Goal: Transaction & Acquisition: Obtain resource

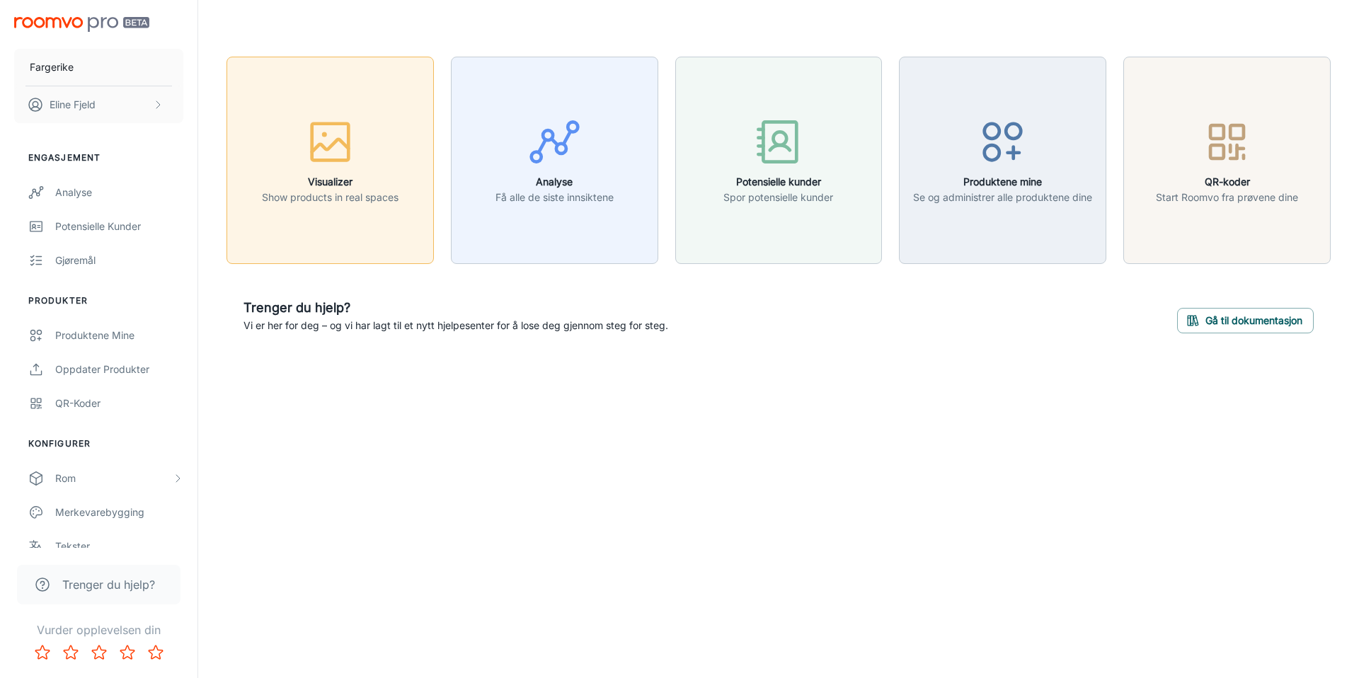
click at [333, 147] on icon "button" at bounding box center [330, 141] width 53 height 53
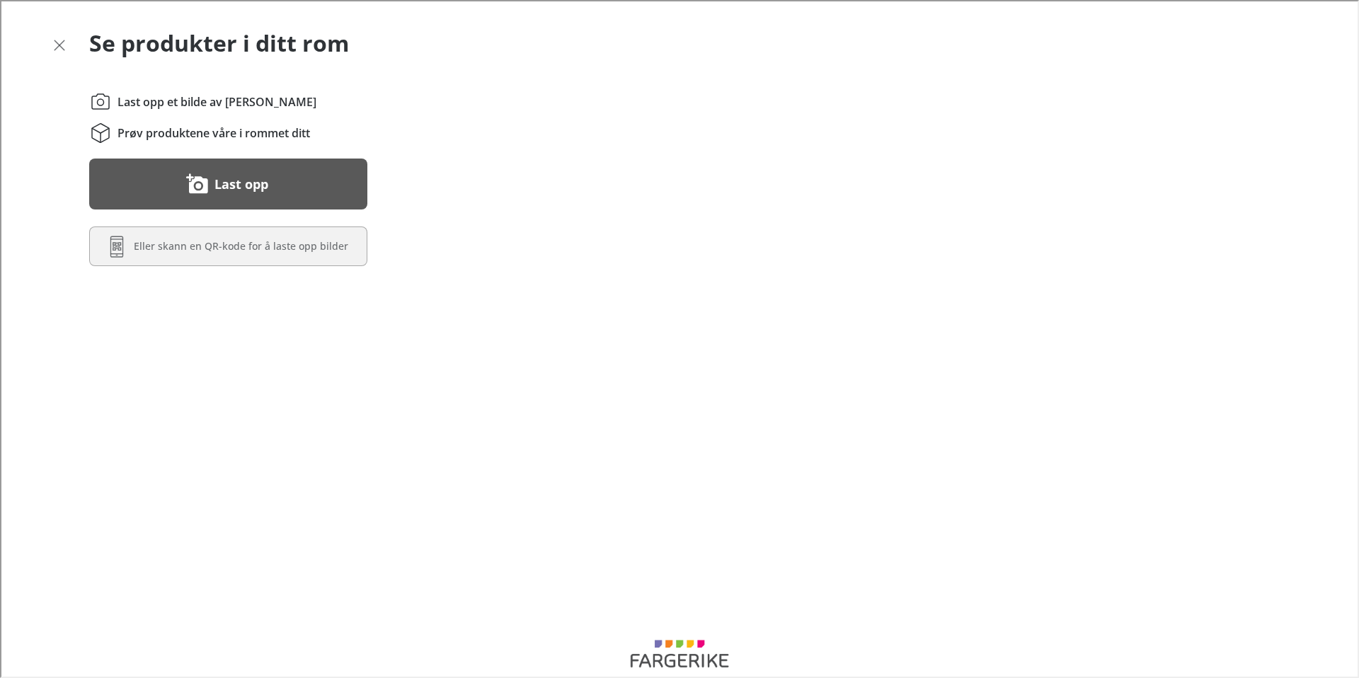
click at [278, 183] on button "Last opp" at bounding box center [227, 182] width 278 height 51
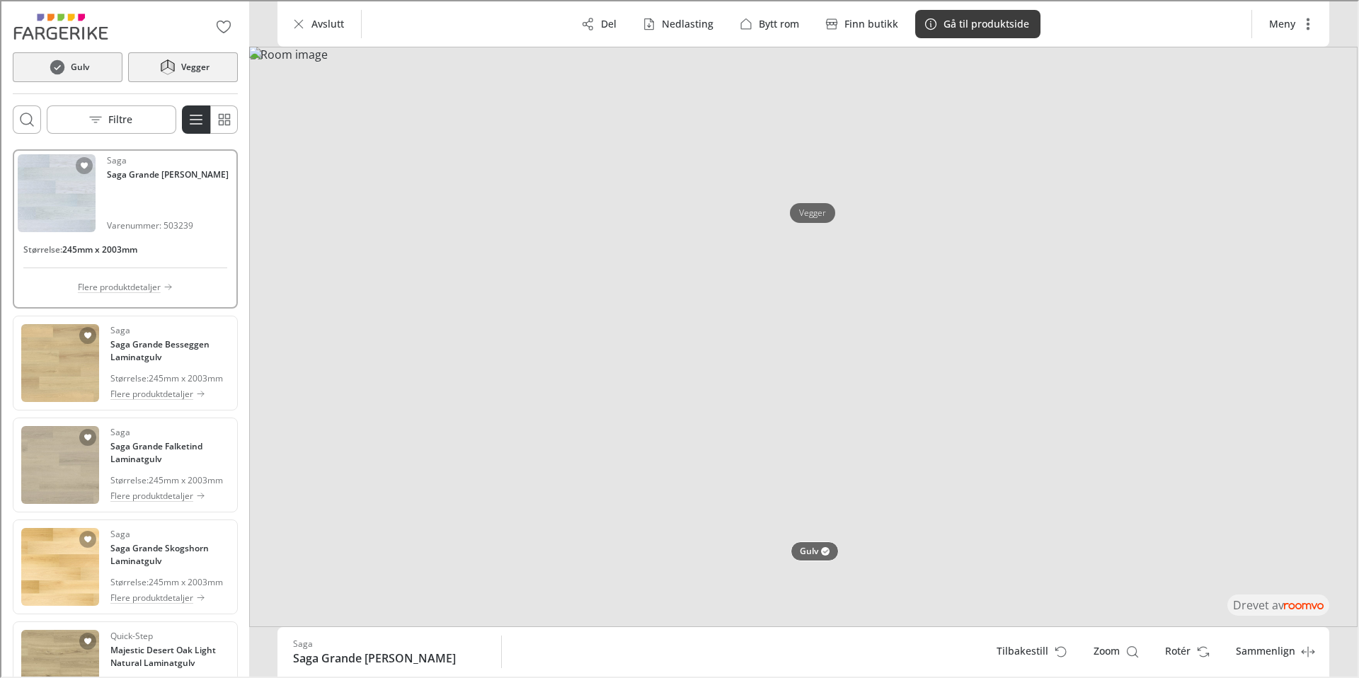
click at [168, 65] on icon at bounding box center [169, 64] width 6 height 11
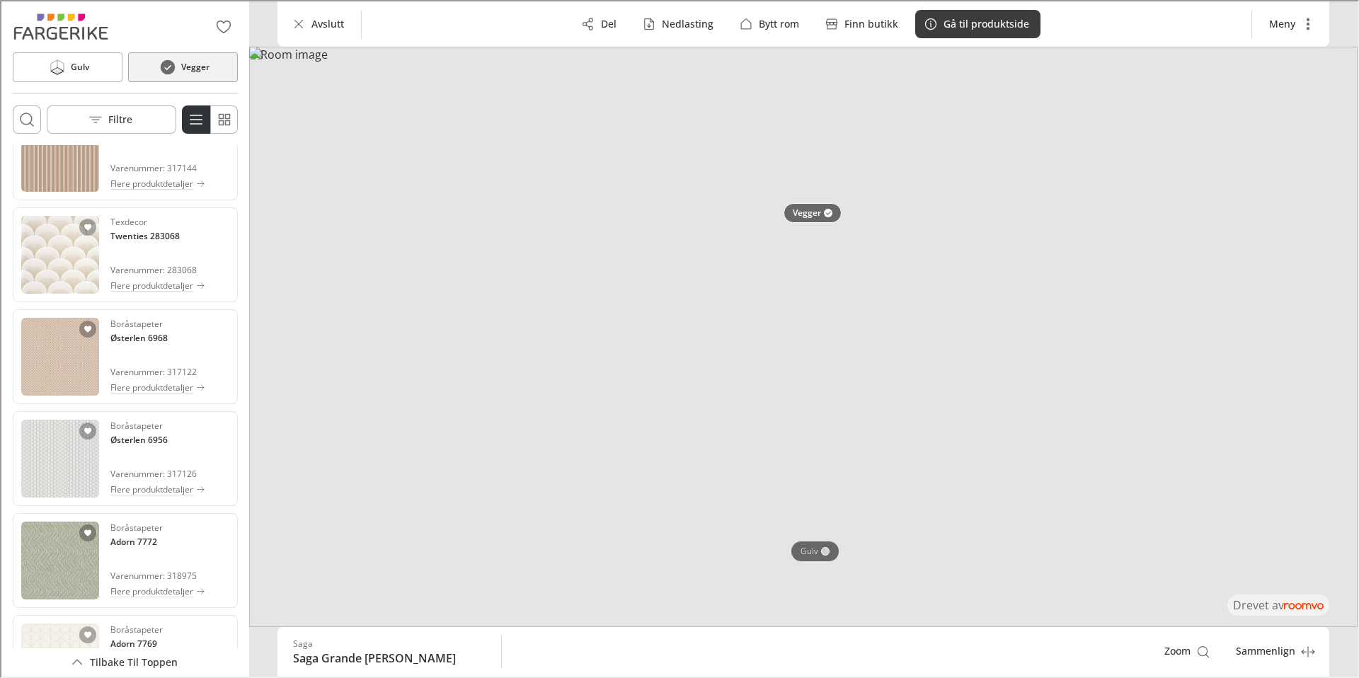
scroll to position [368, 0]
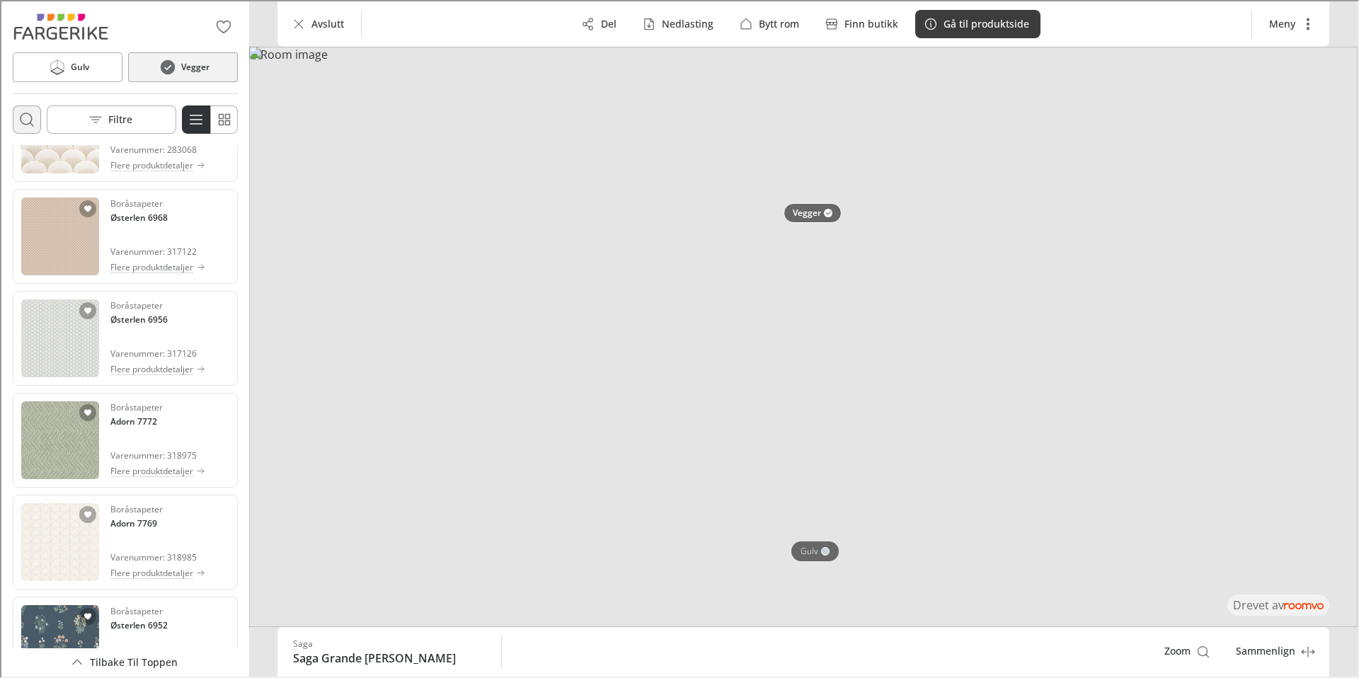
click at [28, 116] on icon "Åpne søkeboks" at bounding box center [25, 118] width 17 height 17
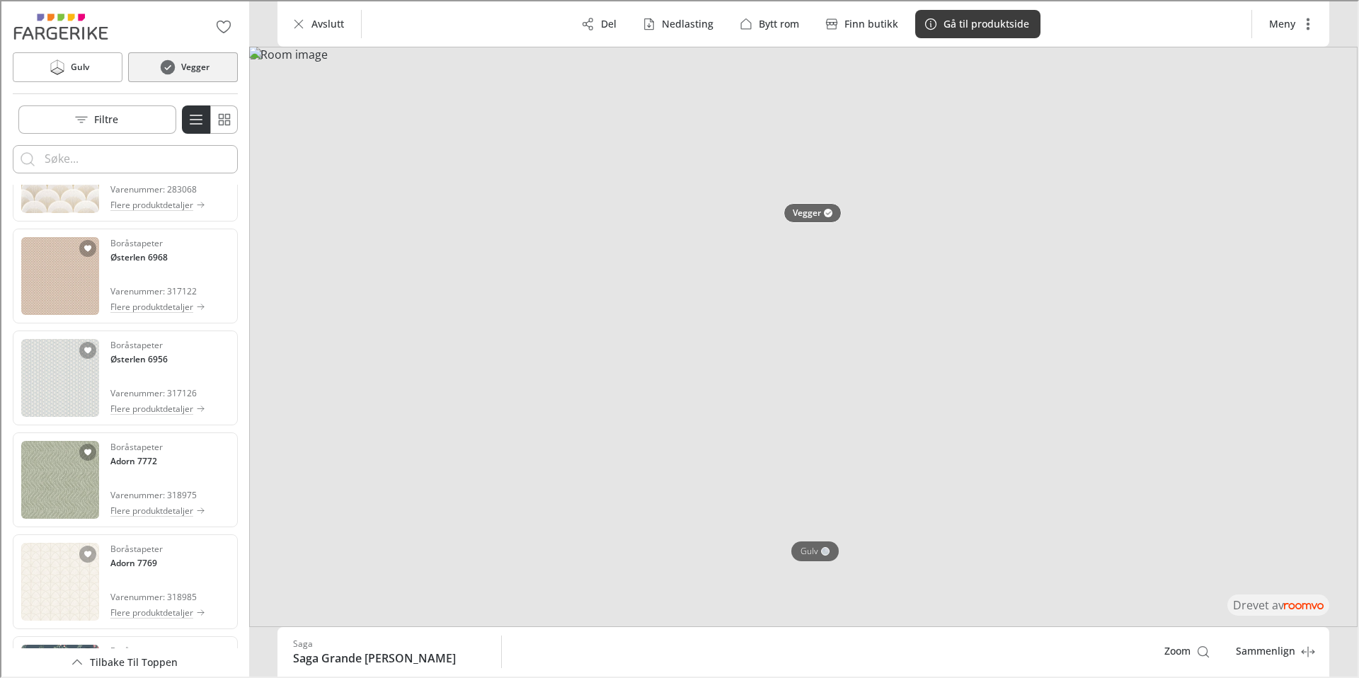
scroll to position [0, 0]
type input "vårblad"
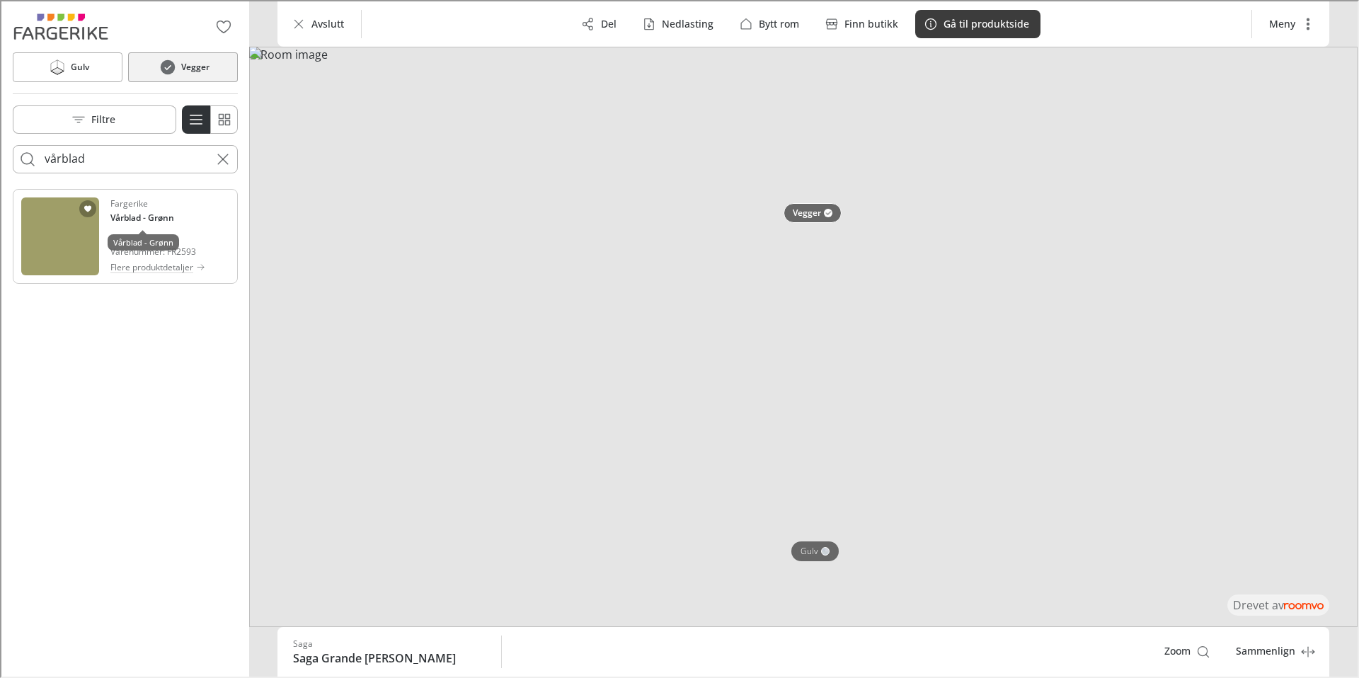
click at [142, 215] on h4 "Vårblad - Grønn" at bounding box center [141, 216] width 64 height 13
click at [689, 25] on p "Nedlasting" at bounding box center [687, 23] width 52 height 14
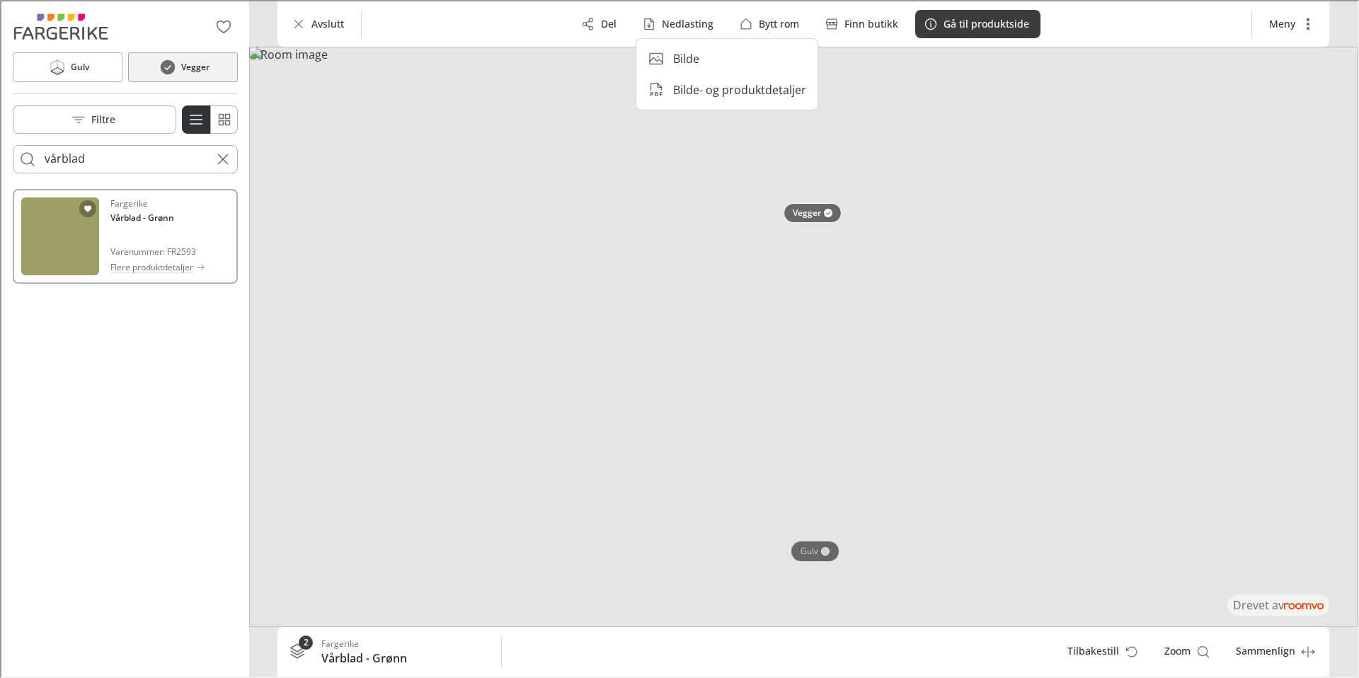
click at [699, 61] on li "Bilde" at bounding box center [726, 57] width 170 height 28
click at [220, 155] on icon "Cancel search" at bounding box center [221, 157] width 17 height 17
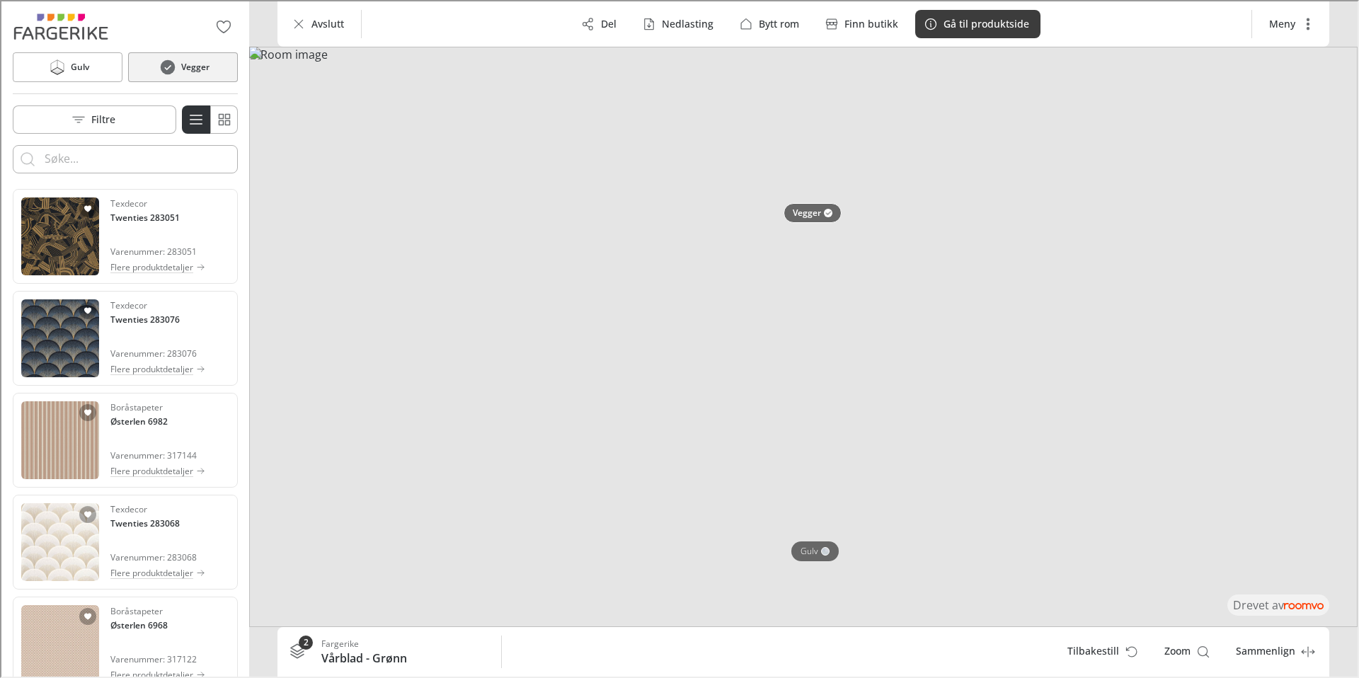
click at [130, 167] on input "Enter products to search for" at bounding box center [123, 158] width 161 height 23
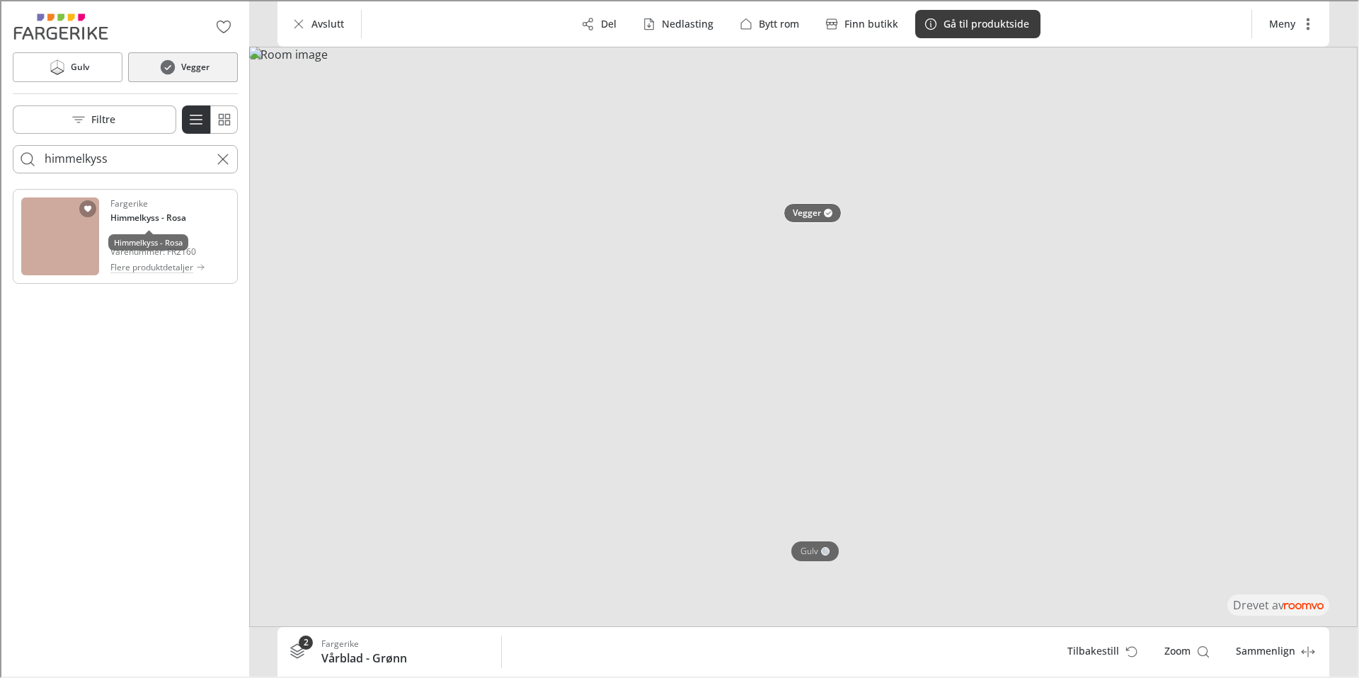
click at [150, 217] on h4 "Himmelkyss - Rosa" at bounding box center [147, 216] width 76 height 13
click at [689, 17] on p "Nedlasting" at bounding box center [687, 23] width 52 height 14
click at [697, 53] on p "Bilde" at bounding box center [685, 58] width 26 height 16
click at [172, 160] on input "himmelkyss" at bounding box center [123, 158] width 161 height 23
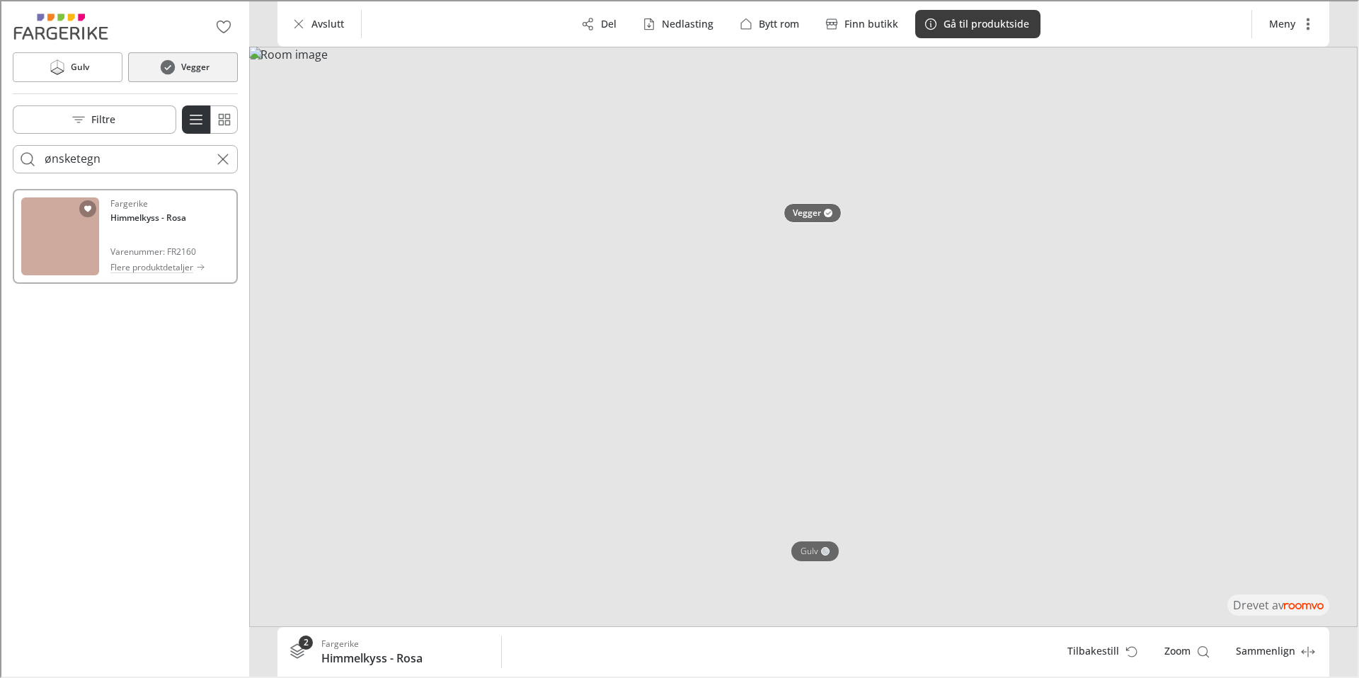
type input "ønsketegn"
click at [76, 235] on img "See Ønsketegn in the room" at bounding box center [59, 235] width 78 height 78
click at [685, 22] on p "Nedlasting" at bounding box center [687, 23] width 52 height 14
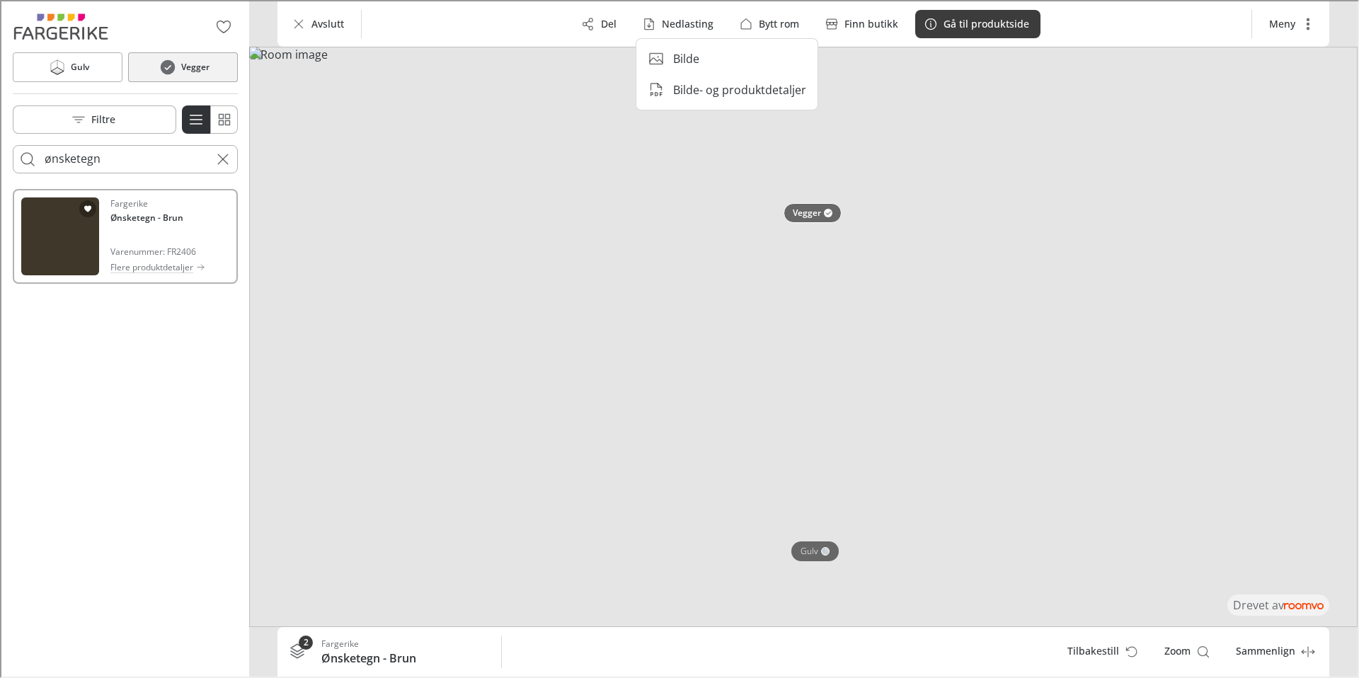
click at [719, 57] on li "Bilde" at bounding box center [726, 57] width 170 height 28
click at [215, 156] on icon "Cancel search" at bounding box center [221, 157] width 17 height 17
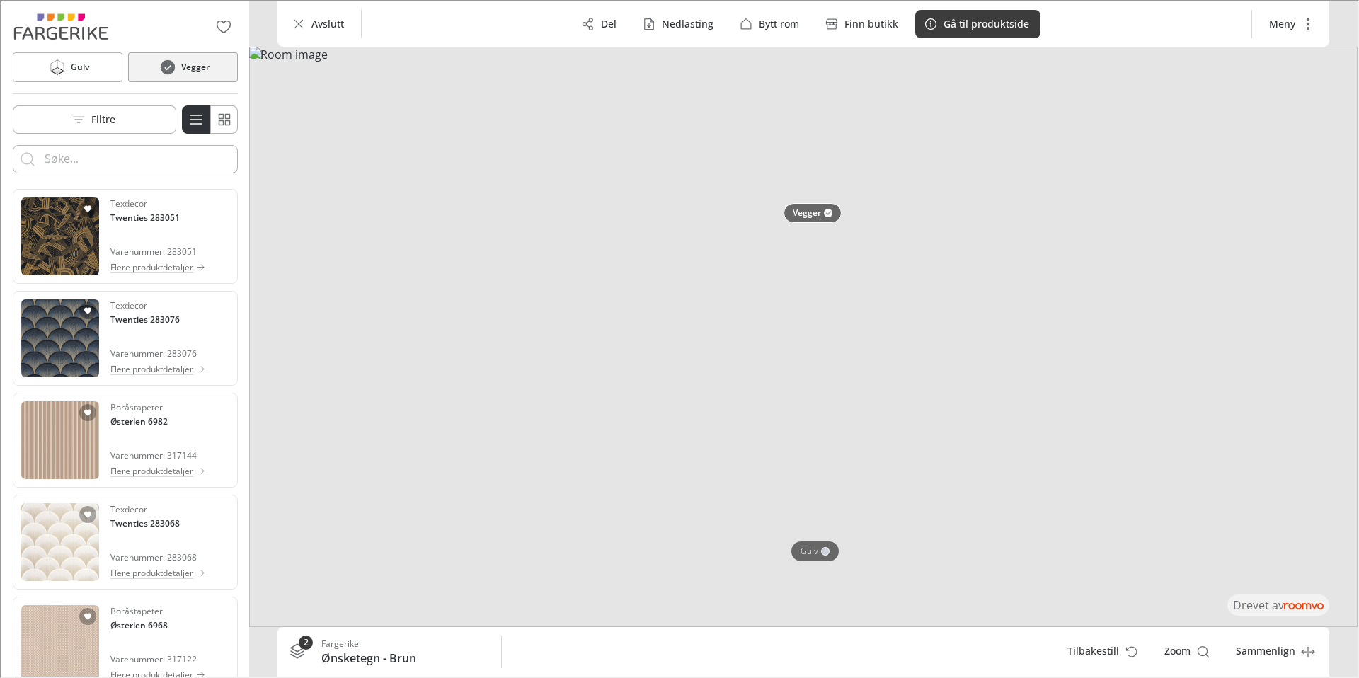
click at [101, 164] on input "Enter products to search for" at bounding box center [123, 158] width 161 height 23
type input "hidden treasure"
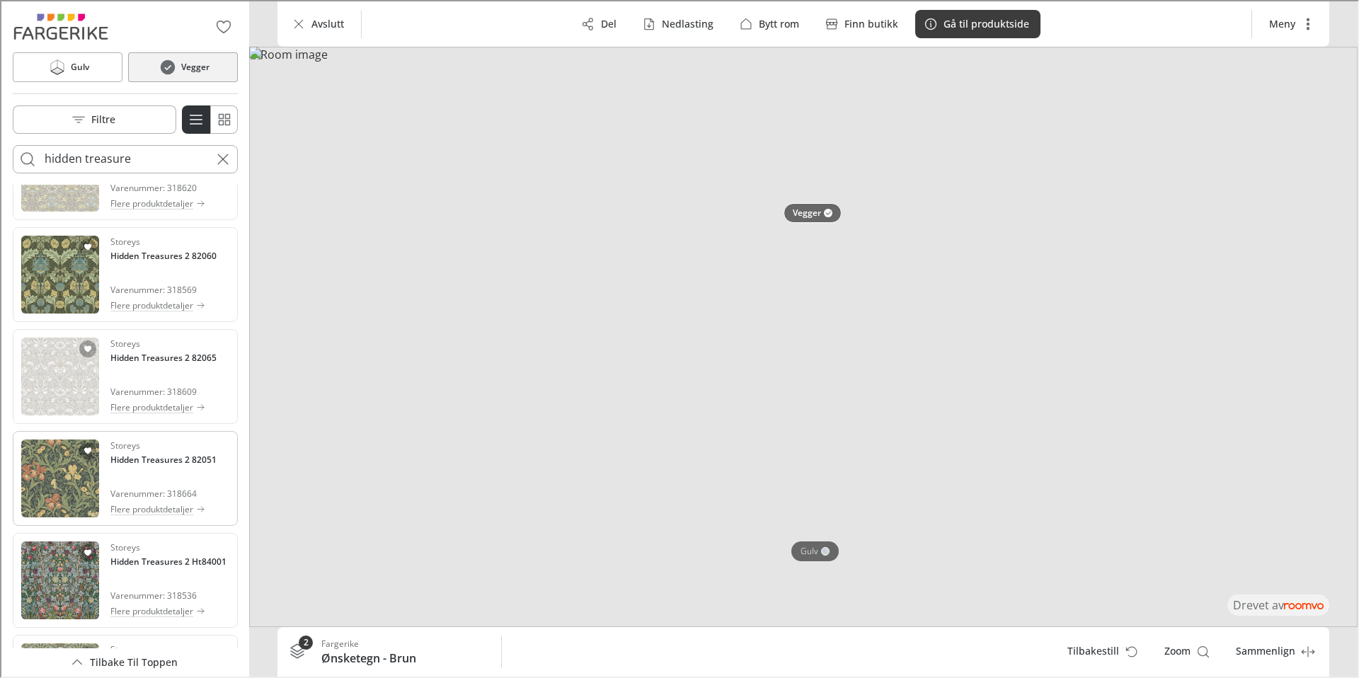
click at [55, 491] on img "See Hidden Treasures 2 82051 in the room" at bounding box center [59, 477] width 78 height 78
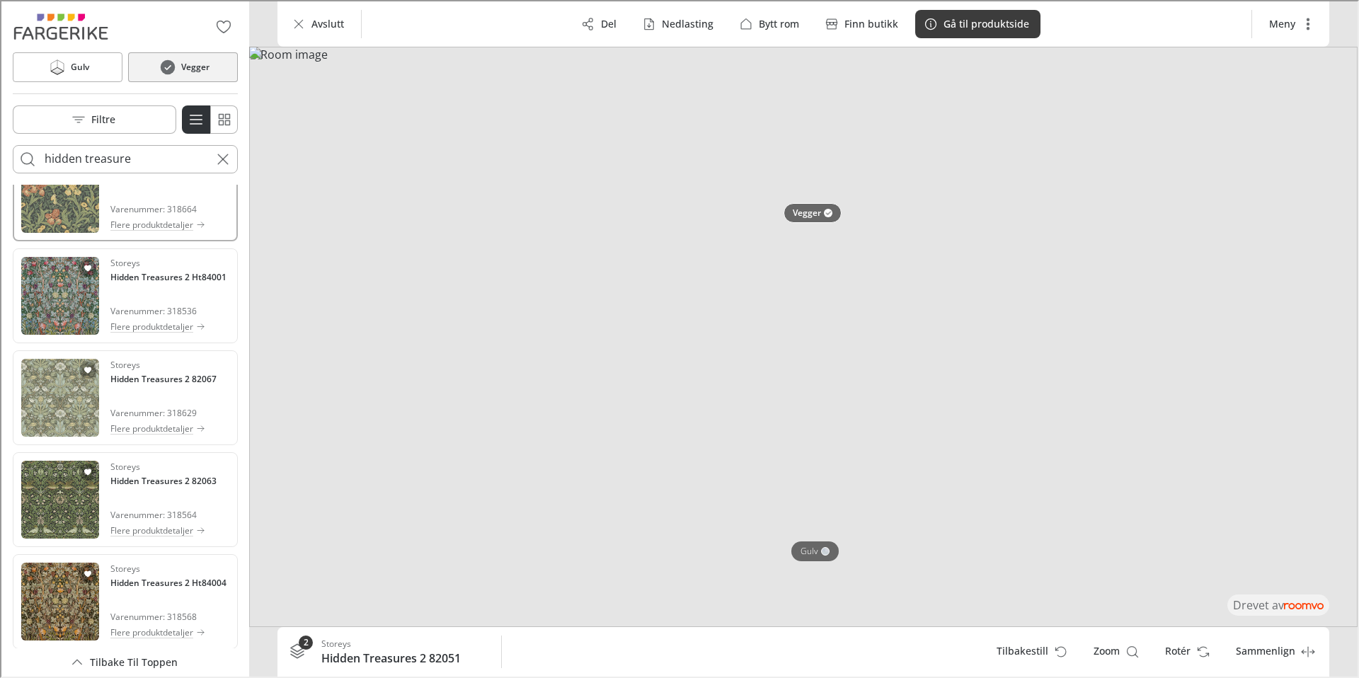
scroll to position [1189, 0]
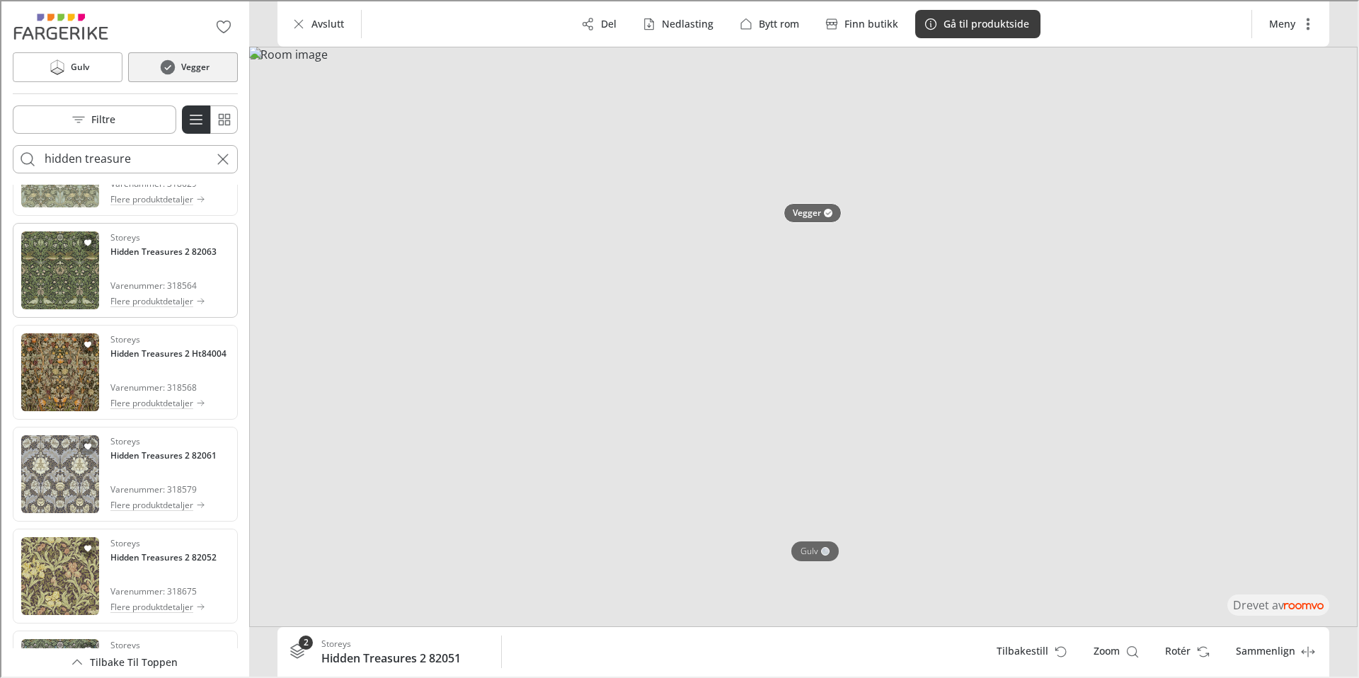
click at [139, 267] on div "Storeys Hidden Treasures 2 82063 Varenummer: 318564 Flere produktdetaljer" at bounding box center [162, 269] width 106 height 78
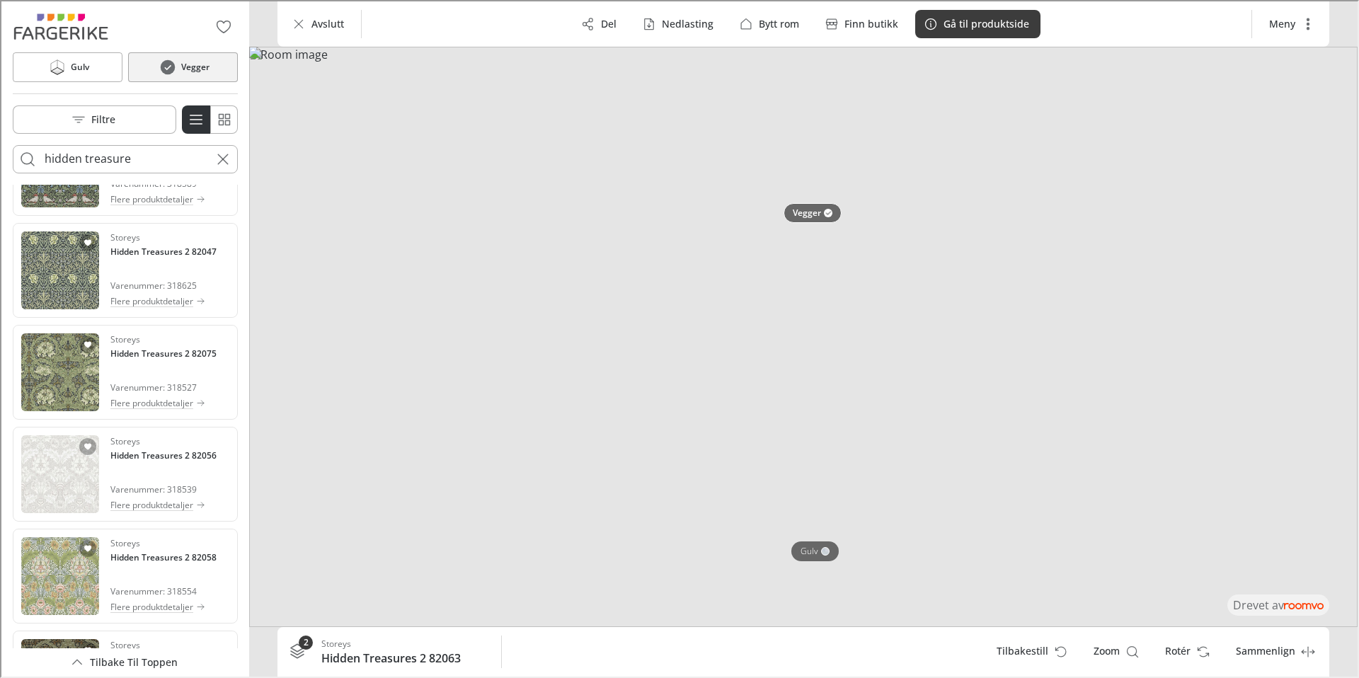
scroll to position [1720, 0]
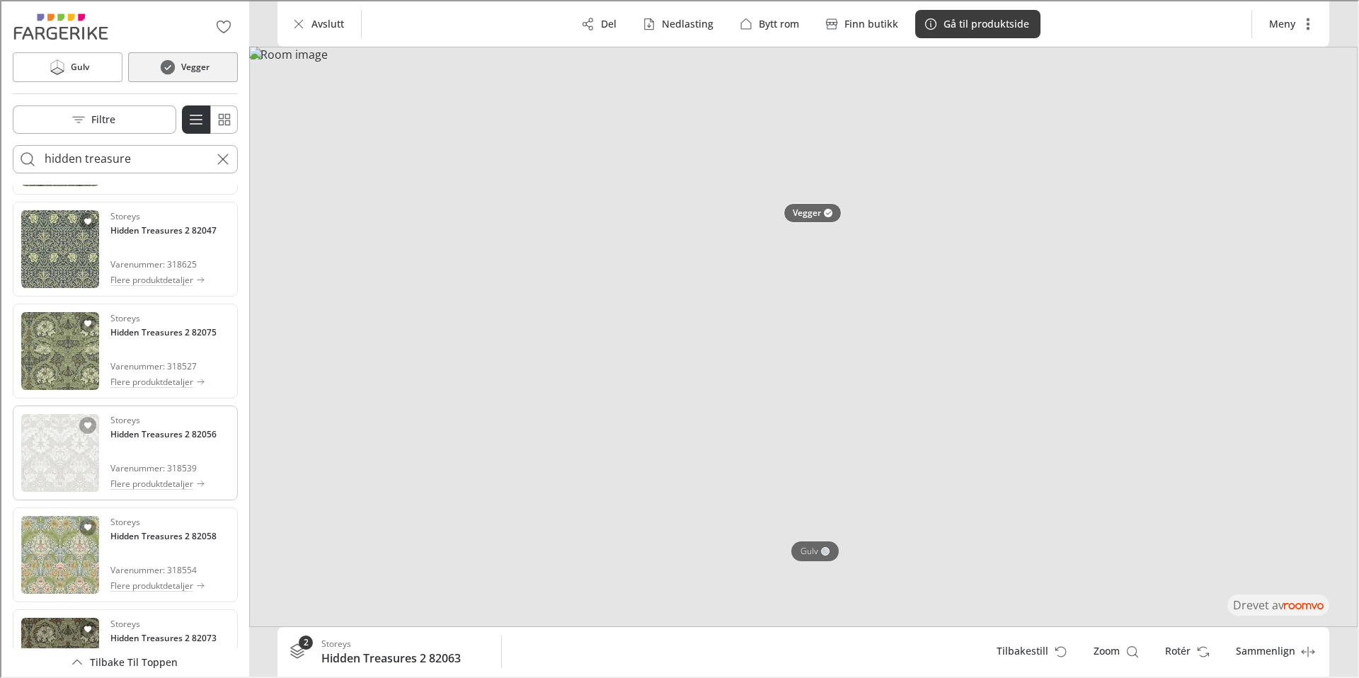
click at [29, 467] on img "See Hidden Treasures 2 82056 in the room" at bounding box center [59, 452] width 78 height 78
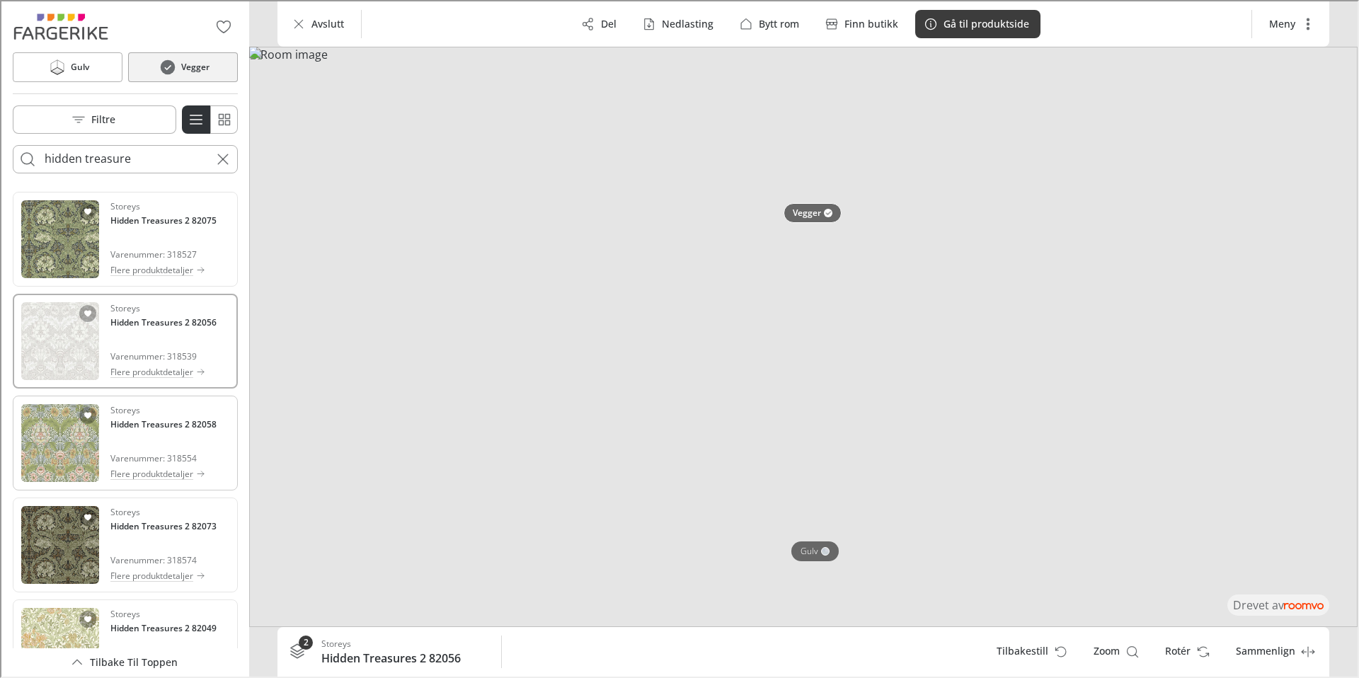
scroll to position [1863, 0]
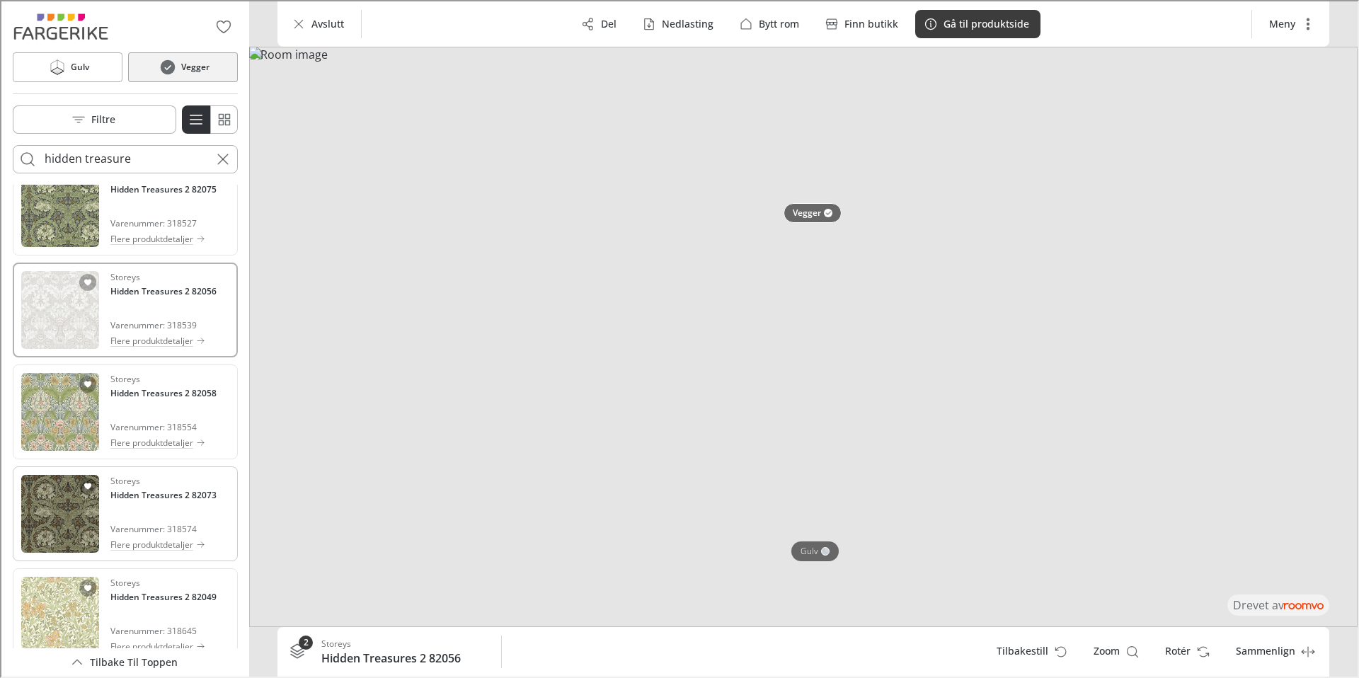
click at [50, 525] on img "See Hidden Treasures 2 82073 in the room" at bounding box center [59, 513] width 78 height 78
click at [698, 25] on p "Nedlasting" at bounding box center [687, 23] width 52 height 14
click at [706, 55] on li "Bilde" at bounding box center [726, 57] width 170 height 28
click at [687, 22] on p "Nedlasting" at bounding box center [687, 23] width 52 height 14
click at [707, 56] on li "Bilde" at bounding box center [726, 57] width 170 height 28
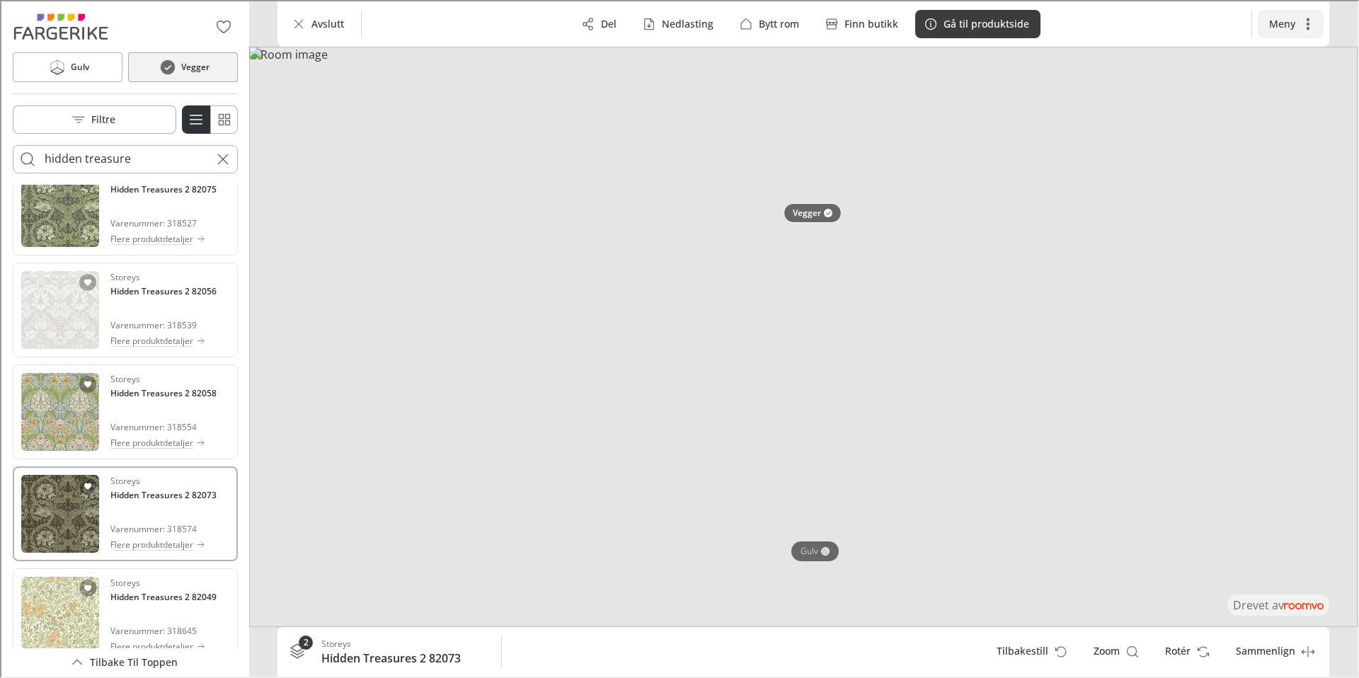
click at [1311, 26] on icon "More actions" at bounding box center [1307, 23] width 14 height 14
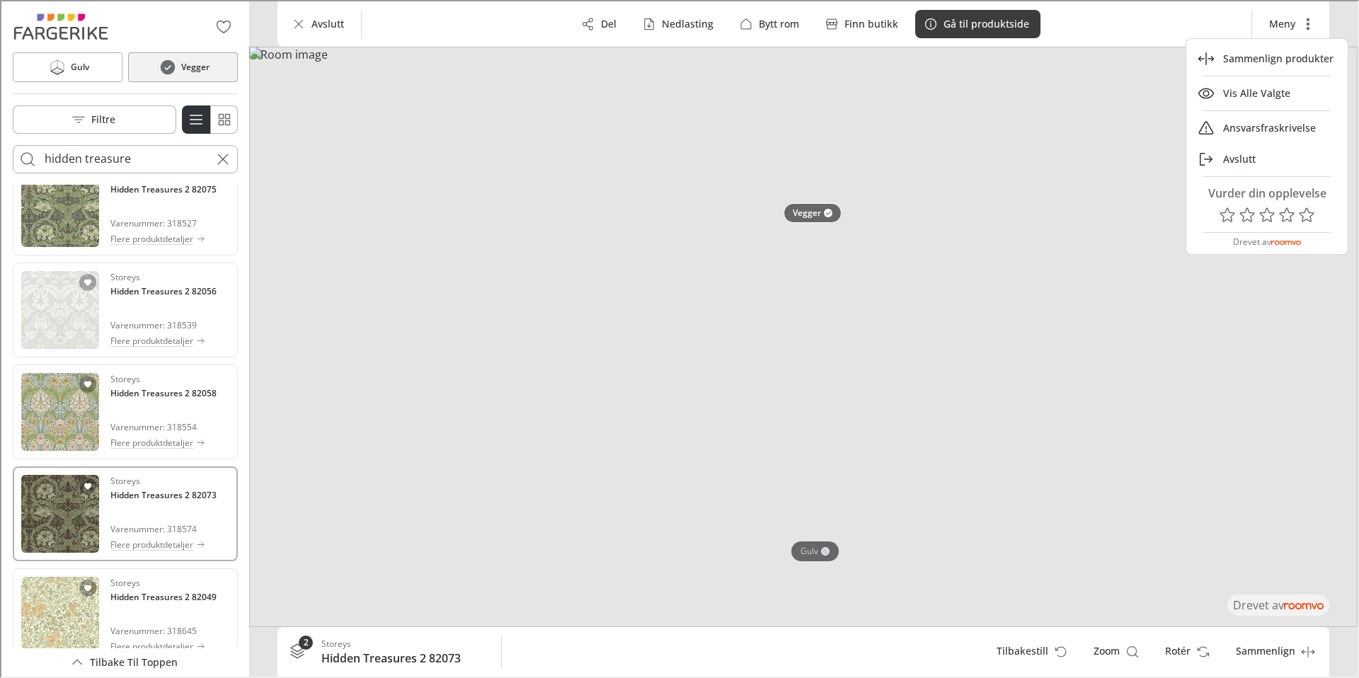
click at [1094, 408] on div at bounding box center [678, 337] width 1356 height 675
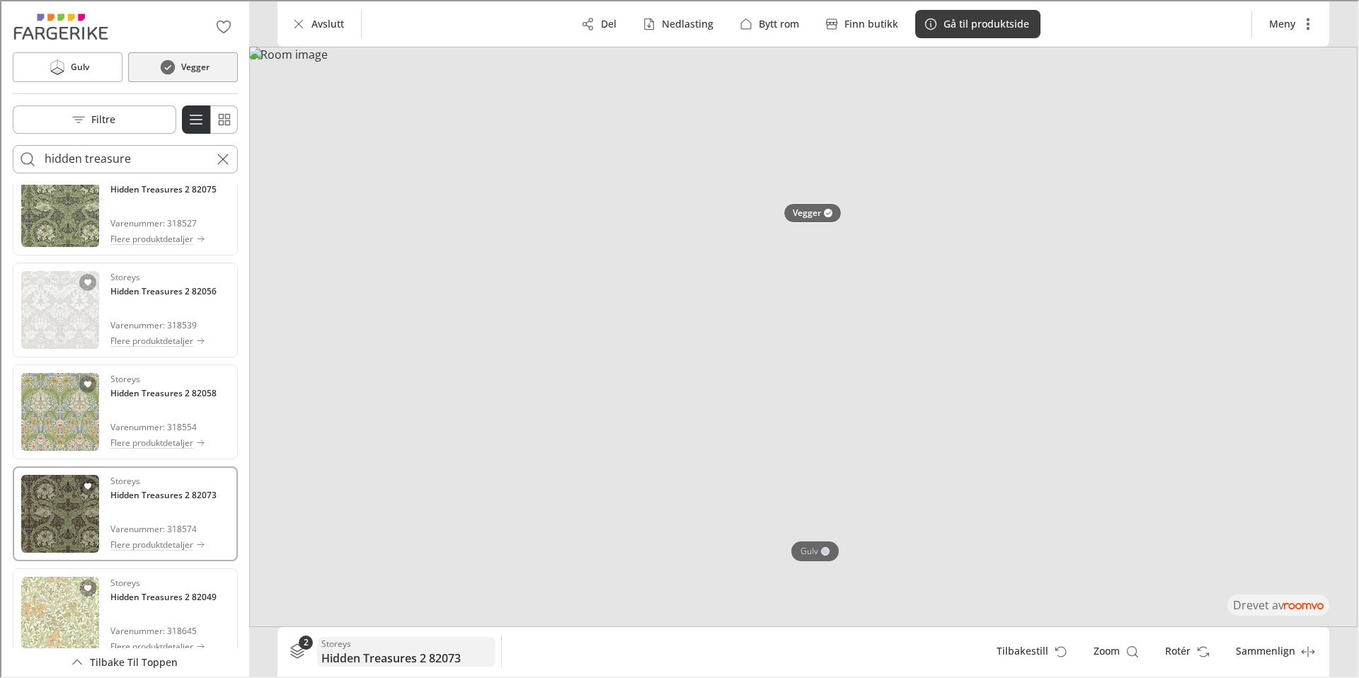
click at [357, 656] on h6 "Hidden Treasures 2 82073" at bounding box center [405, 657] width 170 height 16
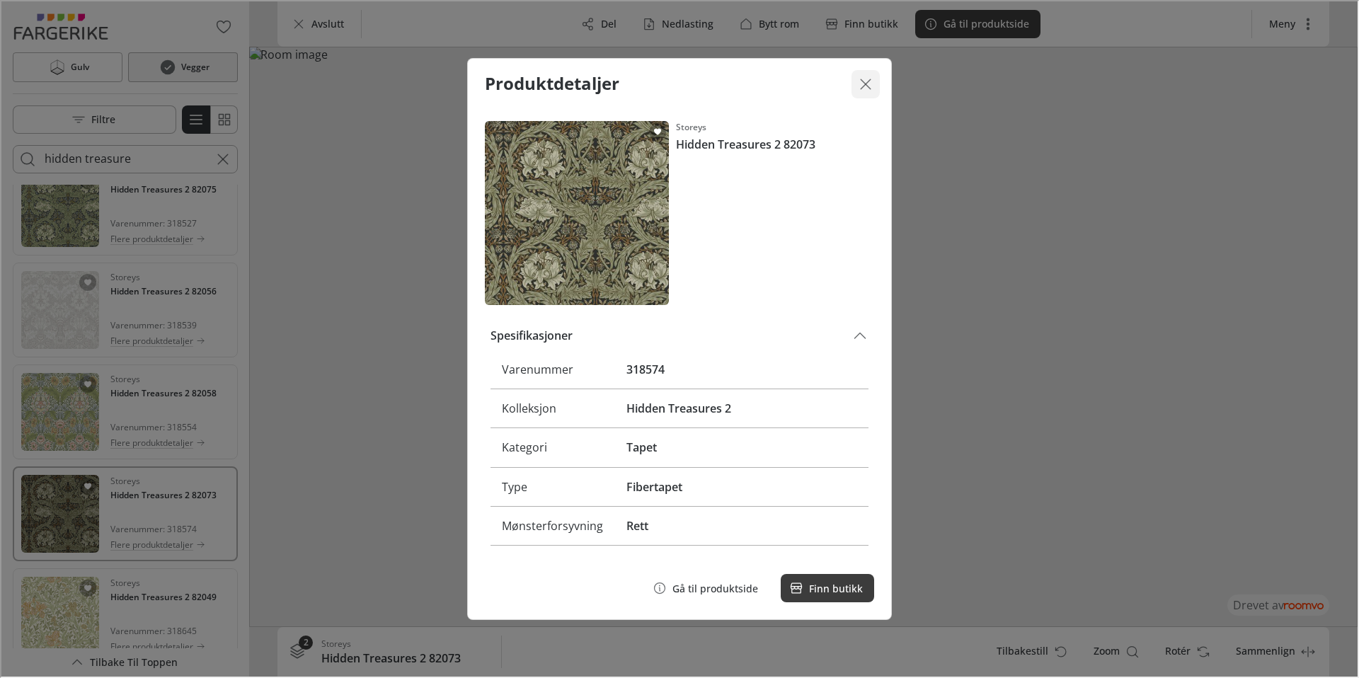
click at [878, 81] on button "Lukk dialogen" at bounding box center [864, 83] width 28 height 28
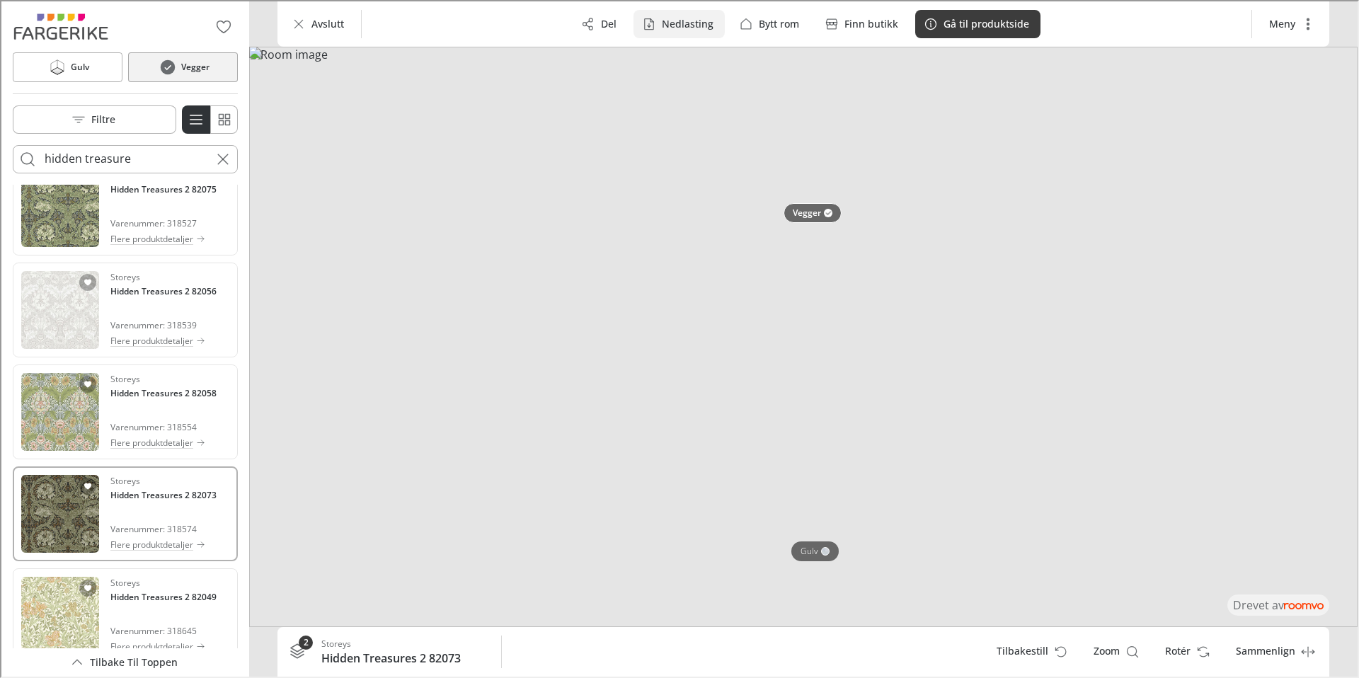
click at [701, 21] on p "Nedlasting" at bounding box center [687, 23] width 52 height 14
click at [706, 87] on p "Bilde- og produktdetaljer" at bounding box center [738, 89] width 133 height 16
click at [972, 266] on img at bounding box center [802, 335] width 1109 height 581
click at [762, 21] on p "Bytt rom" at bounding box center [778, 23] width 40 height 14
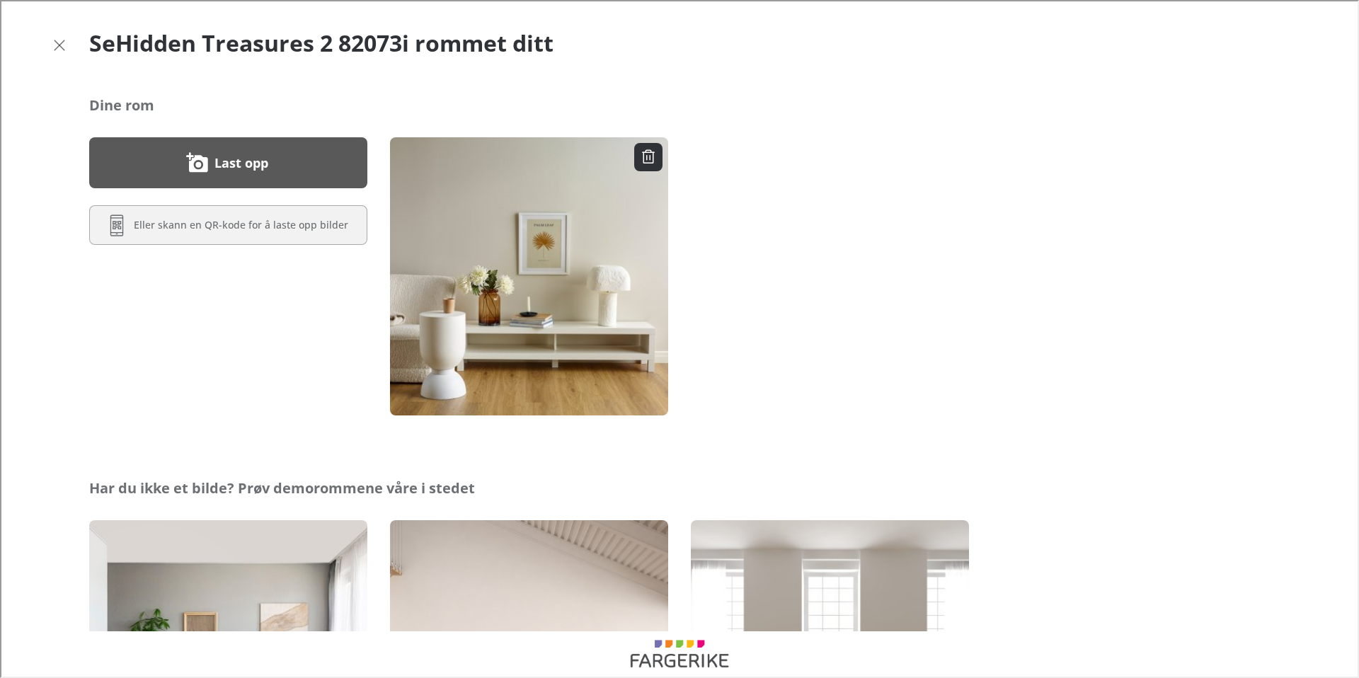
click at [295, 151] on button "Last opp" at bounding box center [227, 161] width 278 height 51
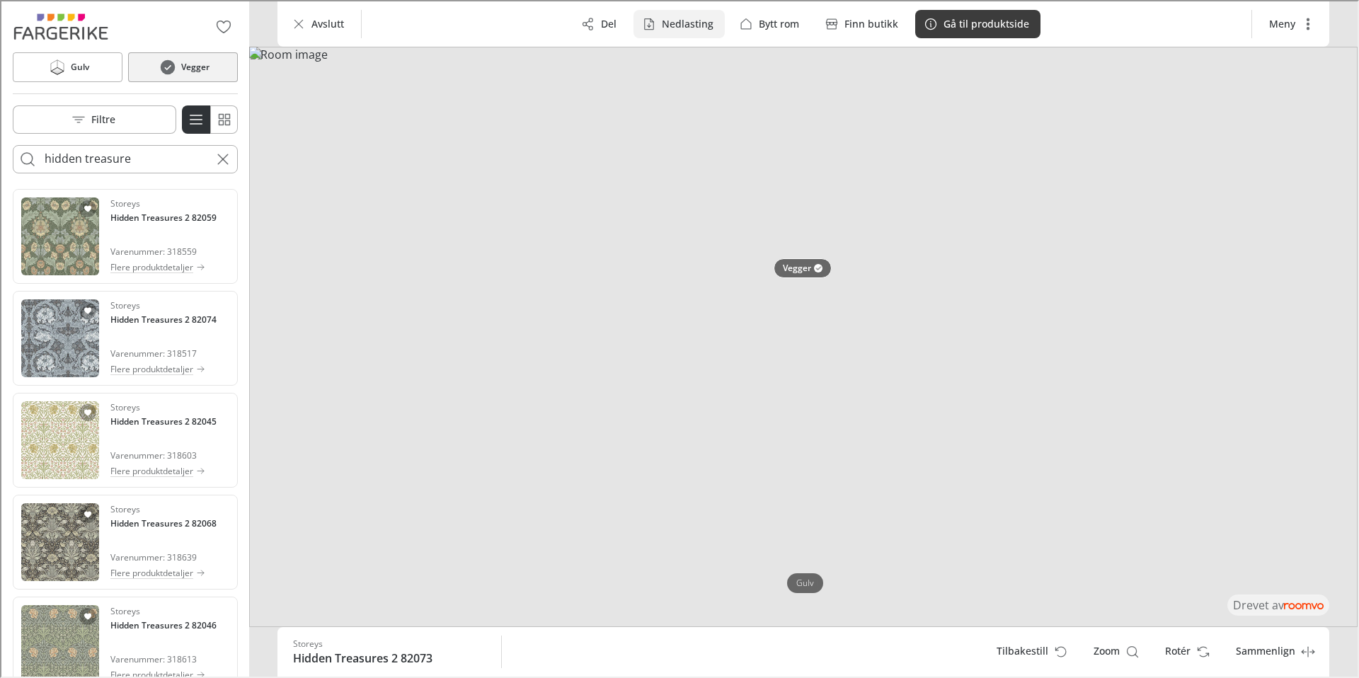
click at [688, 18] on p "Nedlasting" at bounding box center [687, 23] width 52 height 14
click at [673, 57] on p "Bilde" at bounding box center [685, 58] width 26 height 16
click at [554, 210] on img at bounding box center [802, 335] width 1109 height 581
click at [658, 36] on button "Nedlasting" at bounding box center [677, 22] width 91 height 28
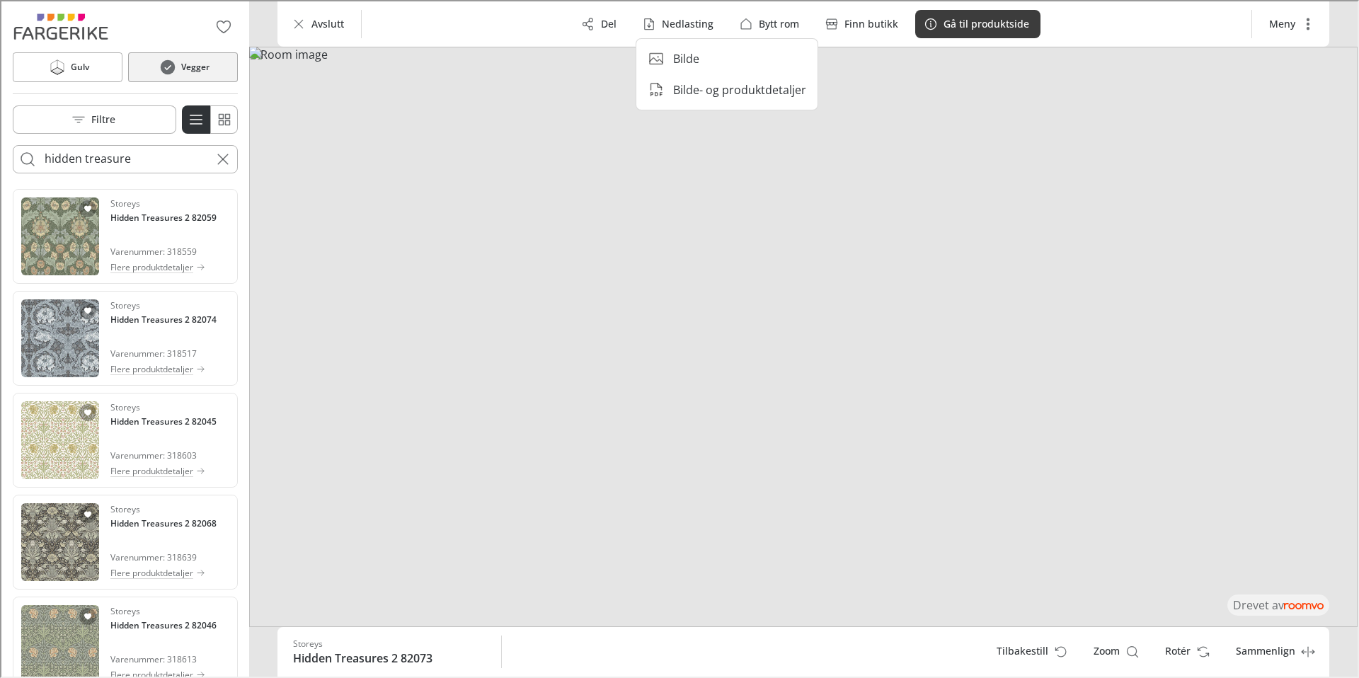
click at [659, 59] on icon at bounding box center [654, 57] width 17 height 17
click at [667, 24] on p "Nedlasting" at bounding box center [687, 23] width 52 height 14
click at [673, 93] on p "Bilde- og produktdetaljer" at bounding box center [738, 89] width 133 height 16
click at [688, 25] on p "Nedlasting" at bounding box center [687, 23] width 52 height 14
click at [686, 60] on p "Bilde" at bounding box center [685, 58] width 26 height 16
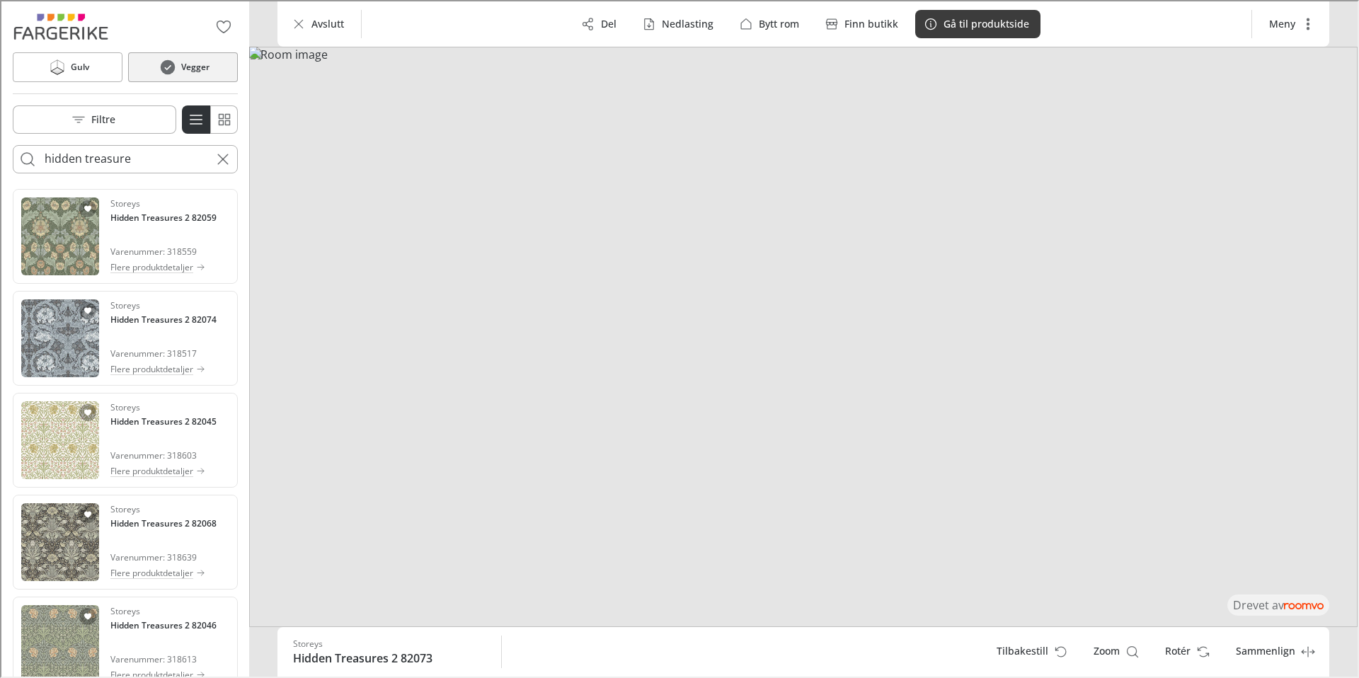
click at [1092, 144] on img at bounding box center [802, 335] width 1109 height 581
click at [660, 21] on button "Nedlasting" at bounding box center [677, 22] width 91 height 28
click at [673, 57] on p "Bilde" at bounding box center [685, 58] width 26 height 16
click at [690, 27] on p "Nedlasting" at bounding box center [687, 23] width 52 height 14
click at [690, 55] on p "Bilde" at bounding box center [685, 58] width 26 height 16
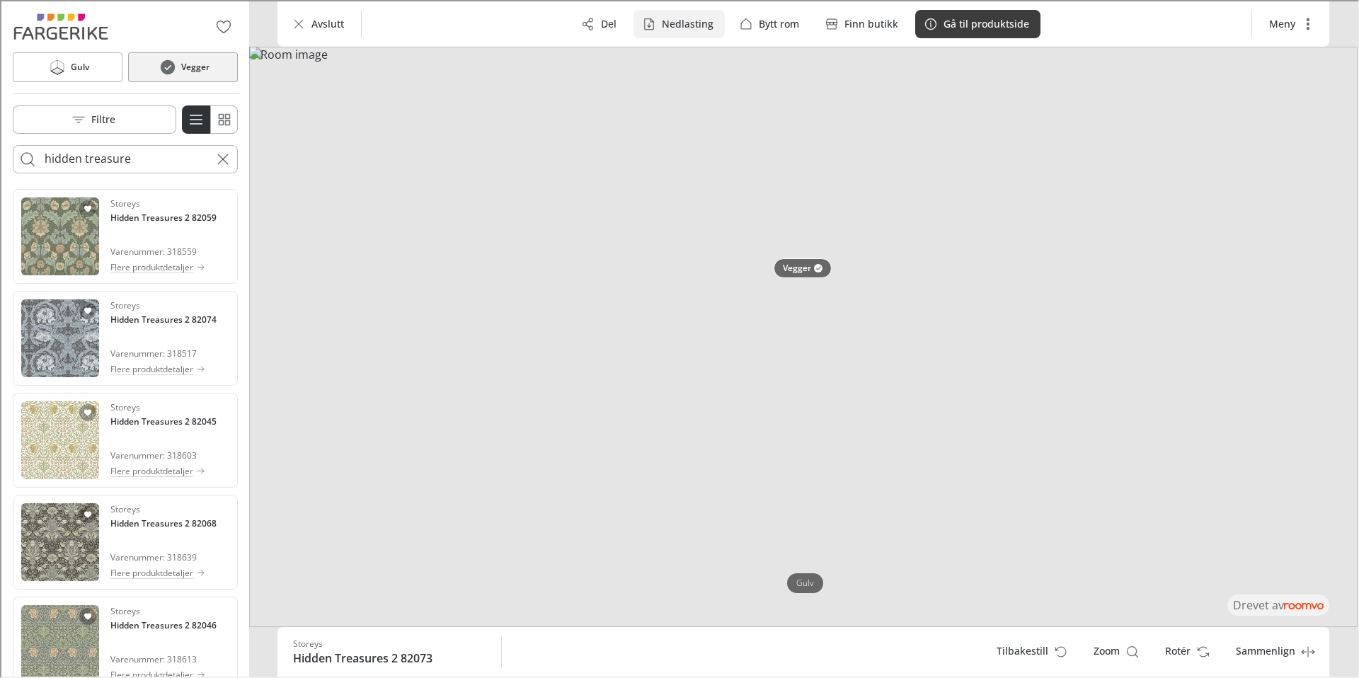
click at [667, 22] on p "Nedlasting" at bounding box center [687, 23] width 52 height 14
click at [684, 57] on p "Bilde" at bounding box center [685, 58] width 26 height 16
click at [1070, 205] on img at bounding box center [802, 335] width 1109 height 581
click at [818, 267] on div at bounding box center [817, 267] width 8 height 8
click at [671, 21] on p "Nedlasting" at bounding box center [687, 23] width 52 height 14
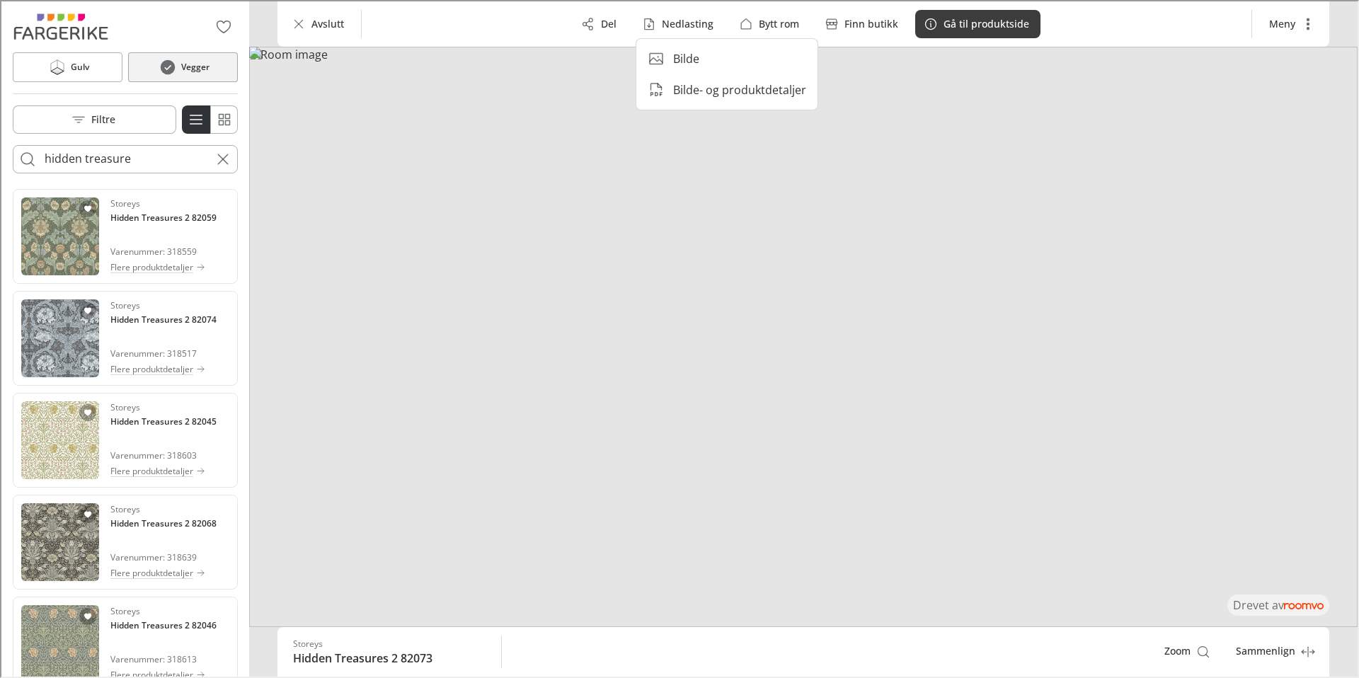
click at [682, 55] on p "Bilde" at bounding box center [685, 58] width 26 height 16
click at [688, 17] on p "Nedlasting" at bounding box center [687, 23] width 52 height 14
click at [715, 57] on li "Bilde" at bounding box center [726, 57] width 170 height 28
click at [1306, 28] on icon "More actions" at bounding box center [1306, 23] width 3 height 12
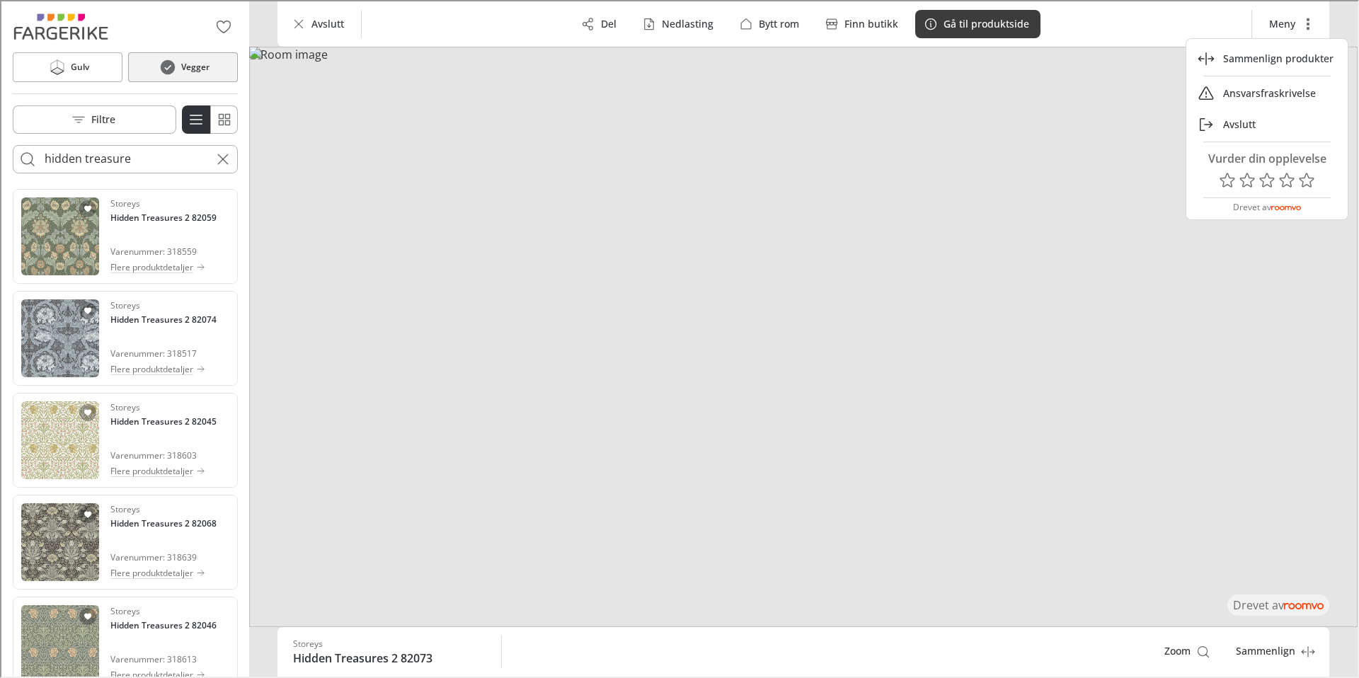
click at [1121, 480] on div at bounding box center [678, 337] width 1356 height 675
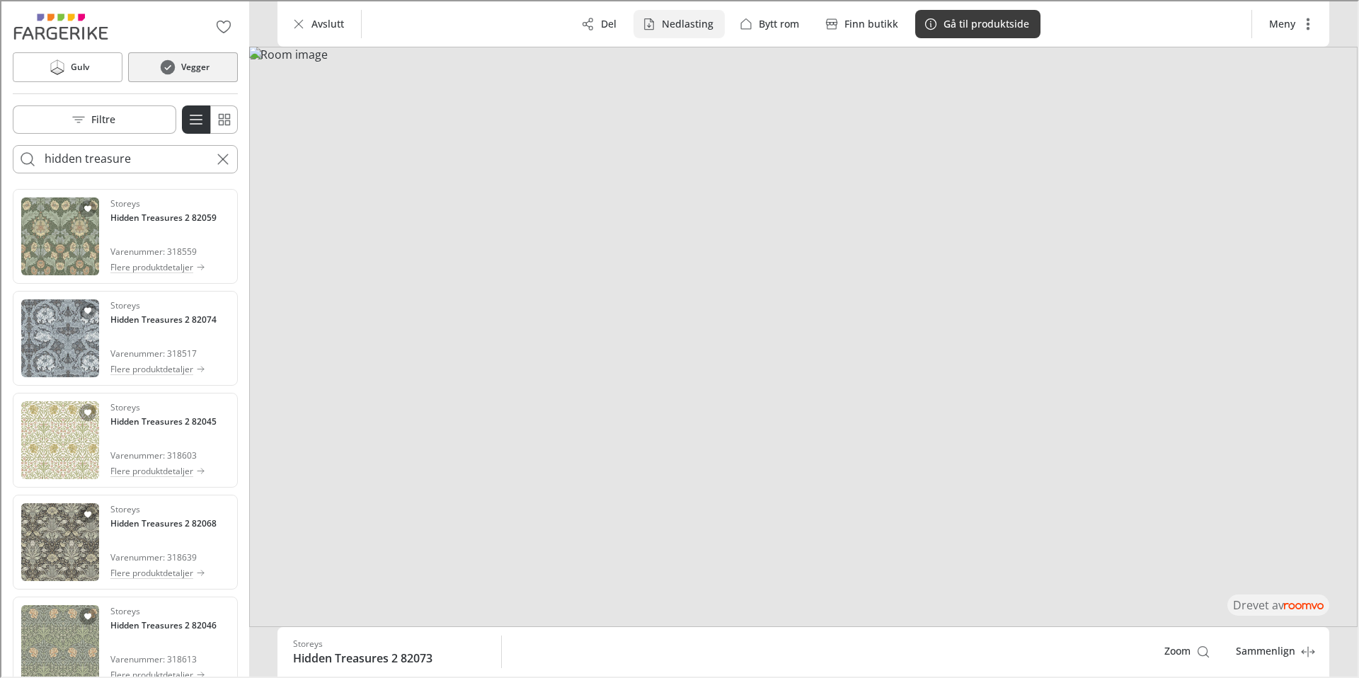
click at [675, 24] on p "Nedlasting" at bounding box center [687, 23] width 52 height 14
click at [699, 56] on li "Bilde" at bounding box center [726, 57] width 170 height 28
click at [62, 62] on icon at bounding box center [55, 65] width 21 height 17
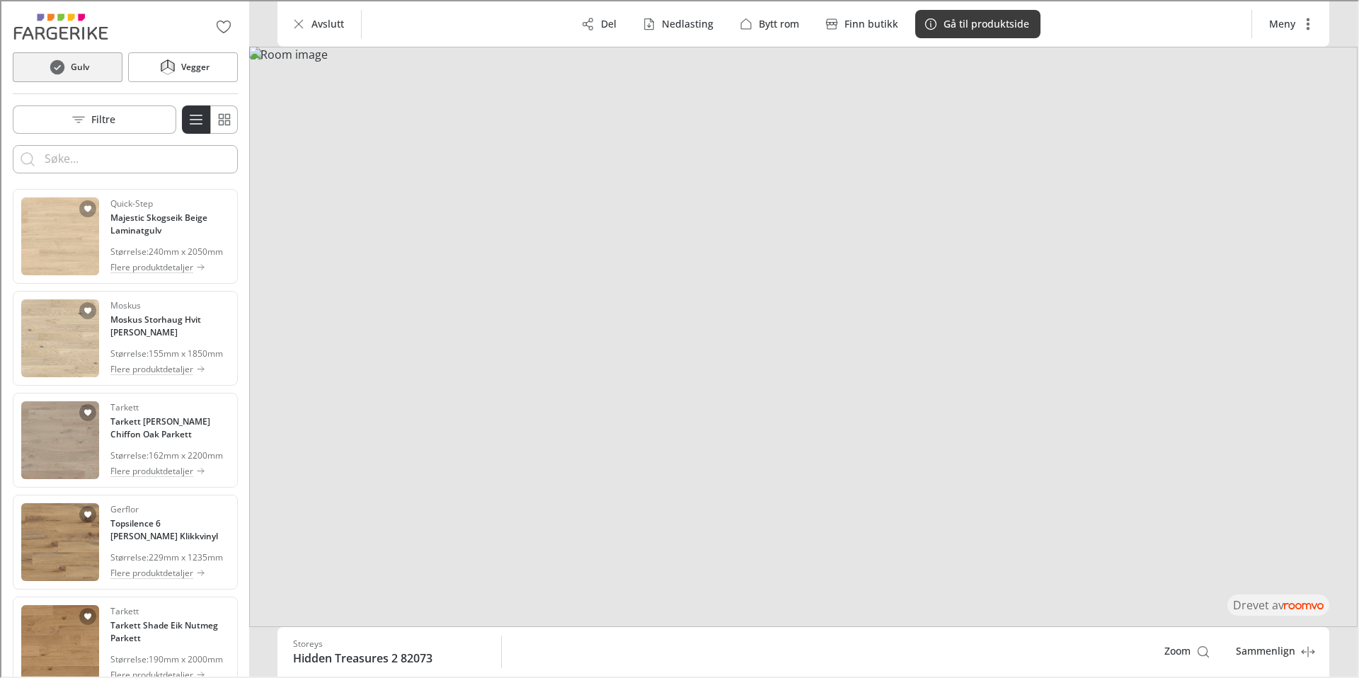
click at [134, 238] on div "Quick-Step Majestic Skogseik Beige Laminatgulv Størrelse : 240mm x 2050mm Flere…" at bounding box center [168, 235] width 119 height 78
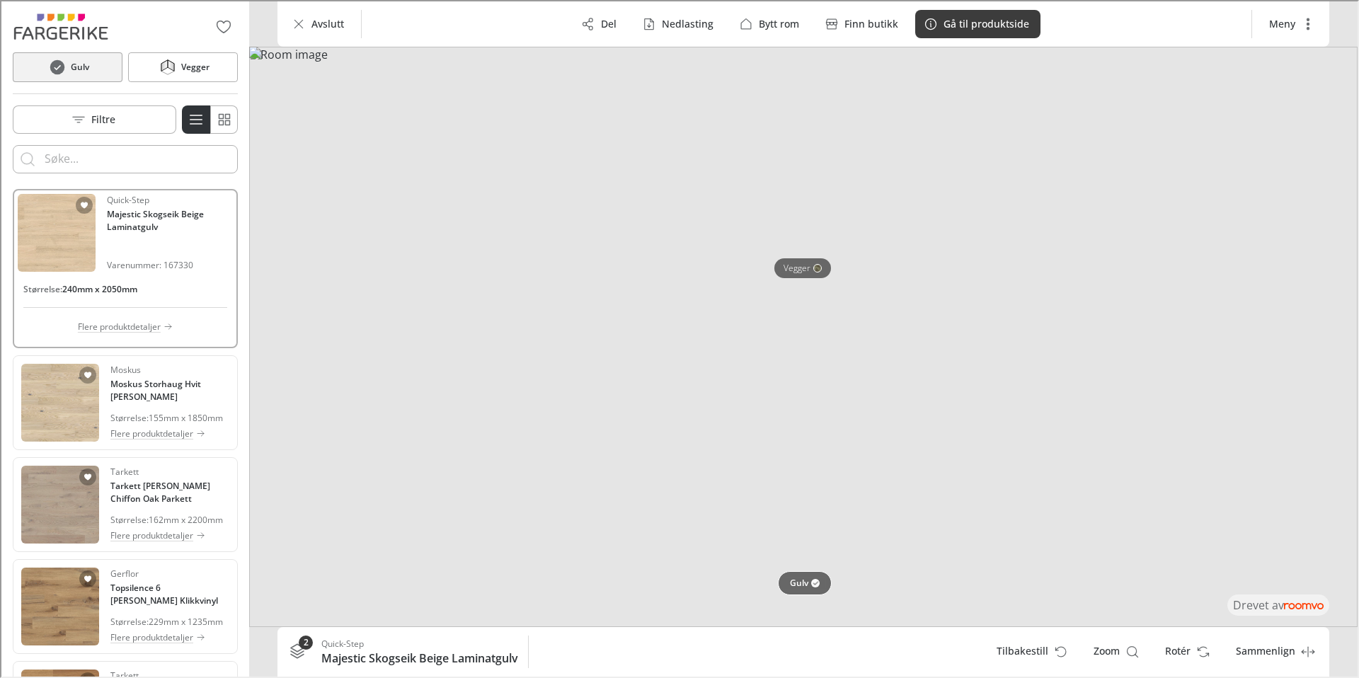
click at [807, 581] on div at bounding box center [812, 582] width 11 height 8
click at [1003, 25] on p "Gå til produktside" at bounding box center [985, 23] width 86 height 14
click at [161, 386] on h4 "Moskus Storhaug Hvit Eik Parkett" at bounding box center [168, 389] width 119 height 25
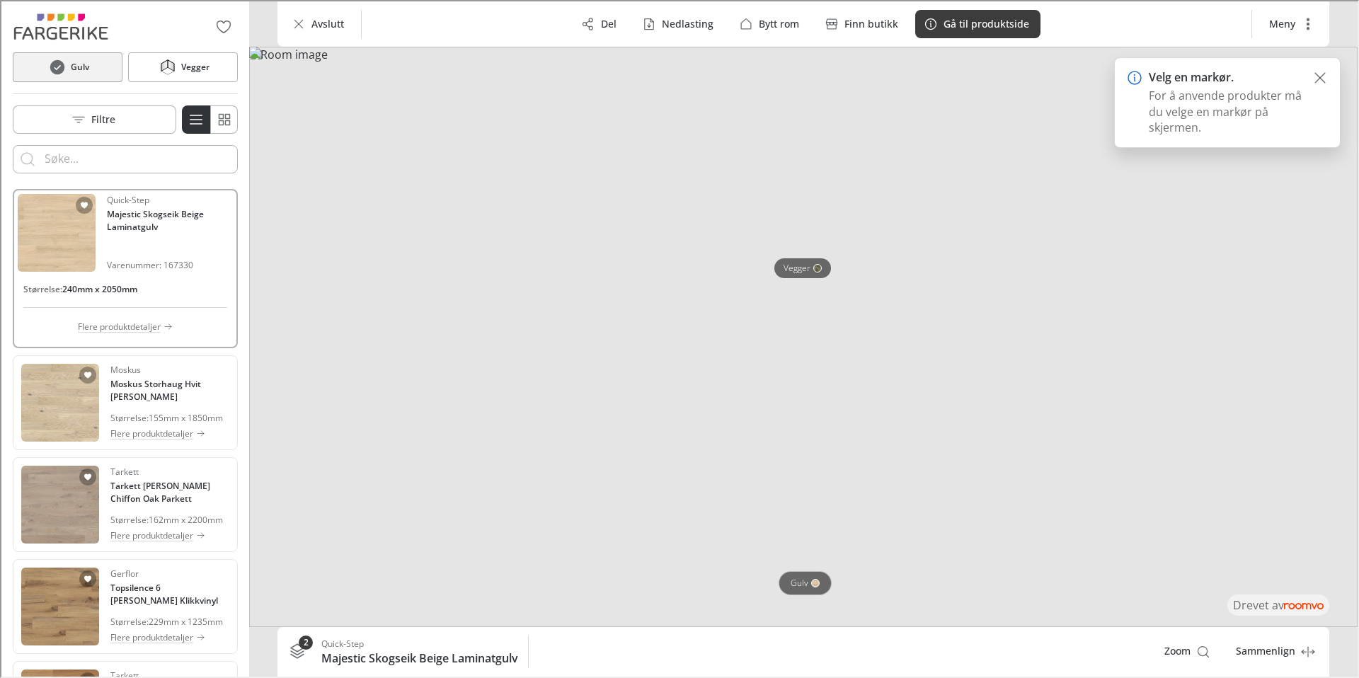
click at [804, 588] on button "Gulv" at bounding box center [803, 582] width 53 height 24
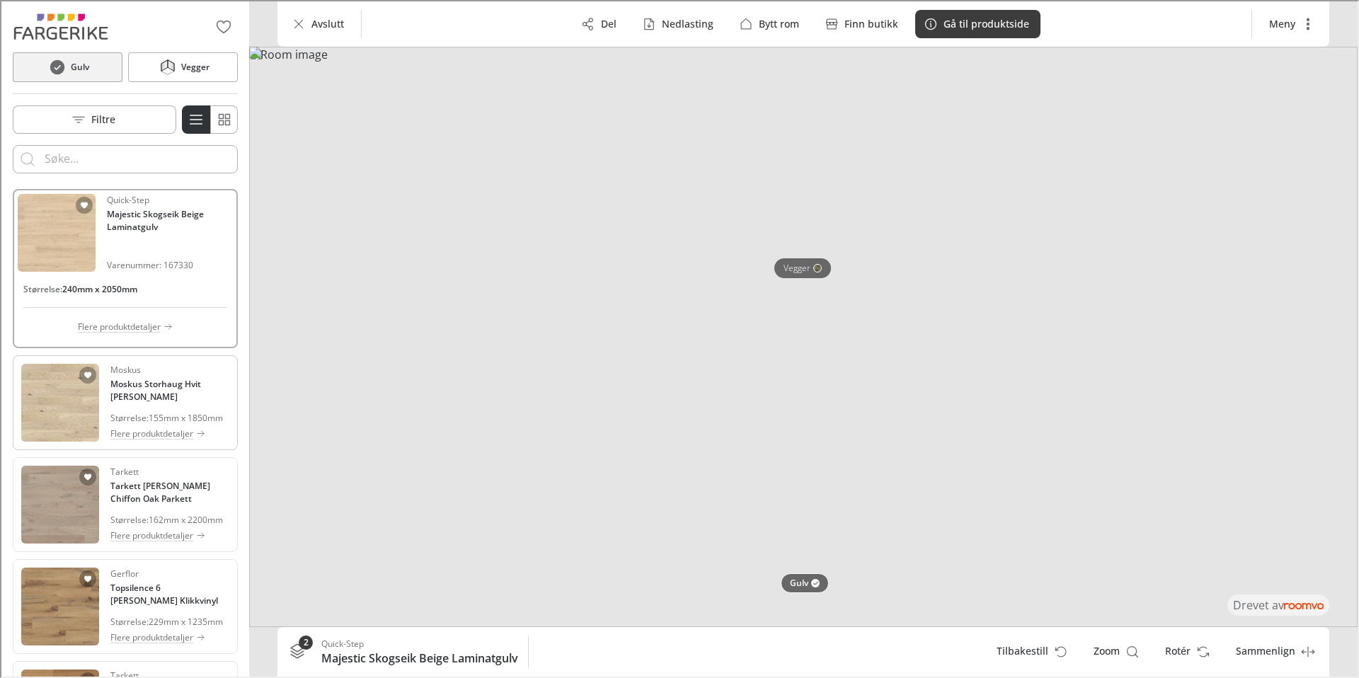
click at [139, 385] on h4 "Moskus Storhaug Hvit Eik Parkett" at bounding box center [168, 389] width 119 height 25
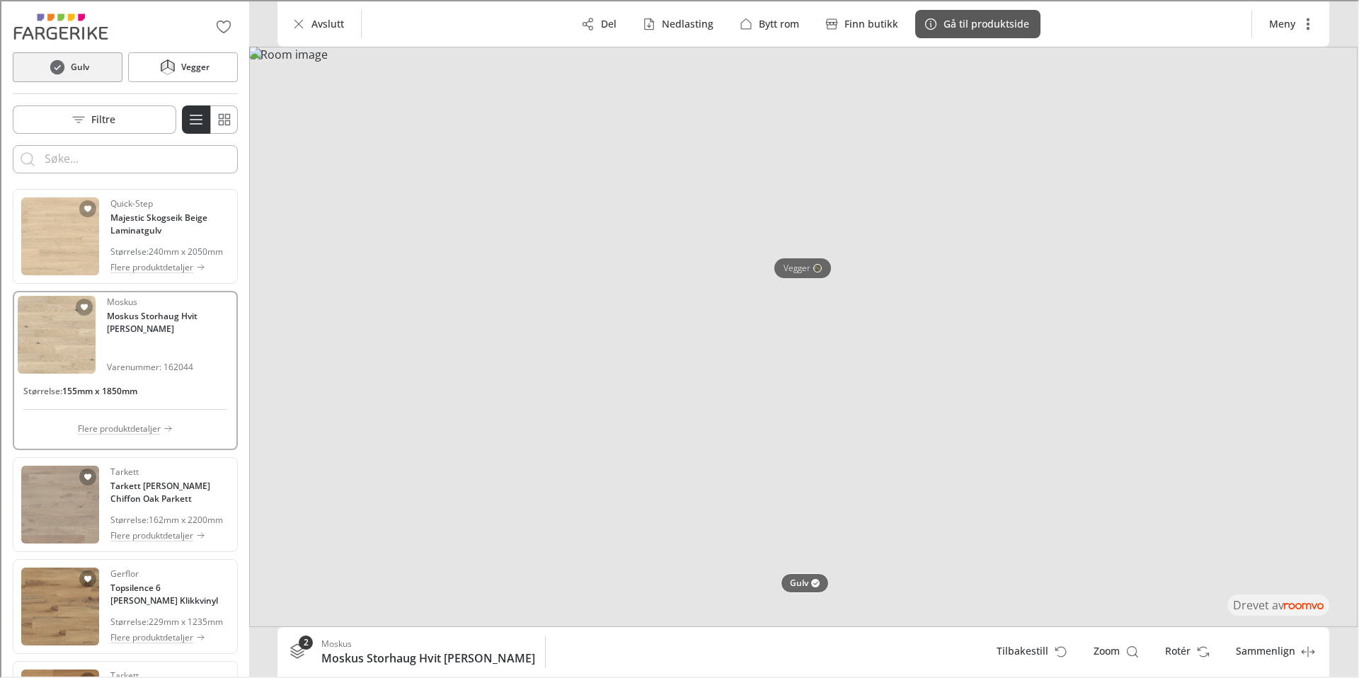
click at [973, 30] on button "Gå til produktside" at bounding box center [976, 22] width 125 height 28
click at [147, 491] on h4 "Tarkett Grace Grey Chiffon Oak Parkett" at bounding box center [168, 491] width 119 height 25
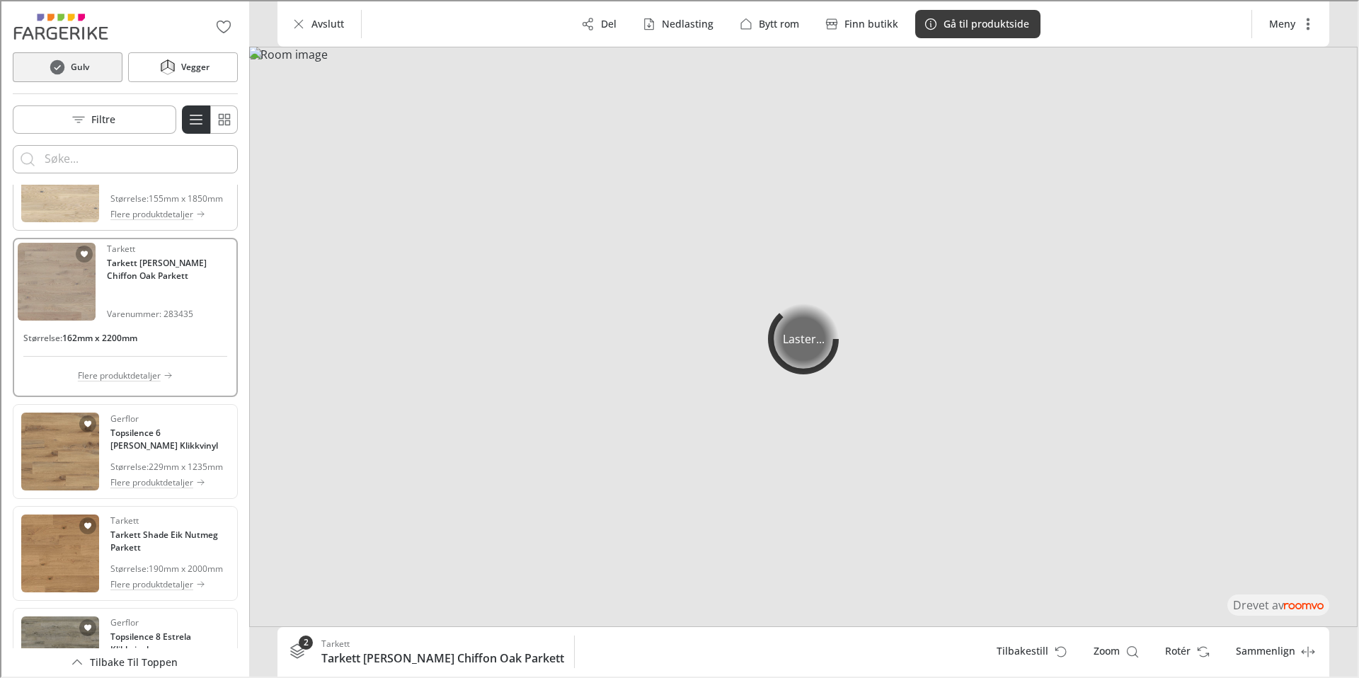
scroll to position [258, 0]
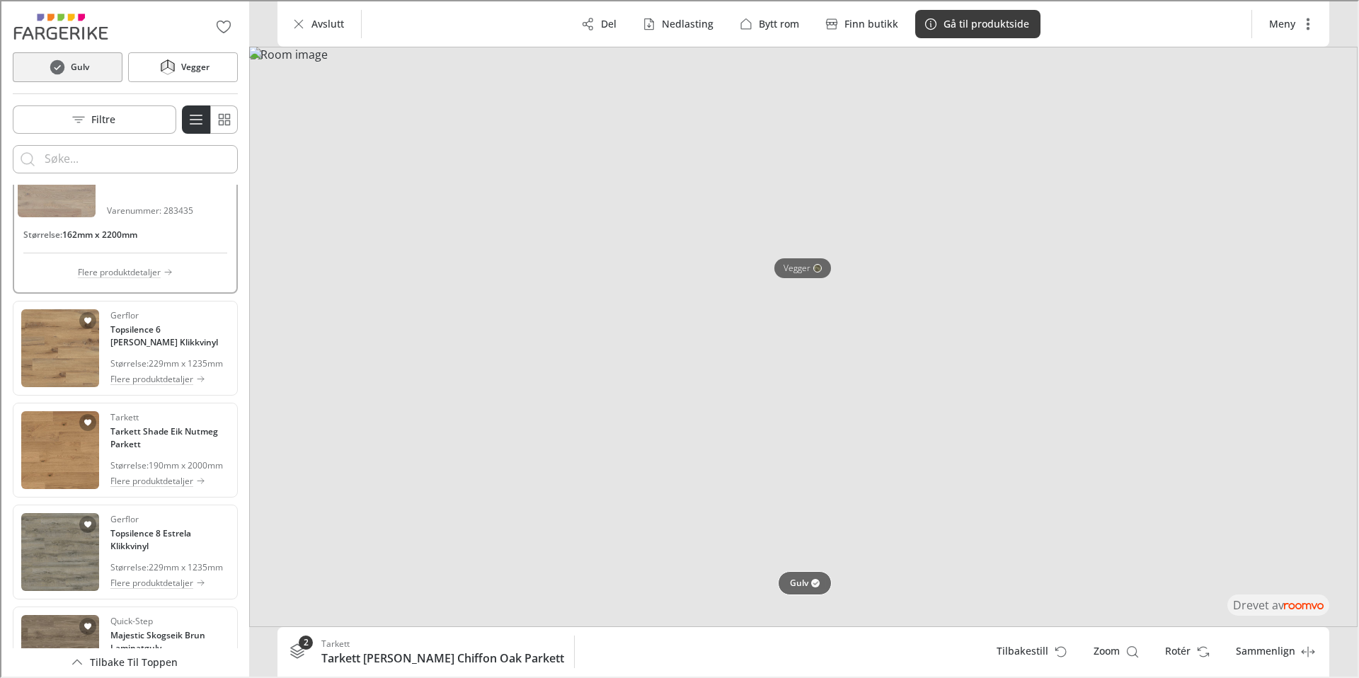
click at [792, 583] on p "Gulv" at bounding box center [798, 582] width 18 height 12
click at [976, 23] on p "Gå til produktside" at bounding box center [985, 23] width 86 height 14
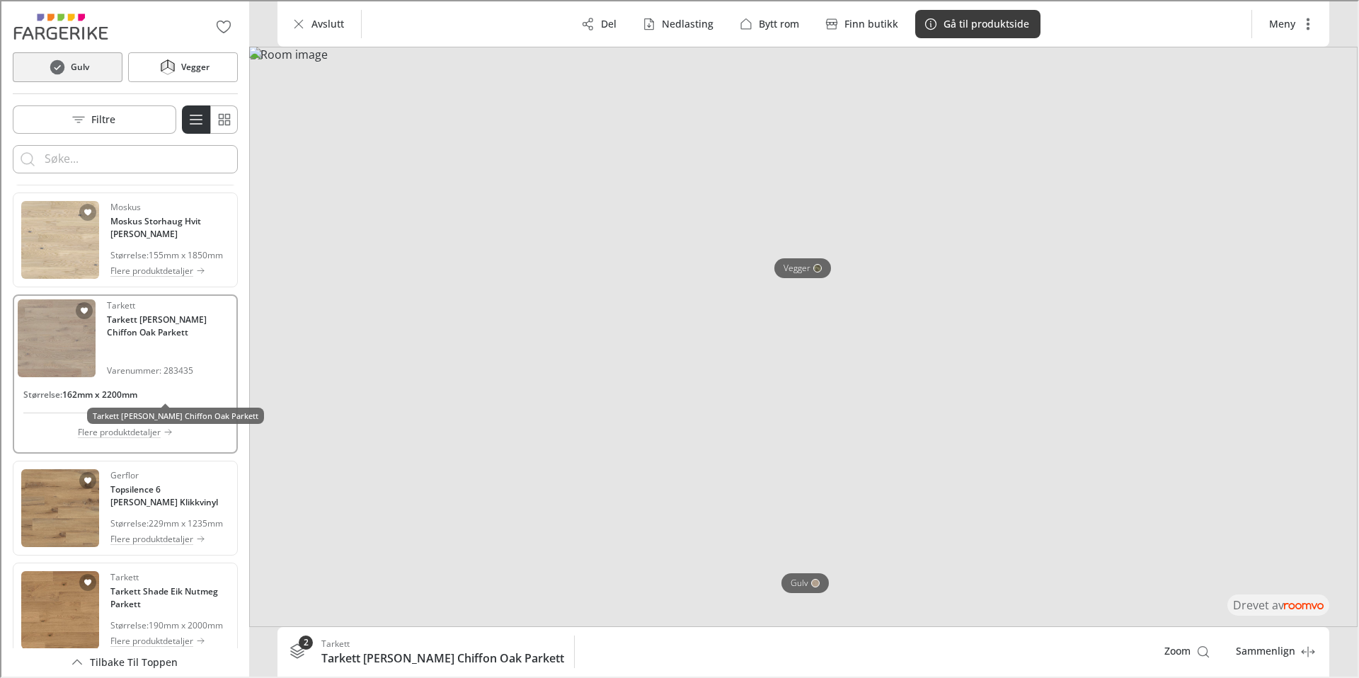
scroll to position [42, 0]
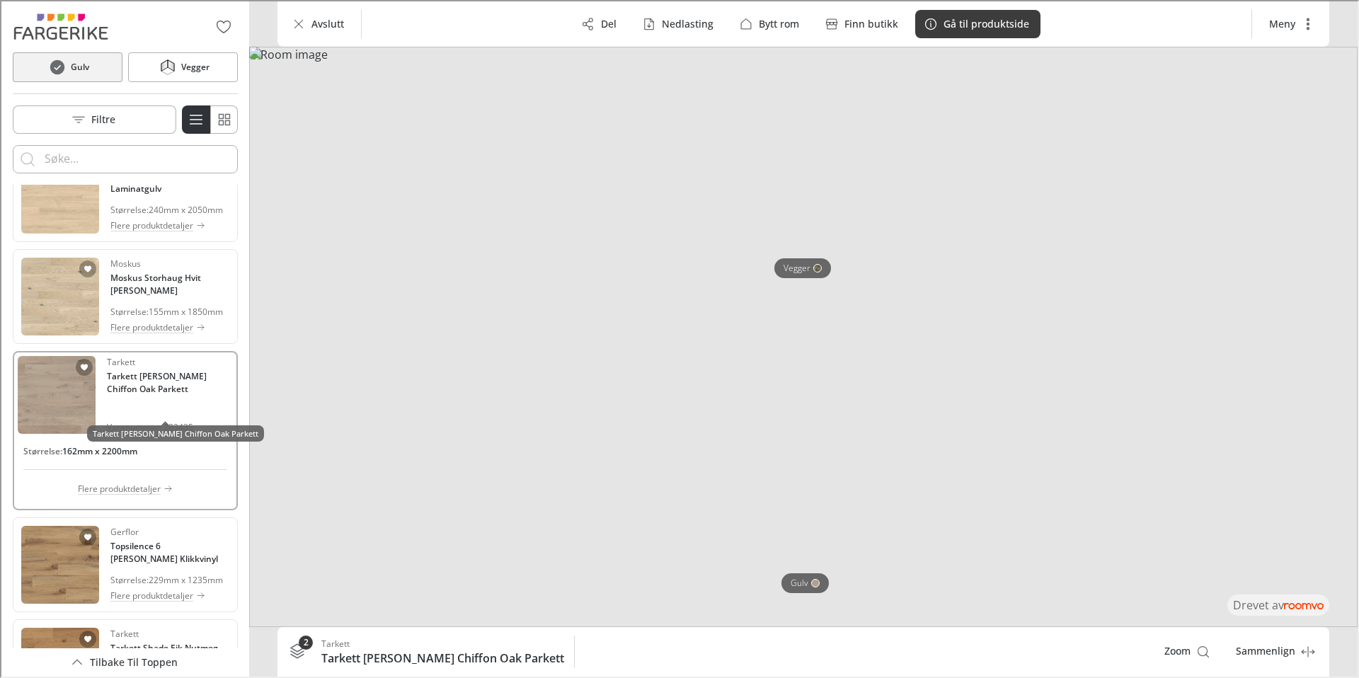
click at [145, 406] on div "Tarkett Tarkett Grace Grey Chiffon Oak Parkett Varenummer: 283435 Størrelse : 1…" at bounding box center [123, 429] width 225 height 159
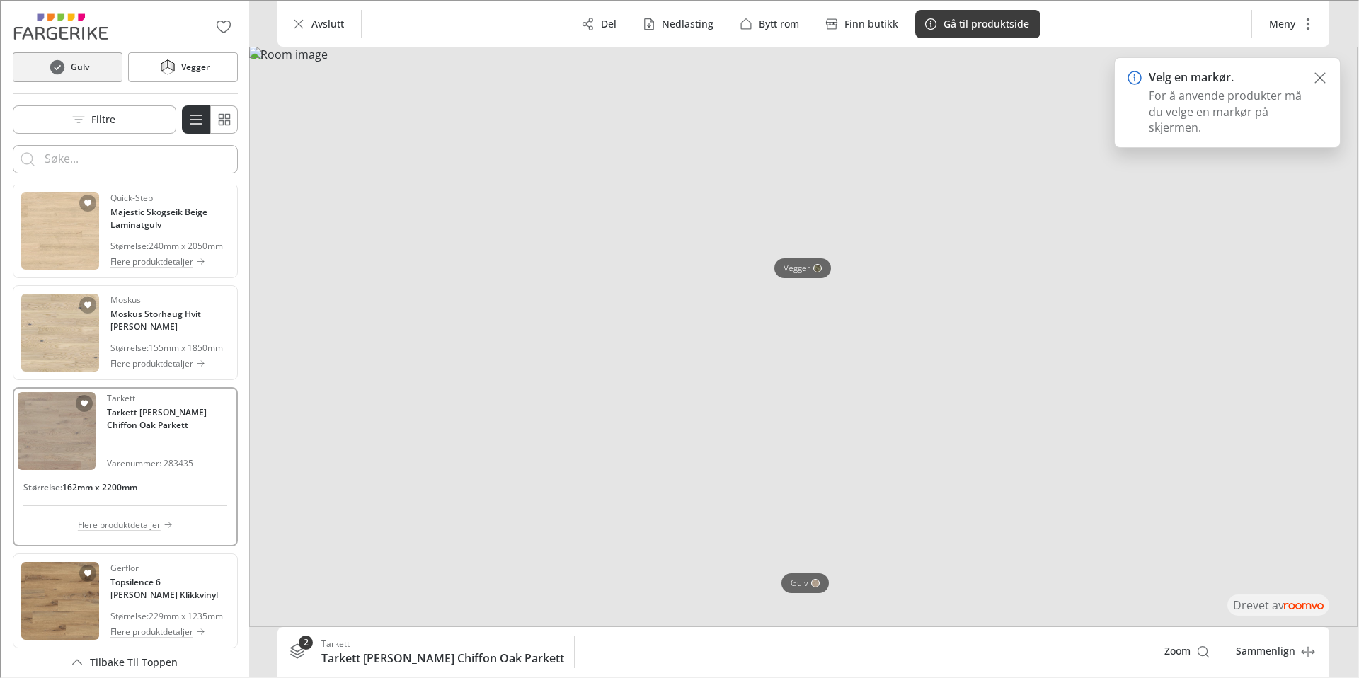
scroll to position [4, 0]
click at [798, 581] on p "Gulv" at bounding box center [798, 582] width 18 height 12
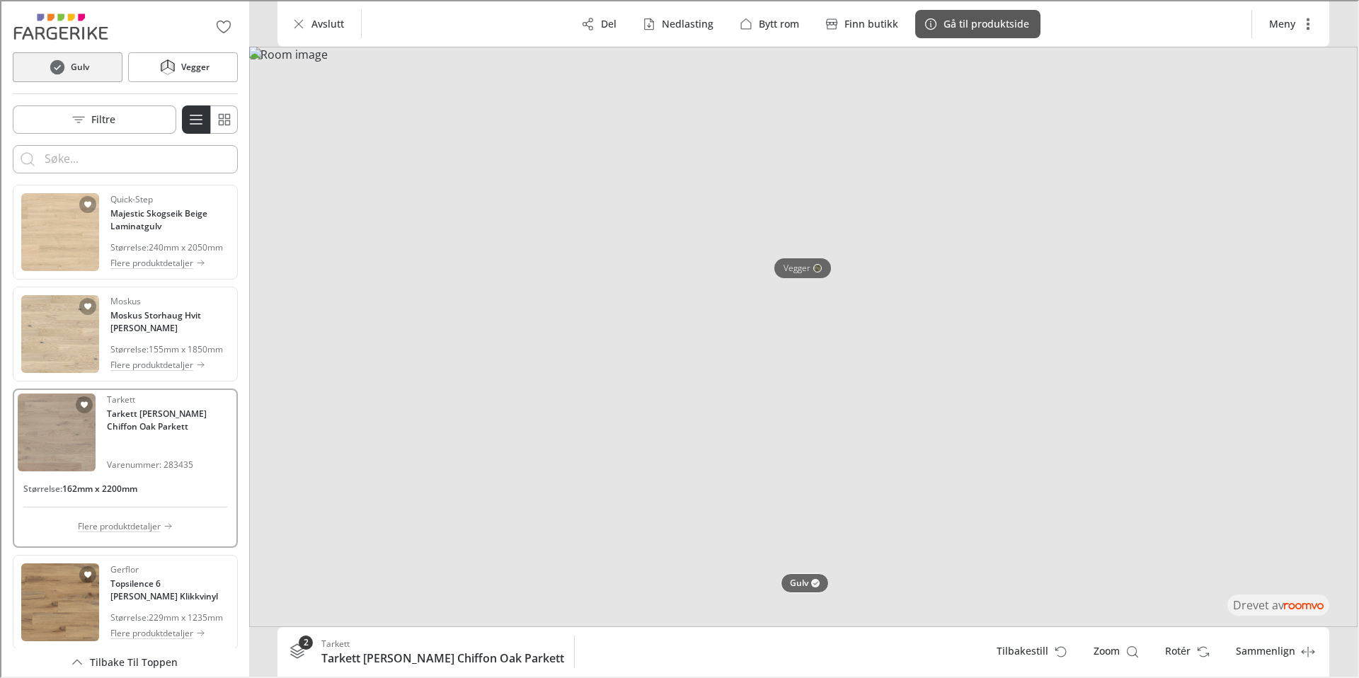
click at [945, 23] on p "Gå til produktside" at bounding box center [985, 23] width 86 height 14
click at [139, 457] on div "Tarkett Grace Grey Chiffon Oak Parkett" at bounding box center [174, 465] width 177 height 26
click at [1002, 28] on p "Gå til produktside" at bounding box center [985, 23] width 86 height 14
click at [118, 520] on div "Størrelse : 162mm x 2200mm Flere produktdetaljer" at bounding box center [123, 506] width 215 height 72
click at [122, 533] on button "Flere produktdetaljer" at bounding box center [123, 526] width 95 height 16
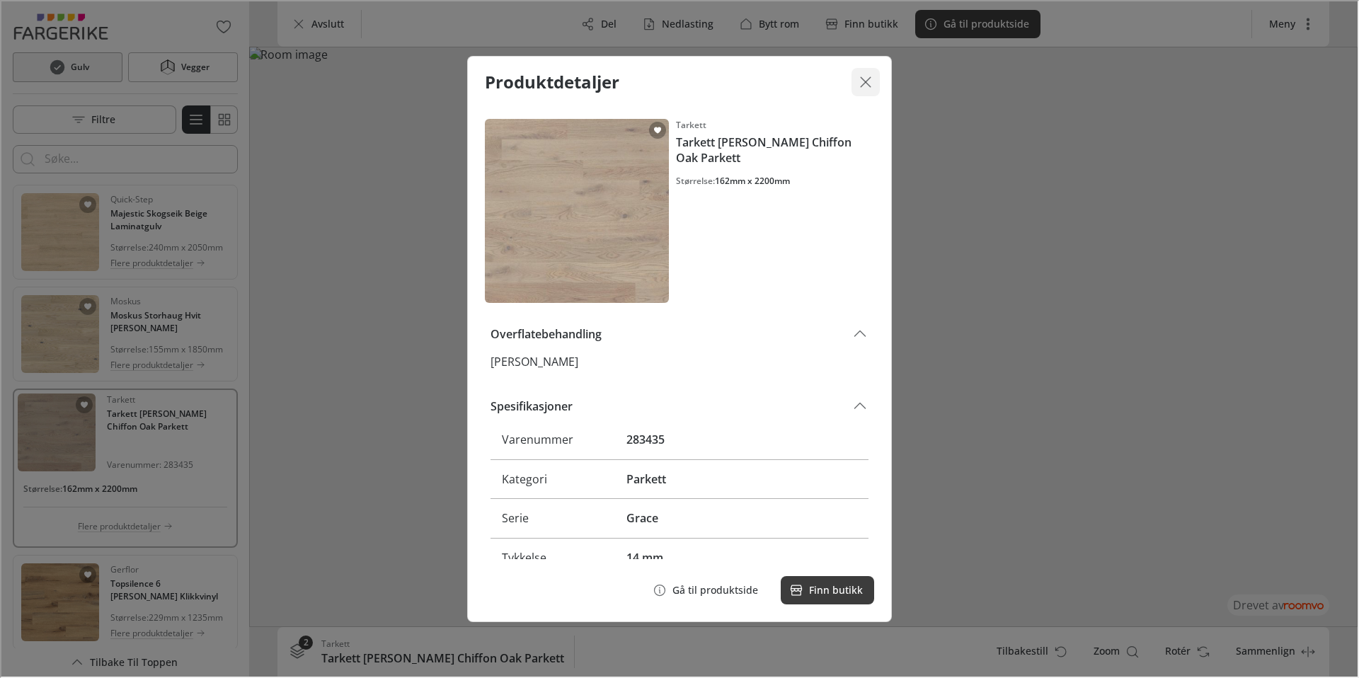
click at [868, 81] on icon "Lukk dialogen" at bounding box center [864, 80] width 17 height 17
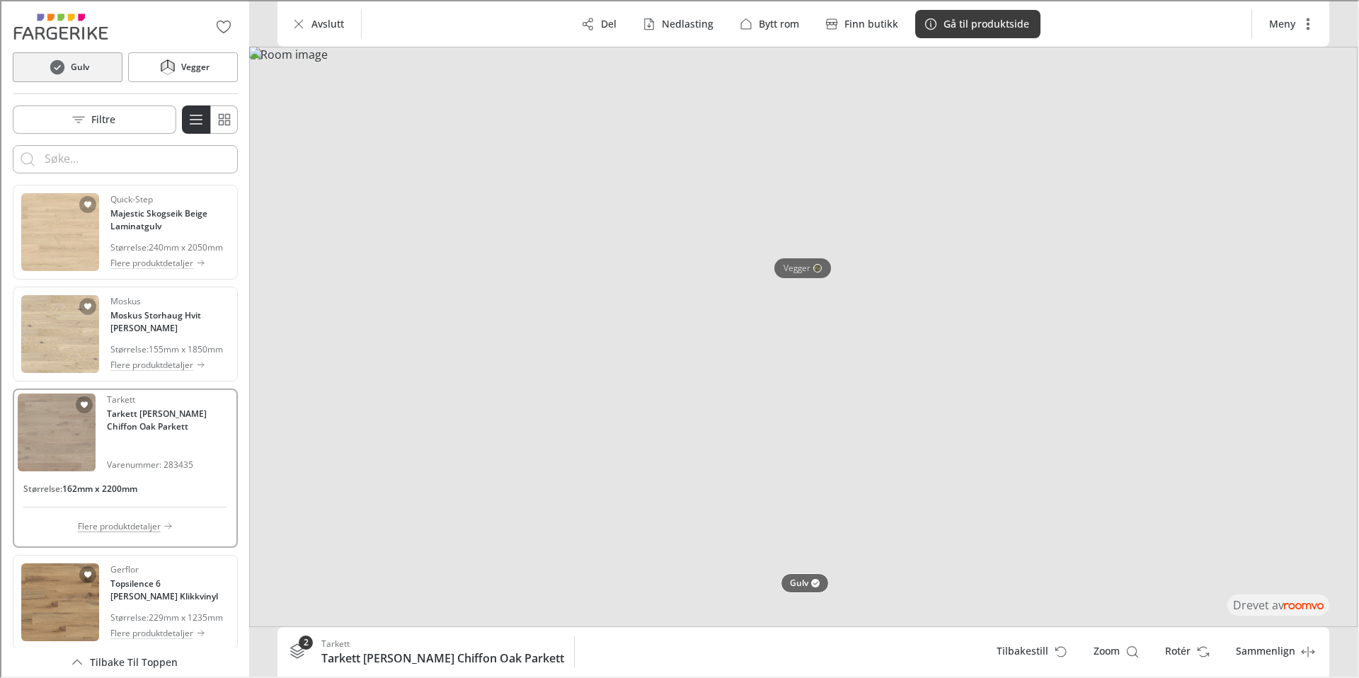
click at [130, 532] on p "Flere produktdetaljer" at bounding box center [117, 525] width 83 height 13
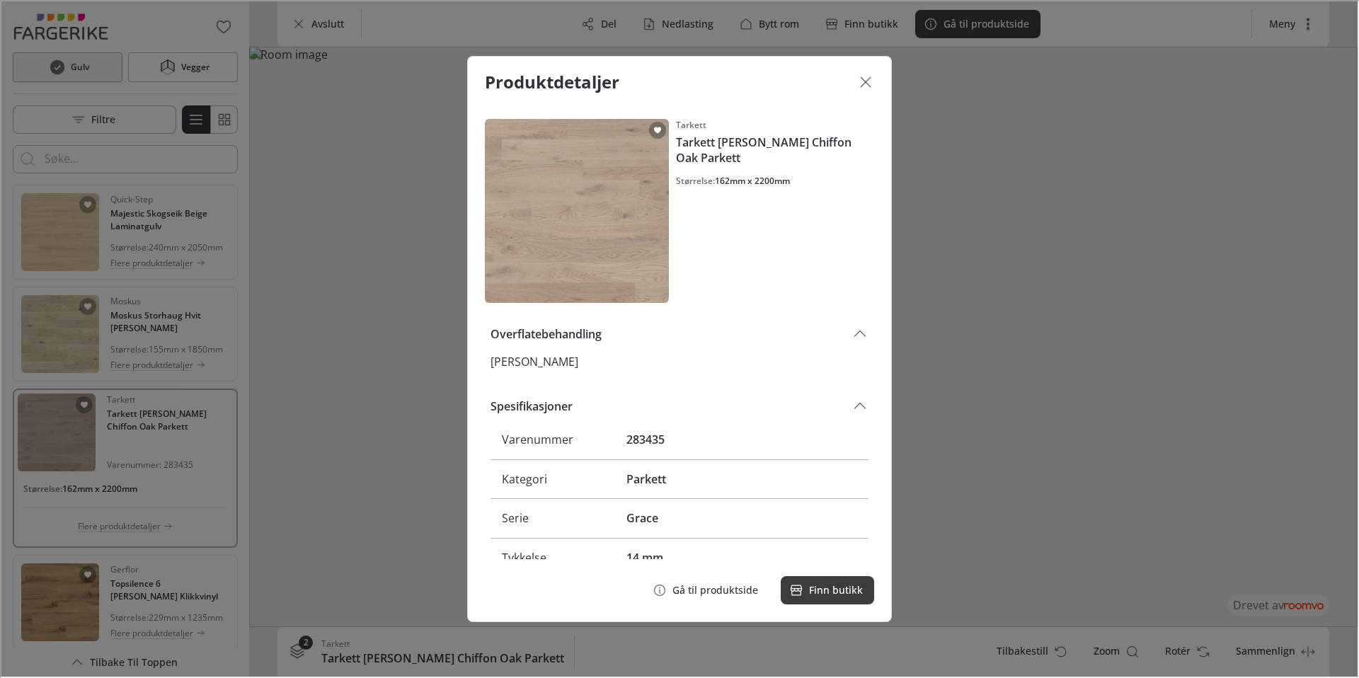
scroll to position [24, 0]
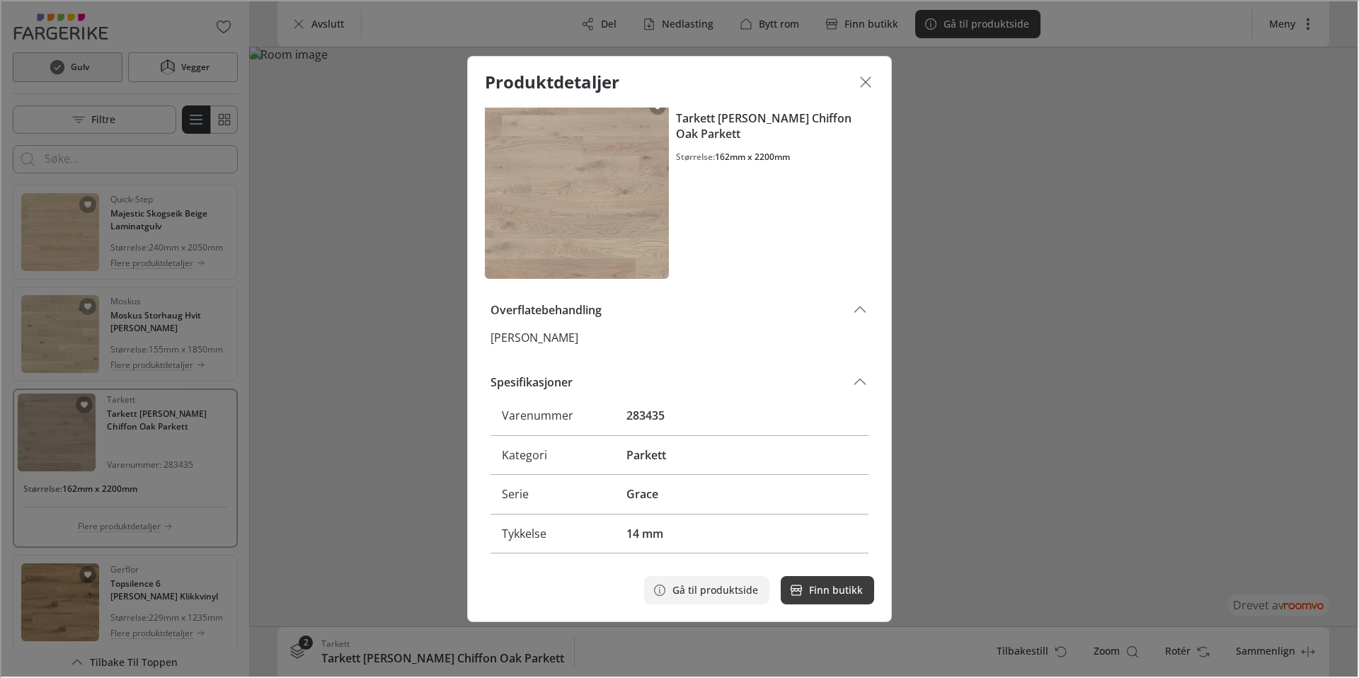
click at [694, 581] on button "Gå til produktside" at bounding box center [705, 589] width 125 height 28
click at [864, 79] on line "Lukk dialogen" at bounding box center [864, 81] width 10 height 10
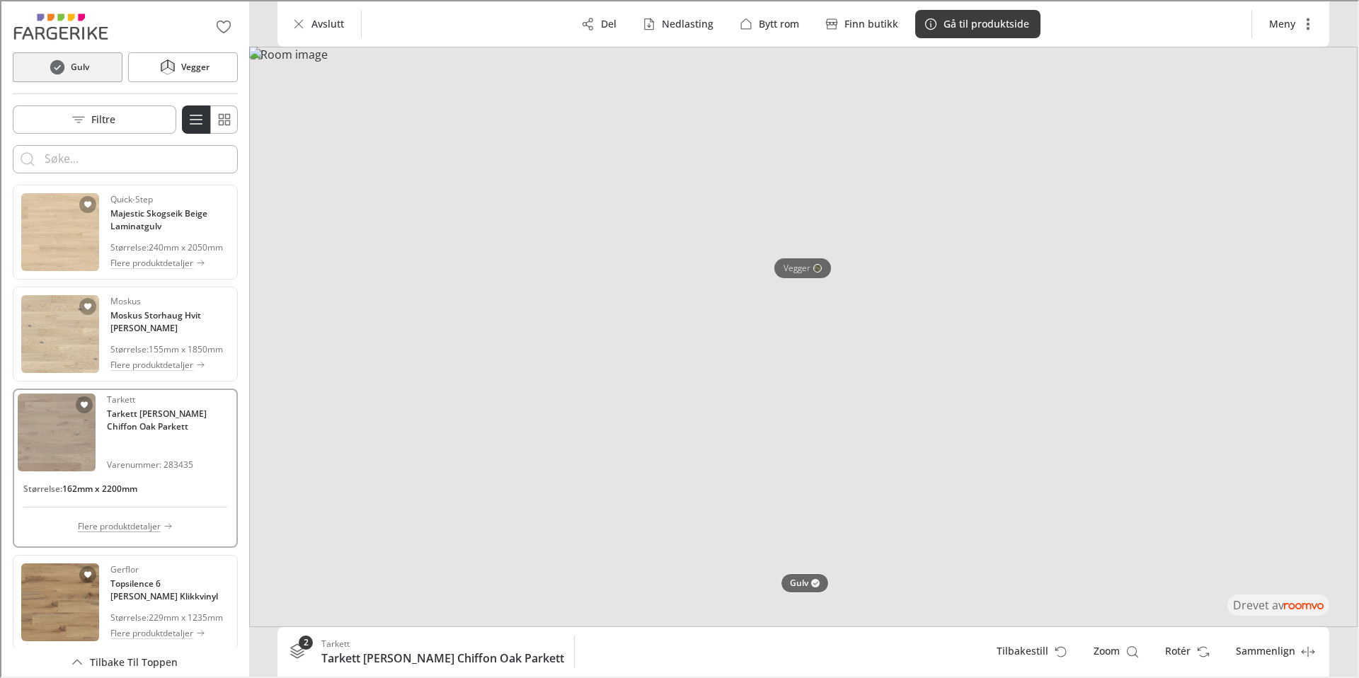
click at [128, 532] on p "Flere produktdetaljer" at bounding box center [117, 525] width 83 height 13
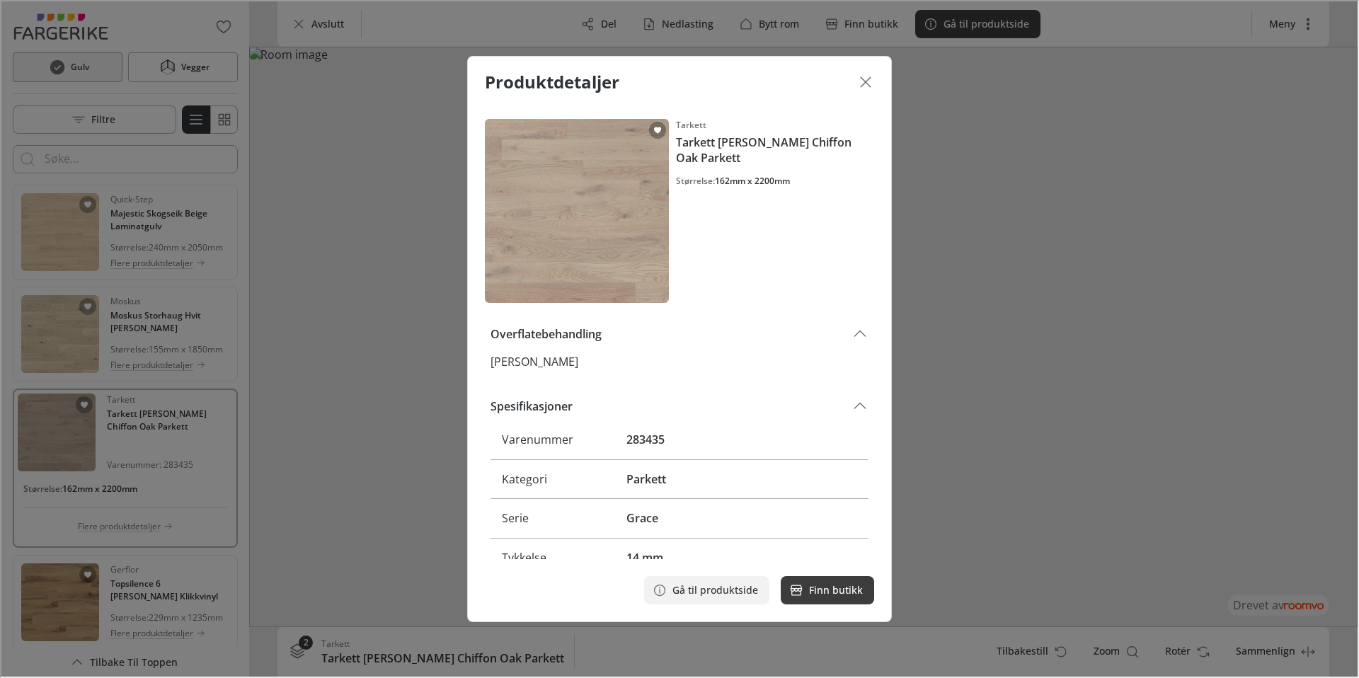
click at [740, 583] on p "Gå til produktside" at bounding box center [714, 589] width 86 height 14
click at [202, 471] on div "Produktdetaljer Tarkett Tarkett Grace Grey Chiffon Oak Parkett Størrelse : 162m…" at bounding box center [678, 337] width 1356 height 675
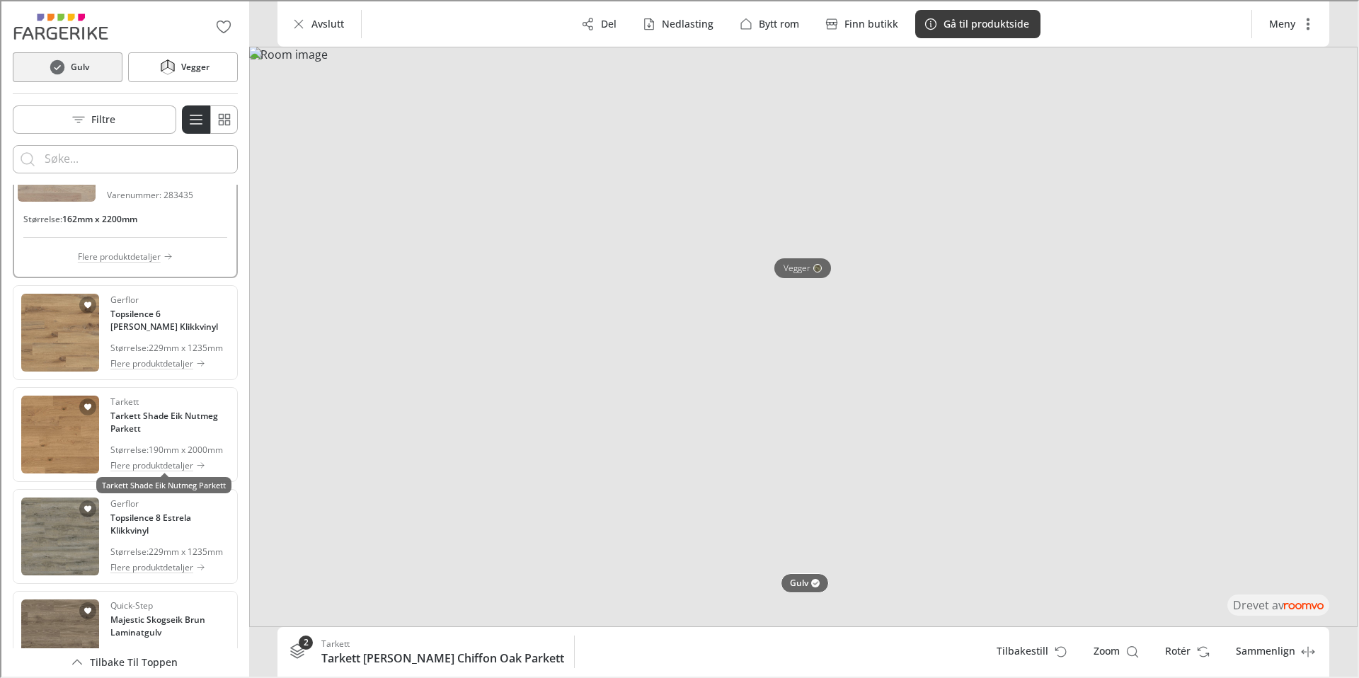
scroll to position [280, 0]
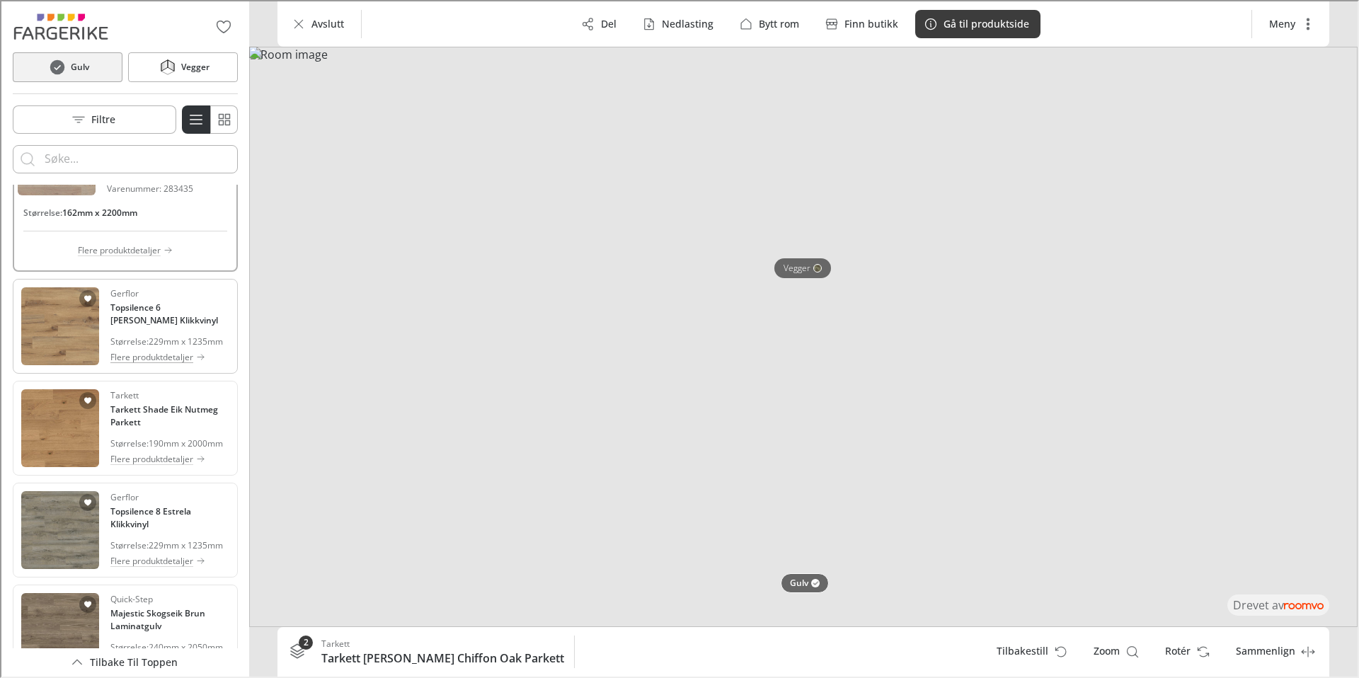
click at [177, 362] on p "Flere produktdetaljer" at bounding box center [150, 356] width 83 height 13
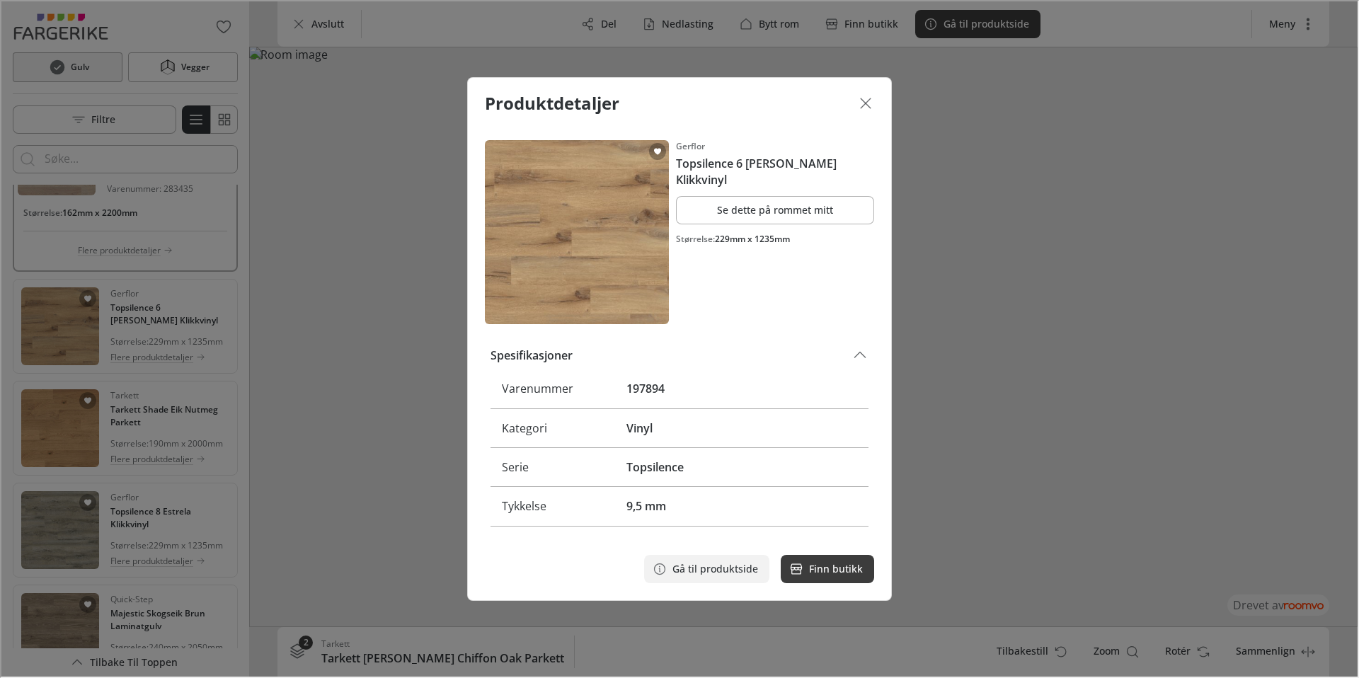
click at [738, 564] on p "Gå til produktside" at bounding box center [714, 568] width 86 height 14
click at [741, 569] on p "Gå til produktside" at bounding box center [714, 568] width 86 height 14
click at [867, 96] on icon "Lukk dialogen" at bounding box center [864, 101] width 17 height 17
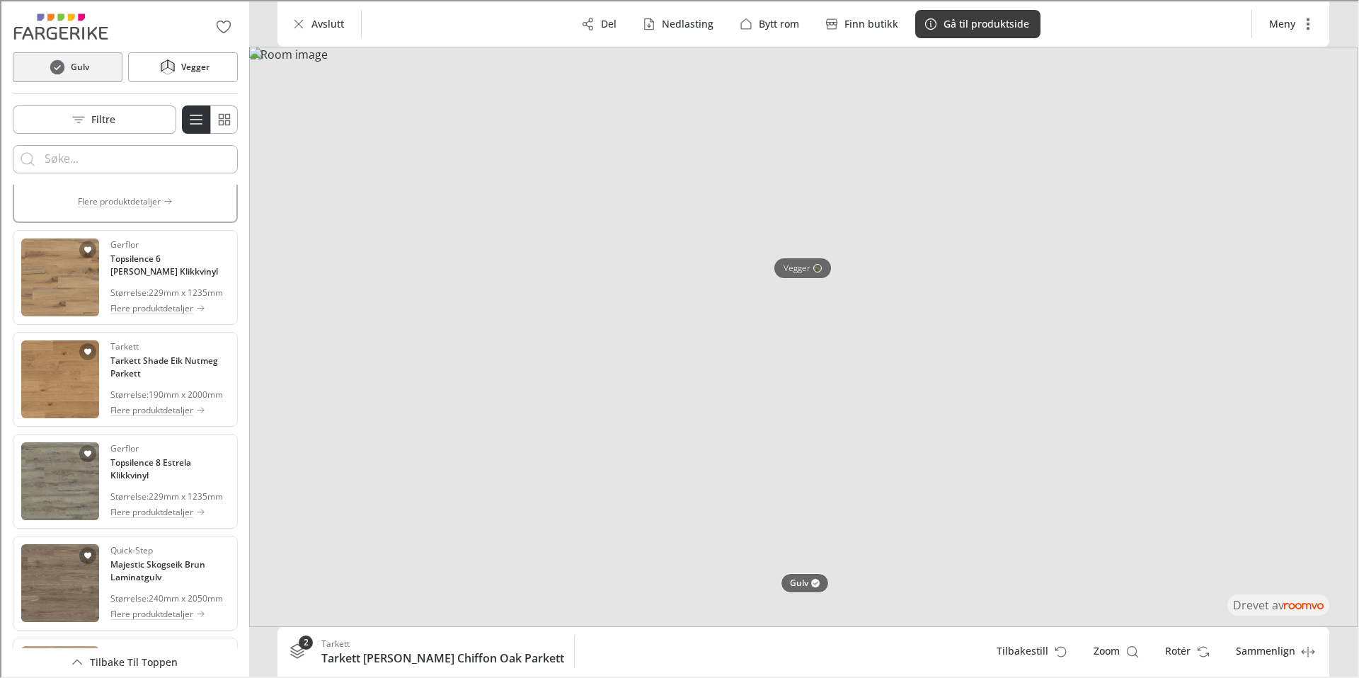
scroll to position [392, 0]
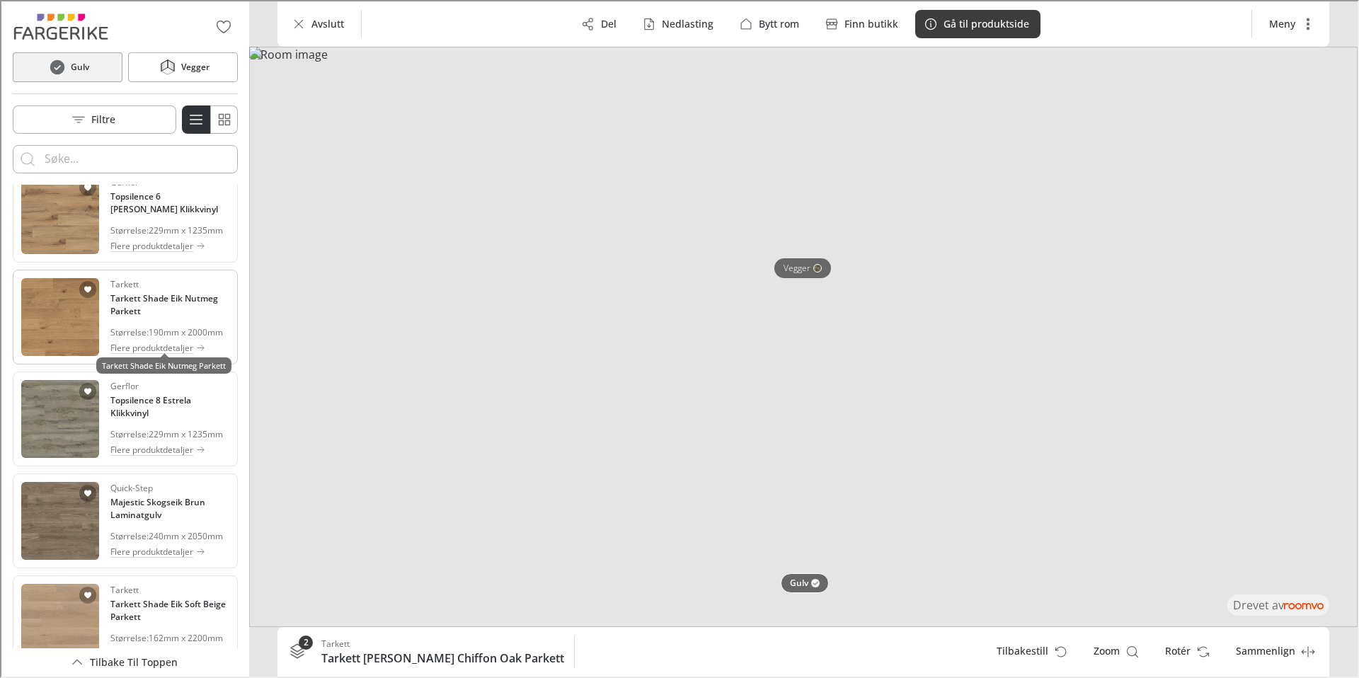
click at [173, 316] on h4 "Tarkett Shade Eik Nutmeg Parkett" at bounding box center [168, 303] width 119 height 25
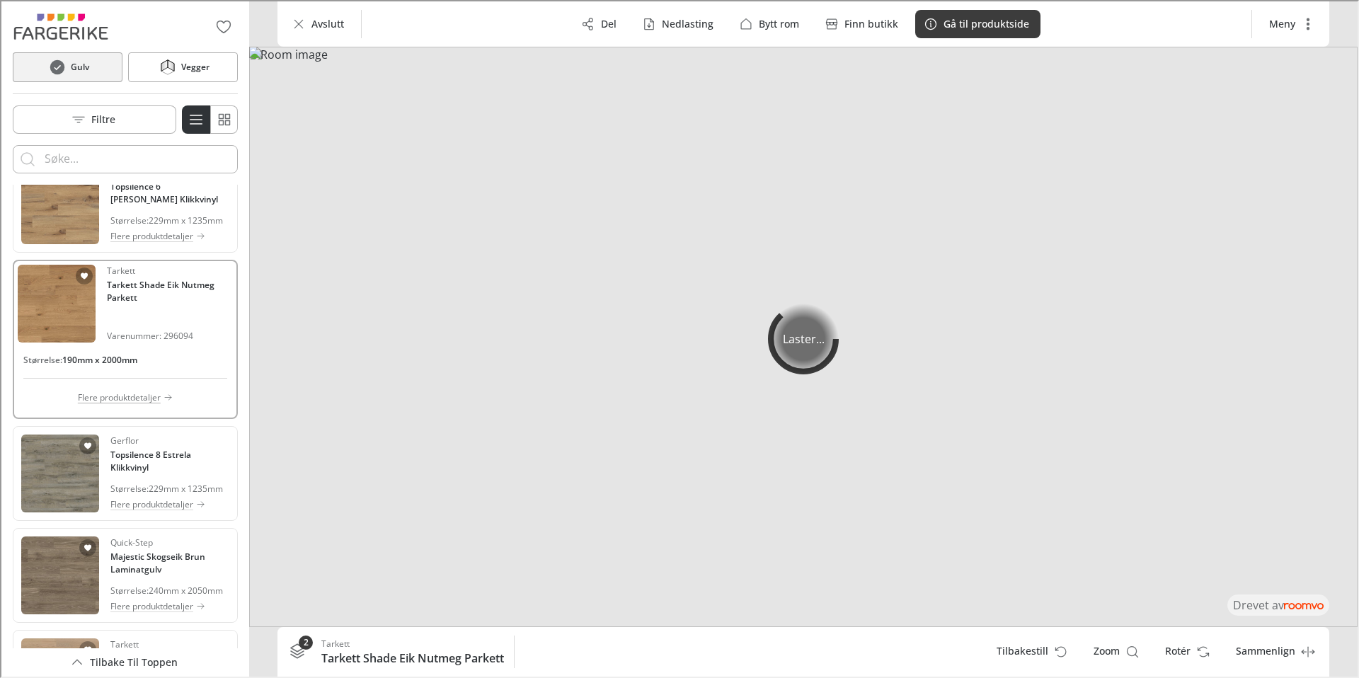
click at [99, 403] on p "Flere produktdetaljer" at bounding box center [117, 396] width 83 height 13
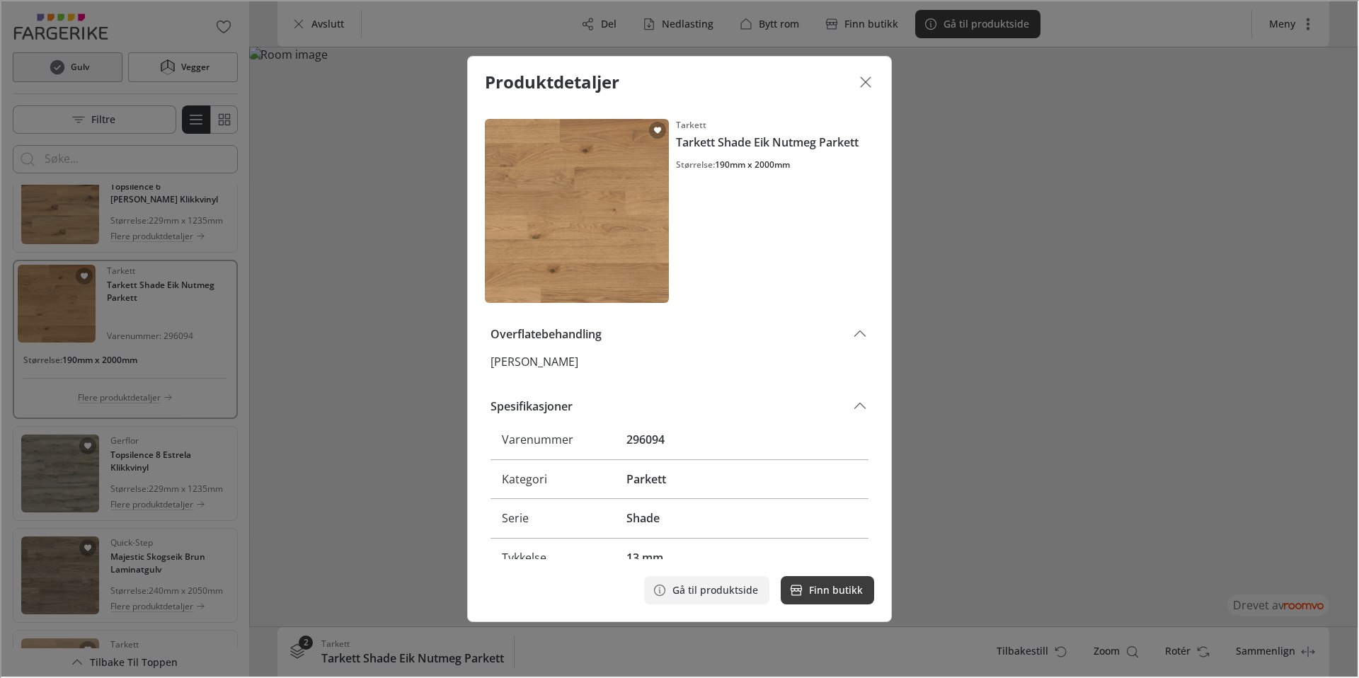
click at [729, 585] on p "Gå til produktside" at bounding box center [714, 589] width 86 height 14
click at [864, 77] on icon "Lukk dialogen" at bounding box center [864, 80] width 17 height 17
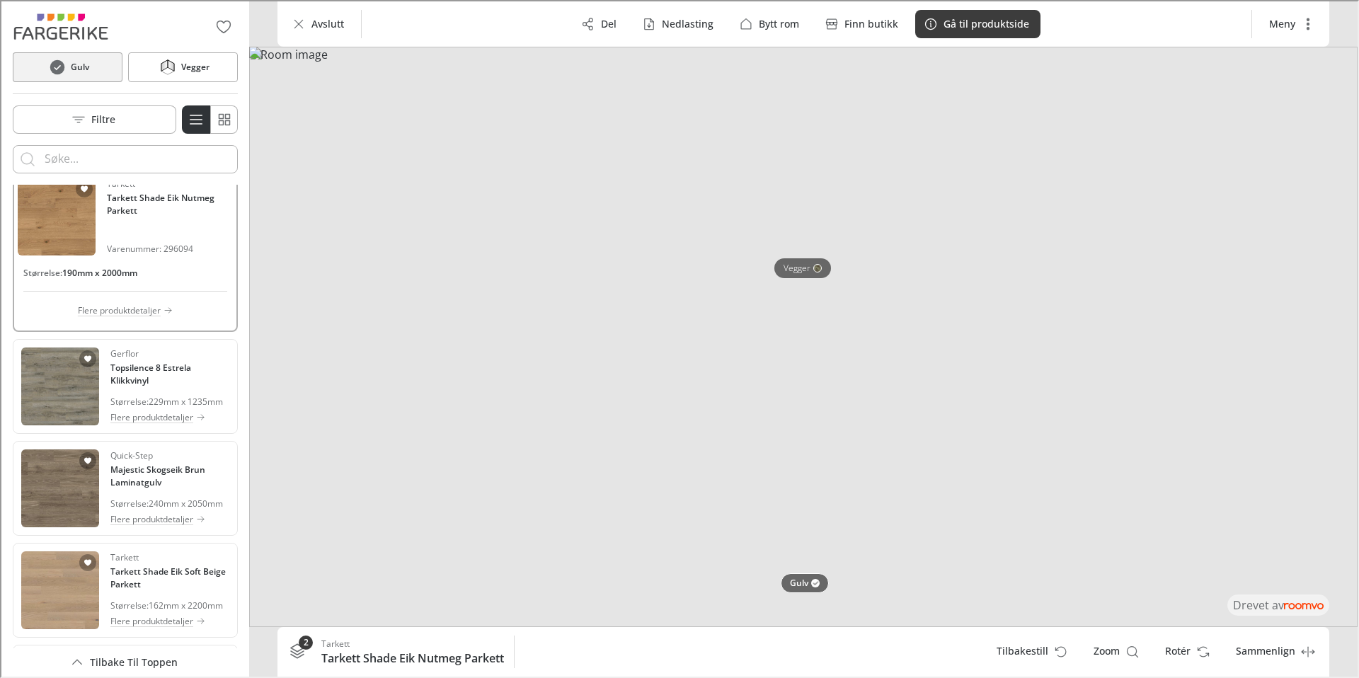
scroll to position [428, 0]
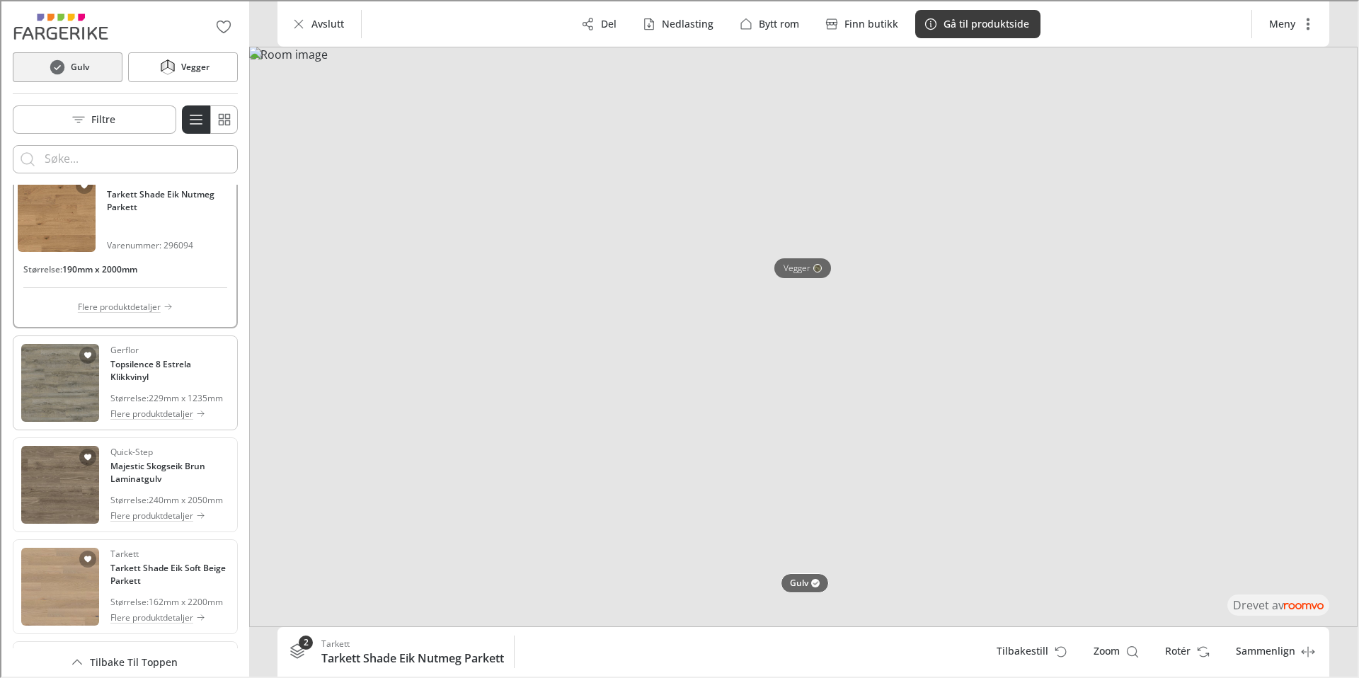
click at [131, 382] on h4 "Topsilence 8 Estrela Klikkvinyl" at bounding box center [168, 369] width 119 height 25
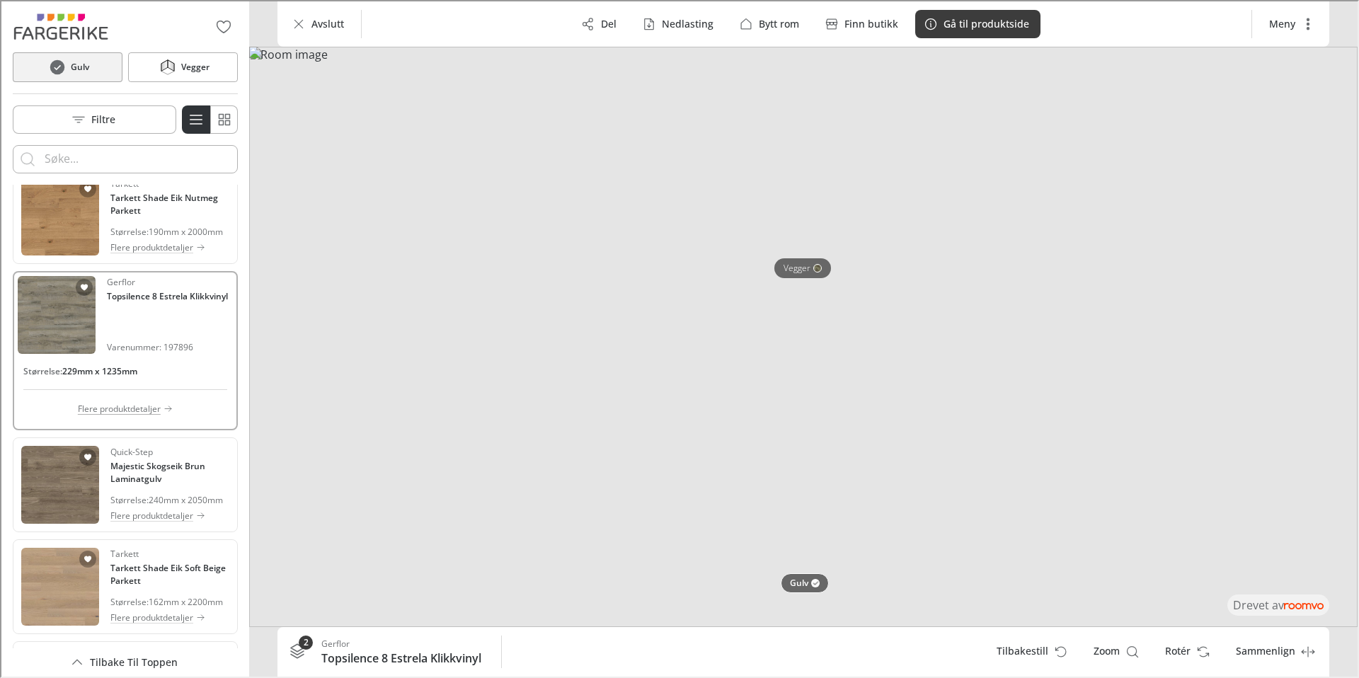
click at [122, 414] on p "Flere produktdetaljer" at bounding box center [117, 407] width 83 height 13
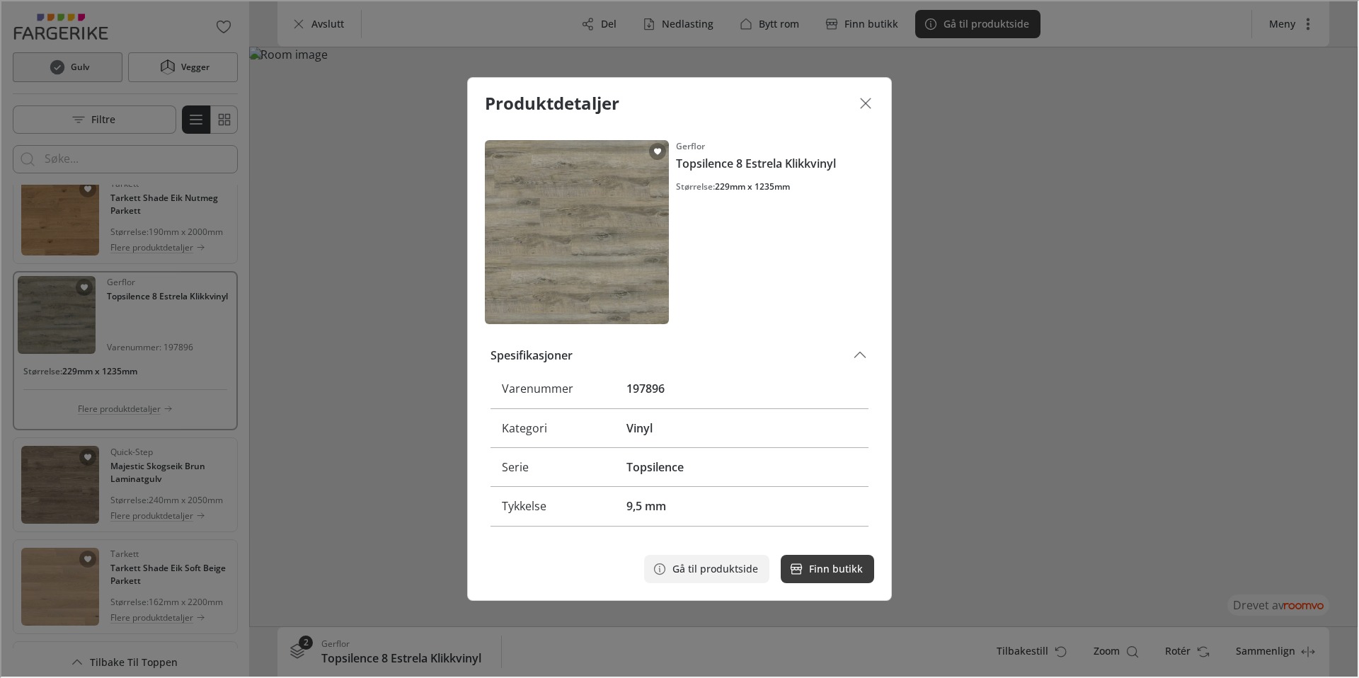
click at [725, 564] on p "Gå til produktside" at bounding box center [714, 568] width 86 height 14
click at [862, 102] on icon "Lukk dialogen" at bounding box center [864, 101] width 17 height 17
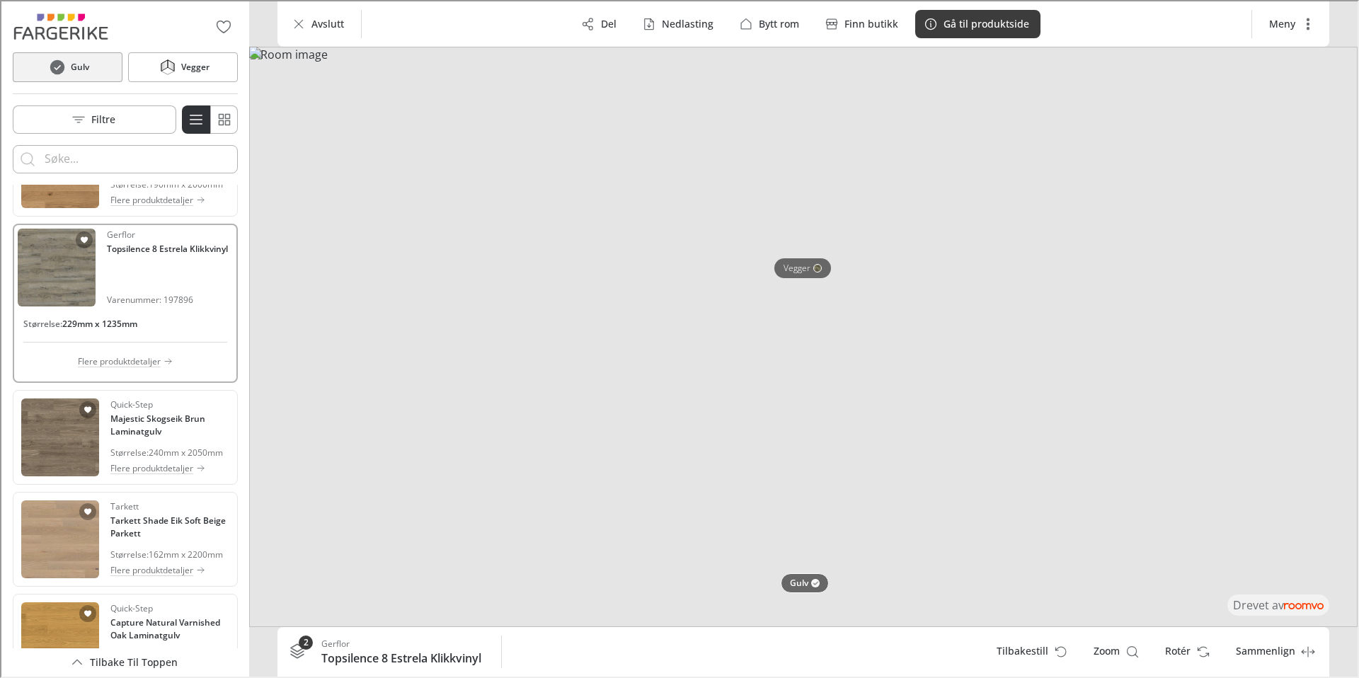
scroll to position [583, 0]
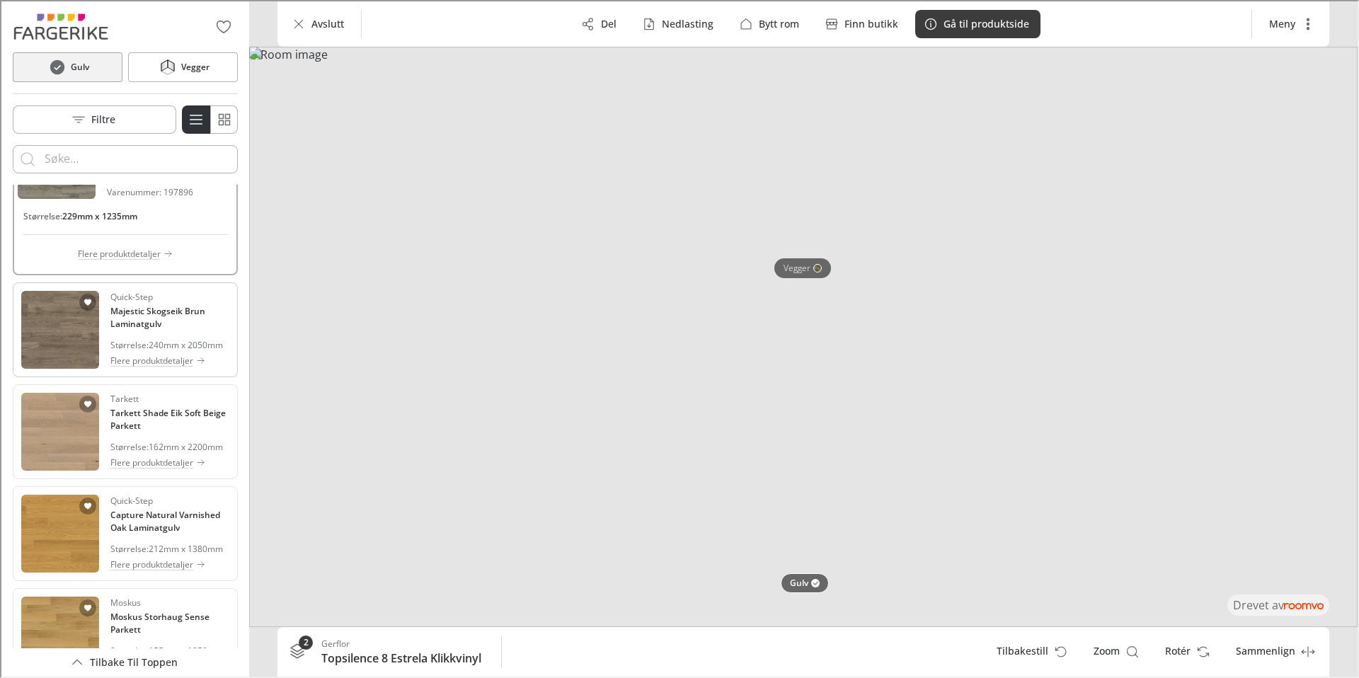
click at [129, 329] on h4 "Majestic Skogseik Brun Laminatgulv" at bounding box center [168, 316] width 119 height 25
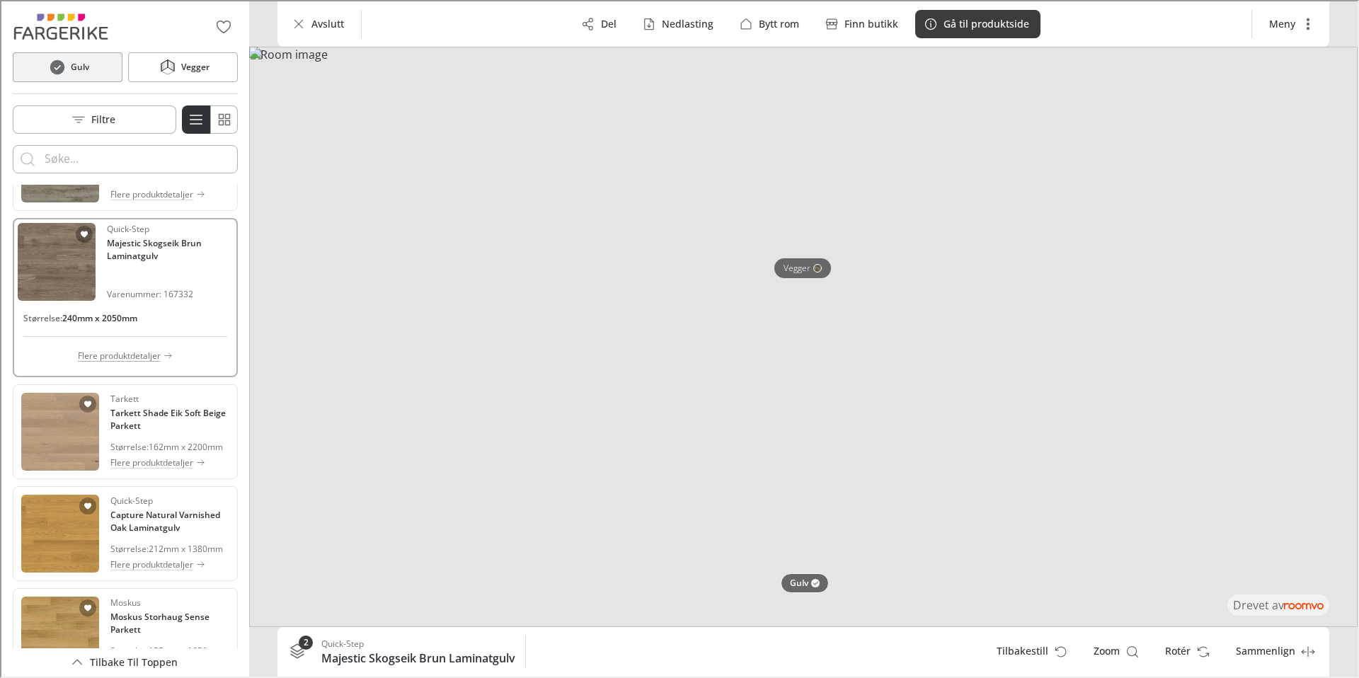
click at [153, 361] on p "Flere produktdetaljer" at bounding box center [117, 354] width 83 height 13
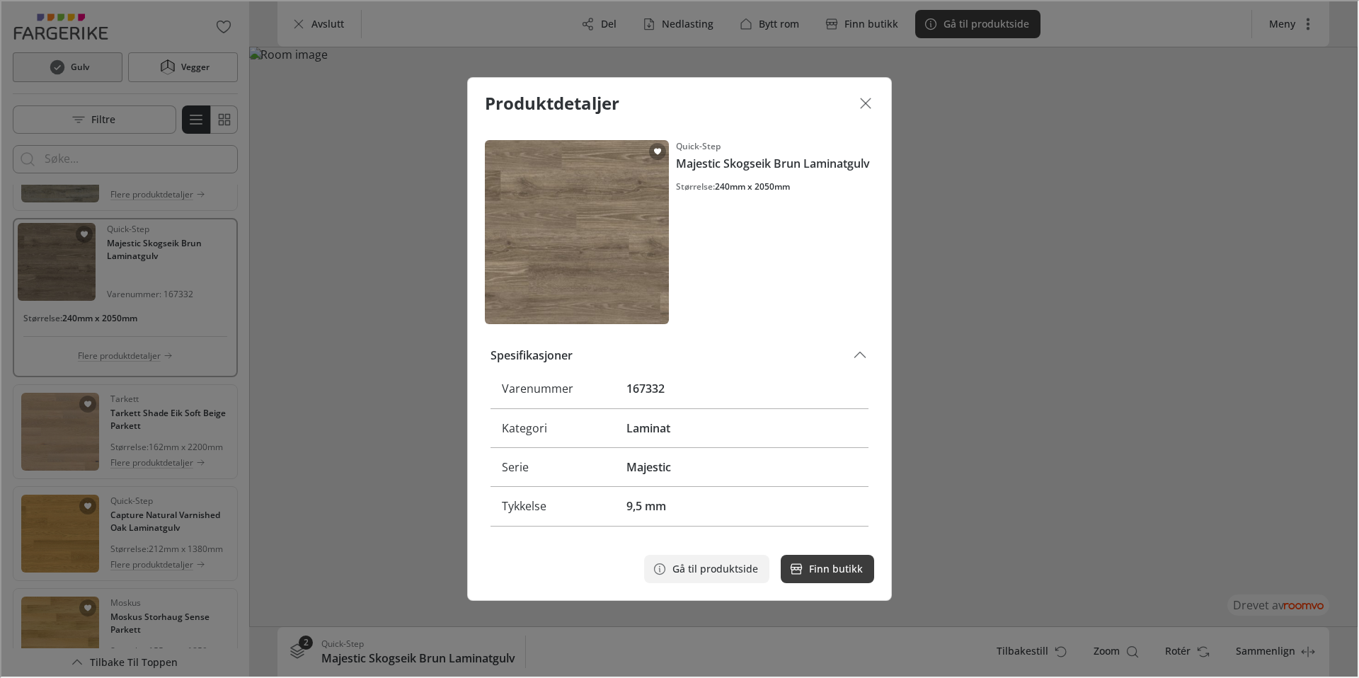
click at [687, 573] on p "Gå til produktside" at bounding box center [714, 568] width 86 height 14
click at [290, 322] on div "Produktdetaljer Quick-Step Majestic Skogseik Brun Laminatgulv Størrelse : 240mm…" at bounding box center [678, 337] width 1356 height 675
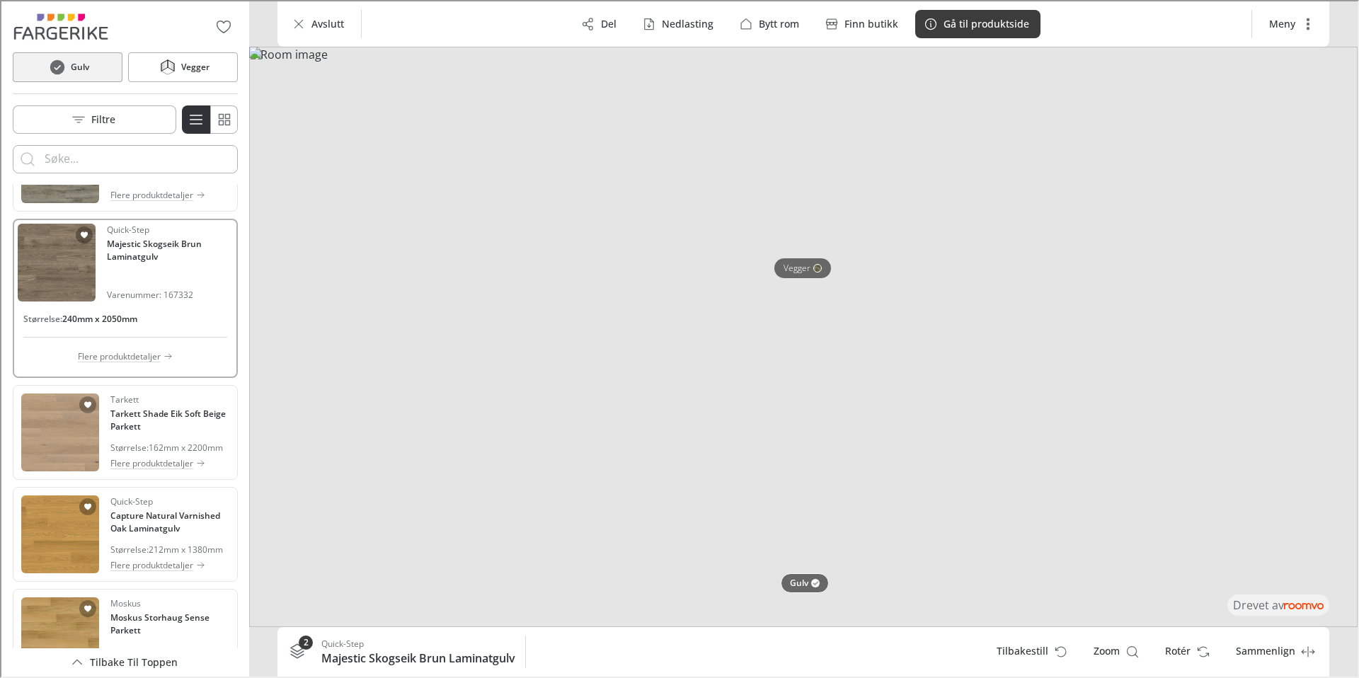
scroll to position [545, 0]
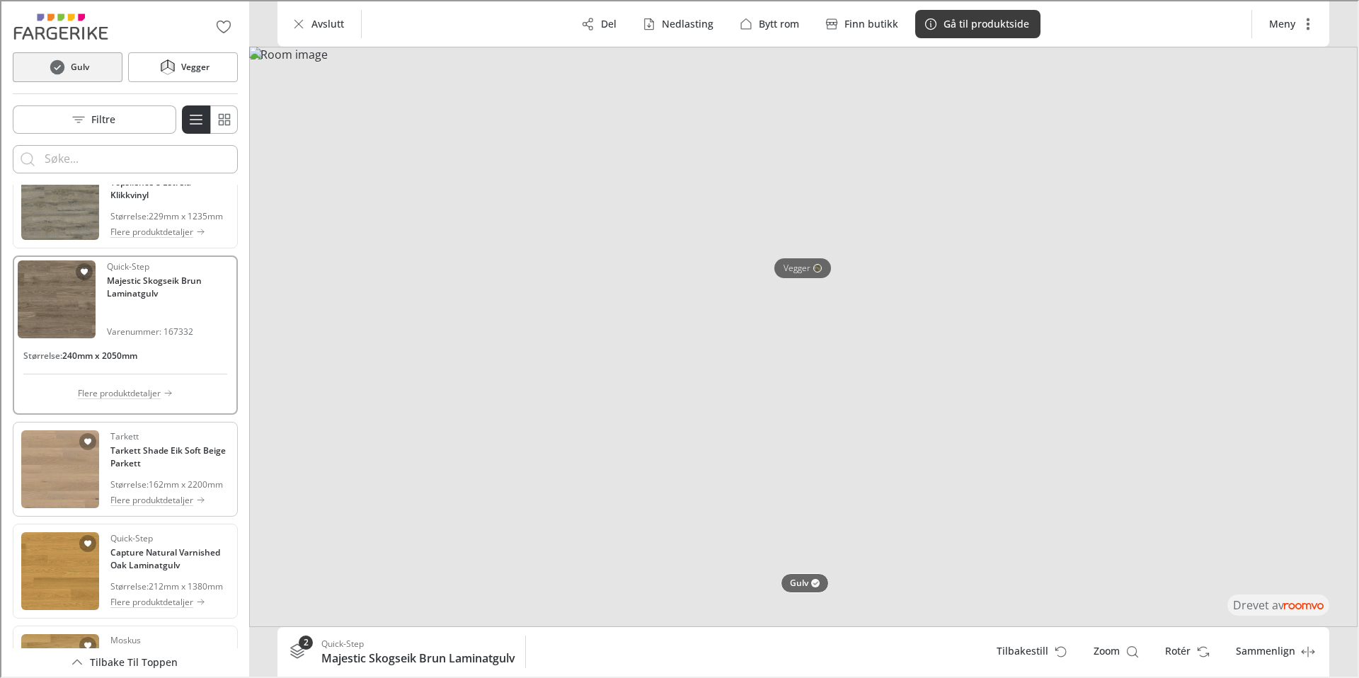
click at [117, 507] on div "Tarkett Tarkett Shade Eik Soft Beige Parkett Størrelse : 162mm x 2200mm Flere p…" at bounding box center [168, 468] width 119 height 78
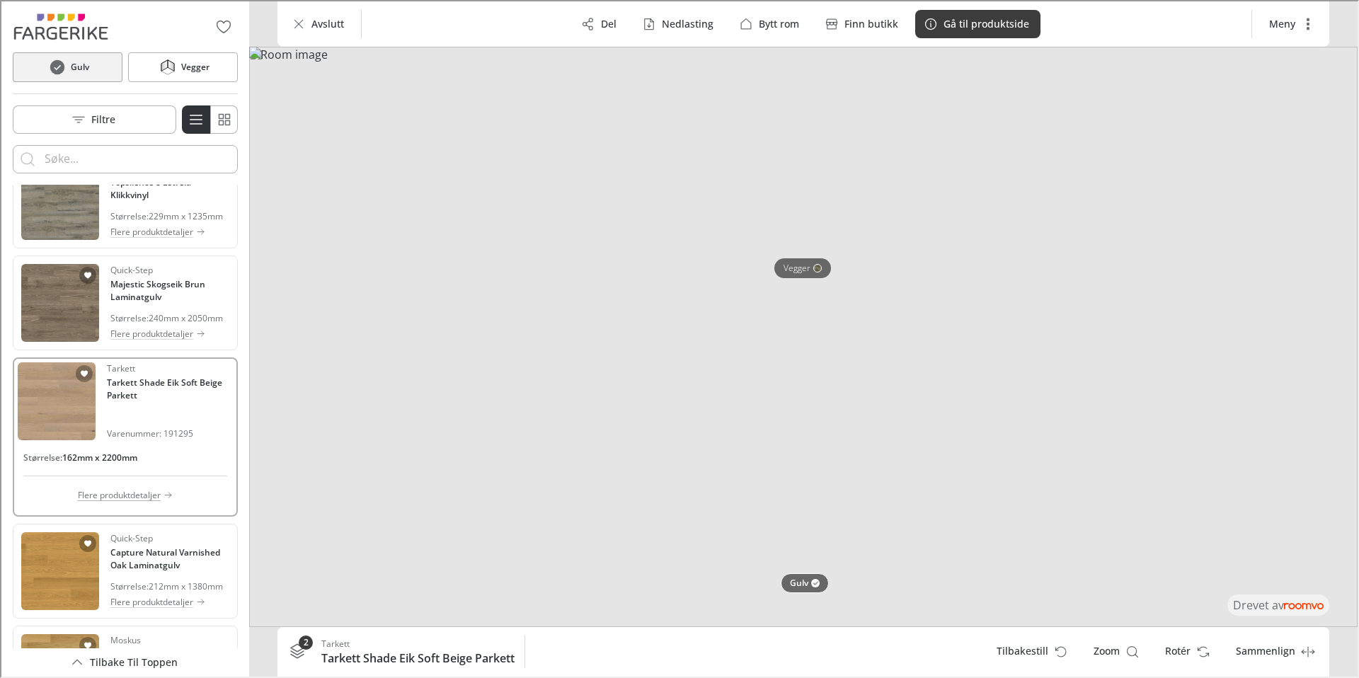
click at [148, 501] on p "Flere produktdetaljer" at bounding box center [117, 494] width 83 height 13
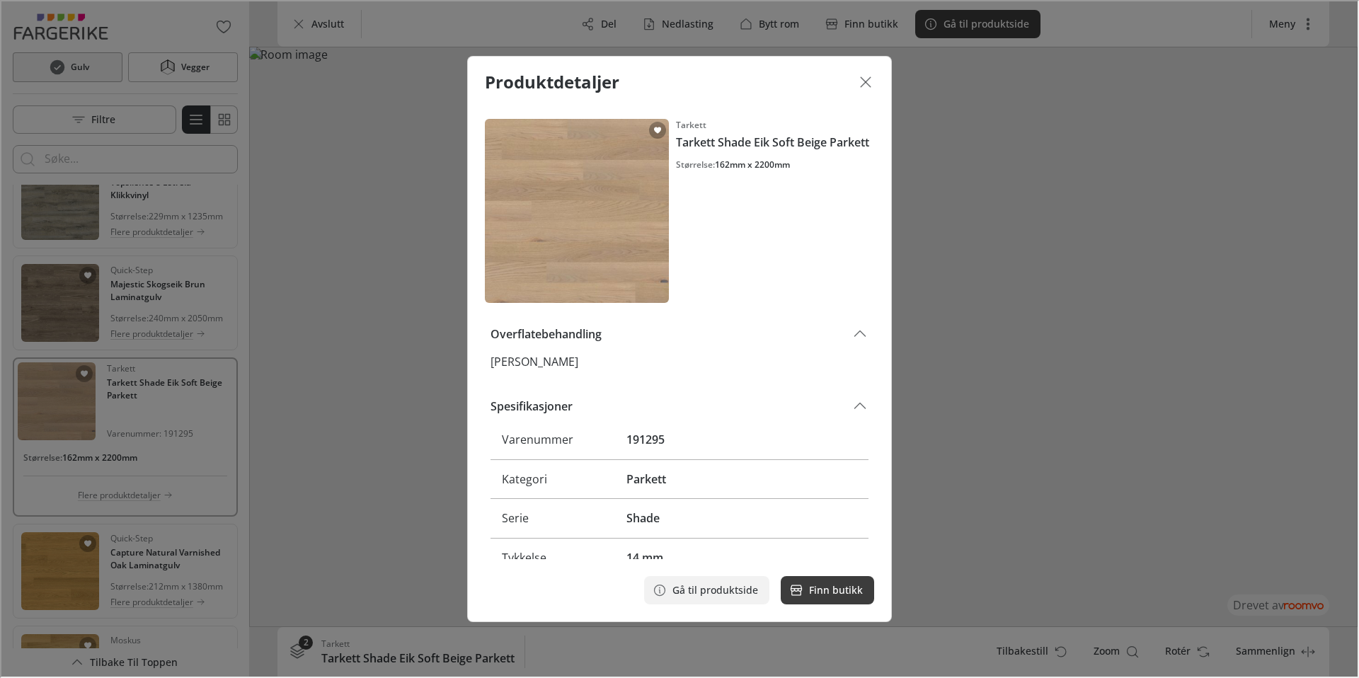
click at [712, 597] on button "Gå til produktside" at bounding box center [705, 589] width 125 height 28
click at [864, 78] on icon "Lukk dialogen" at bounding box center [864, 80] width 17 height 17
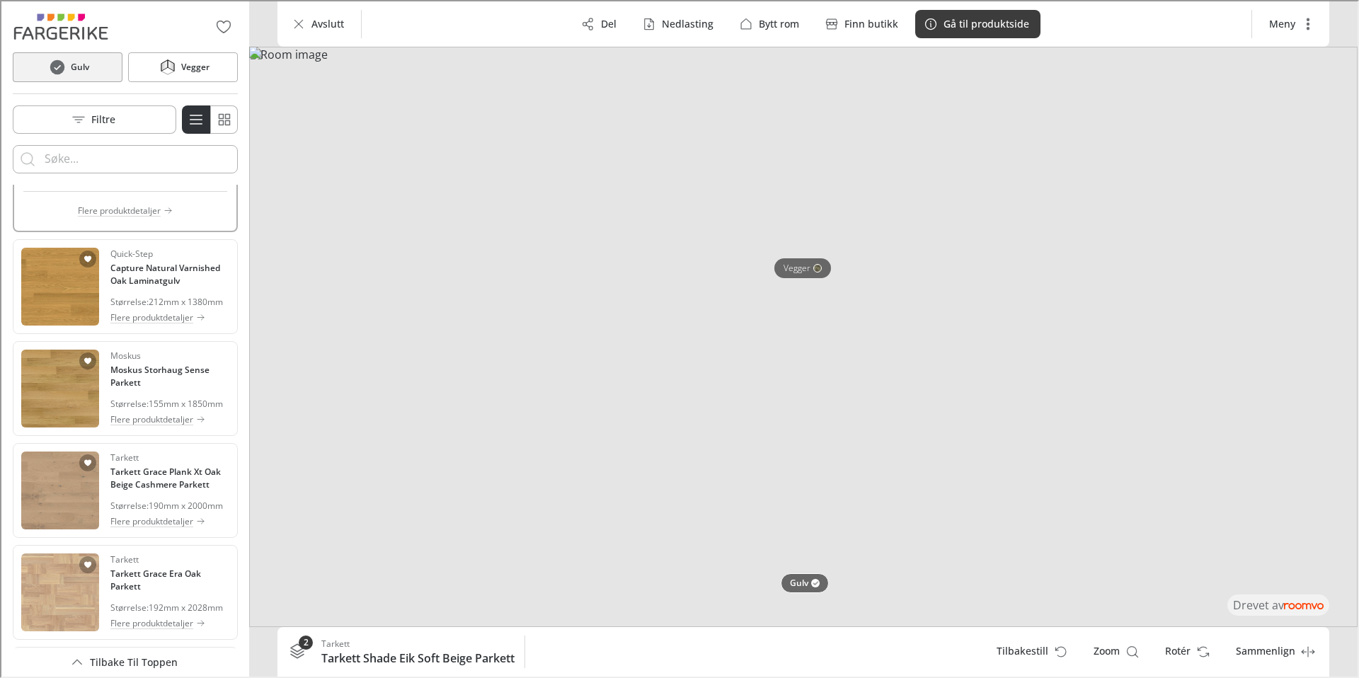
scroll to position [857, 0]
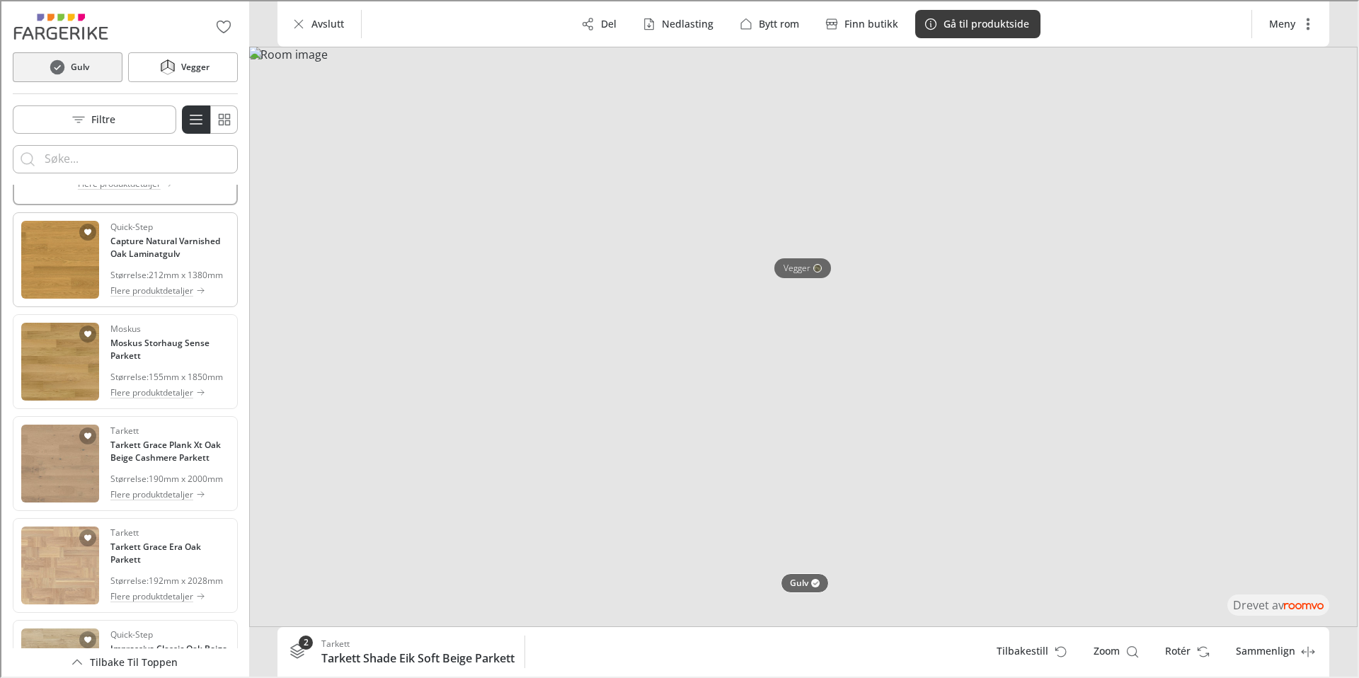
click at [149, 259] on h4 "Capture Natural Varnished Oak Laminatgulv" at bounding box center [168, 246] width 119 height 25
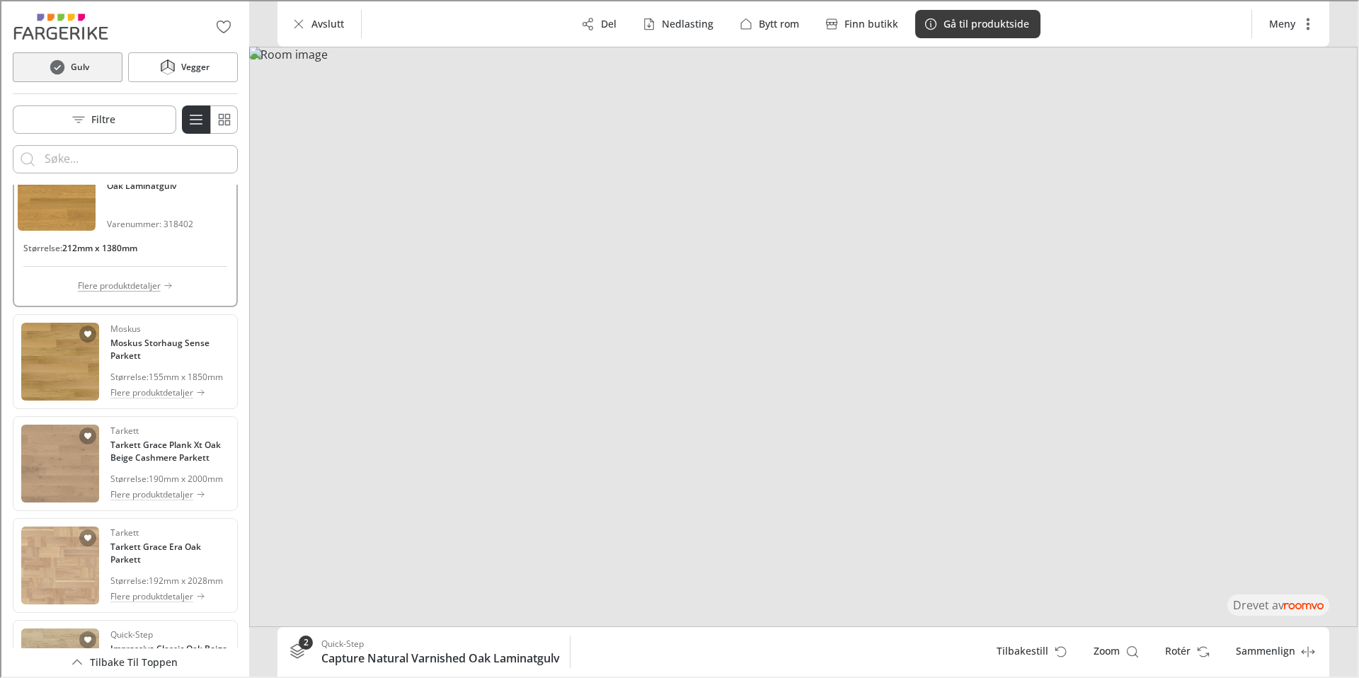
click at [133, 291] on p "Flere produktdetaljer" at bounding box center [117, 284] width 83 height 13
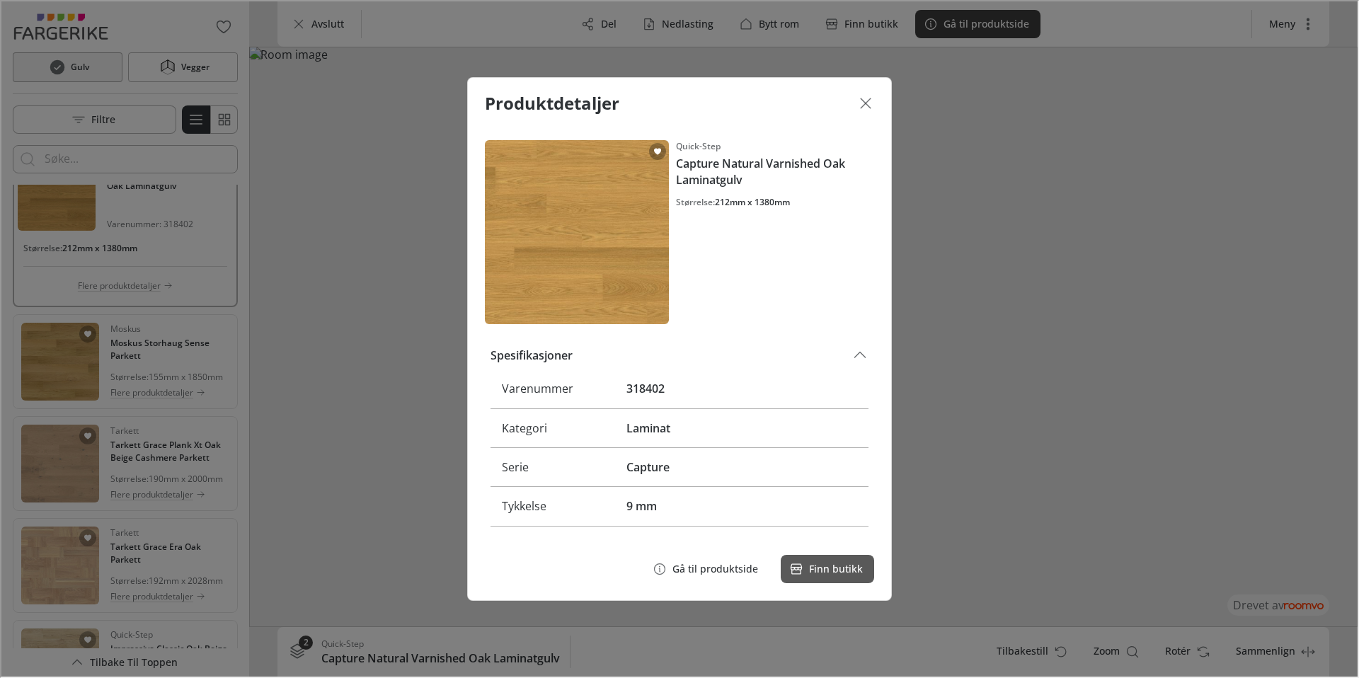
click at [823, 578] on button "Finn butikk" at bounding box center [825, 568] width 93 height 28
click at [707, 570] on p "Gå til produktside" at bounding box center [714, 568] width 86 height 14
click at [866, 100] on line "Lukk dialogen" at bounding box center [864, 102] width 10 height 10
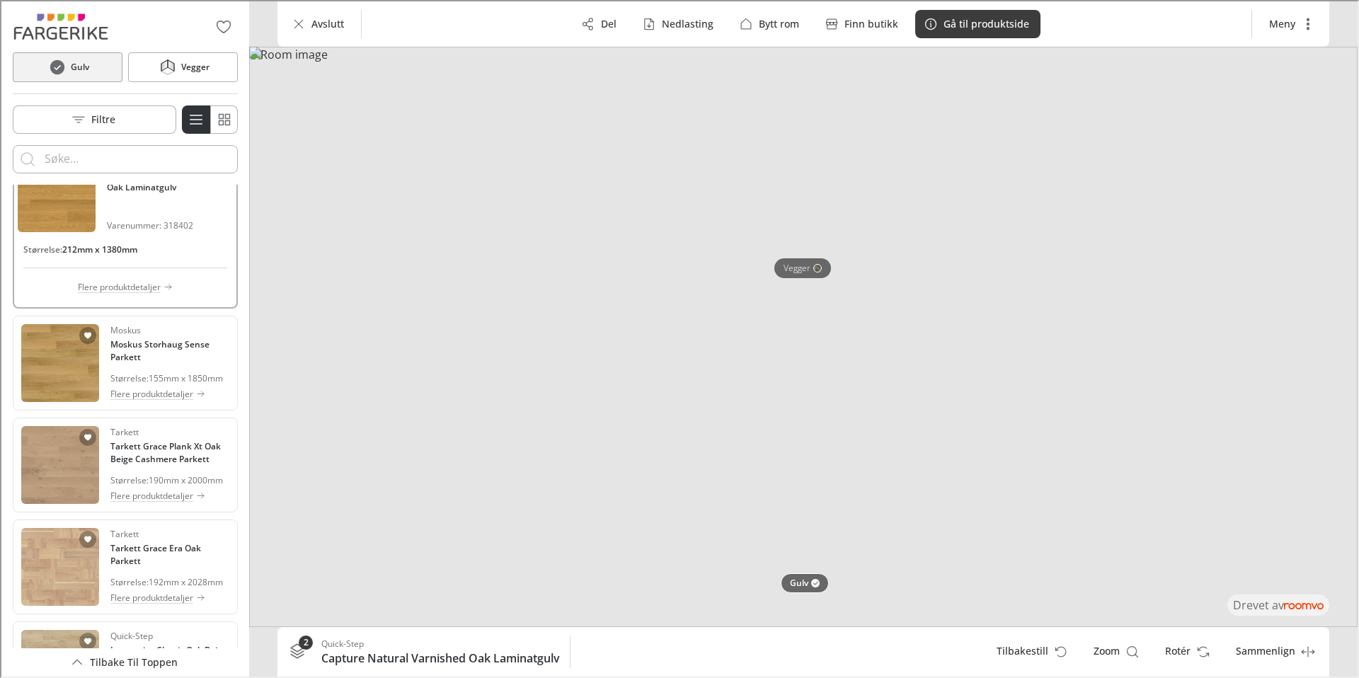
scroll to position [947, 0]
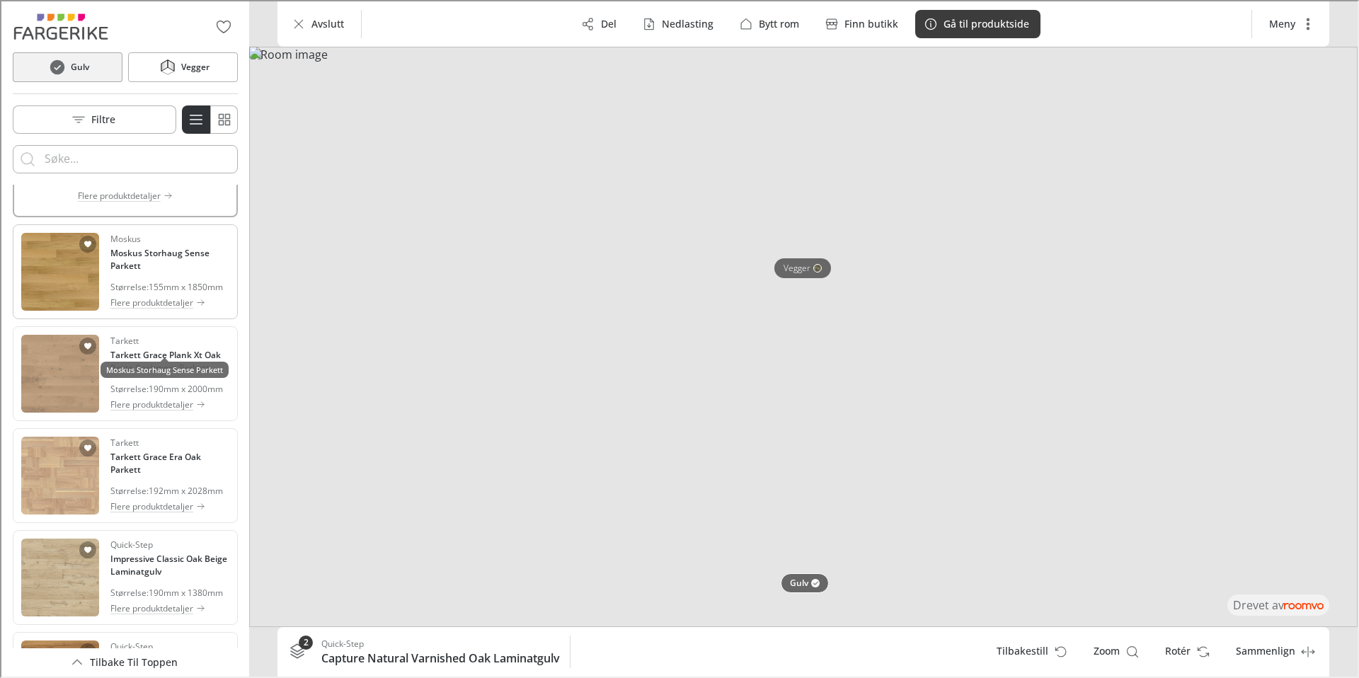
click at [154, 271] on h4 "Moskus Storhaug Sense Parkett" at bounding box center [168, 258] width 119 height 25
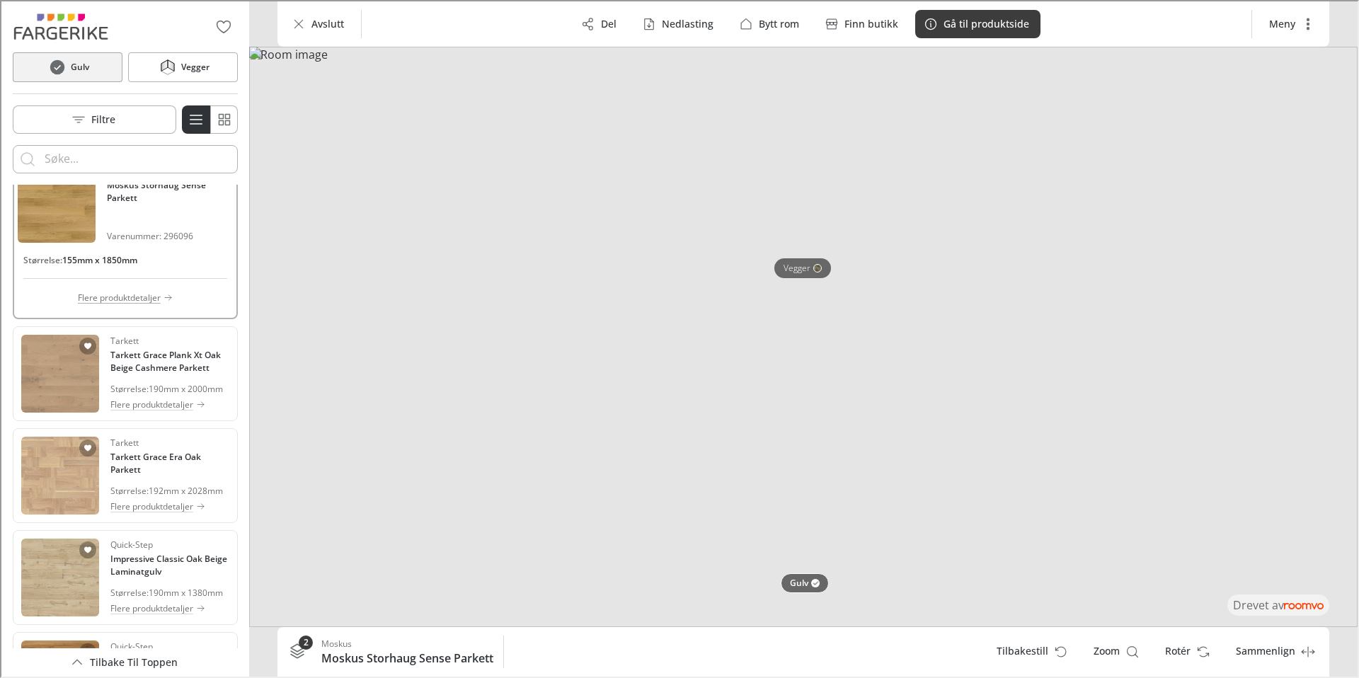
click at [137, 303] on p "Flere produktdetaljer" at bounding box center [117, 296] width 83 height 13
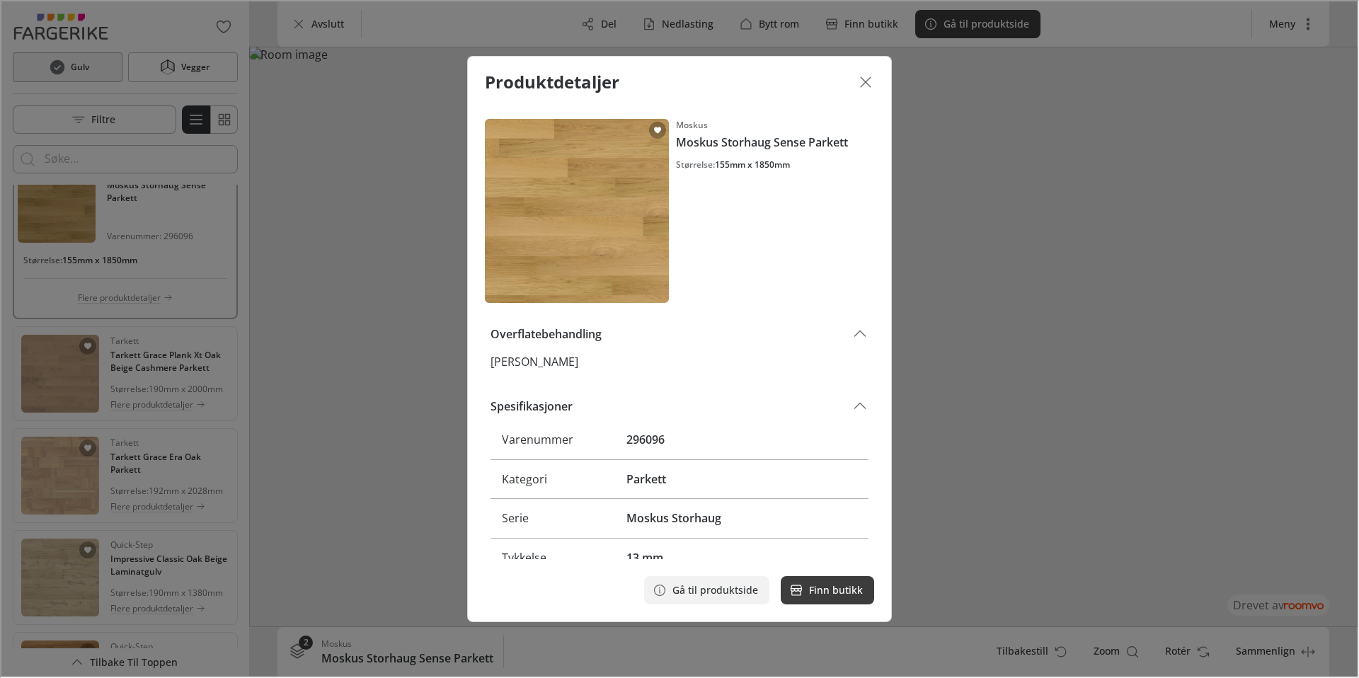
click at [682, 590] on p "Gå til produktside" at bounding box center [714, 589] width 86 height 14
click at [868, 78] on icon "Lukk dialogen" at bounding box center [864, 80] width 17 height 17
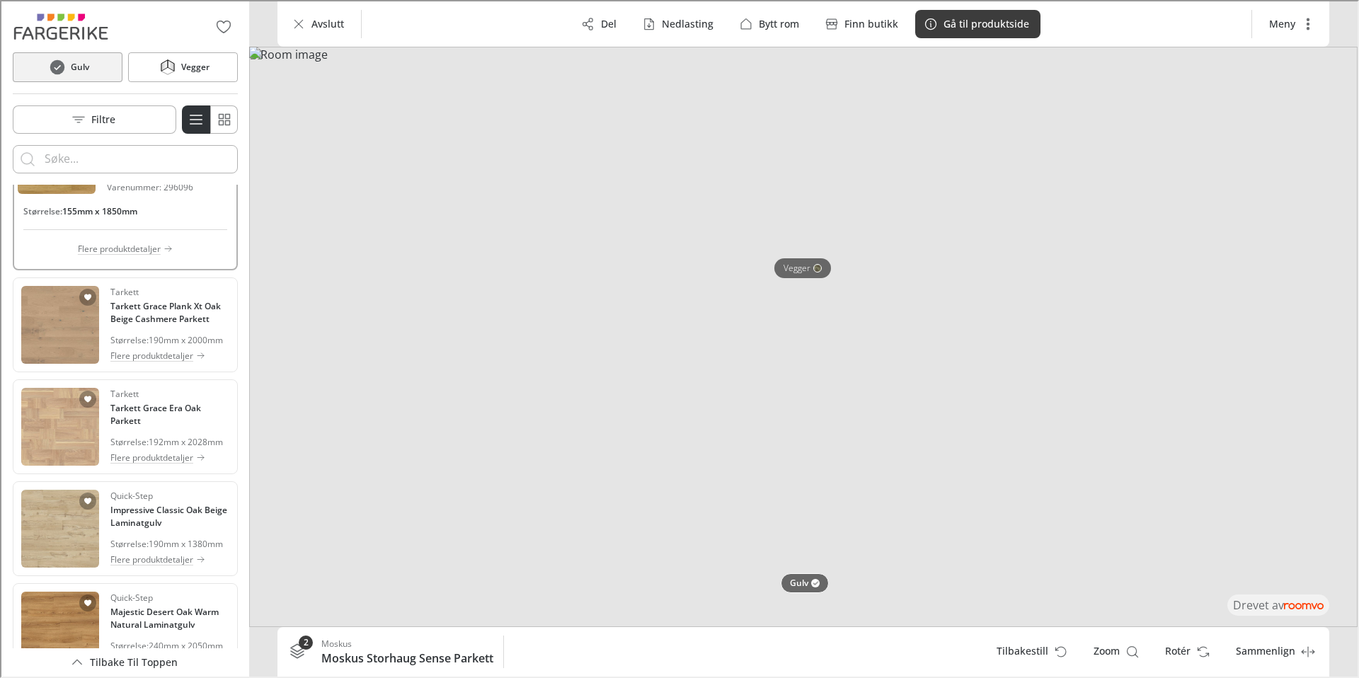
scroll to position [1027, 0]
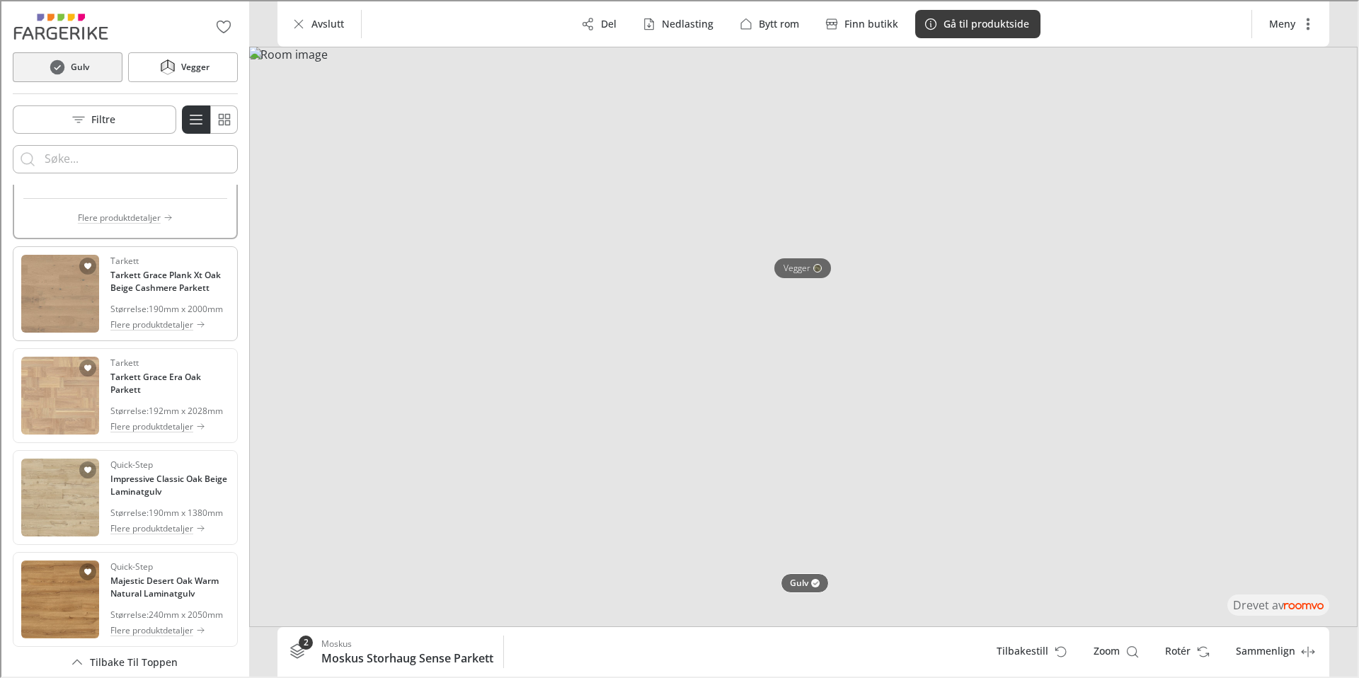
click at [122, 314] on div "Størrelse : 190mm x 2000mm" at bounding box center [168, 308] width 119 height 13
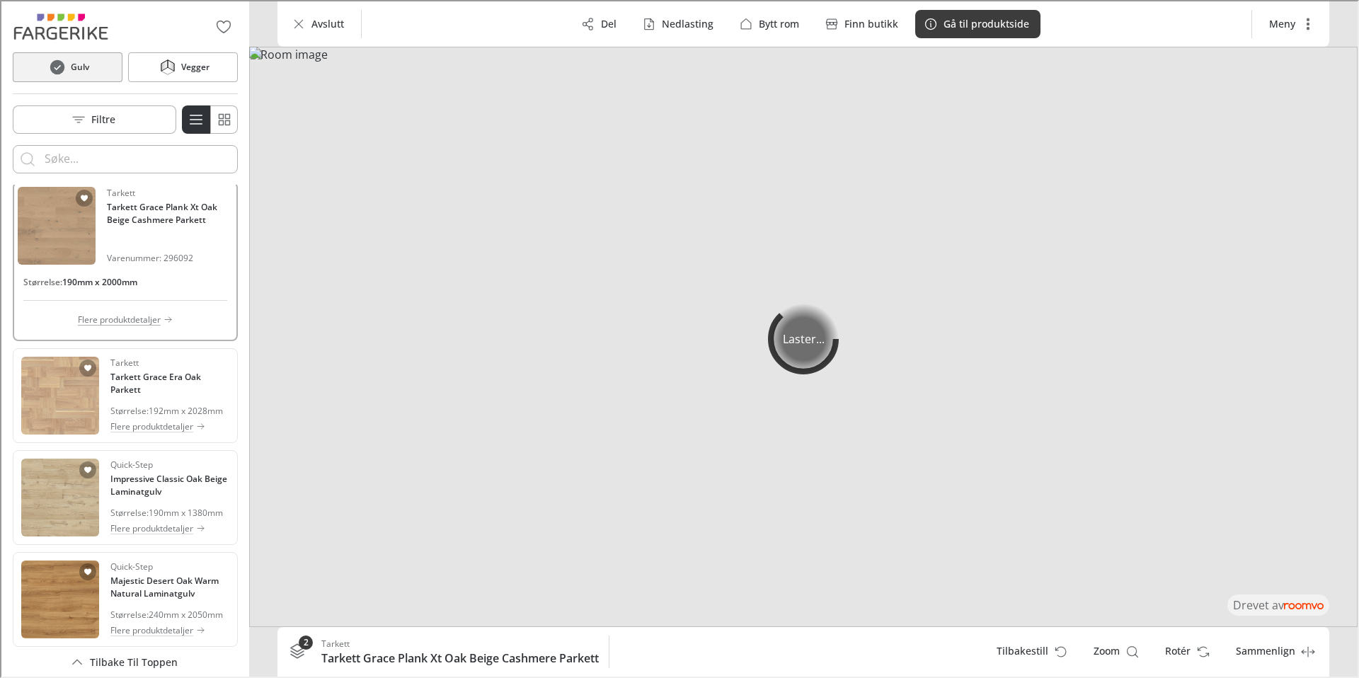
click at [122, 325] on p "Flere produktdetaljer" at bounding box center [117, 318] width 83 height 13
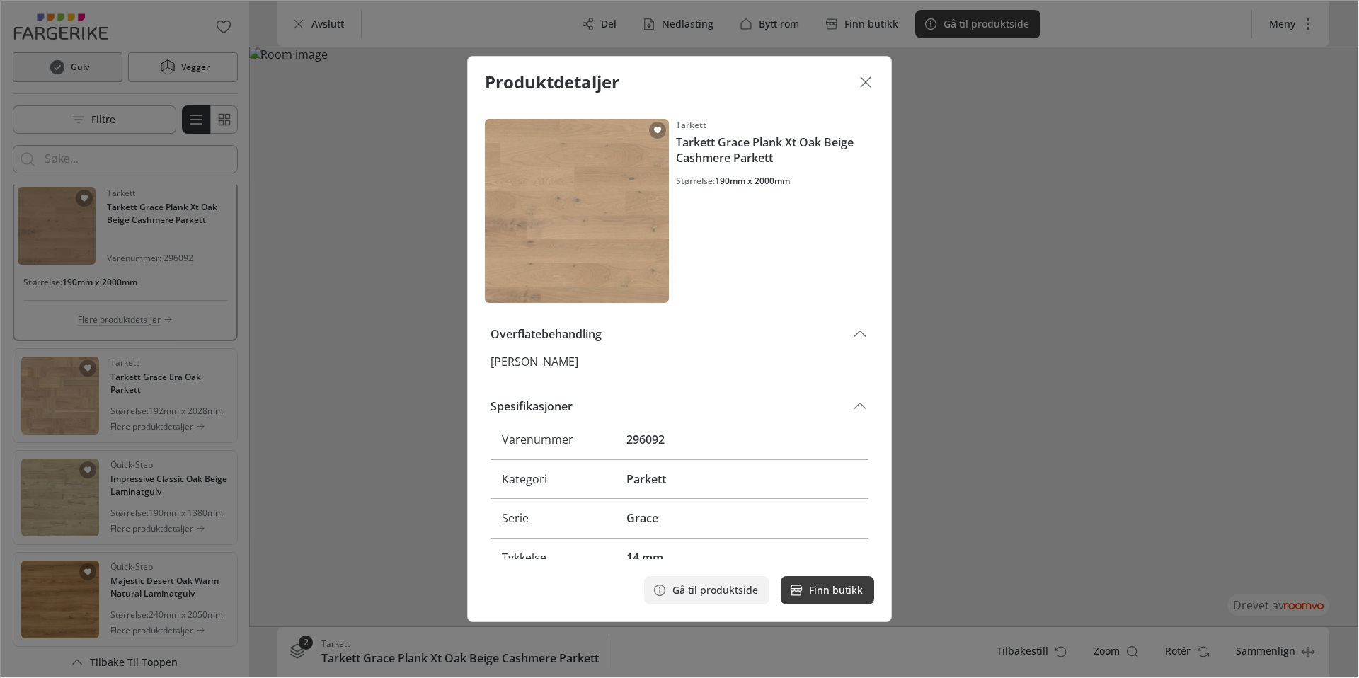
click at [702, 598] on button "Gå til produktside" at bounding box center [705, 589] width 125 height 28
click at [869, 78] on icon "Lukk dialogen" at bounding box center [864, 80] width 17 height 17
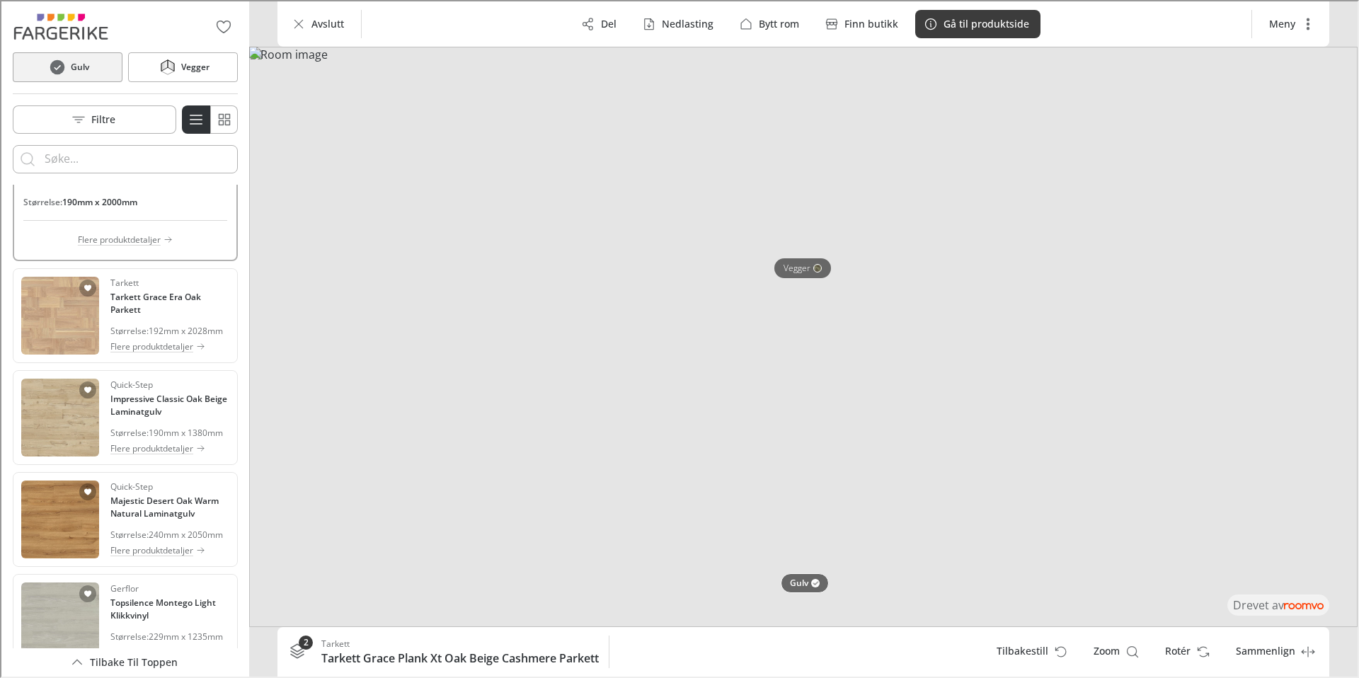
scroll to position [1112, 0]
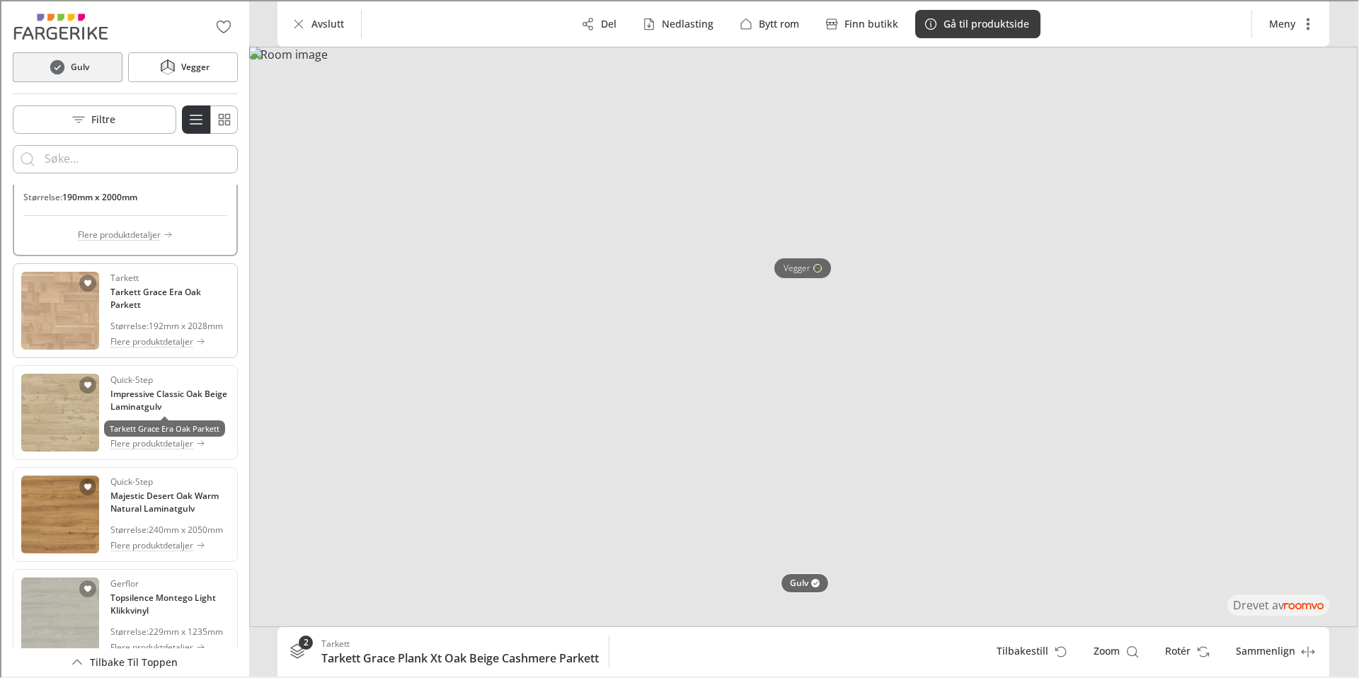
click at [132, 310] on h4 "Tarkett Grace Era Oak Parkett" at bounding box center [168, 297] width 119 height 25
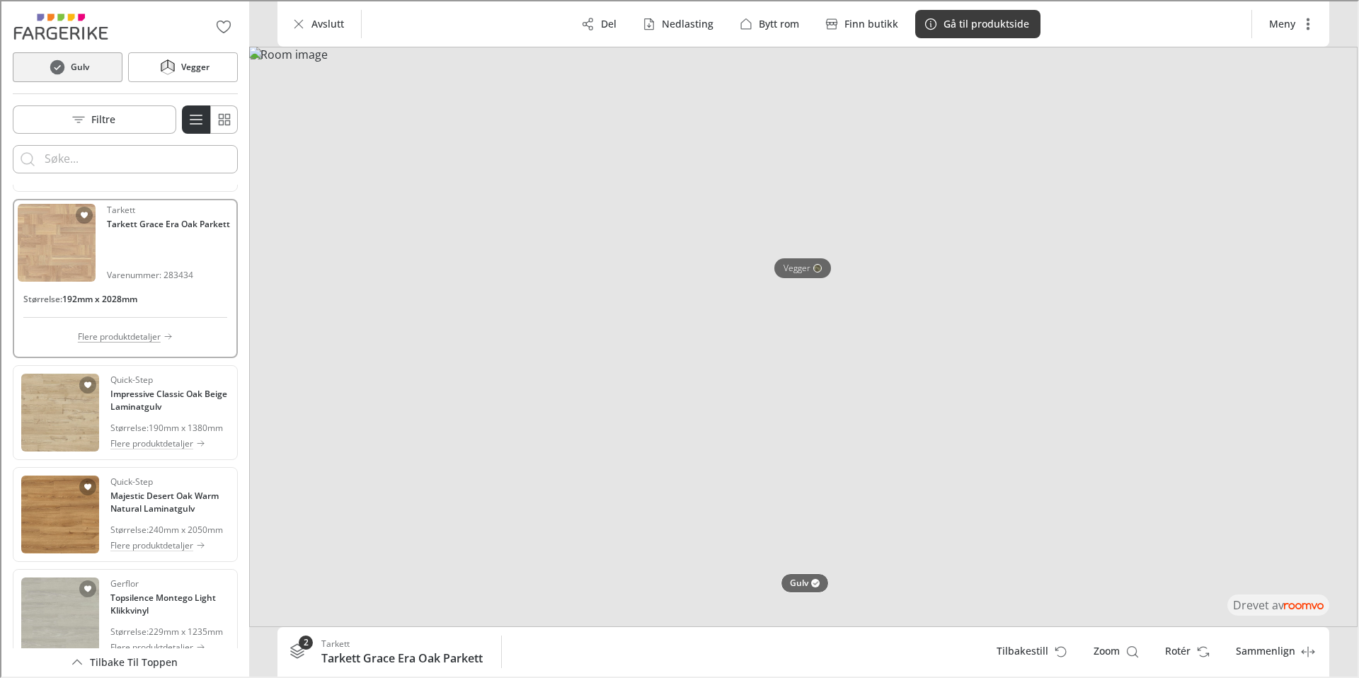
click at [144, 342] on p "Flere produktdetaljer" at bounding box center [117, 335] width 83 height 13
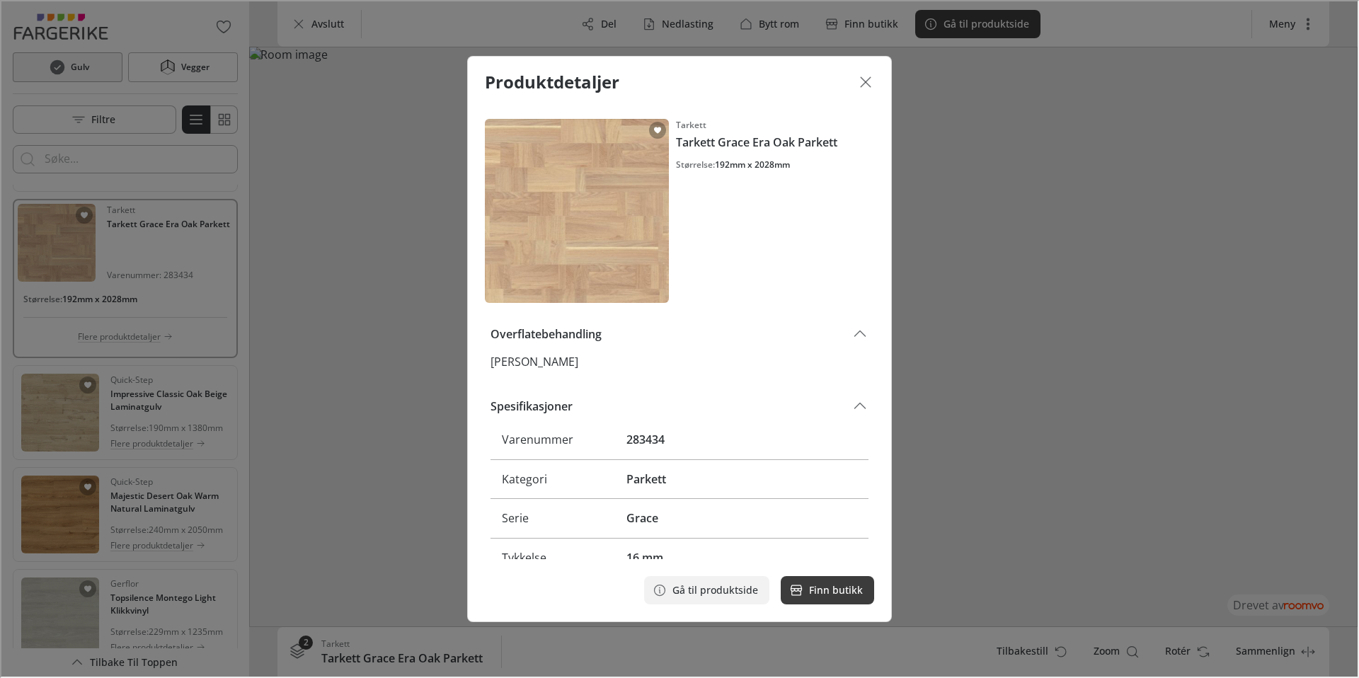
click at [719, 585] on p "Gå til produktside" at bounding box center [714, 589] width 86 height 14
click at [867, 76] on icon "Lukk dialogen" at bounding box center [864, 80] width 17 height 17
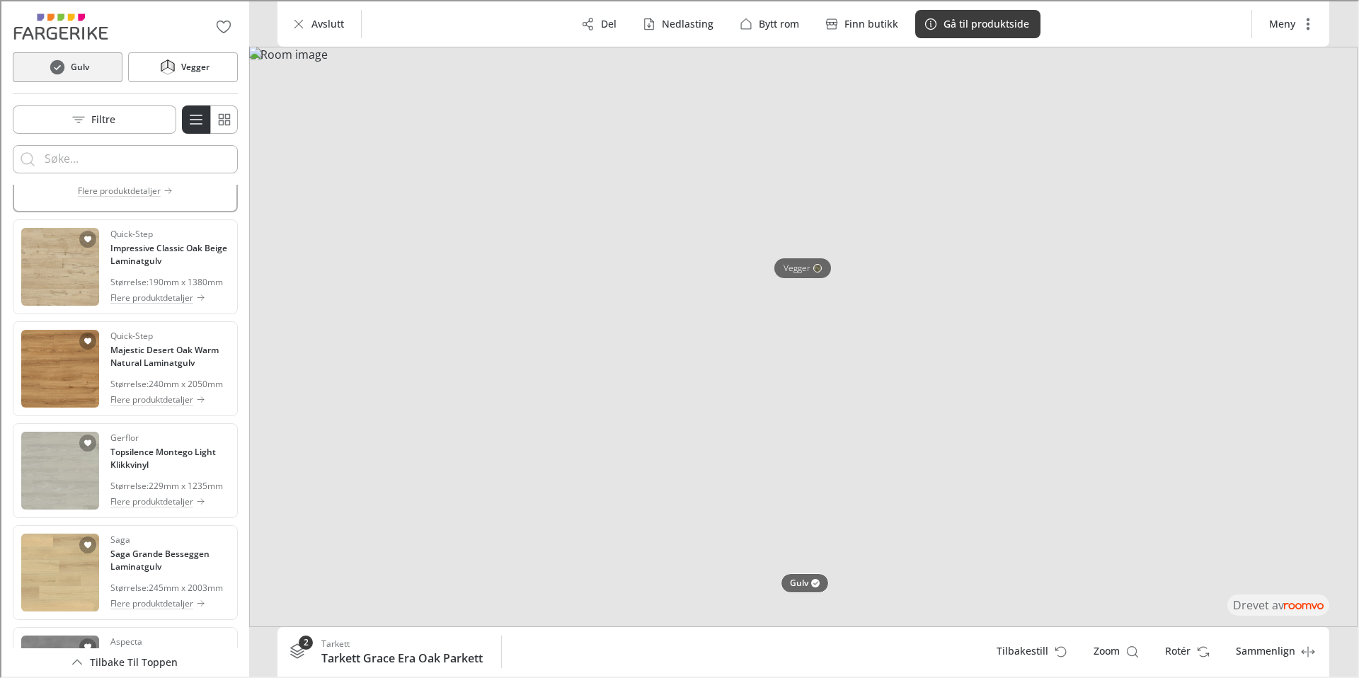
scroll to position [1236, 0]
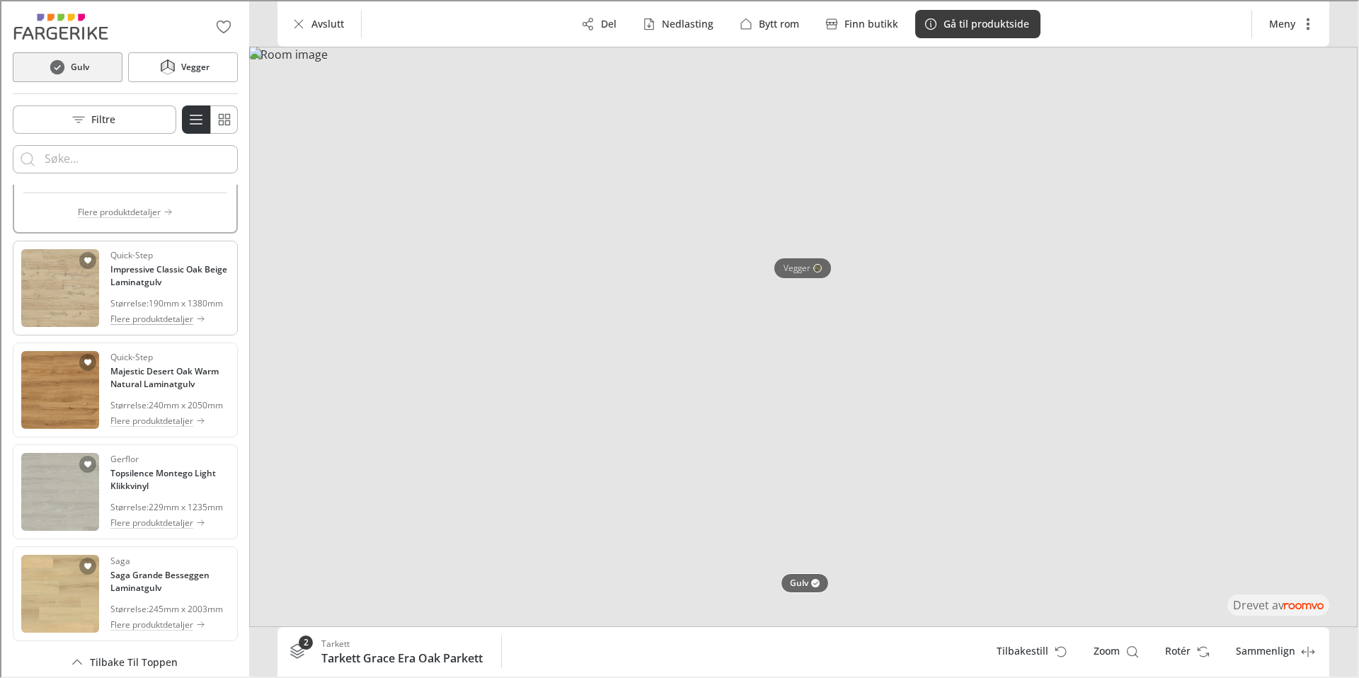
click at [127, 324] on p "Flere produktdetaljer" at bounding box center [150, 318] width 83 height 13
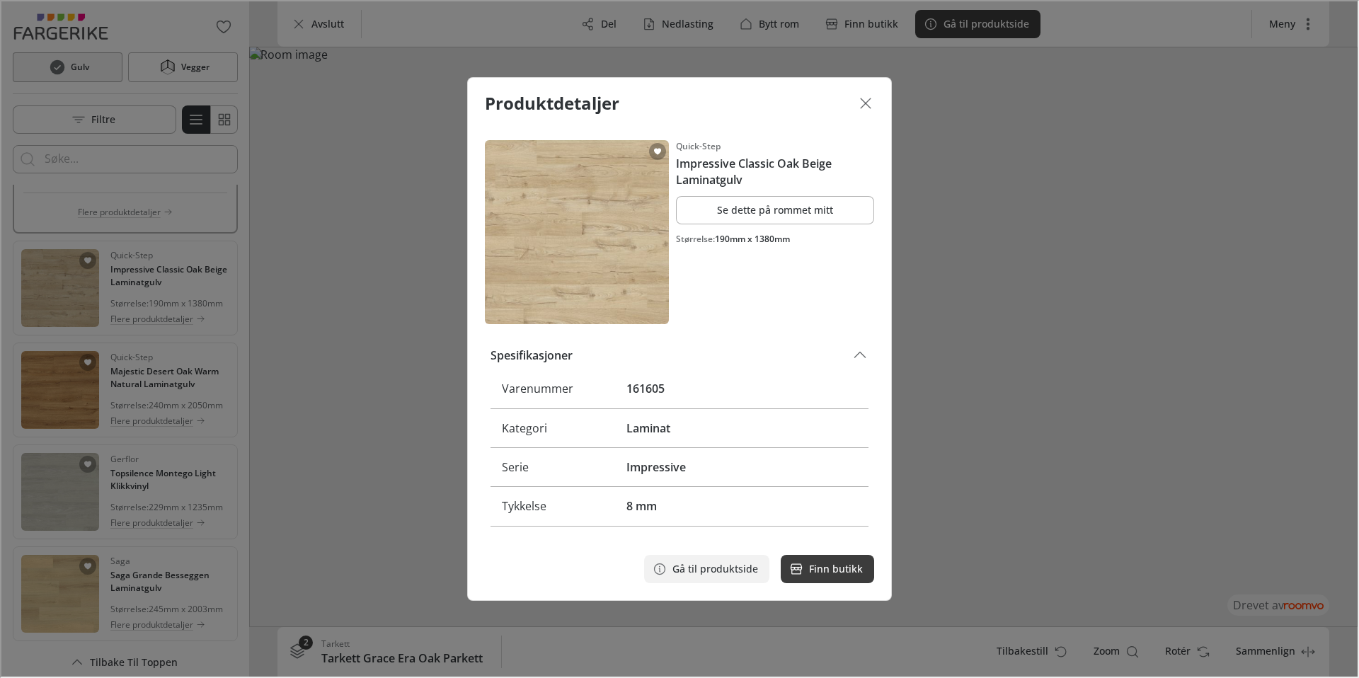
click at [685, 573] on p "Gå til produktside" at bounding box center [714, 568] width 86 height 14
click at [879, 88] on header "Produktdetaljer" at bounding box center [678, 101] width 423 height 51
click at [865, 97] on icon "Lukk dialogen" at bounding box center [864, 101] width 17 height 17
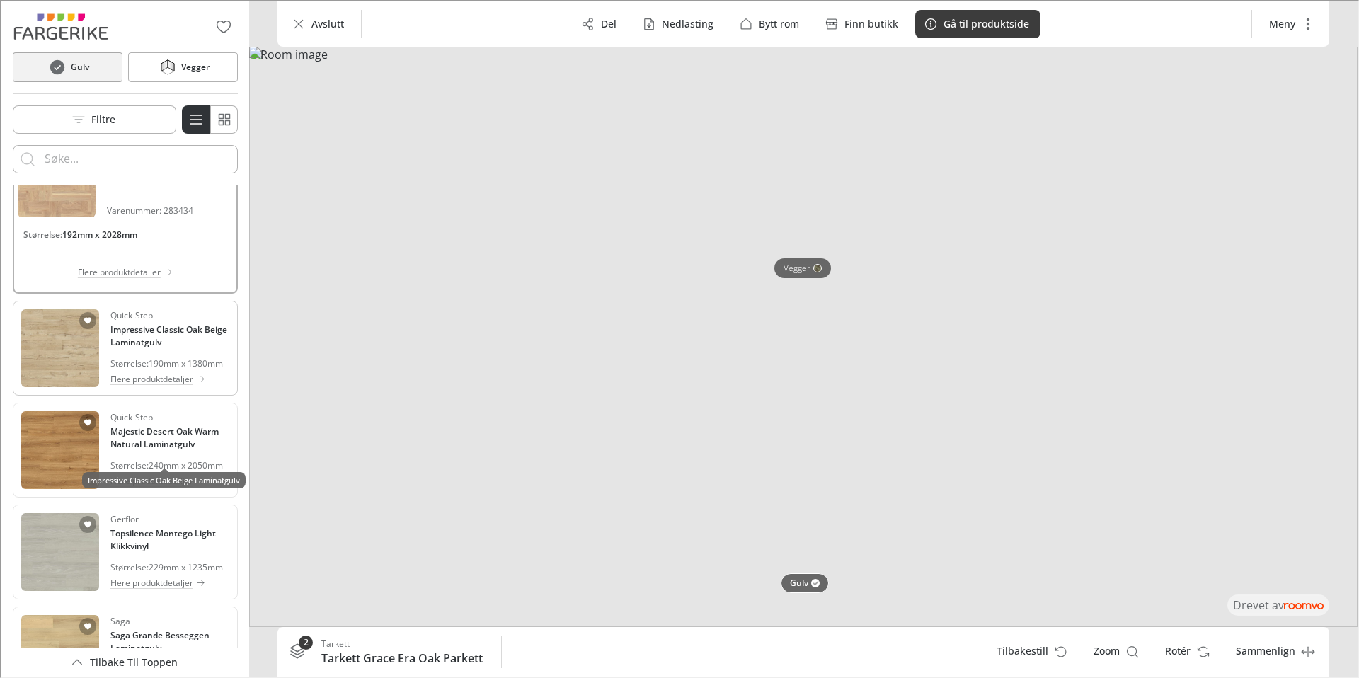
scroll to position [1167, 0]
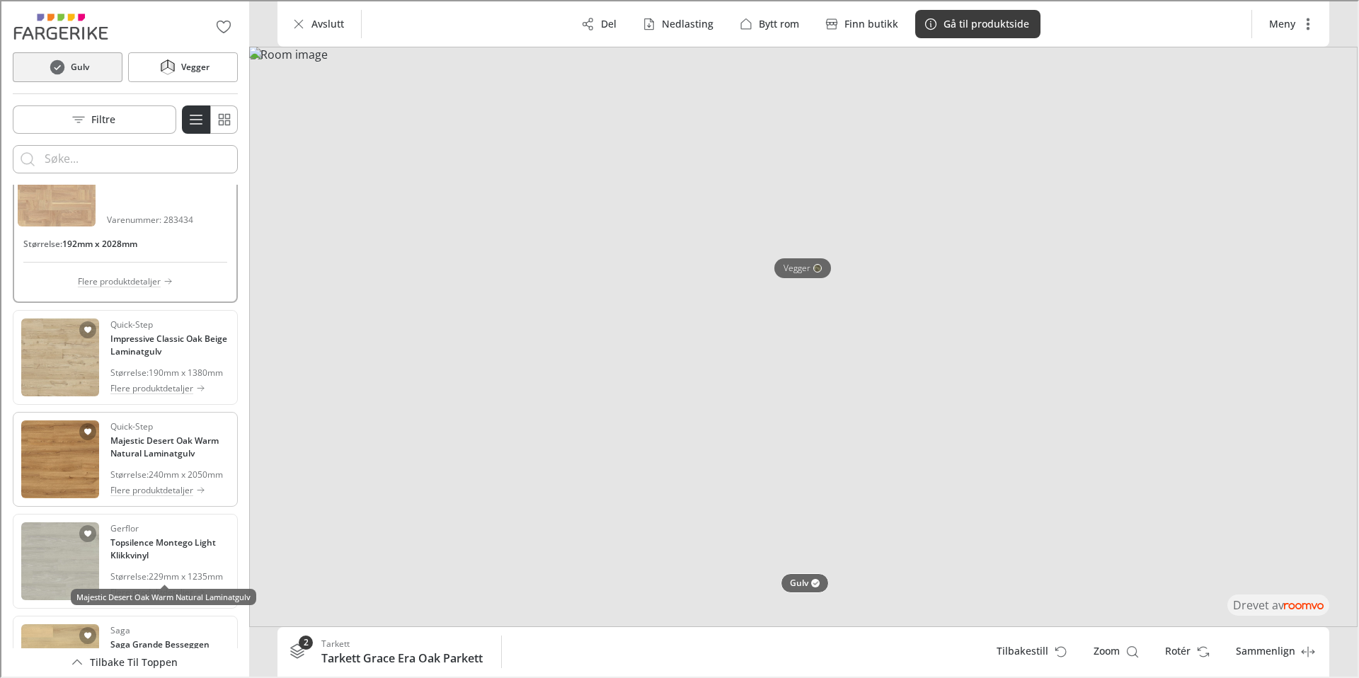
click at [125, 459] on h4 "Majestic Desert Oak Warm Natural Laminatgulv" at bounding box center [168, 445] width 119 height 25
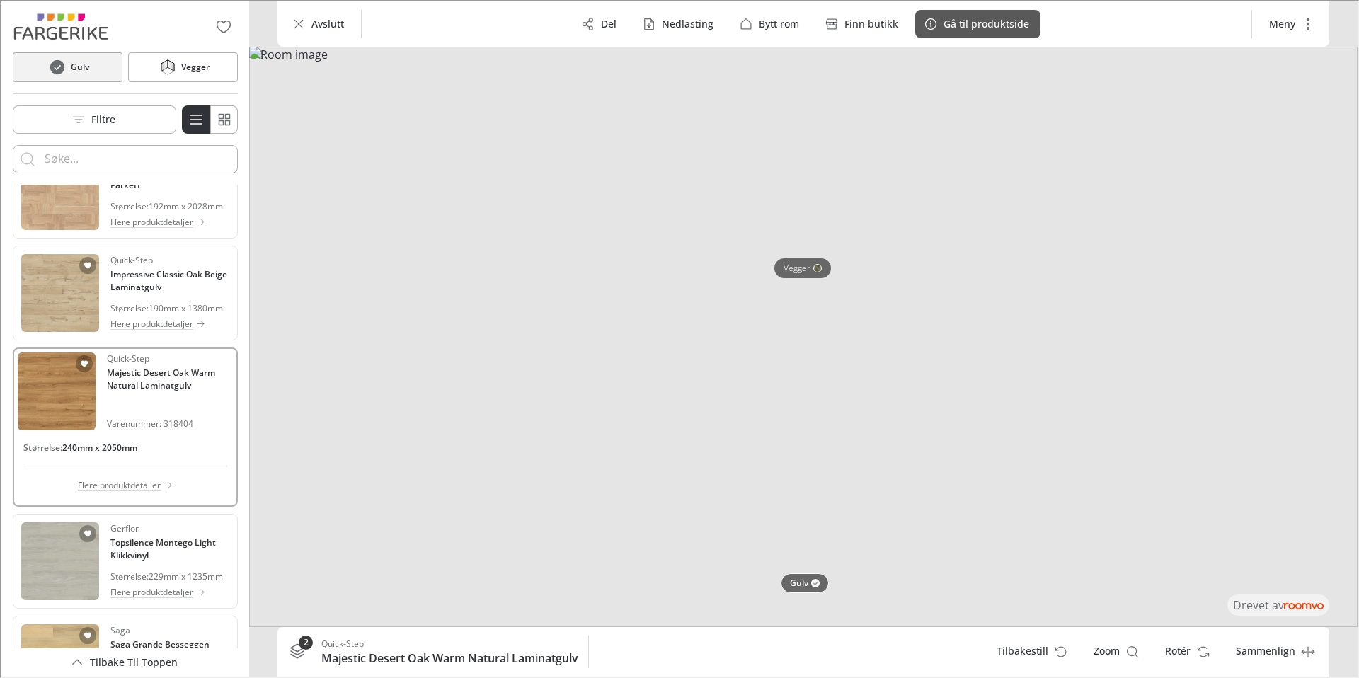
click at [965, 27] on p "Gå til produktside" at bounding box center [985, 23] width 86 height 14
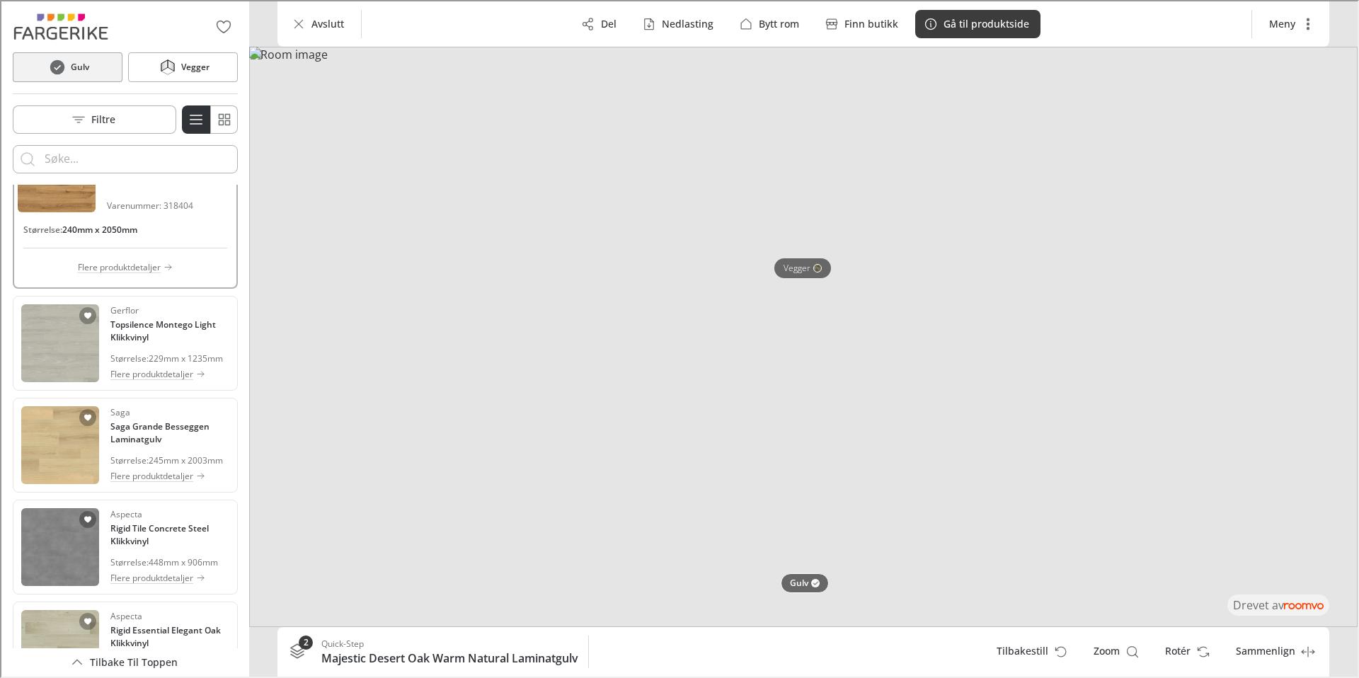
scroll to position [1406, 0]
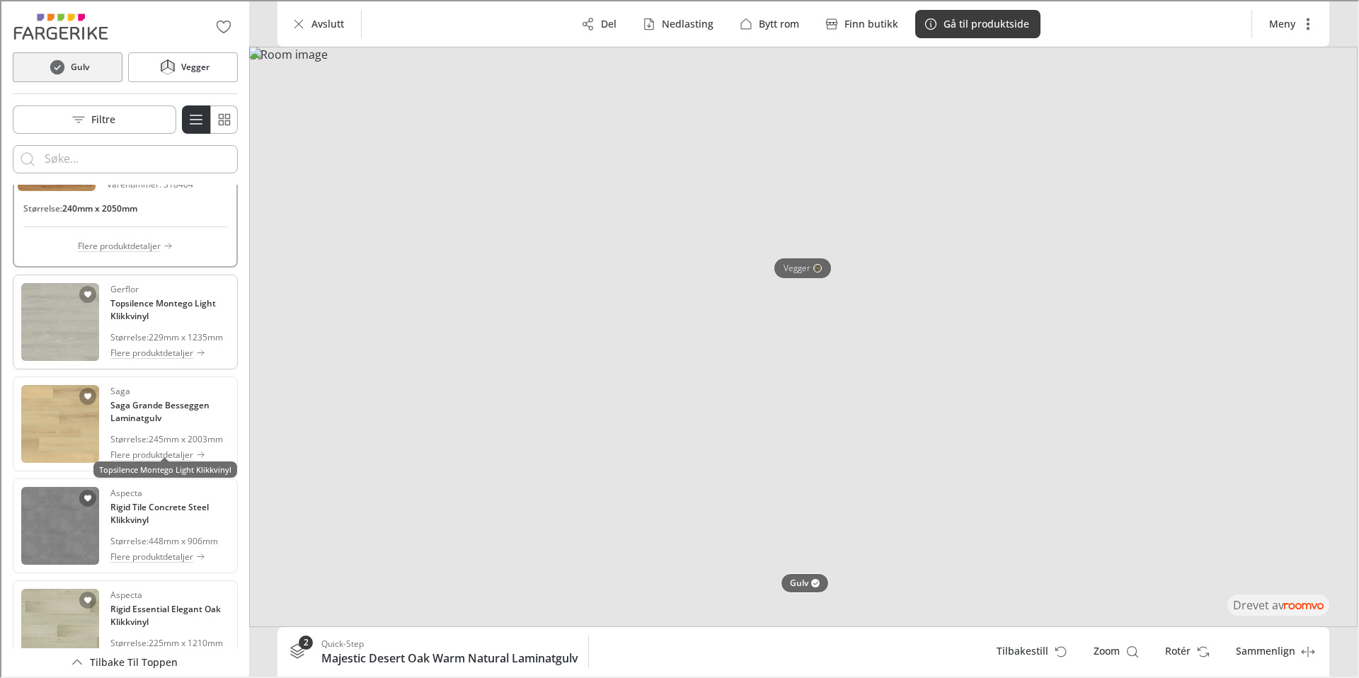
click at [131, 321] on h4 "Topsilence Montego Light Klikkvinyl" at bounding box center [168, 308] width 119 height 25
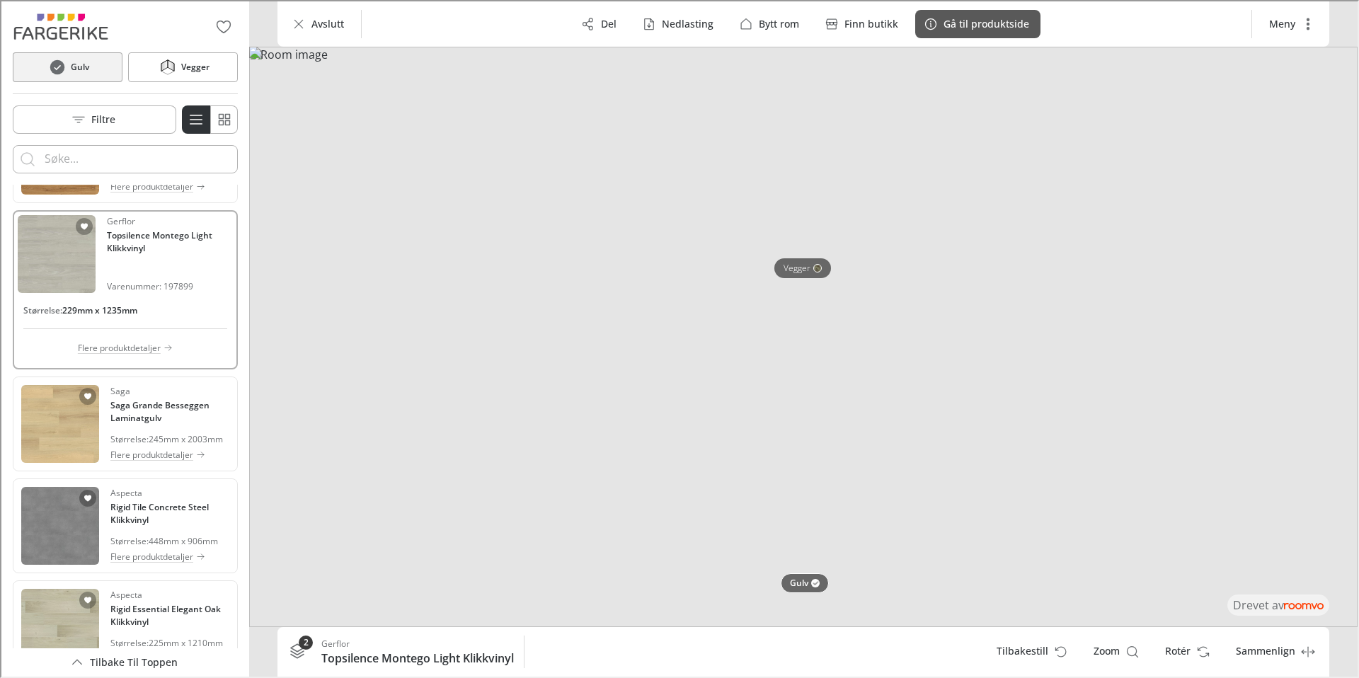
click at [1014, 27] on p "Gå til produktside" at bounding box center [985, 23] width 86 height 14
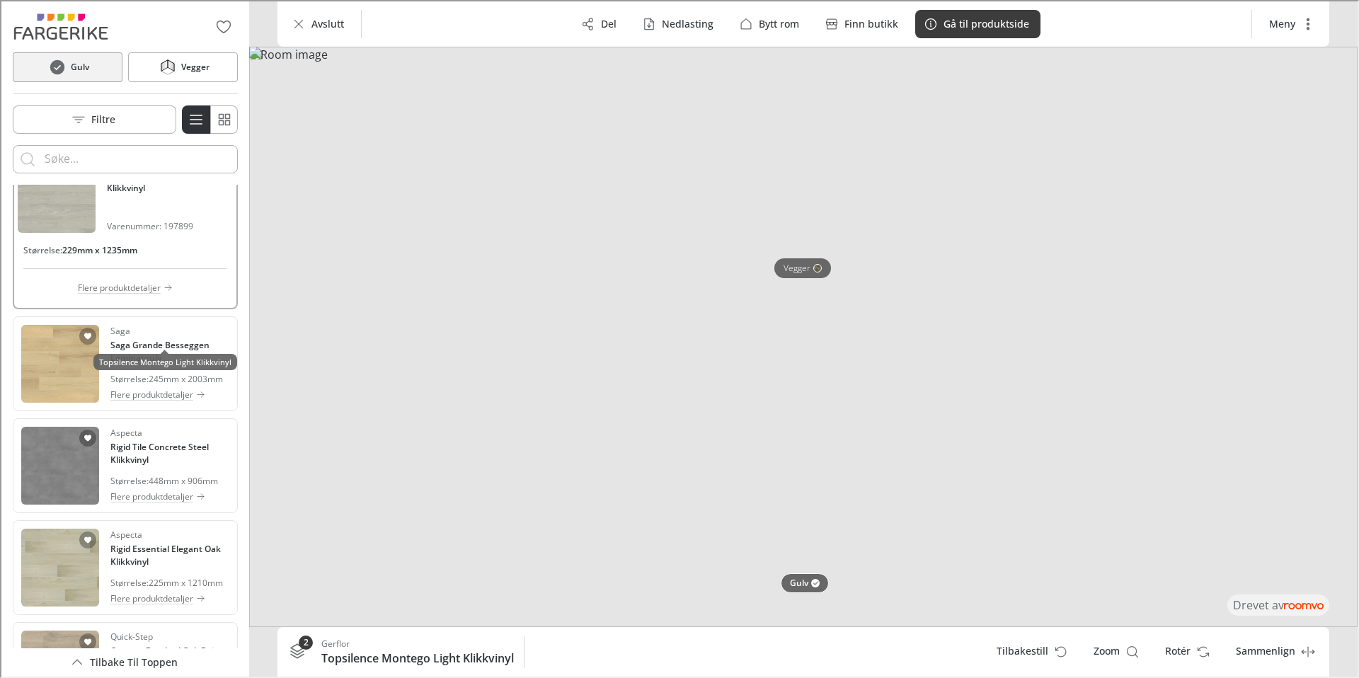
scroll to position [1529, 0]
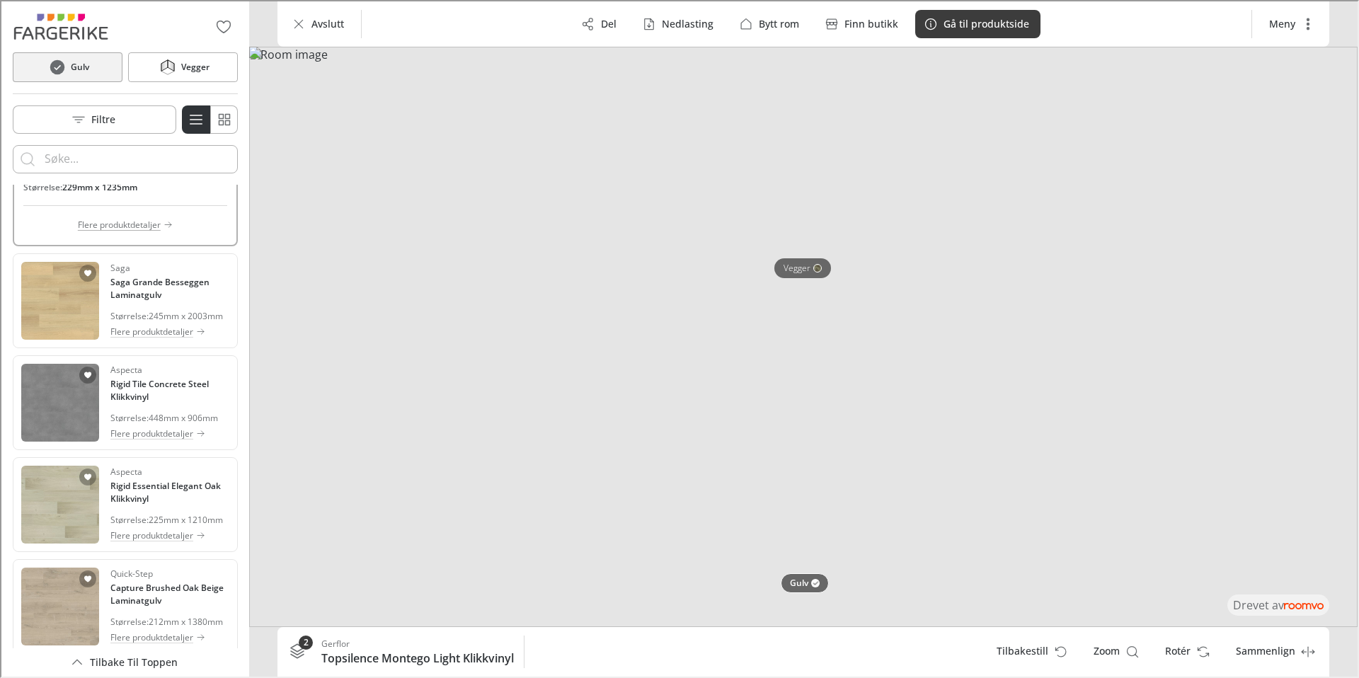
click at [140, 230] on p "Flere produktdetaljer" at bounding box center [117, 223] width 83 height 13
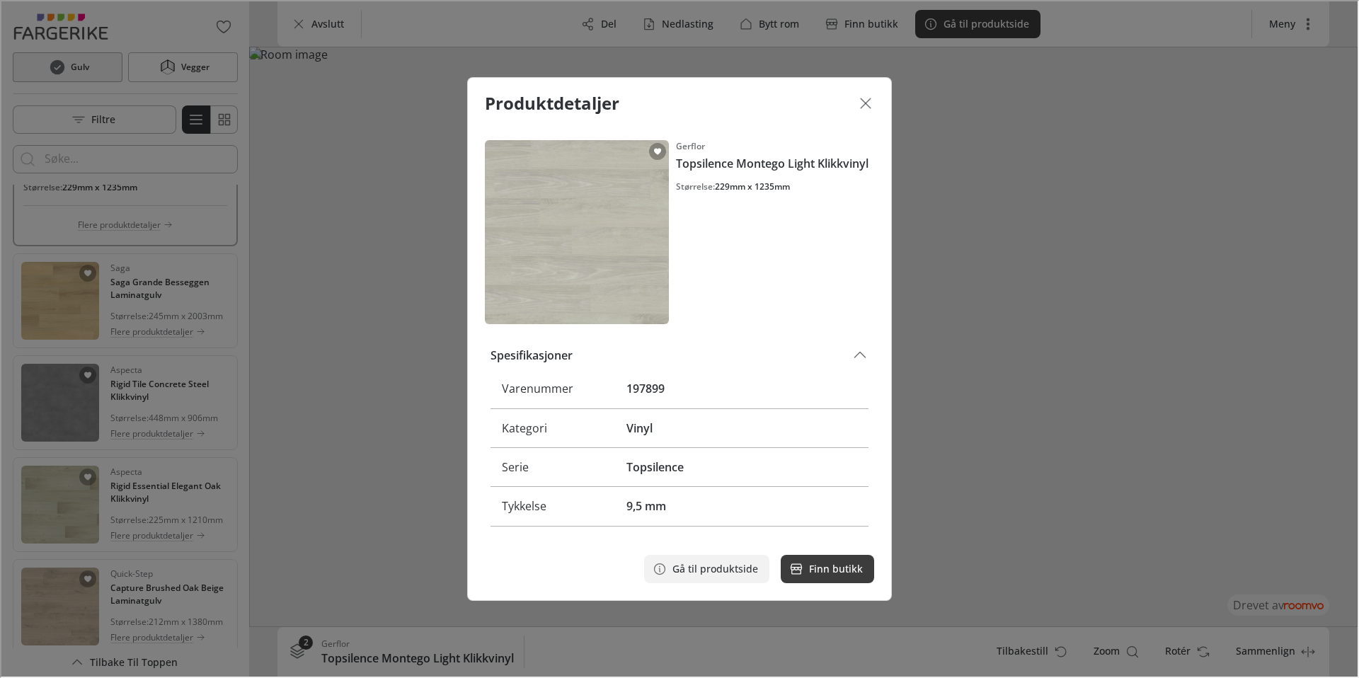
click at [704, 569] on p "Gå til produktside" at bounding box center [714, 568] width 86 height 14
click at [864, 100] on icon "Lukk dialogen" at bounding box center [864, 101] width 17 height 17
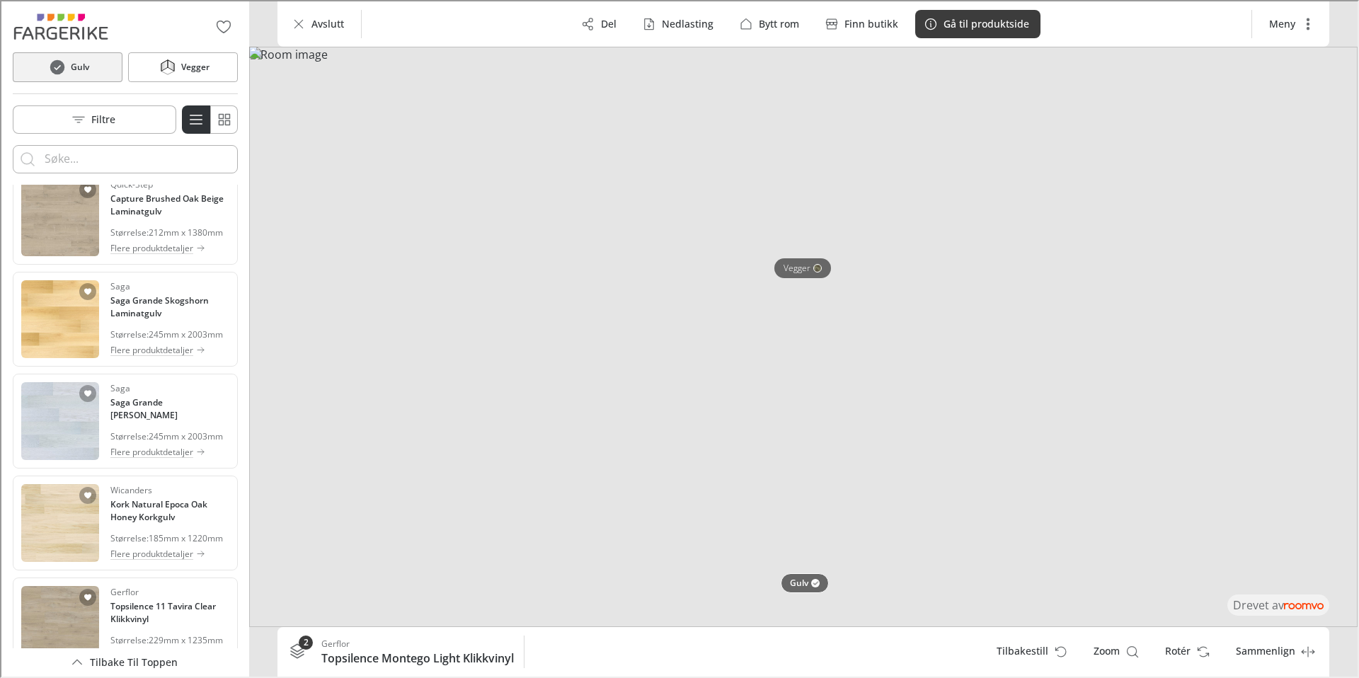
scroll to position [2179, 0]
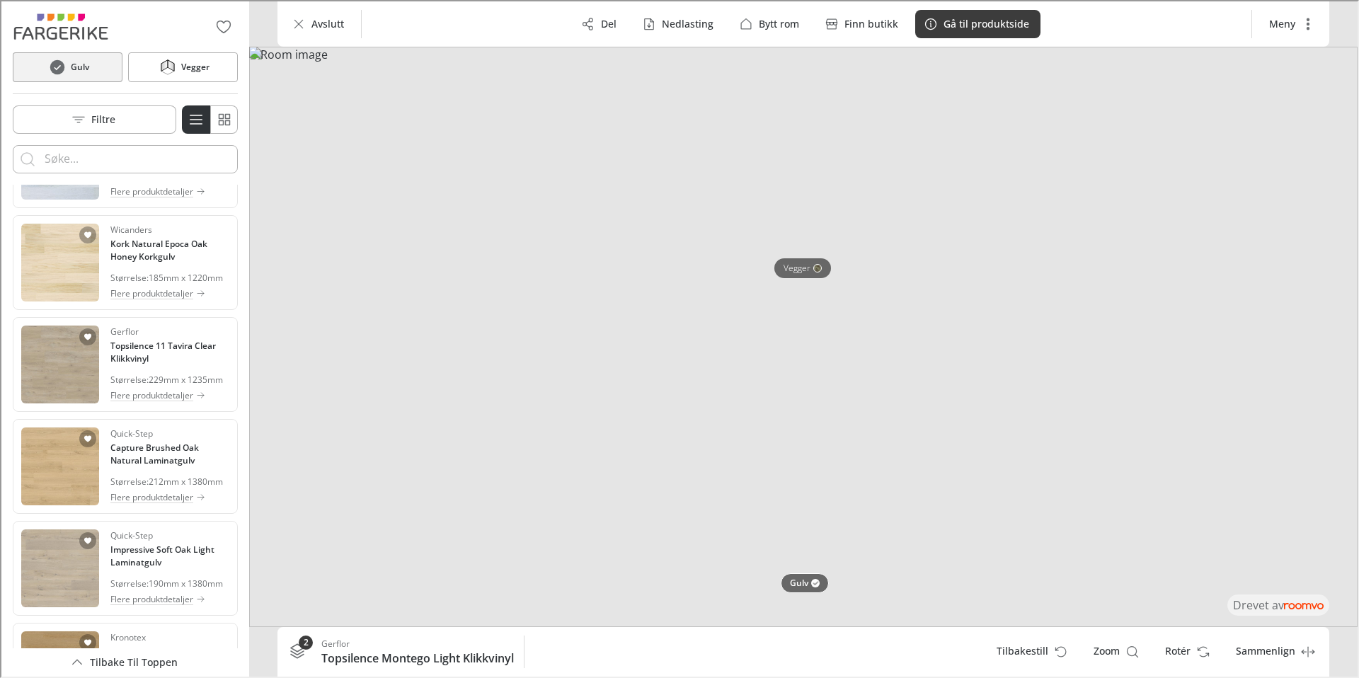
click at [149, 58] on h4 "Saga Grande Skogshorn Laminatgulv" at bounding box center [168, 45] width 119 height 25
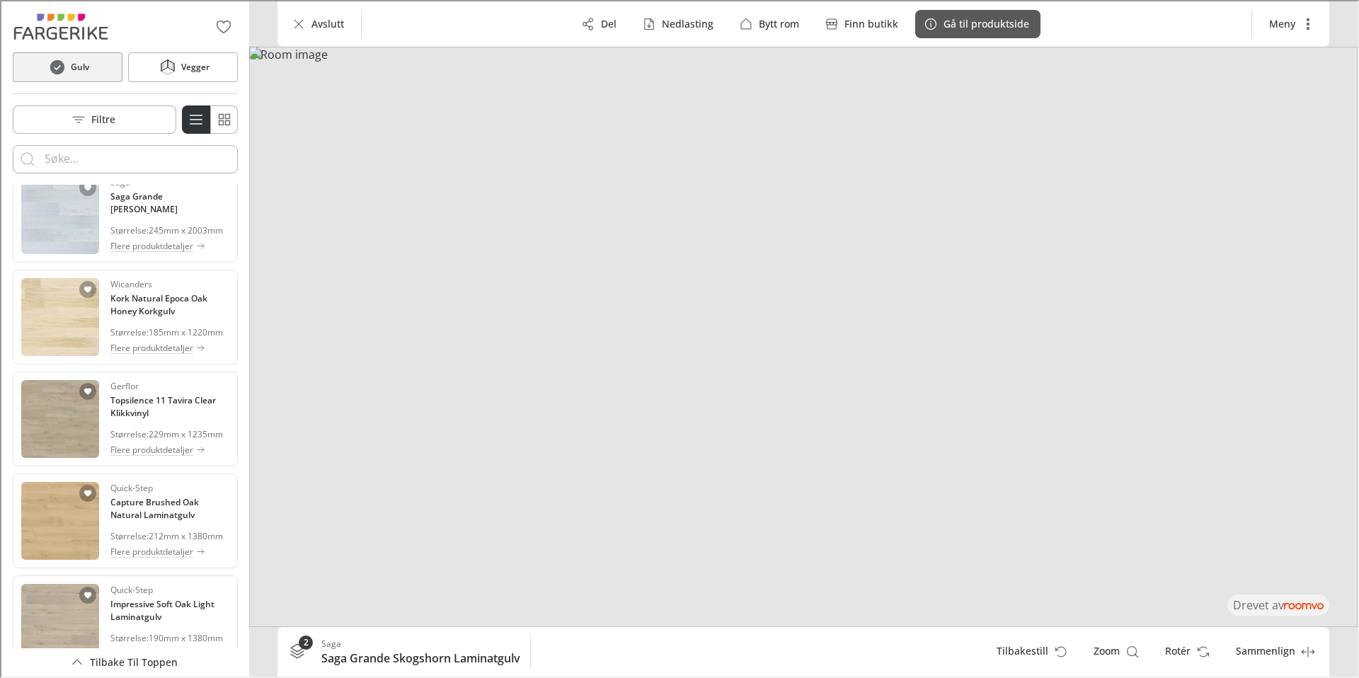
click at [971, 29] on p "Gå til produktside" at bounding box center [985, 23] width 86 height 14
click at [168, 215] on h4 "Saga Grande Lyngen Laminatgulv" at bounding box center [168, 201] width 119 height 25
click at [1021, 18] on p "Gå til produktside" at bounding box center [985, 23] width 86 height 14
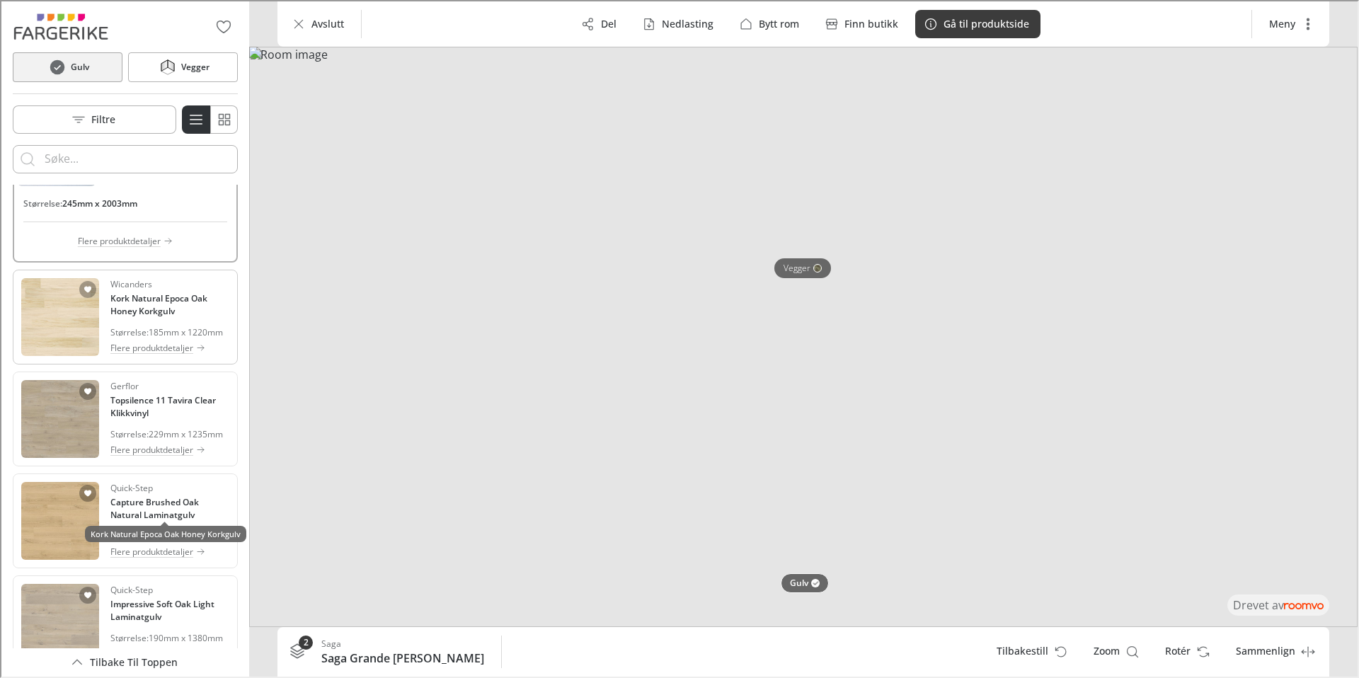
click at [148, 316] on h4 "Kork Natural Epoca Oak Honey Korkgulv" at bounding box center [168, 303] width 119 height 25
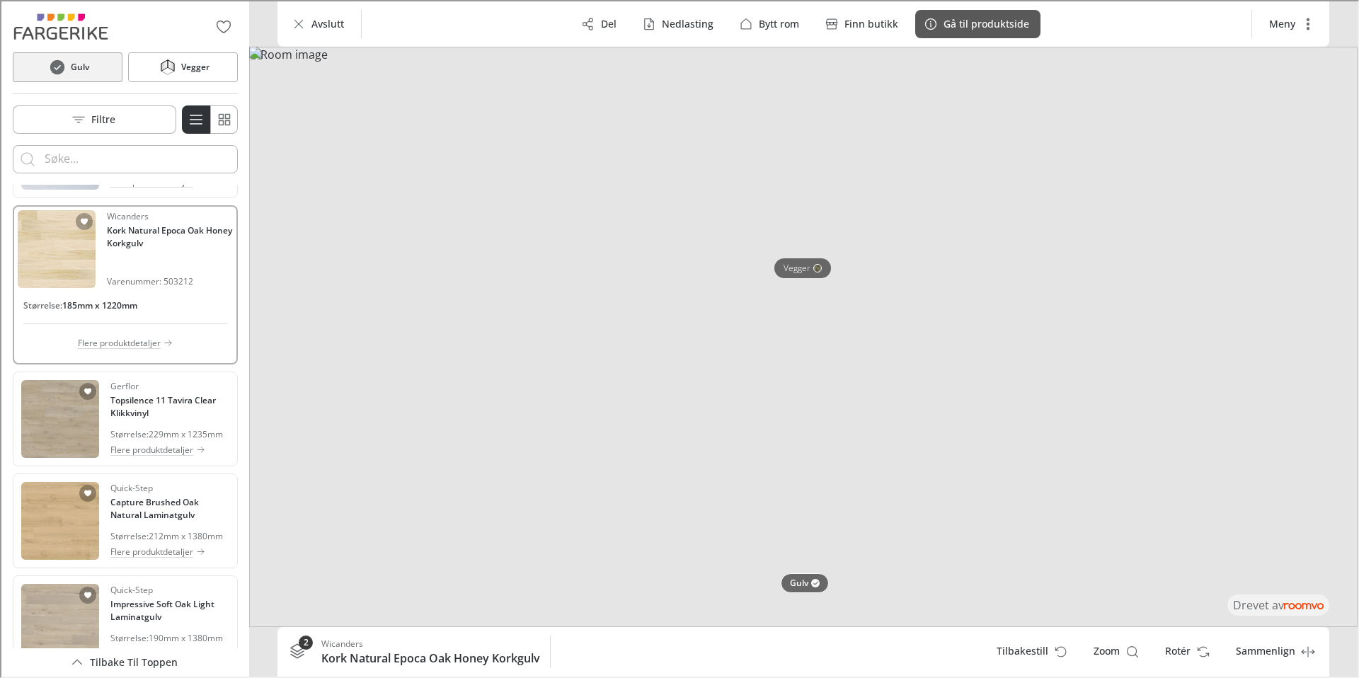
click at [984, 30] on button "Gå til produktside" at bounding box center [976, 22] width 125 height 28
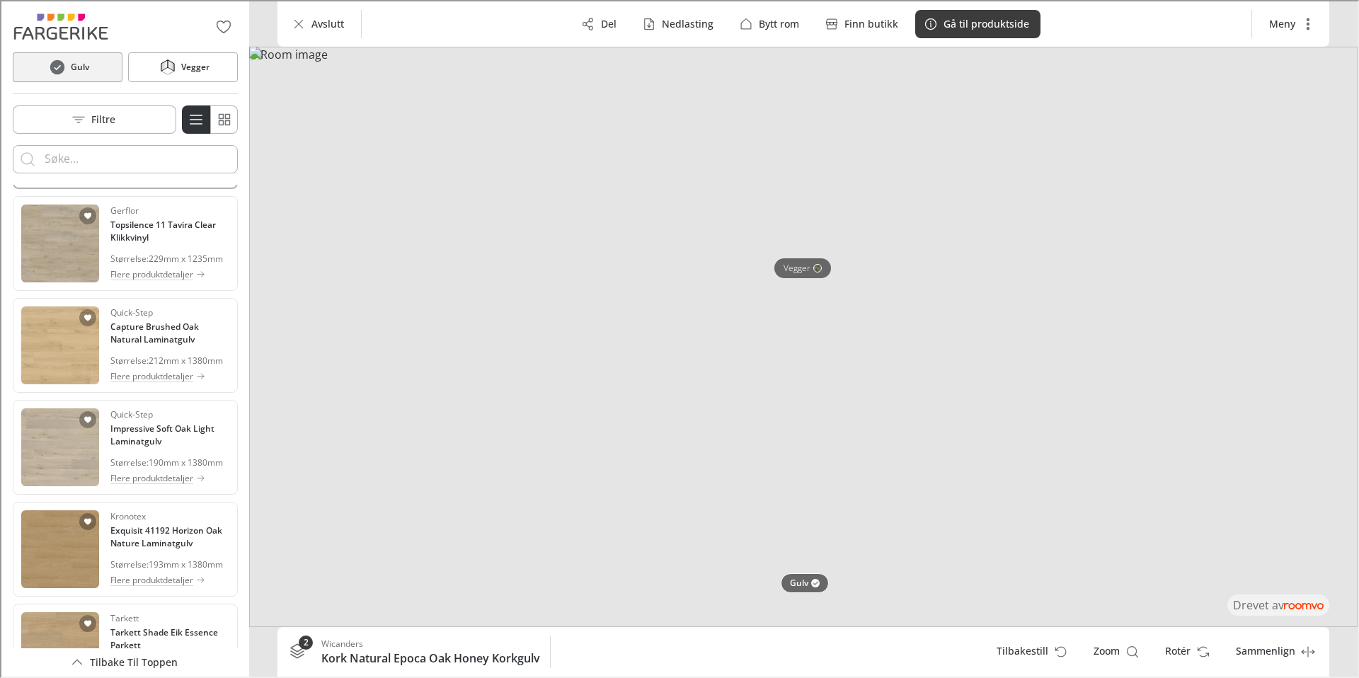
scroll to position [2312, 0]
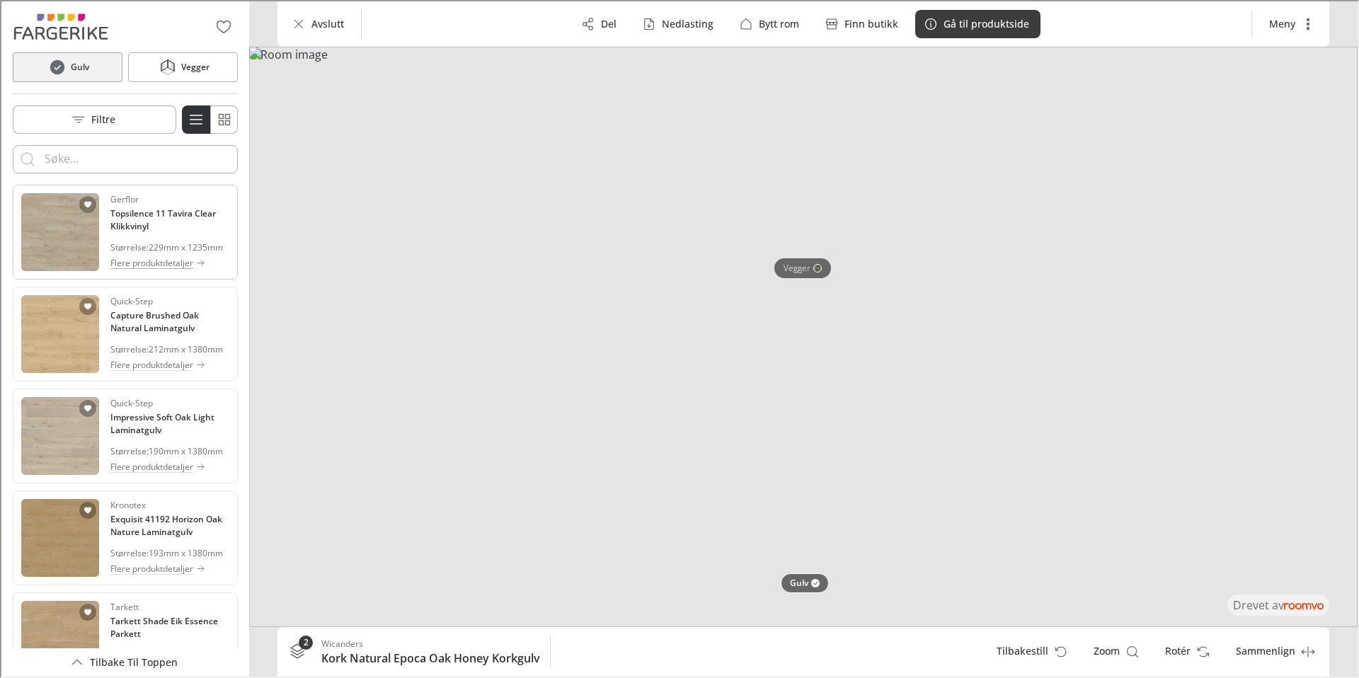
click at [151, 268] on p "Flere produktdetaljer" at bounding box center [150, 262] width 83 height 13
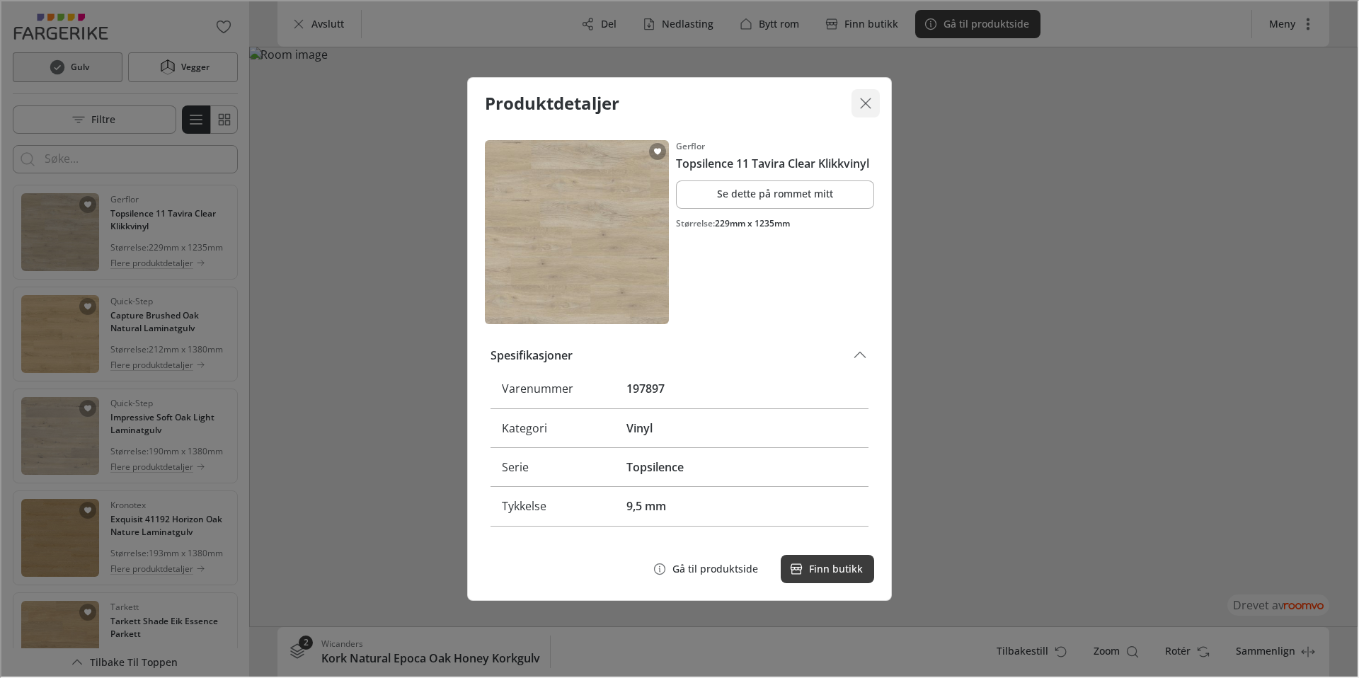
click at [870, 105] on icon "Lukk dialogen" at bounding box center [864, 101] width 17 height 17
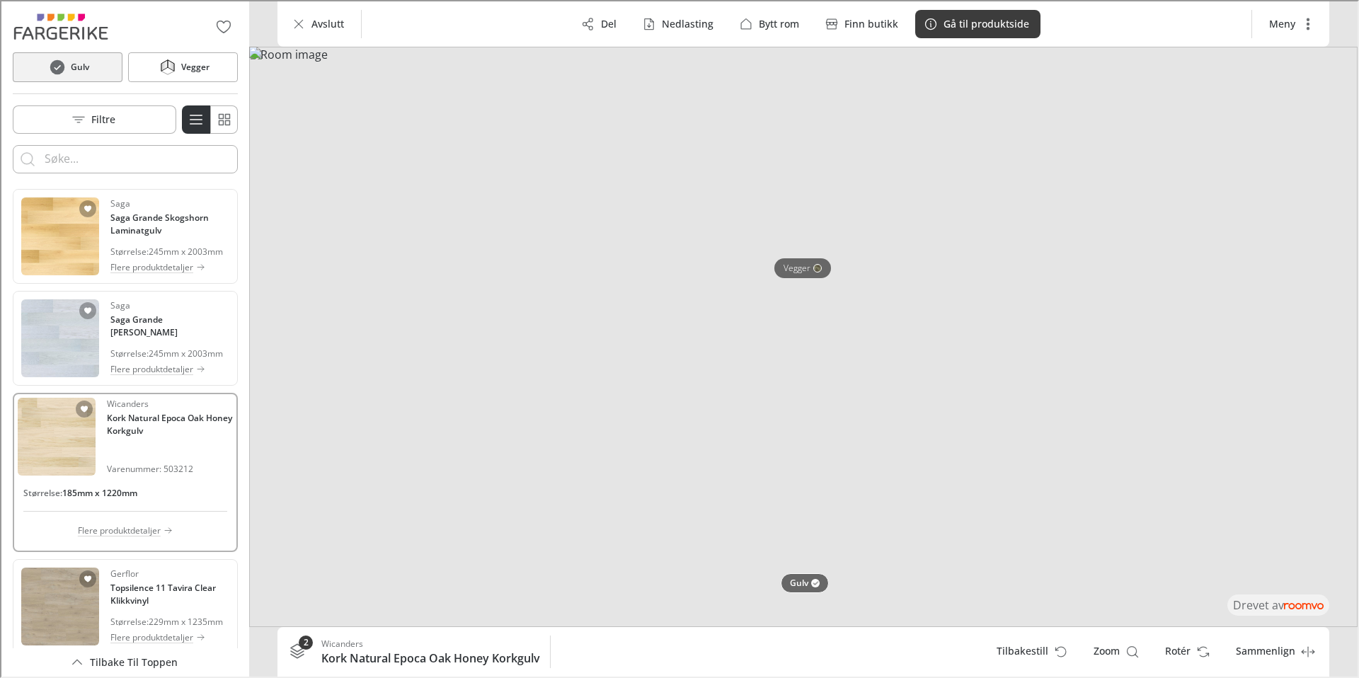
scroll to position [2035, 0]
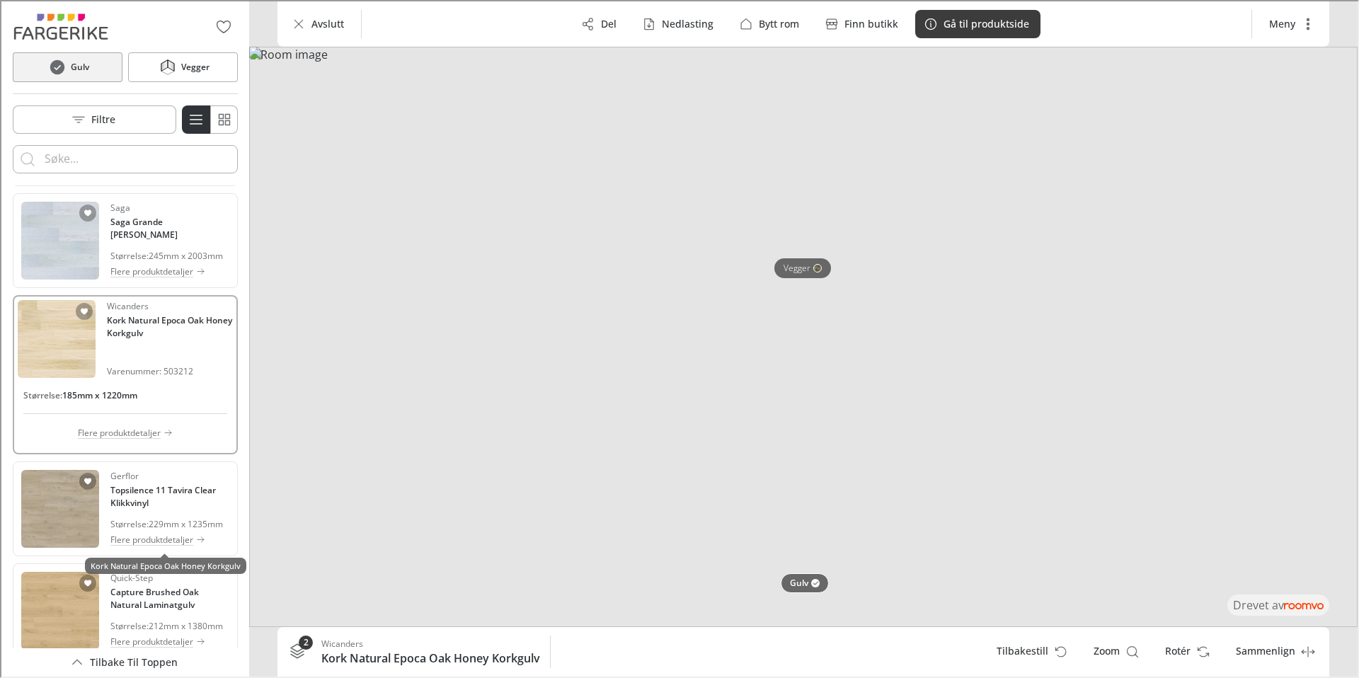
click at [119, 338] on h4 "Kork Natural Epoca Oak Honey Korkgulv" at bounding box center [168, 325] width 126 height 25
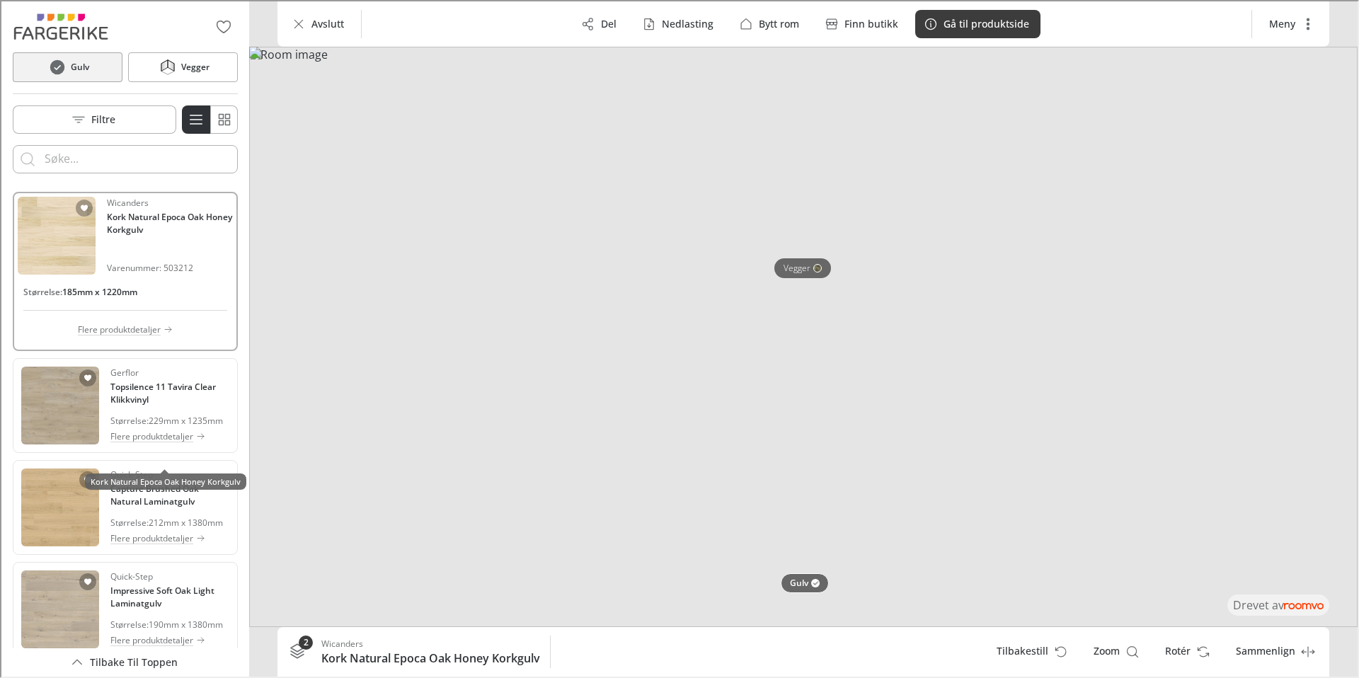
scroll to position [2236, 0]
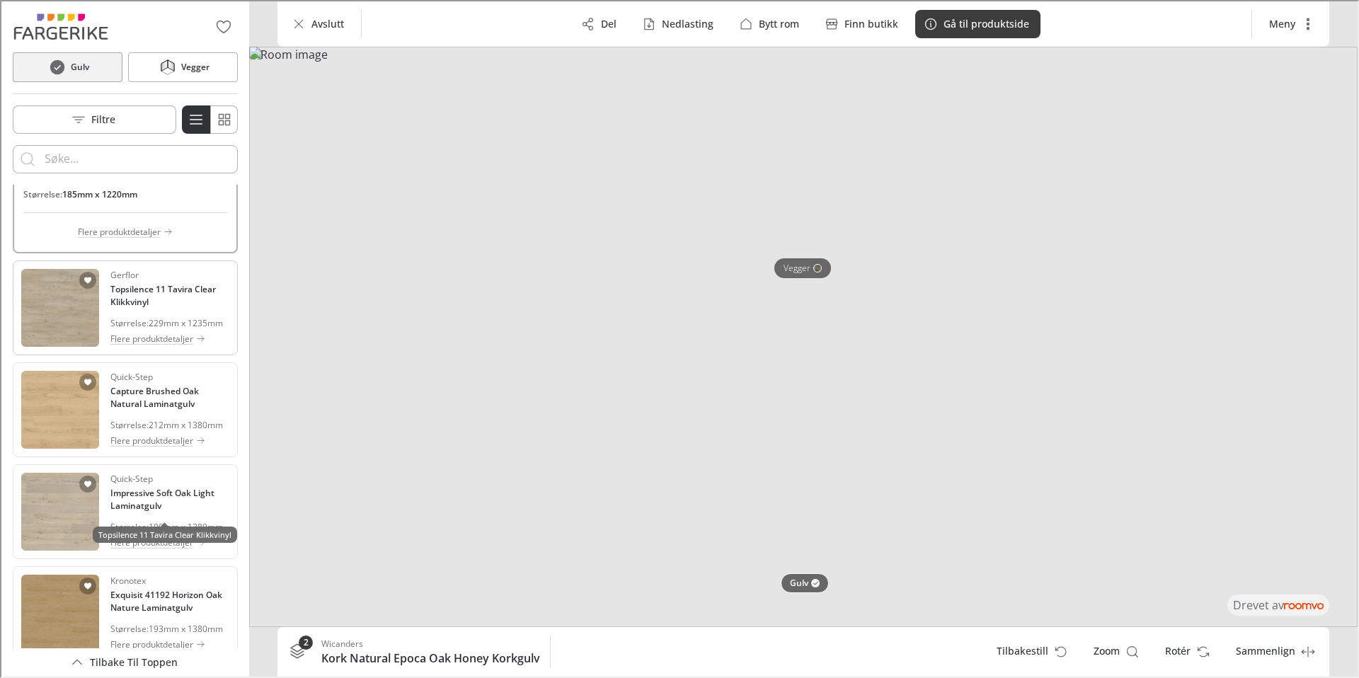
click at [137, 307] on h4 "Topsilence 11 Tavira Clear Klikkvinyl" at bounding box center [168, 294] width 119 height 25
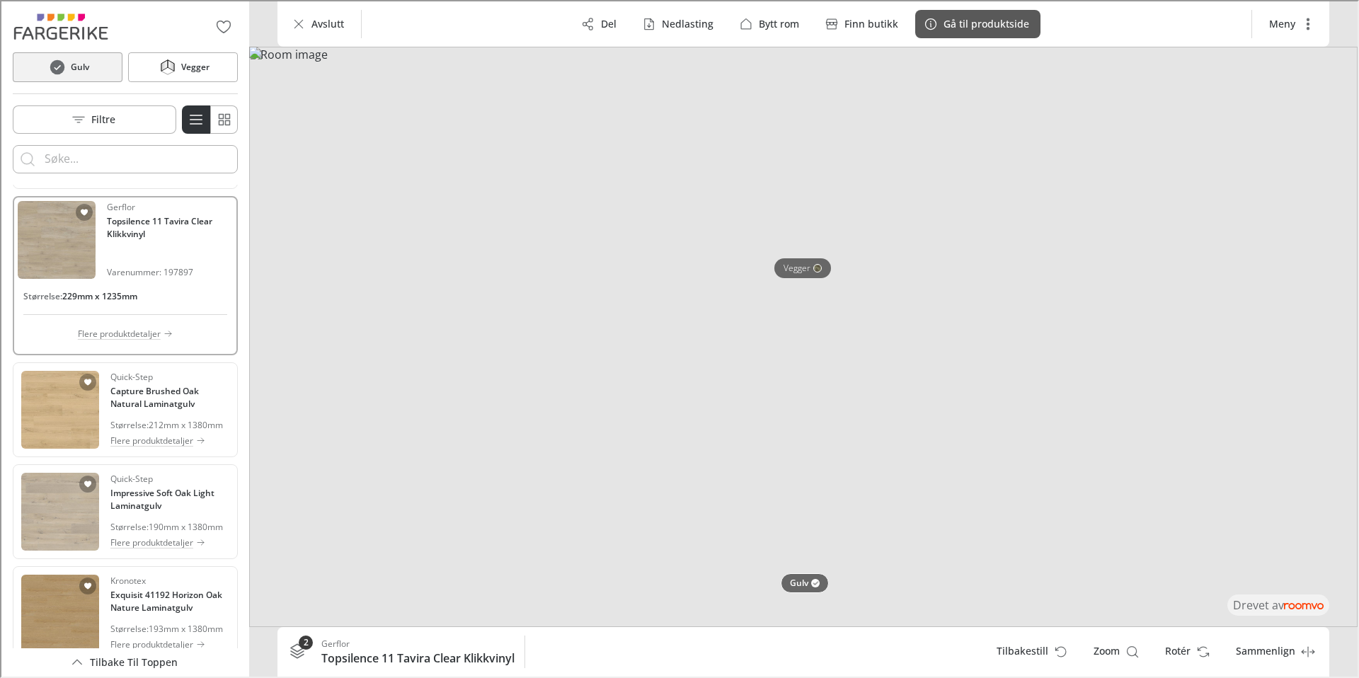
click at [995, 33] on button "Gå til produktside" at bounding box center [976, 22] width 125 height 28
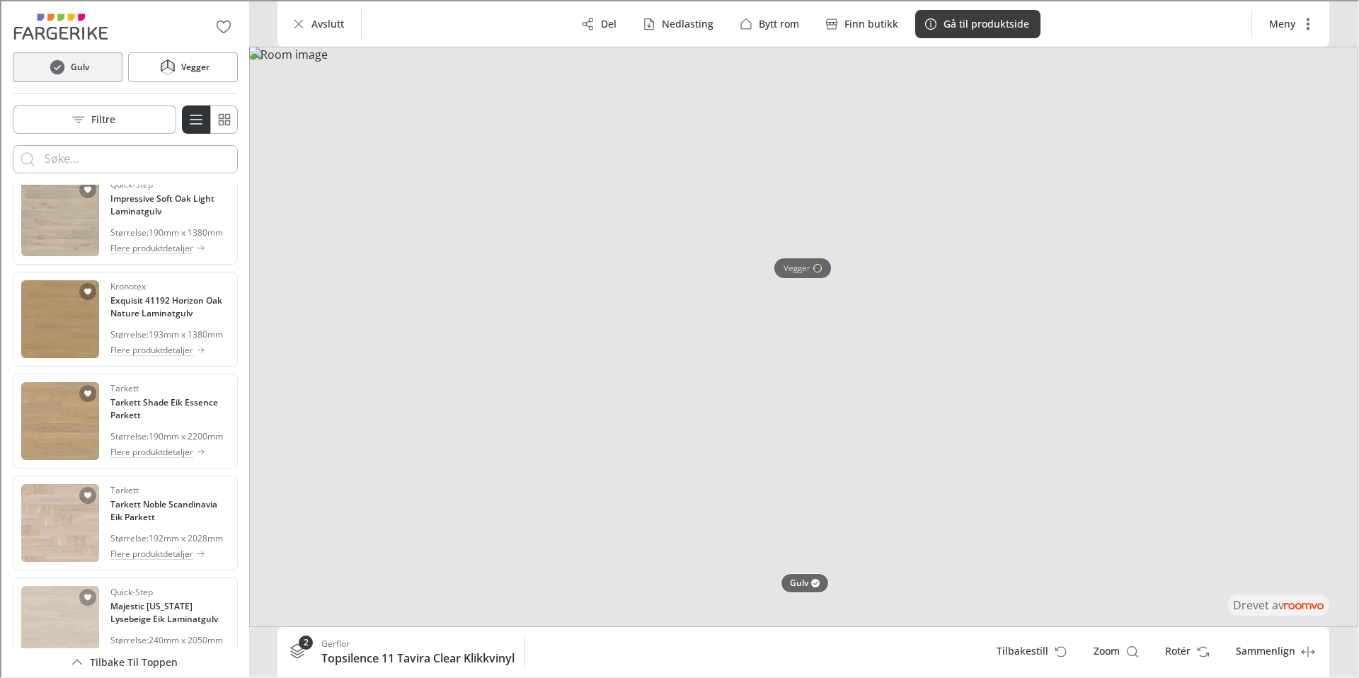
scroll to position [2579, 0]
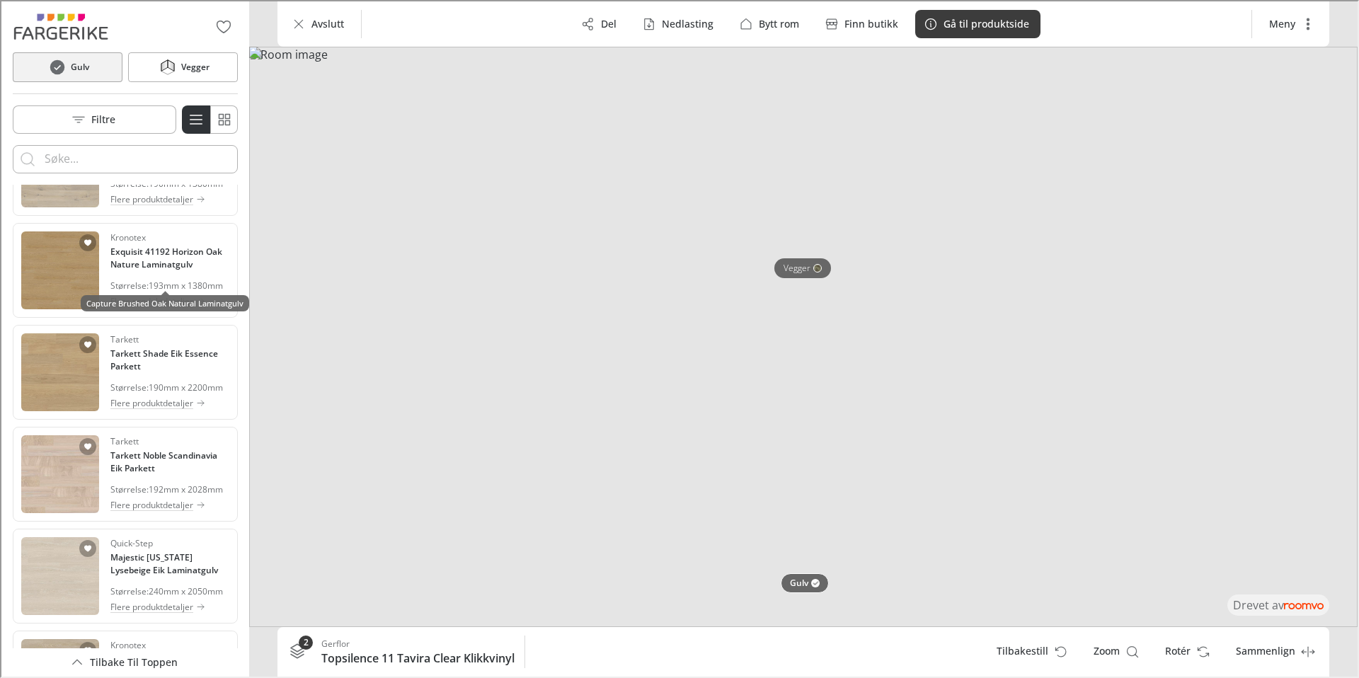
click at [163, 66] on h4 "Capture Brushed Oak Natural Laminatgulv" at bounding box center [168, 52] width 119 height 25
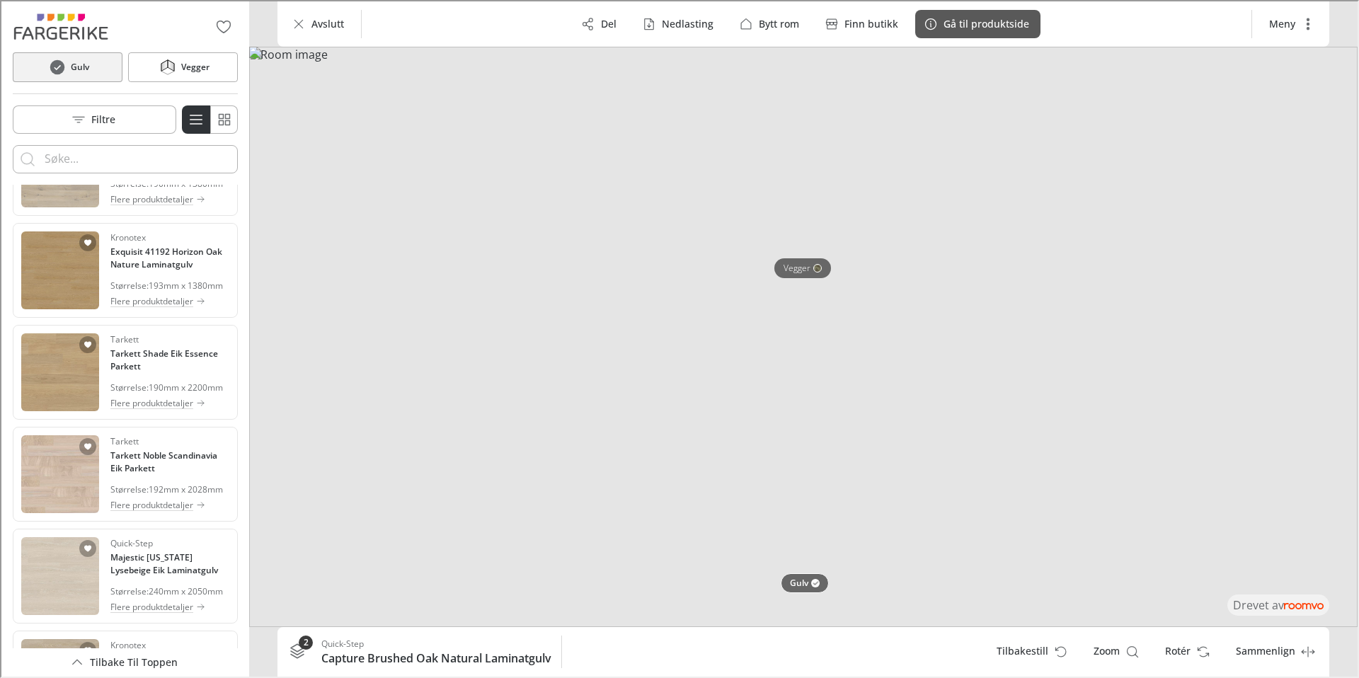
click at [1014, 21] on p "Gå til produktside" at bounding box center [985, 23] width 86 height 14
click at [152, 168] on h4 "Impressive Soft Oak Light Laminatgulv" at bounding box center [168, 154] width 119 height 25
click at [956, 24] on p "Gå til produktside" at bounding box center [985, 23] width 86 height 14
click at [144, 307] on p "Flere produktdetaljer" at bounding box center [150, 300] width 83 height 13
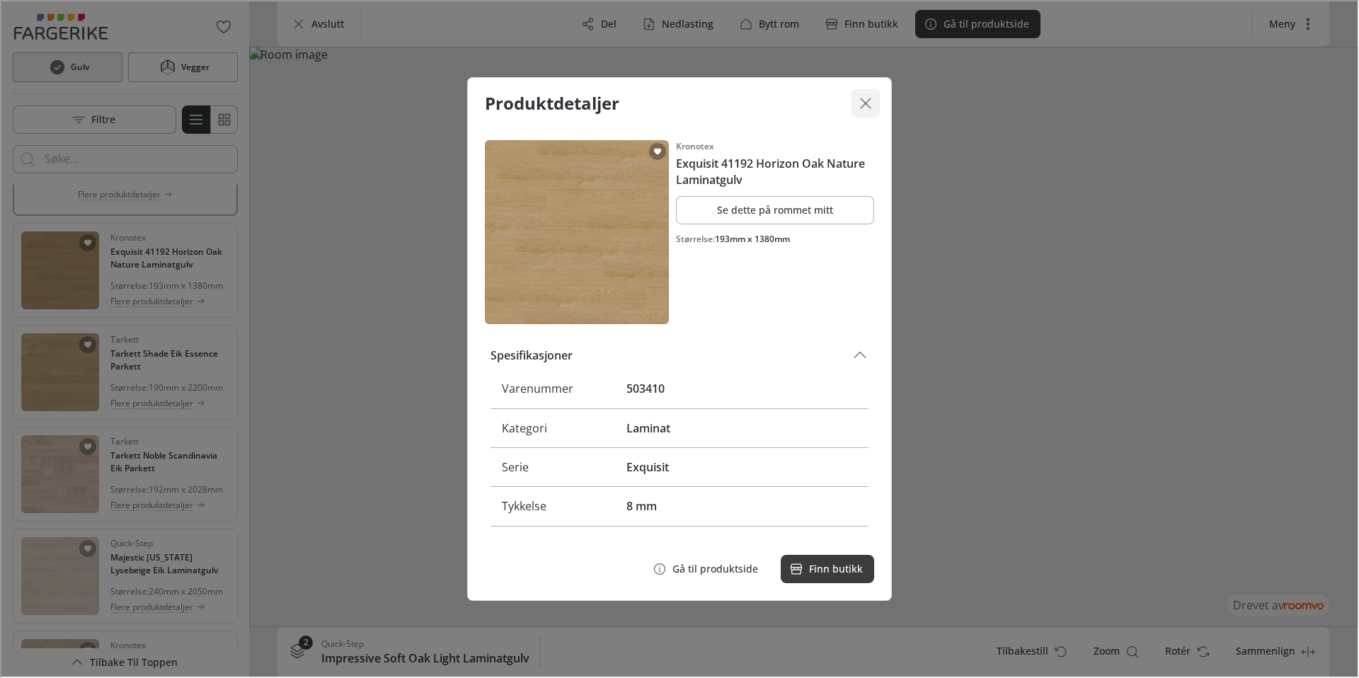
click at [867, 106] on icon "Lukk dialogen" at bounding box center [864, 101] width 17 height 17
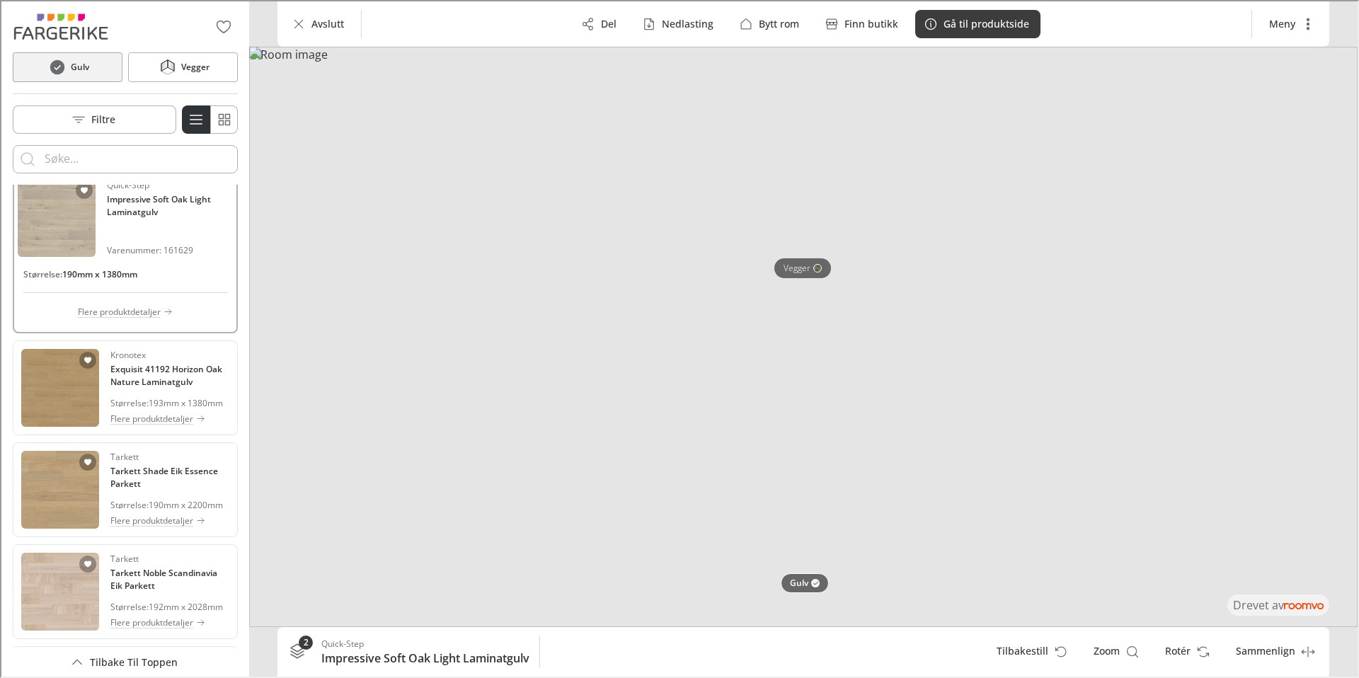
scroll to position [2458, 0]
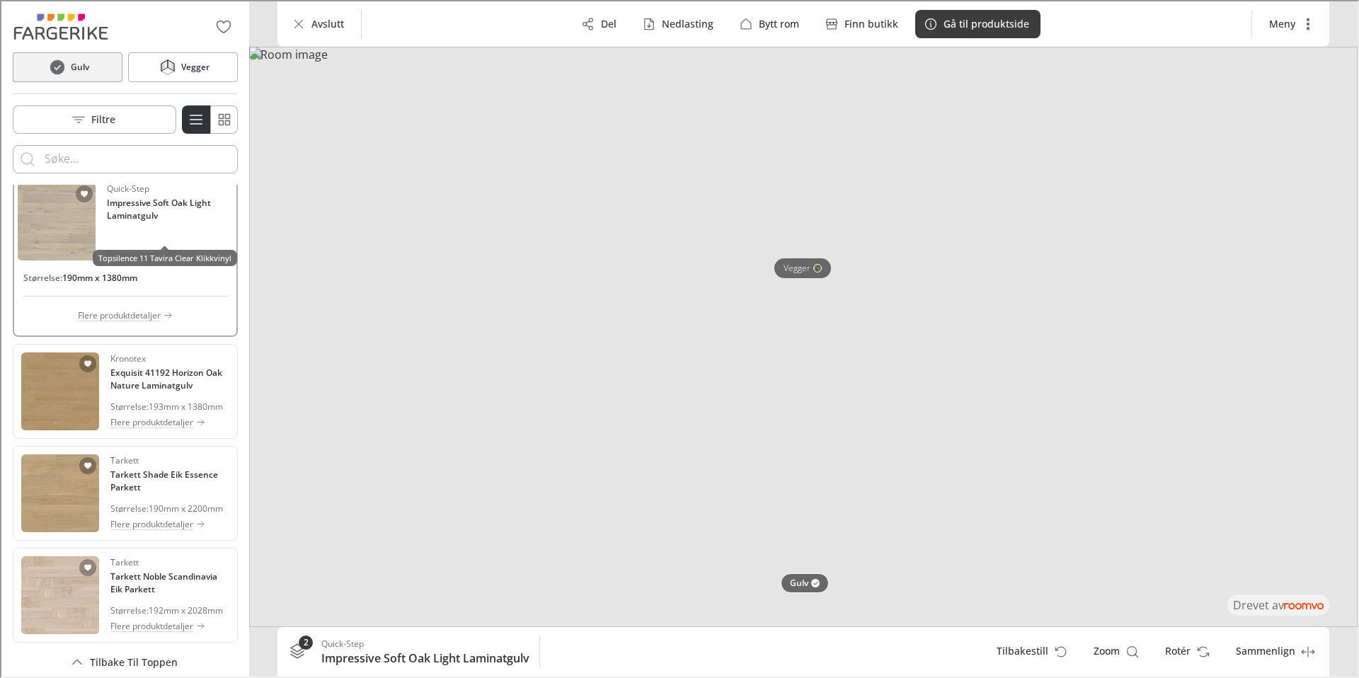
click at [147, 21] on h4 "Topsilence 11 Tavira Clear Klikkvinyl" at bounding box center [168, 7] width 119 height 25
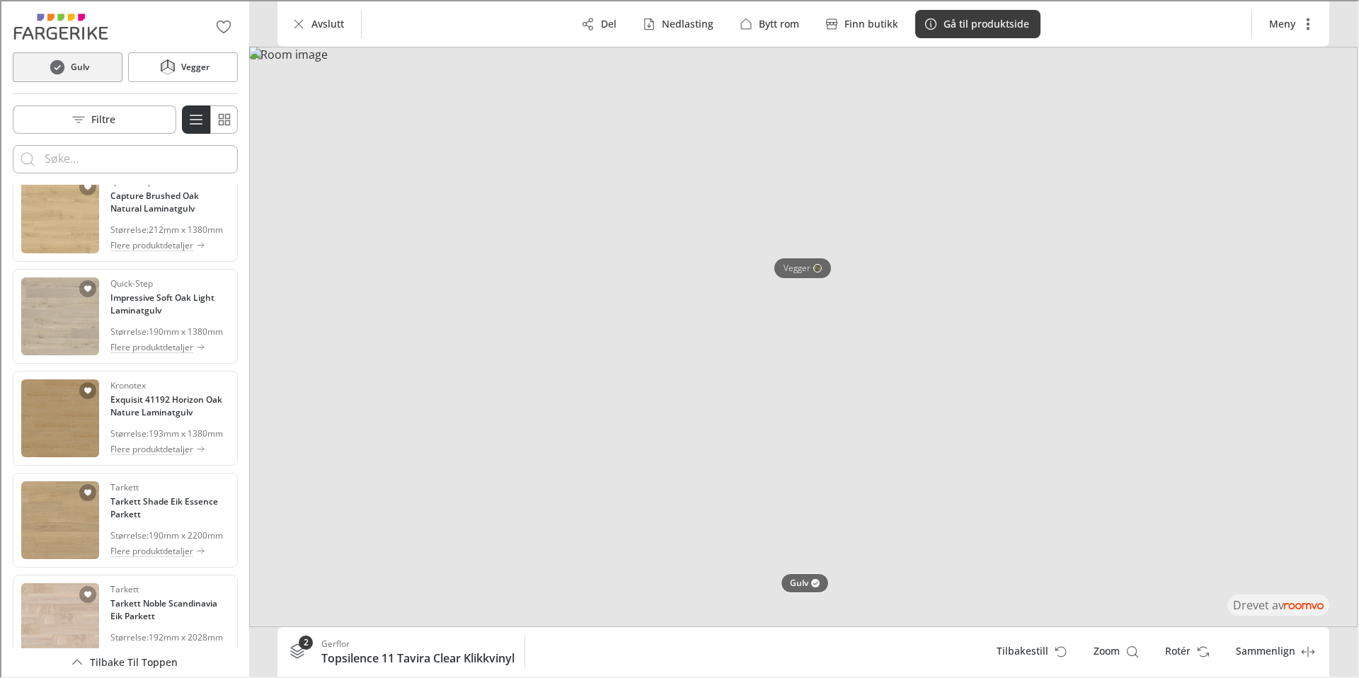
scroll to position [2488, 0]
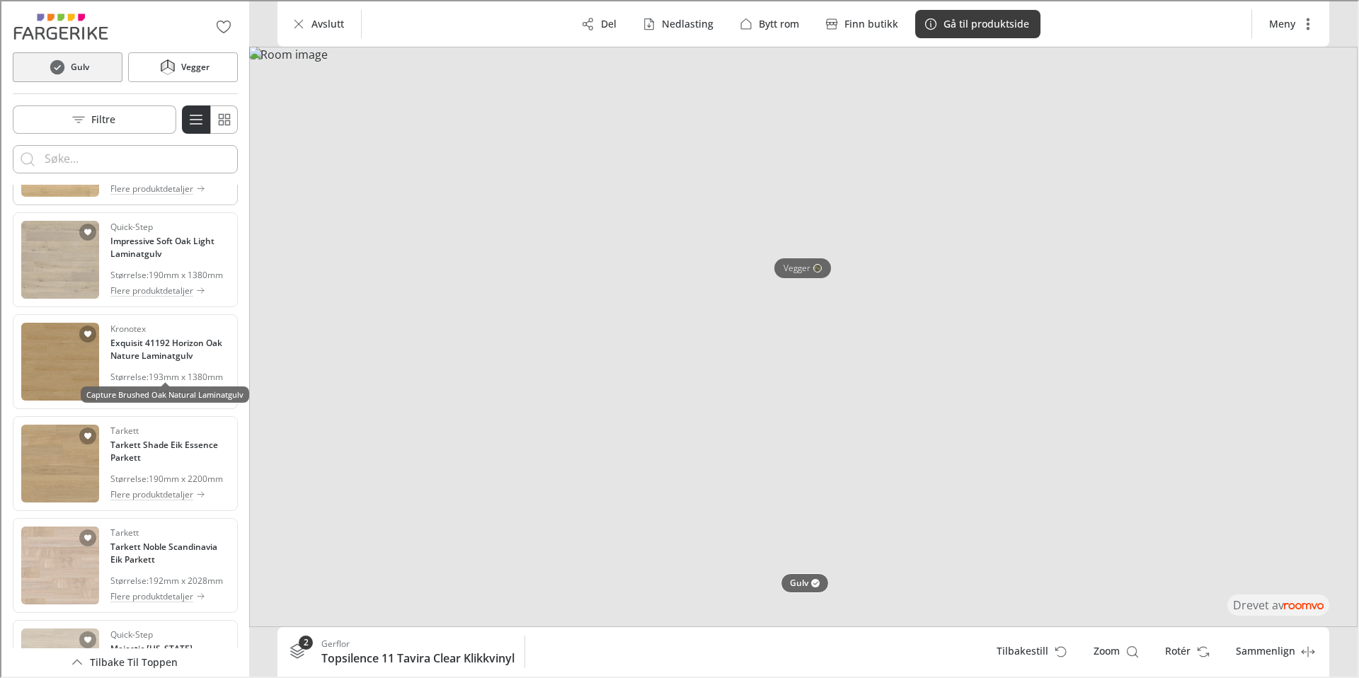
click at [142, 157] on h4 "Capture Brushed Oak Natural Laminatgulv" at bounding box center [168, 144] width 119 height 25
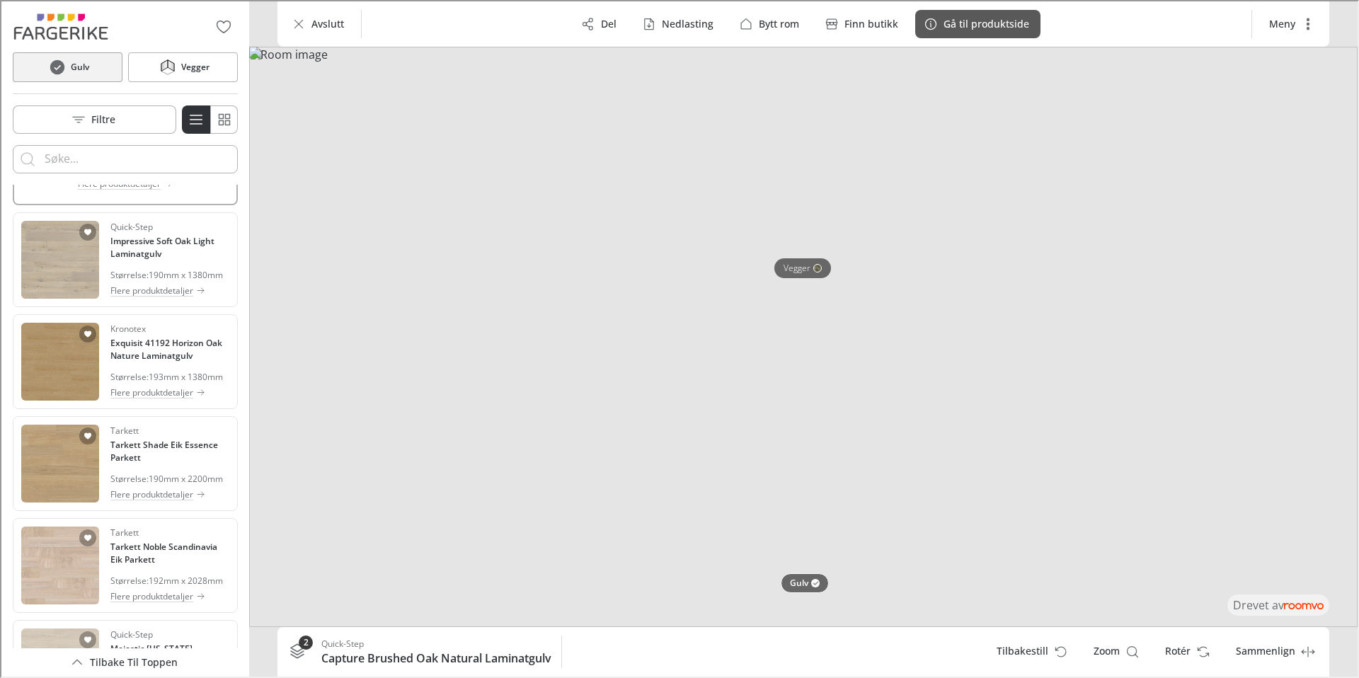
click at [971, 21] on p "Gå til produktside" at bounding box center [985, 23] width 86 height 14
click at [151, 259] on h4 "Impressive Soft Oak Light Laminatgulv" at bounding box center [168, 246] width 119 height 25
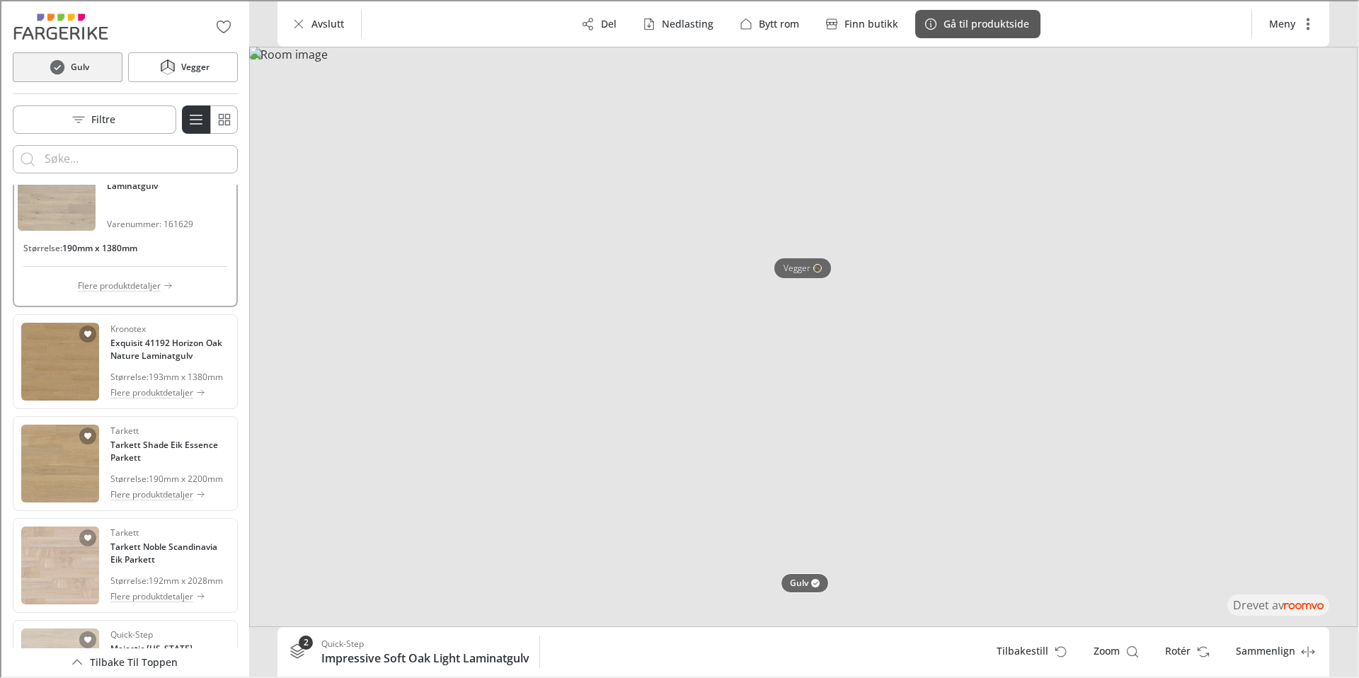
click at [968, 32] on button "Gå til produktside" at bounding box center [976, 22] width 125 height 28
click at [146, 361] on h4 "Exquisit 41192 Horizon Oak Nature Laminatgulv" at bounding box center [168, 348] width 119 height 25
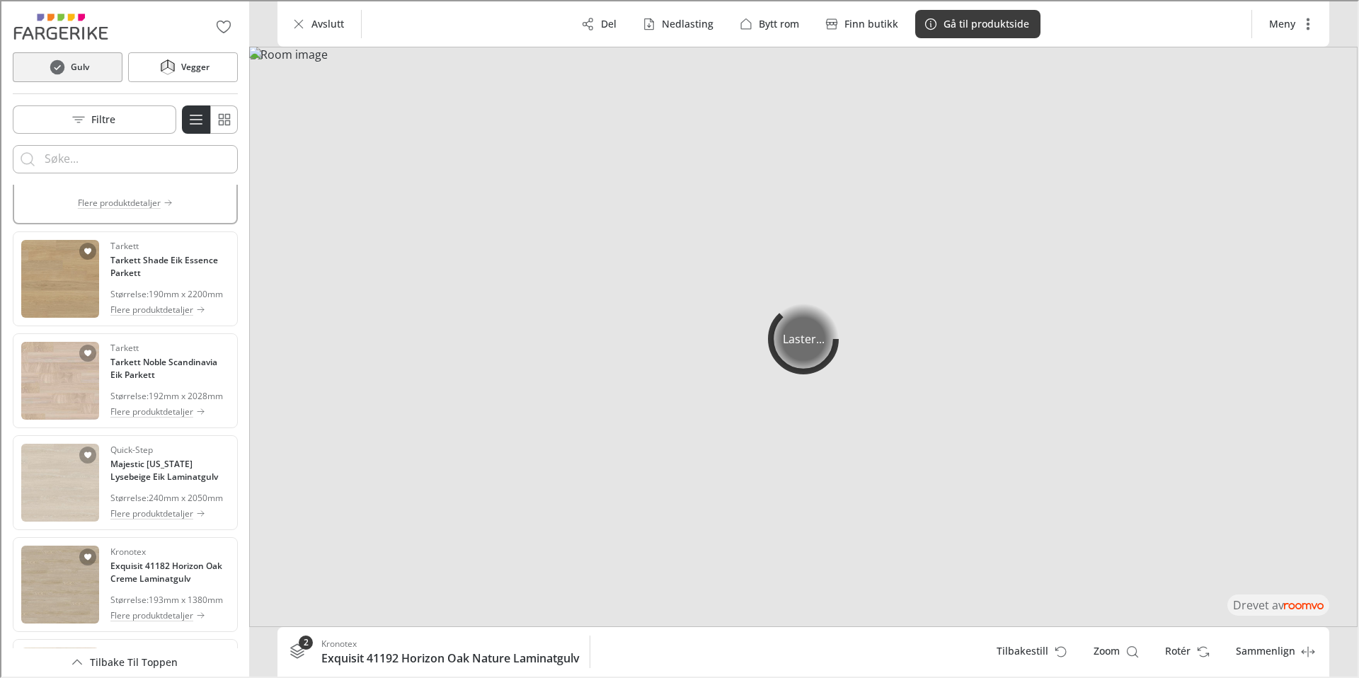
scroll to position [2765, 0]
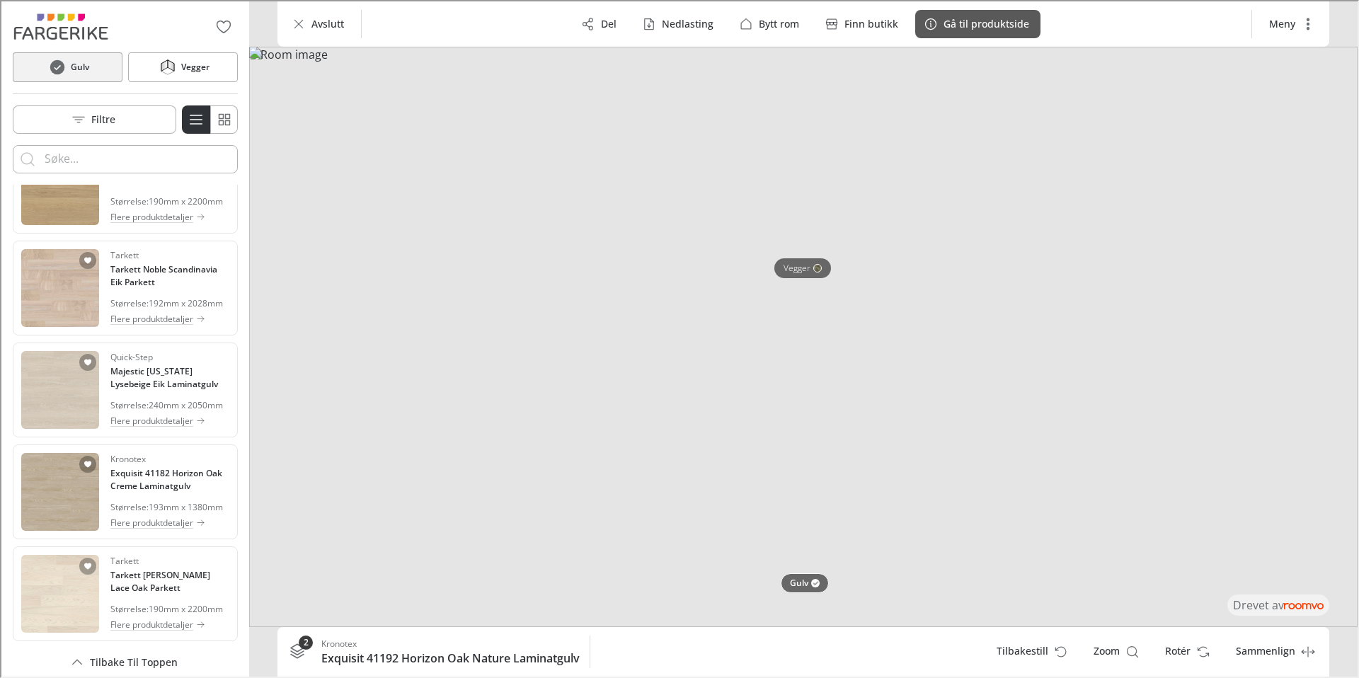
click at [945, 31] on button "Gå til produktside" at bounding box center [976, 22] width 125 height 28
click at [147, 185] on h4 "Tarkett Shade Eik Essence Parkett" at bounding box center [168, 172] width 119 height 25
click at [983, 28] on p "Gå til produktside" at bounding box center [985, 23] width 86 height 14
click at [153, 324] on p "Flere produktdetaljer" at bounding box center [150, 318] width 83 height 13
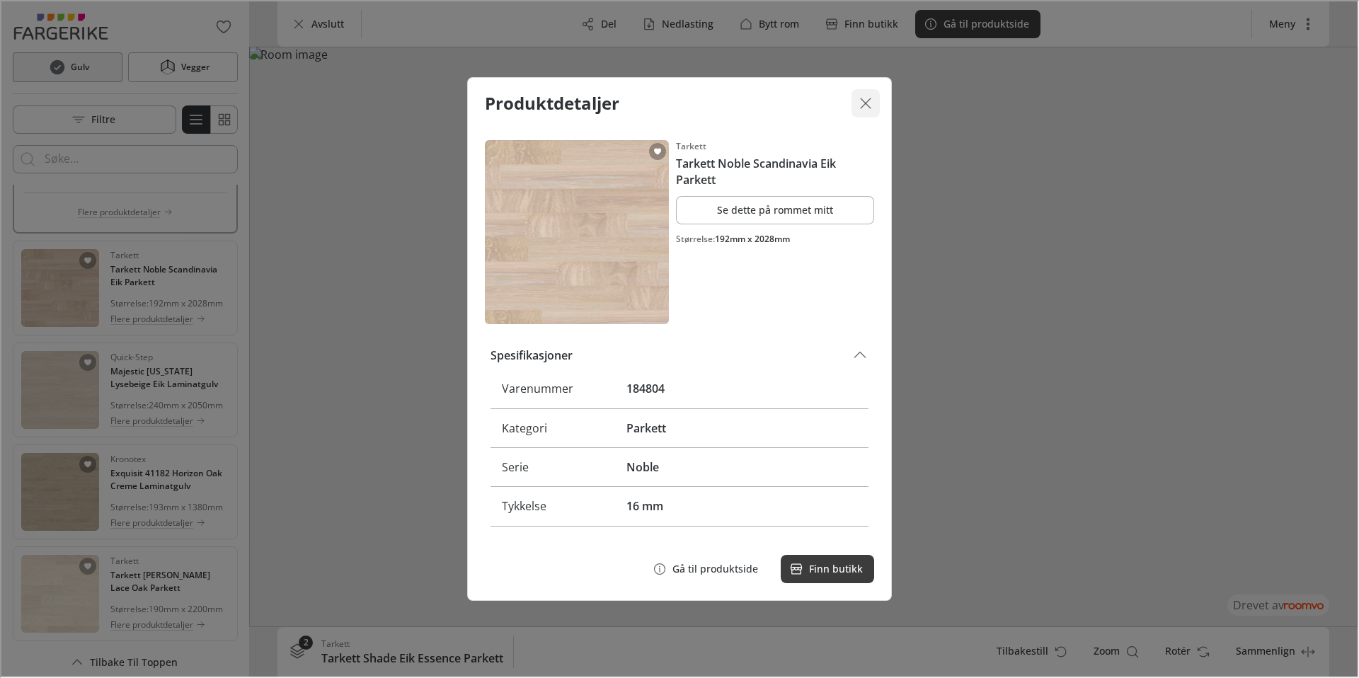
click at [867, 105] on line "Lukk dialogen" at bounding box center [864, 102] width 10 height 10
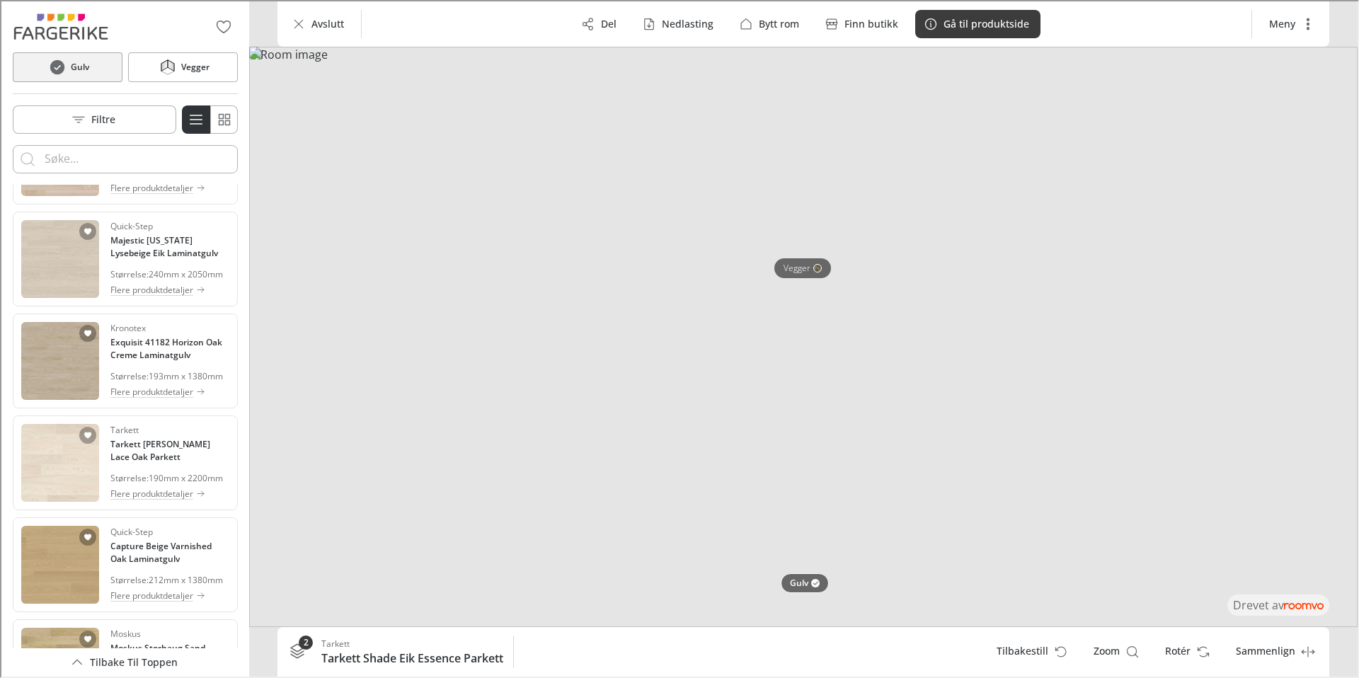
scroll to position [2964, 0]
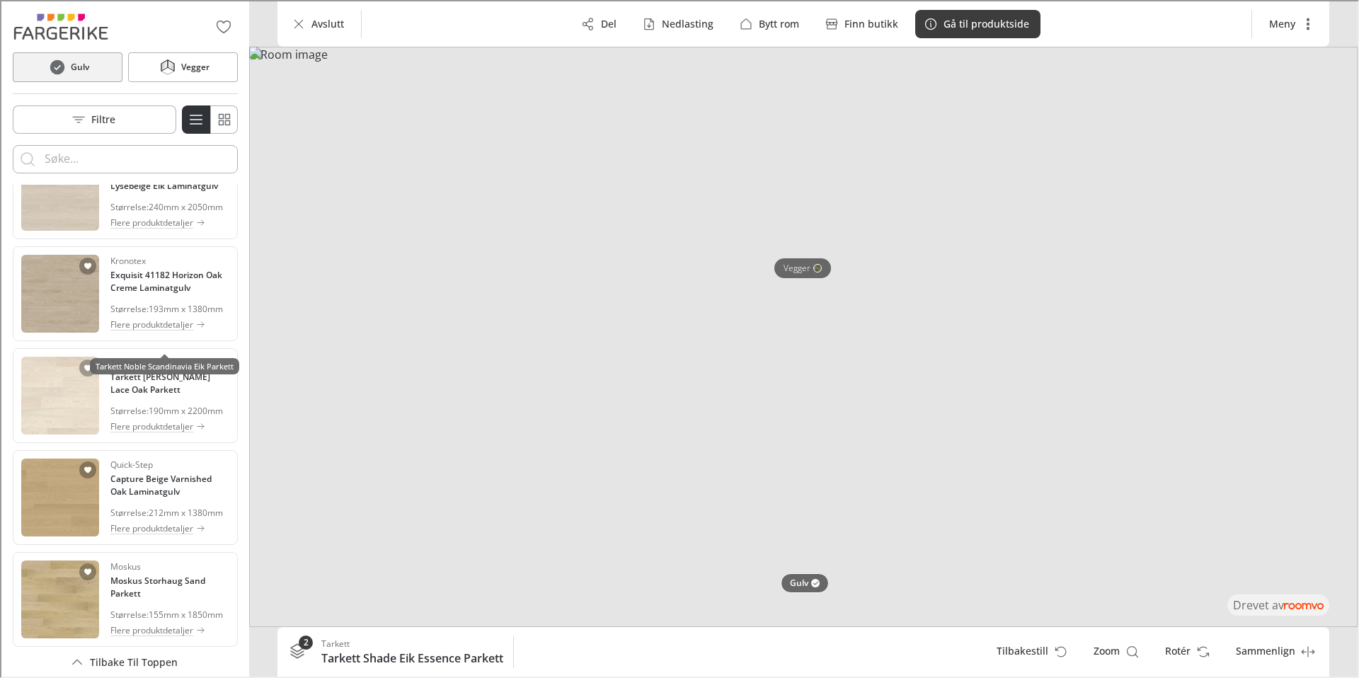
click at [161, 89] on h4 "Tarkett Noble Scandinavia Eik Parkett" at bounding box center [168, 76] width 119 height 25
click at [149, 121] on p "Flere produktdetaljer" at bounding box center [117, 114] width 83 height 13
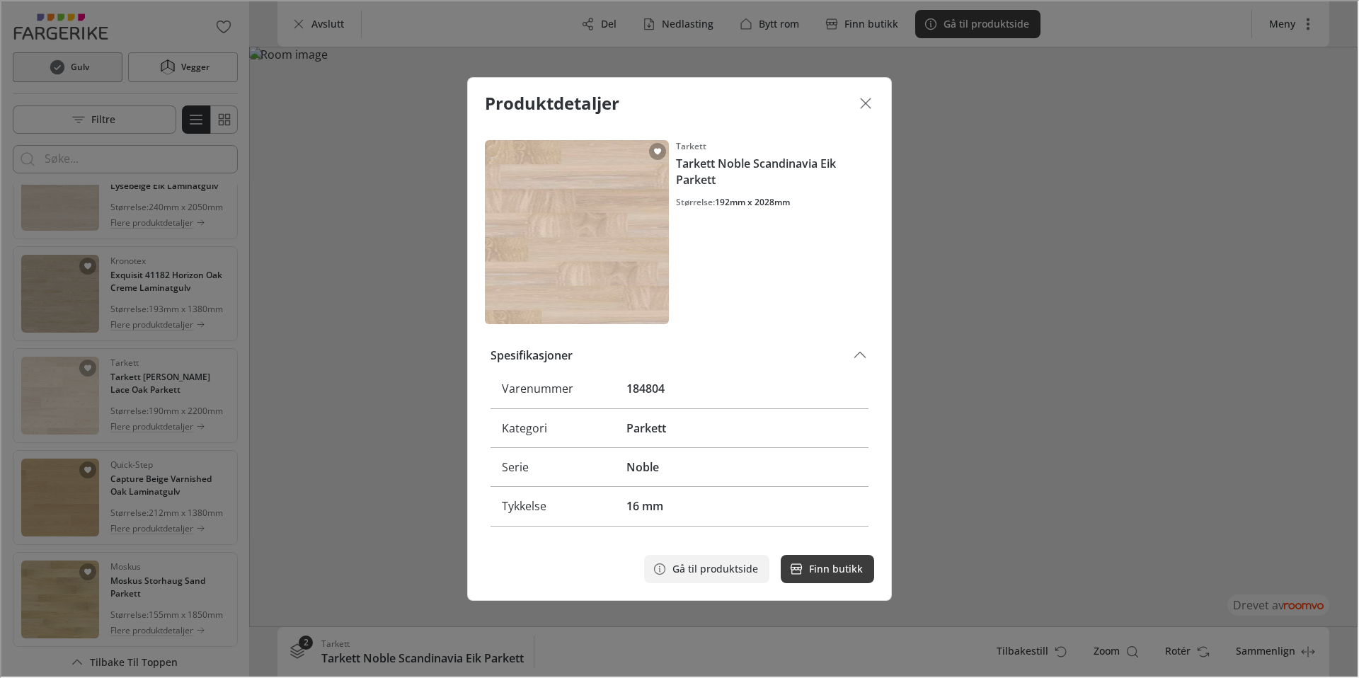
click at [743, 566] on p "Gå til produktside" at bounding box center [714, 568] width 86 height 14
click at [861, 103] on icon "Lukk dialogen" at bounding box center [864, 101] width 17 height 17
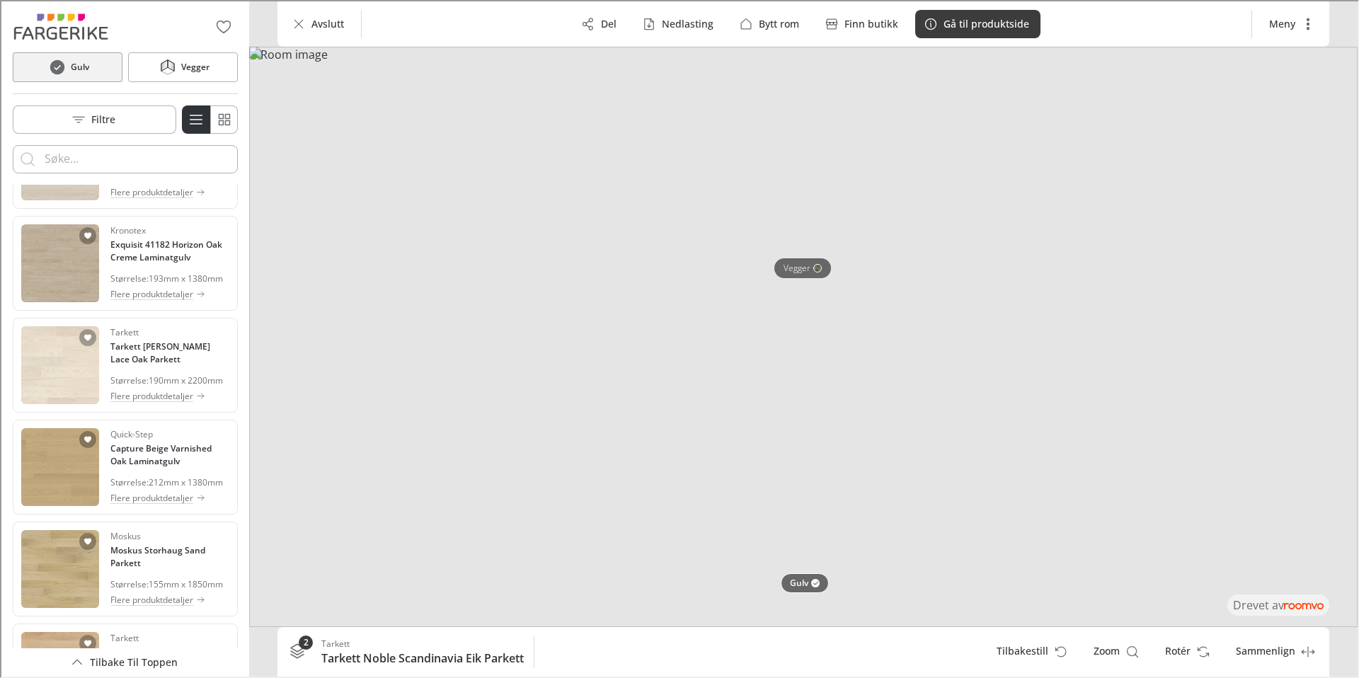
scroll to position [3001, 0]
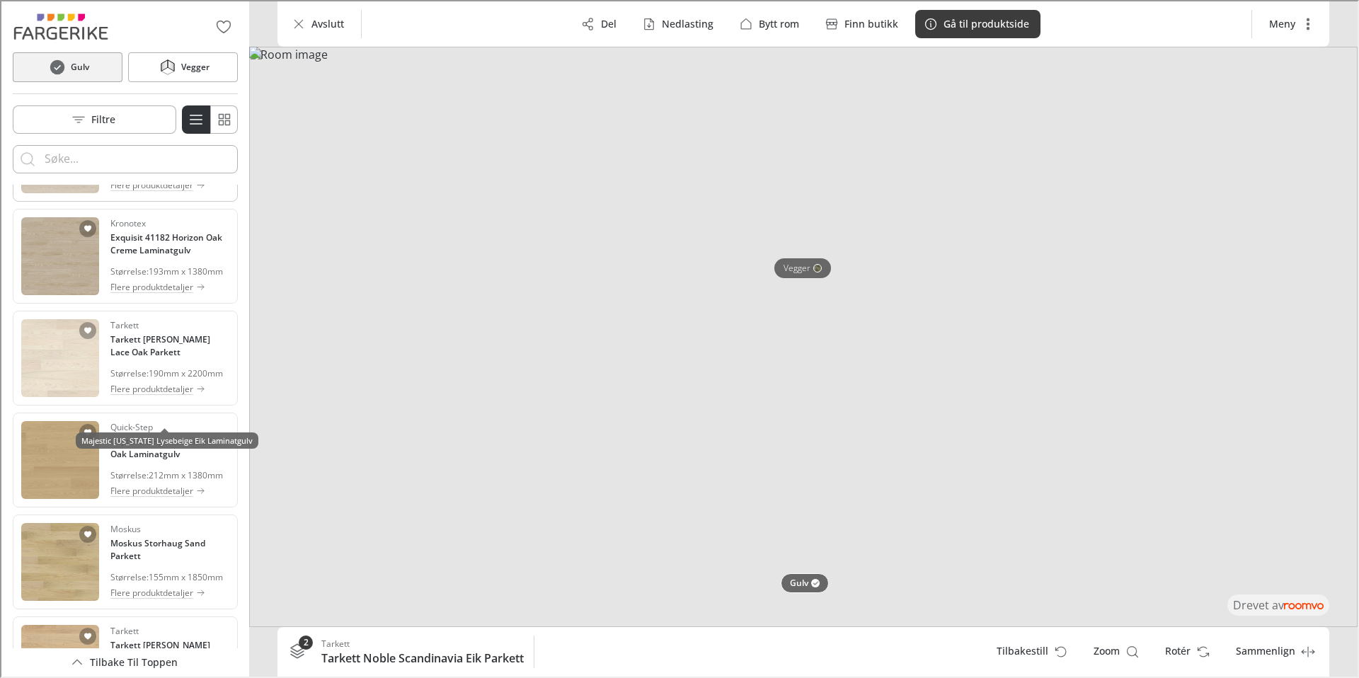
click at [196, 154] on h4 "Majestic California Lysebeige Eik Laminatgulv" at bounding box center [168, 140] width 119 height 25
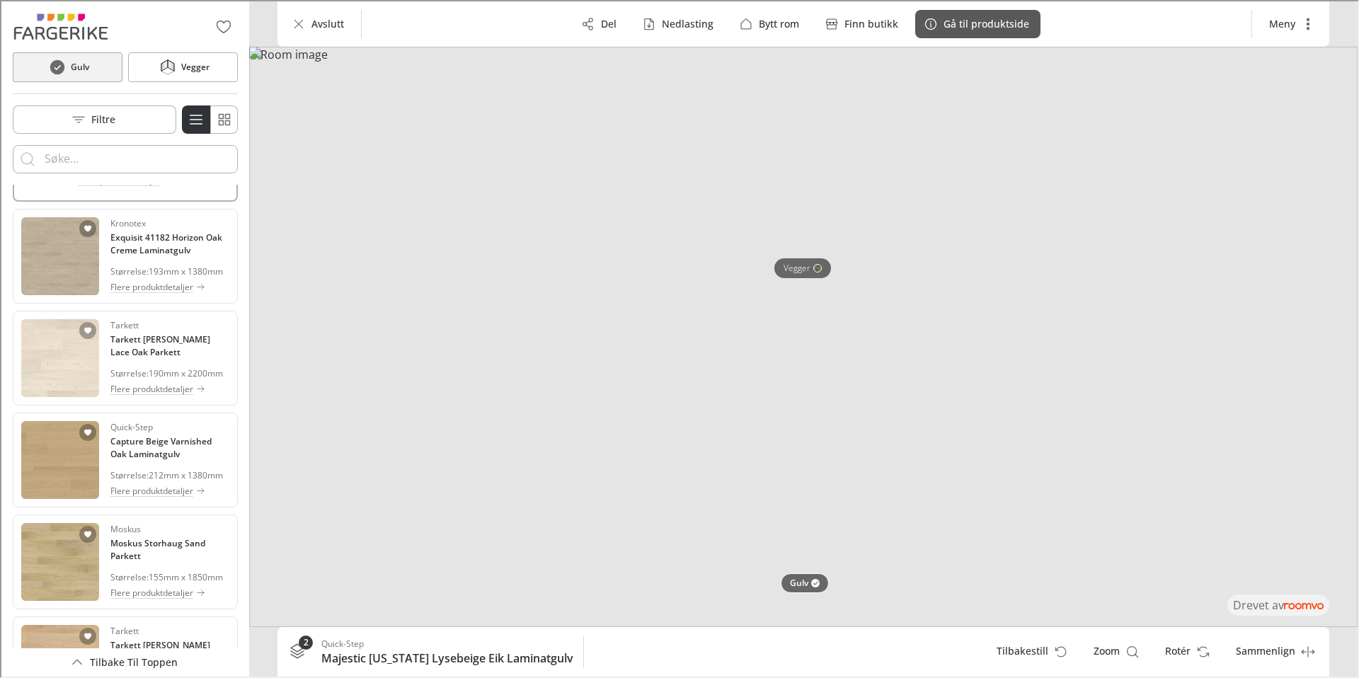
click at [962, 32] on button "Gå til produktside" at bounding box center [976, 22] width 125 height 28
click at [176, 256] on h4 "Exquisit 41182 Horizon Oak Creme Laminatgulv" at bounding box center [168, 242] width 119 height 25
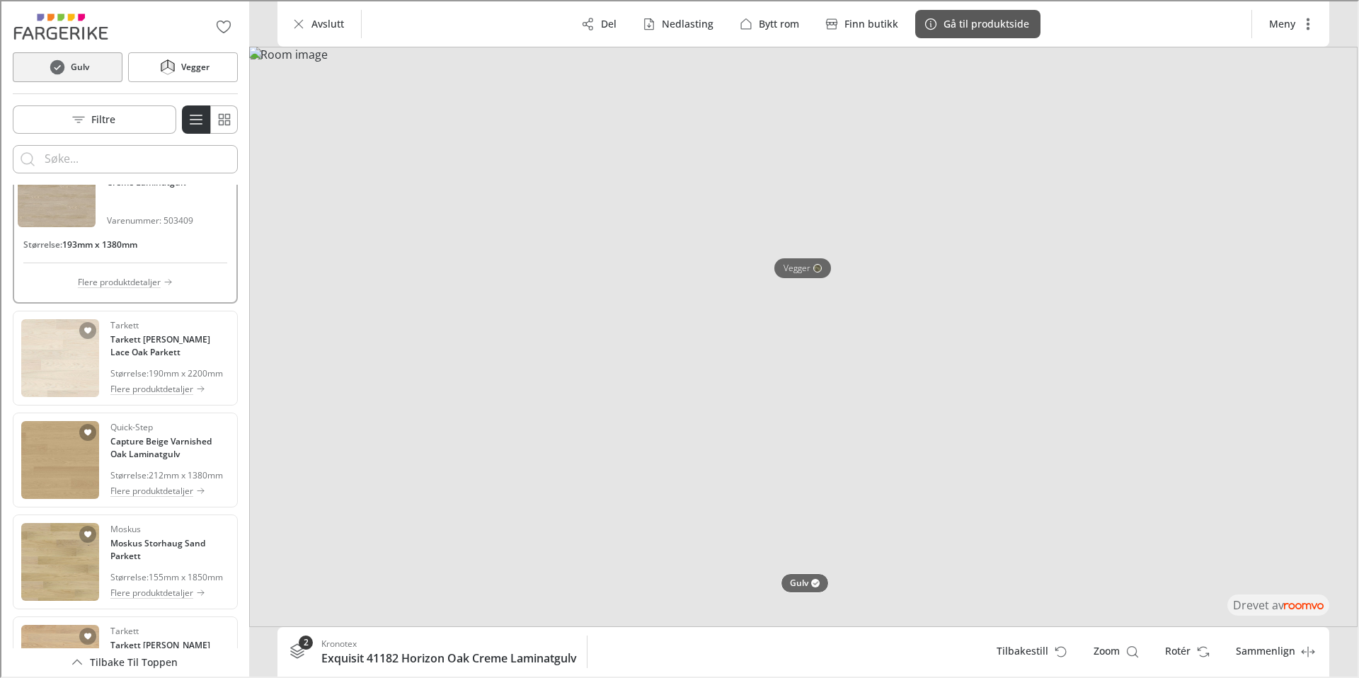
click at [955, 28] on p "Gå til produktside" at bounding box center [985, 23] width 86 height 14
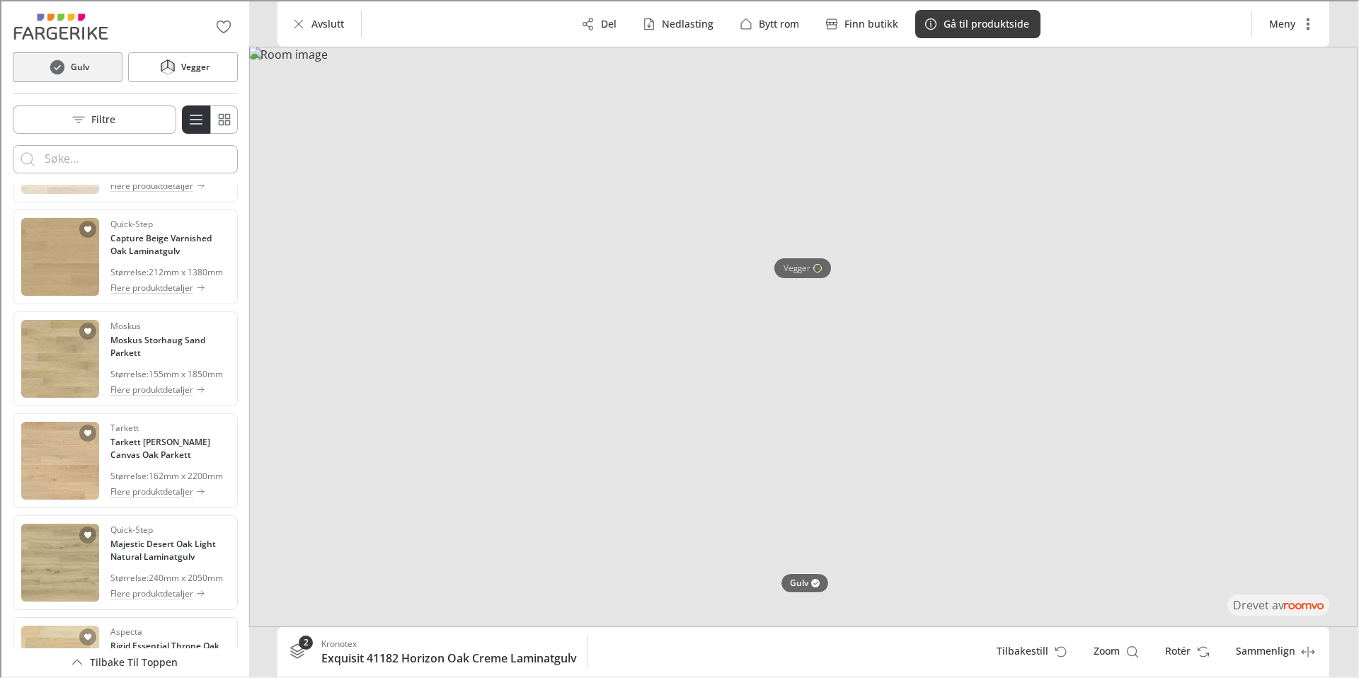
scroll to position [3236, 0]
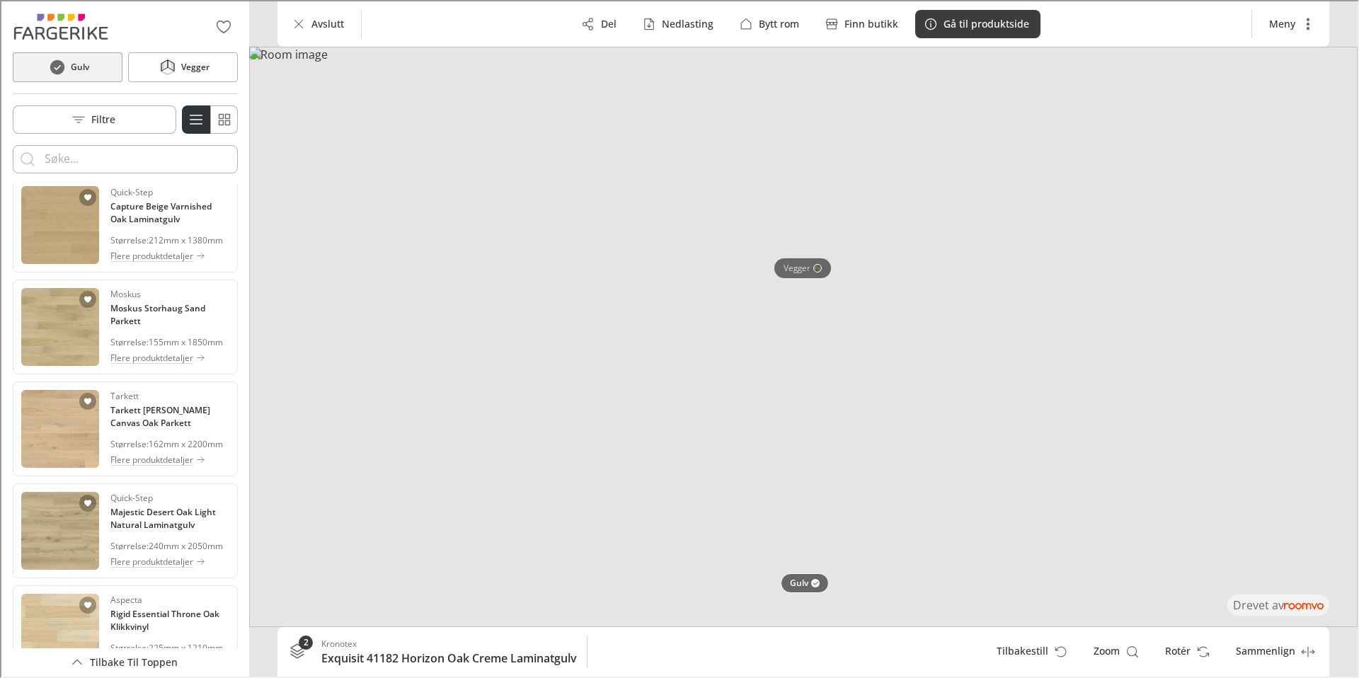
click at [155, 122] on h4 "Tarkett Grace White Lace Oak Parkett" at bounding box center [168, 109] width 119 height 25
click at [1022, 20] on p "Gå til produktside" at bounding box center [985, 23] width 86 height 14
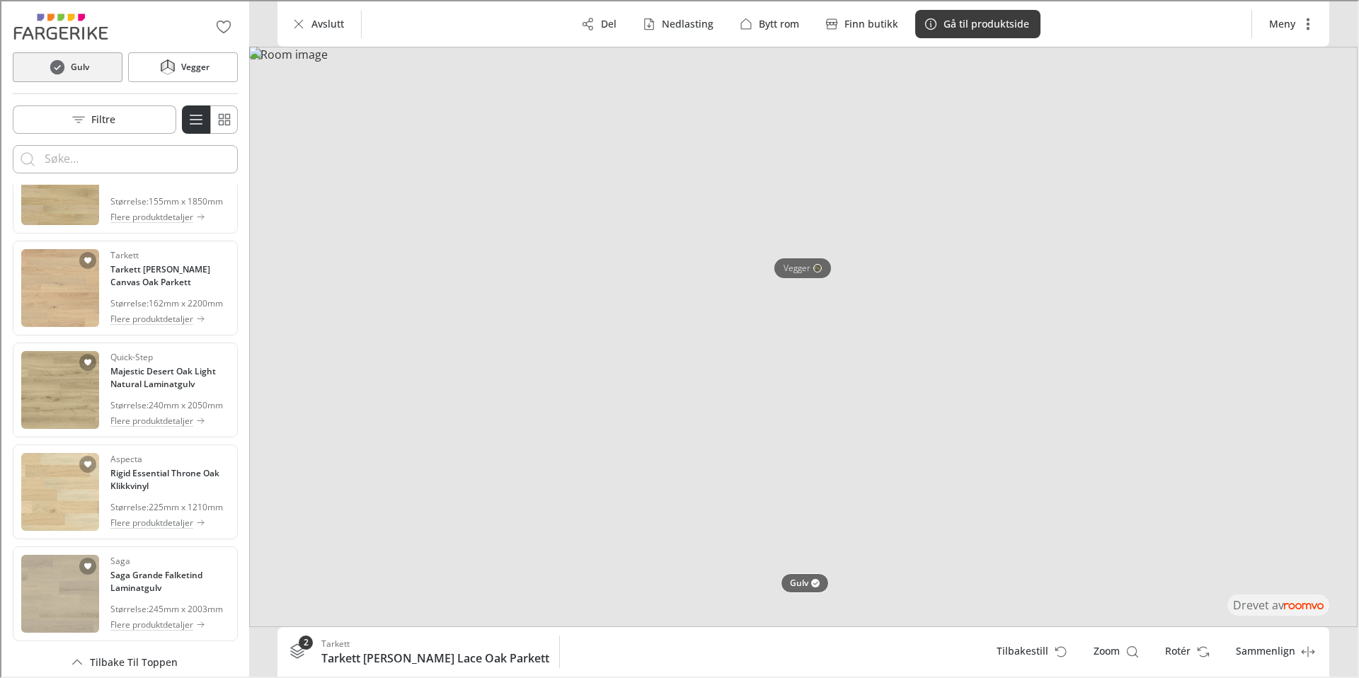
scroll to position [3500, 0]
click at [176, 84] on h4 "Capture Beige Varnished Oak Laminatgulv" at bounding box center [168, 70] width 119 height 25
click at [994, 35] on button "Gå til produktside" at bounding box center [976, 22] width 125 height 28
click at [174, 185] on h4 "Moskus Storhaug Sand Parkett" at bounding box center [168, 172] width 119 height 25
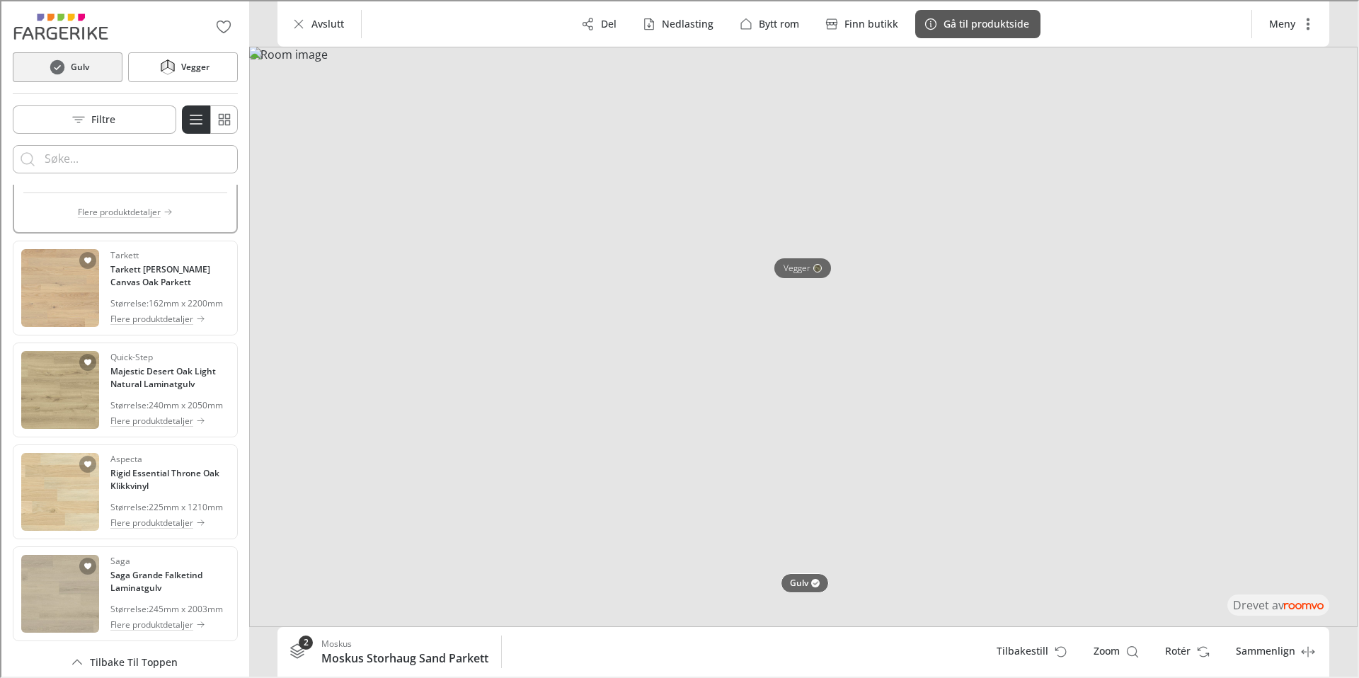
click at [957, 25] on p "Gå til produktside" at bounding box center [985, 23] width 86 height 14
click at [164, 287] on h4 "Tarkett Grace White Canvas Oak Parkett" at bounding box center [168, 274] width 119 height 25
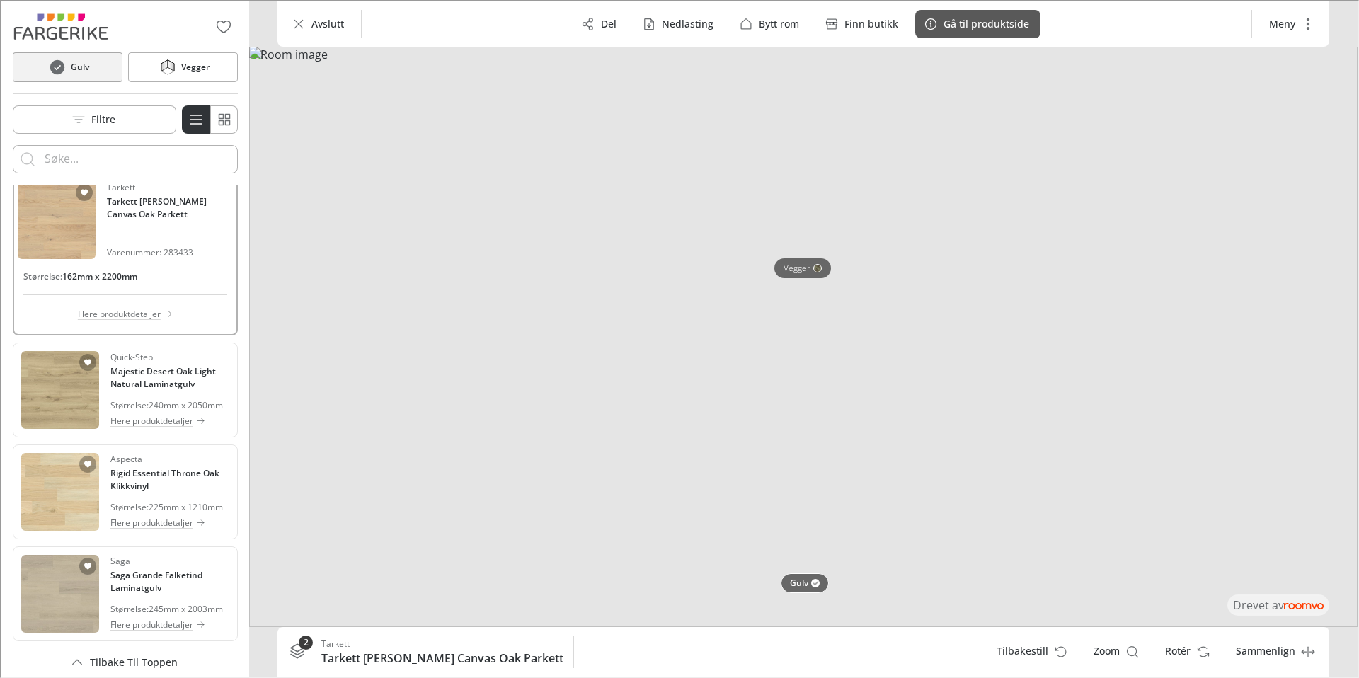
click at [953, 24] on p "Gå til produktside" at bounding box center [985, 23] width 86 height 14
click at [148, 389] on h4 "Majestic Desert Oak Light Natural Laminatgulv" at bounding box center [168, 376] width 119 height 25
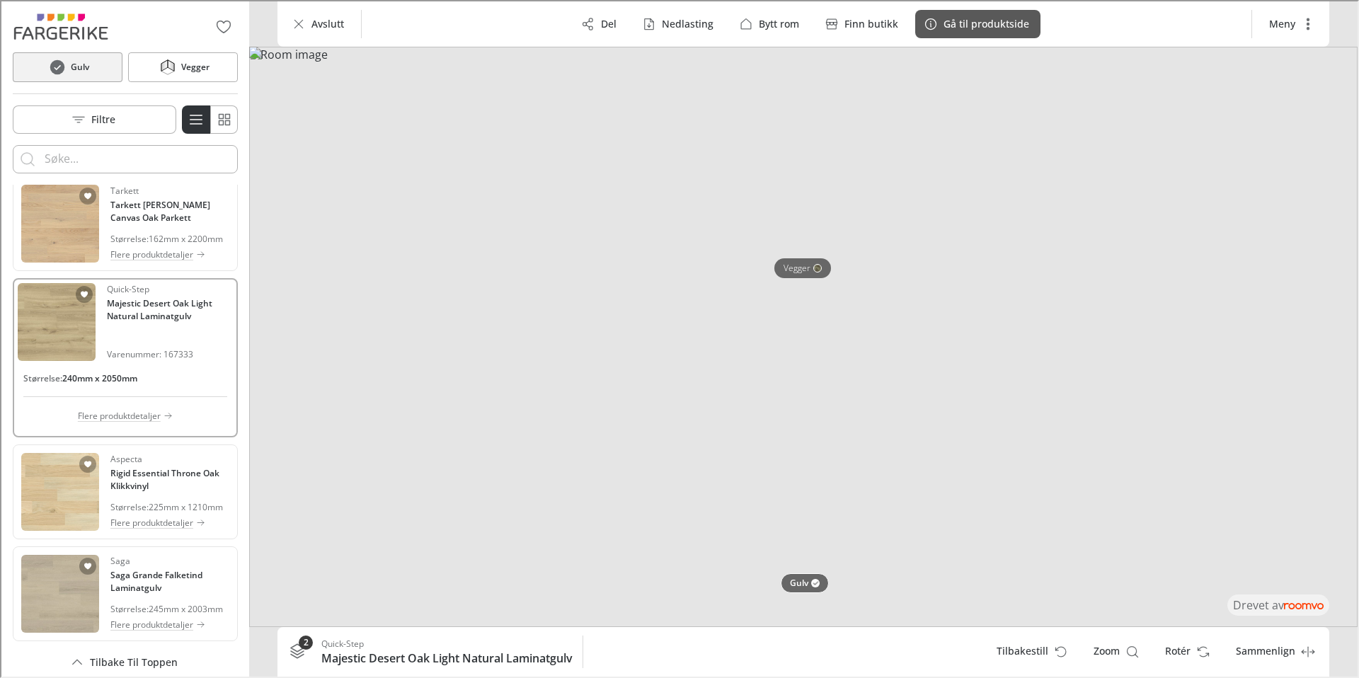
click at [961, 18] on p "Gå til produktside" at bounding box center [985, 23] width 86 height 14
click at [145, 491] on h4 "Rigid Essential Throne Oak Klikkvinyl" at bounding box center [168, 478] width 119 height 25
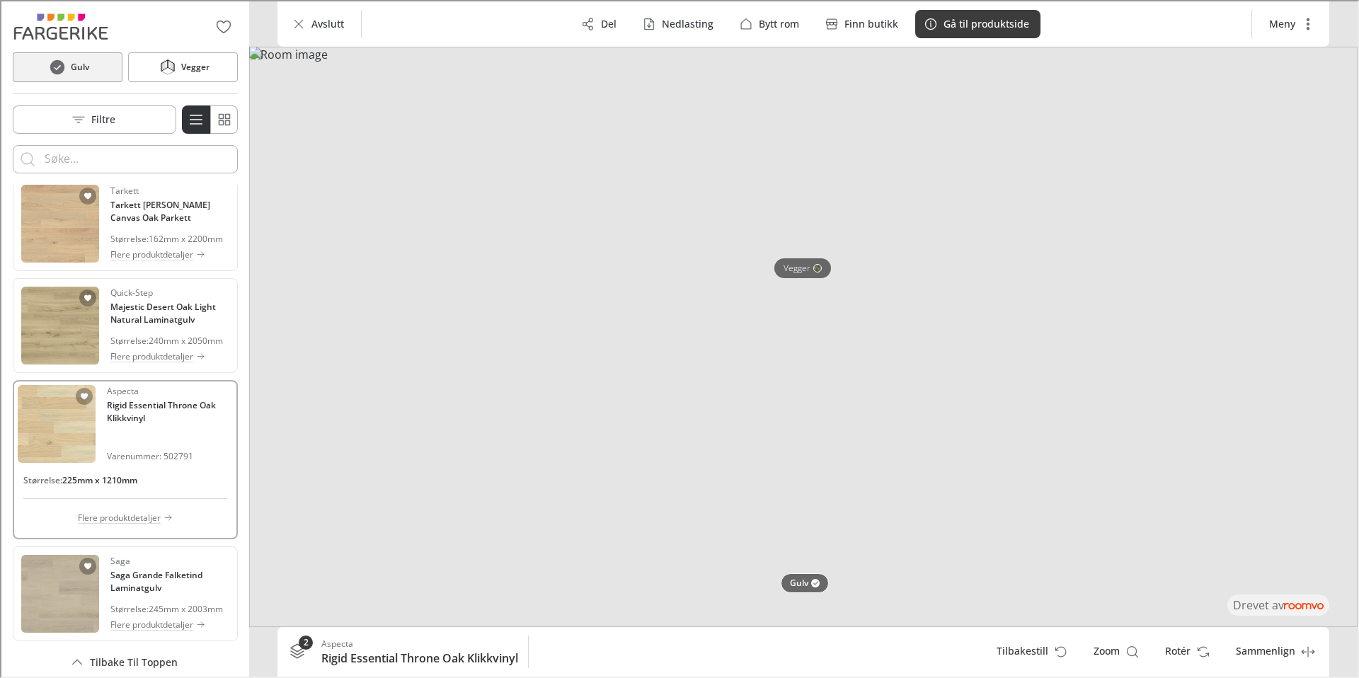
scroll to position [3734, 0]
click at [137, 510] on p "Flere produktdetaljer" at bounding box center [117, 516] width 83 height 13
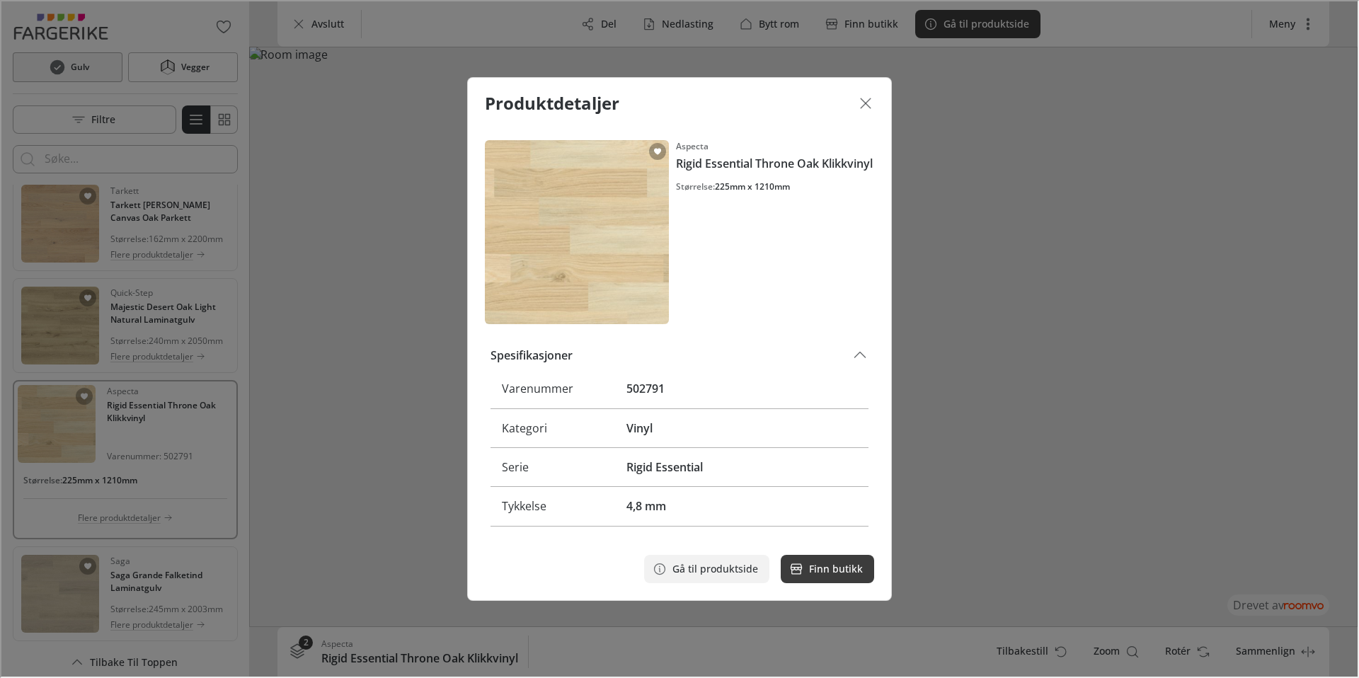
click at [716, 562] on p "Gå til produktside" at bounding box center [714, 568] width 86 height 14
click at [875, 89] on button "Lukk dialogen" at bounding box center [864, 102] width 28 height 28
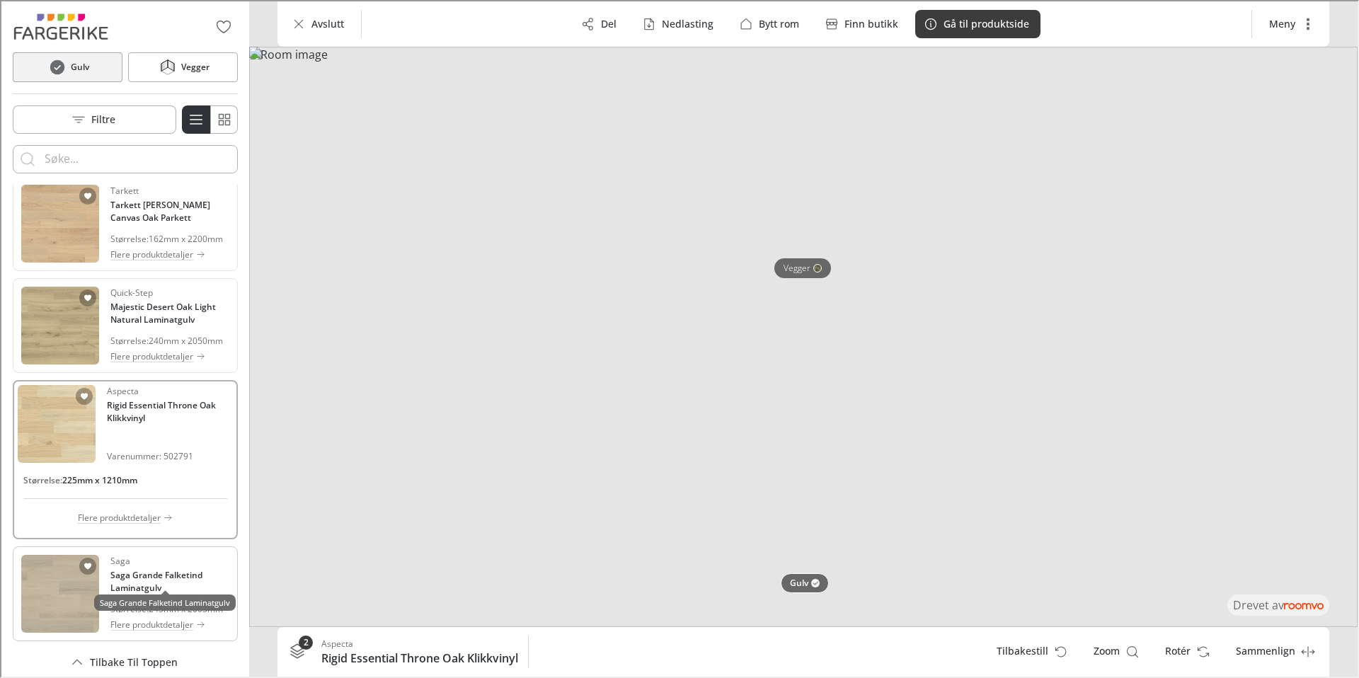
click at [135, 576] on h4 "Saga Grande Falketind Laminatgulv" at bounding box center [168, 580] width 119 height 25
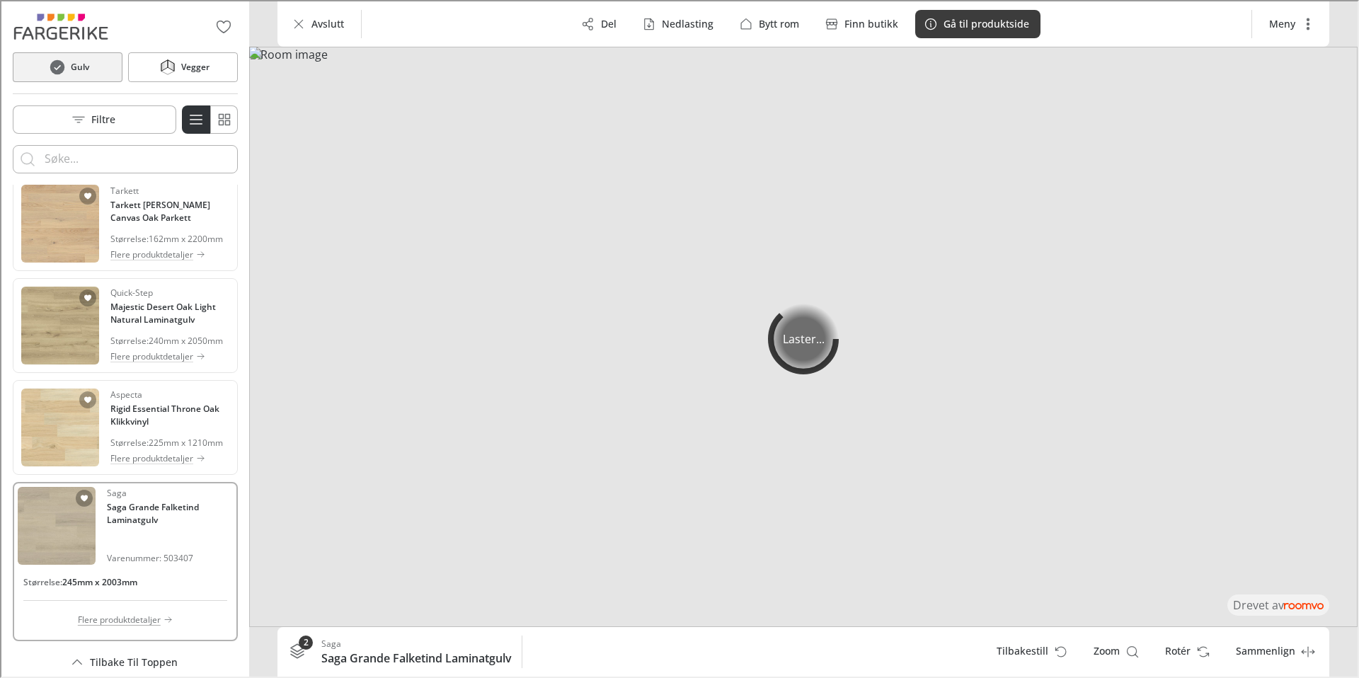
click at [137, 622] on p "Flere produktdetaljer" at bounding box center [117, 618] width 83 height 13
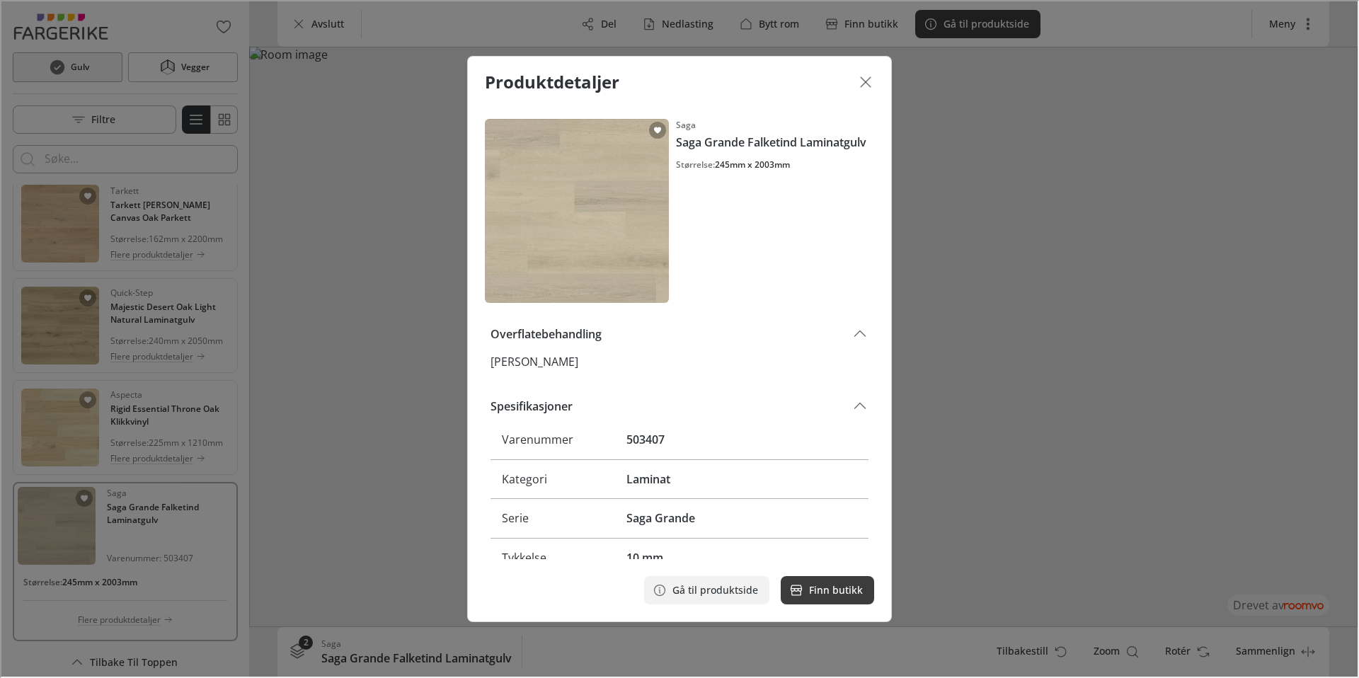
click at [721, 585] on p "Gå til produktside" at bounding box center [714, 589] width 86 height 14
click at [869, 80] on icon "Lukk dialogen" at bounding box center [864, 80] width 17 height 17
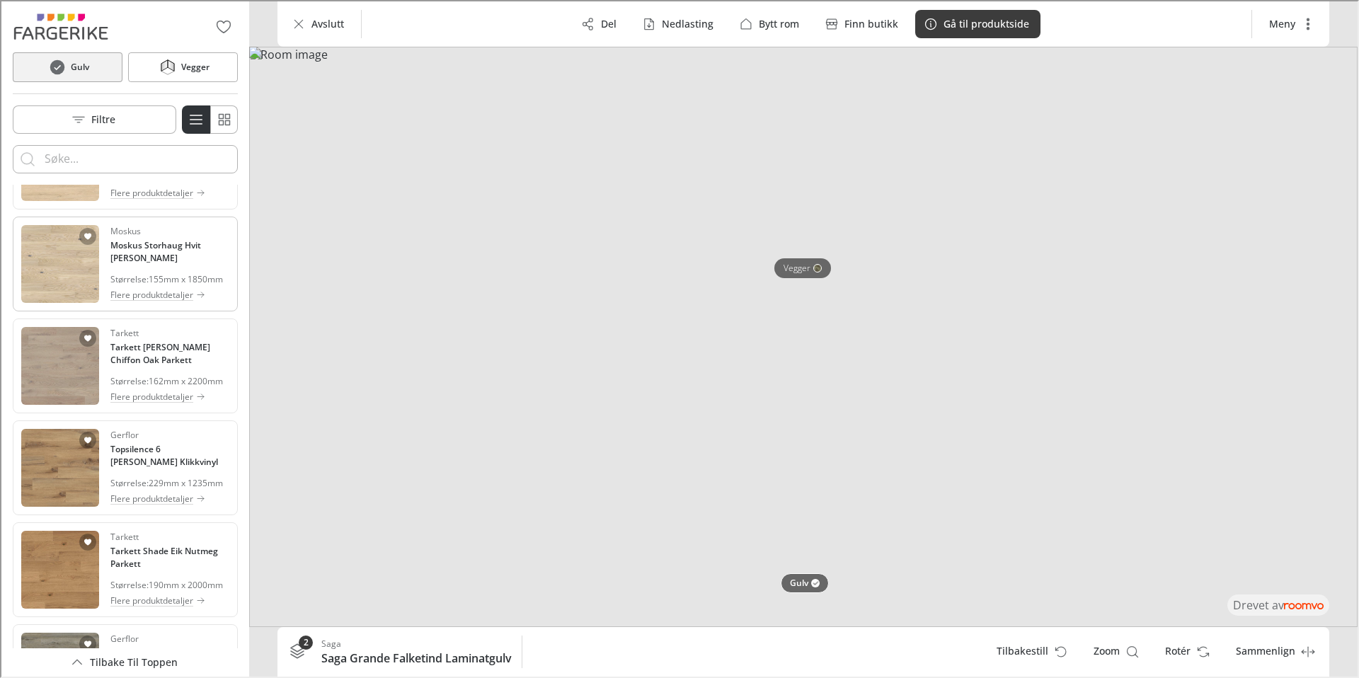
scroll to position [100, 0]
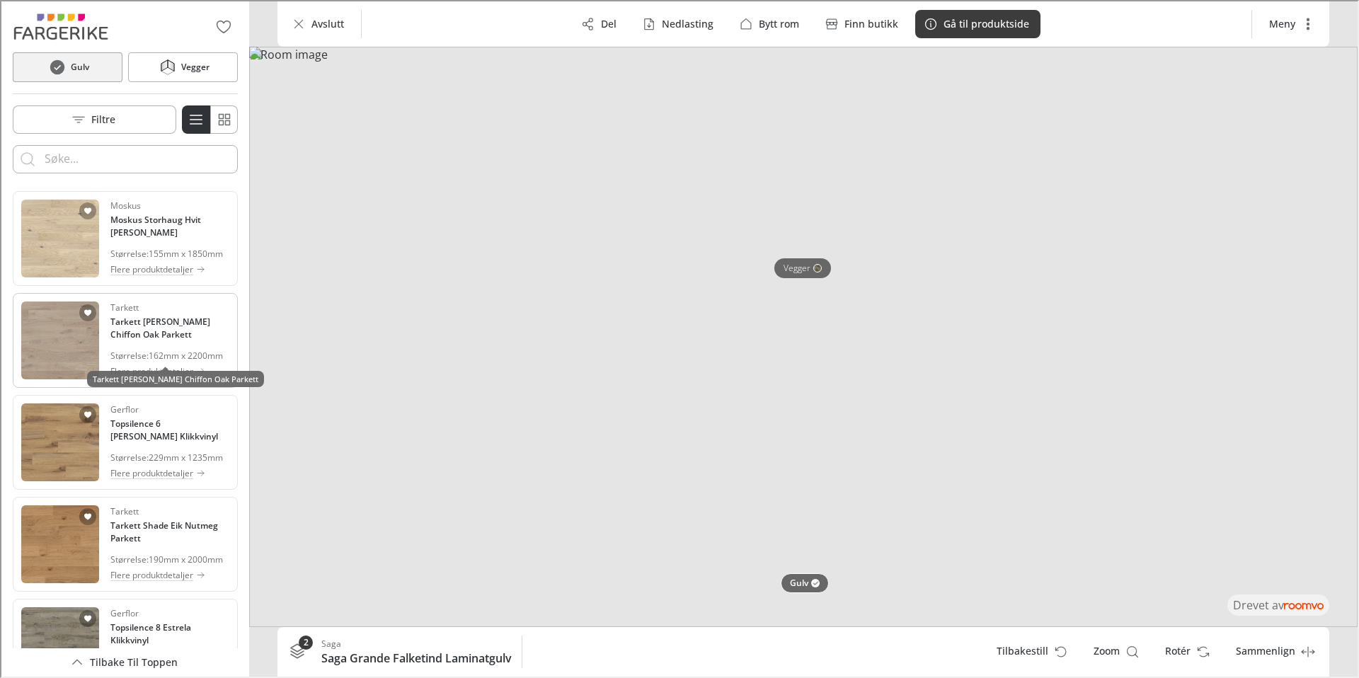
click at [170, 340] on h4 "Tarkett Grace Grey Chiffon Oak Parkett" at bounding box center [168, 326] width 119 height 25
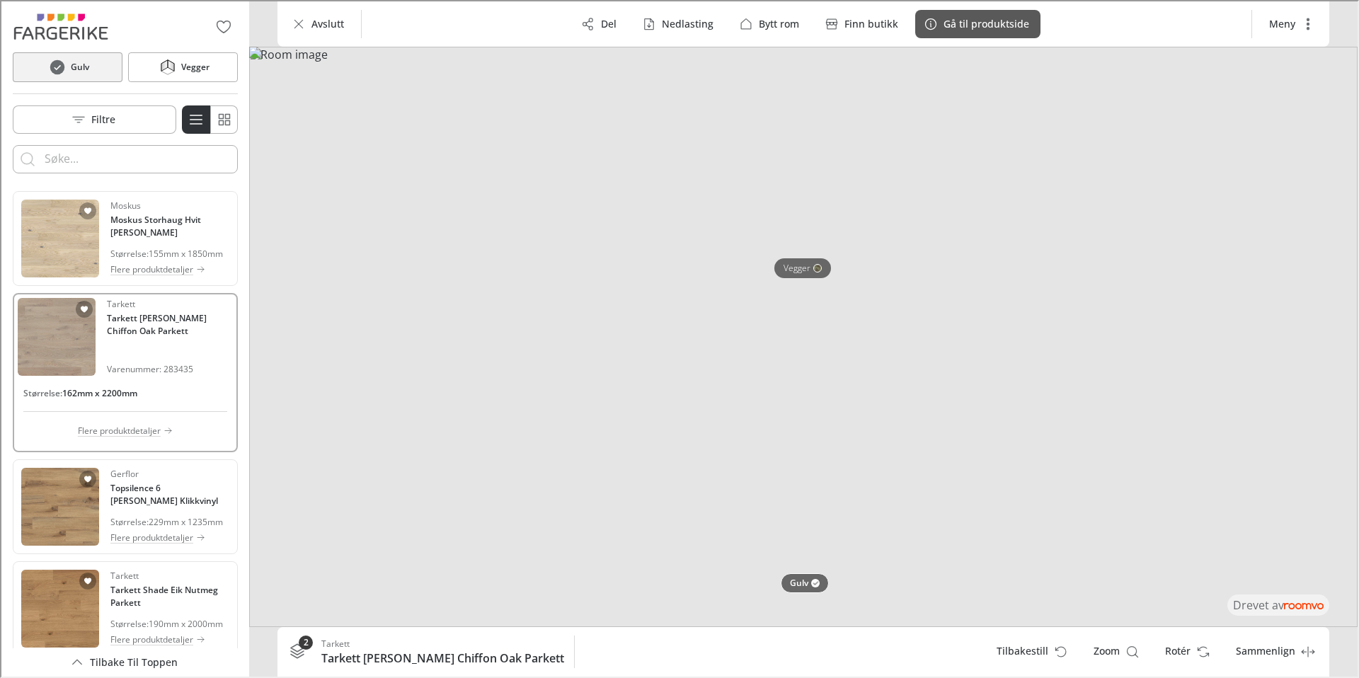
click at [972, 26] on p "Gå til produktside" at bounding box center [985, 23] width 86 height 14
click at [154, 440] on div "Størrelse : 162mm x 2200mm Flere produktdetaljer" at bounding box center [123, 411] width 215 height 72
click at [138, 436] on p "Flere produktdetaljer" at bounding box center [117, 429] width 83 height 13
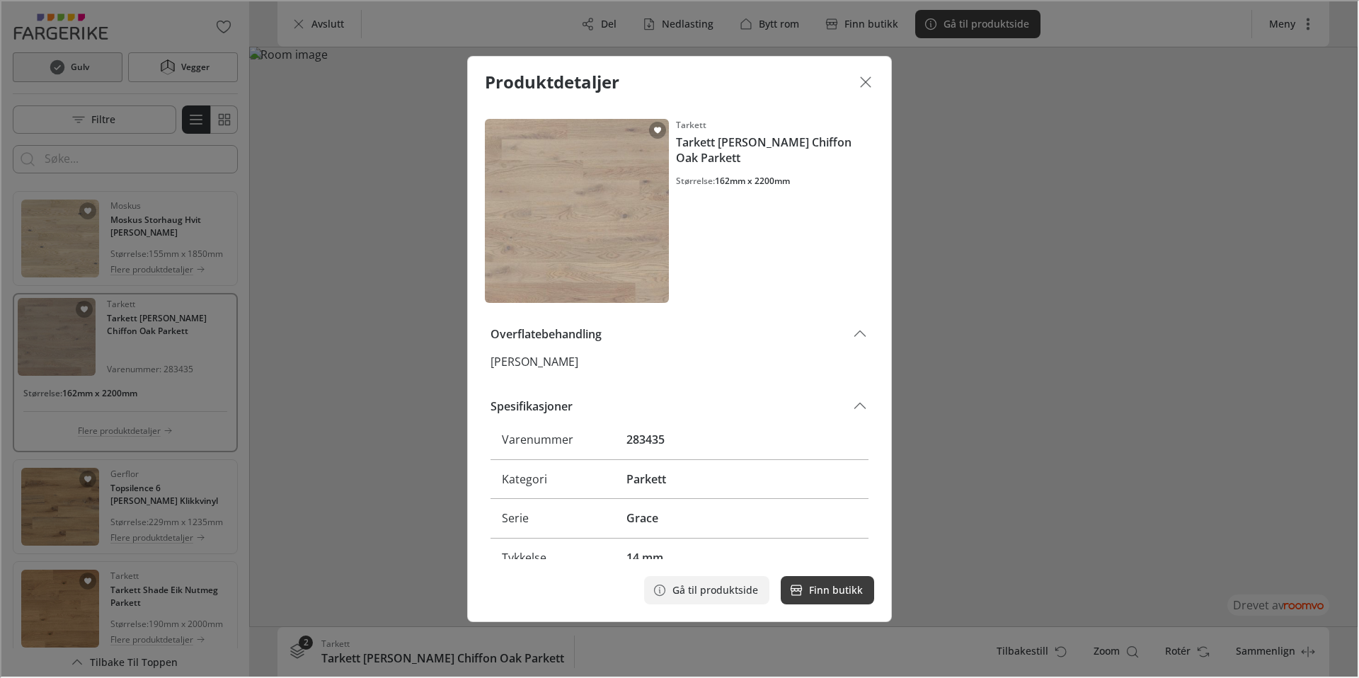
click at [741, 583] on p "Gå til produktside" at bounding box center [714, 589] width 86 height 14
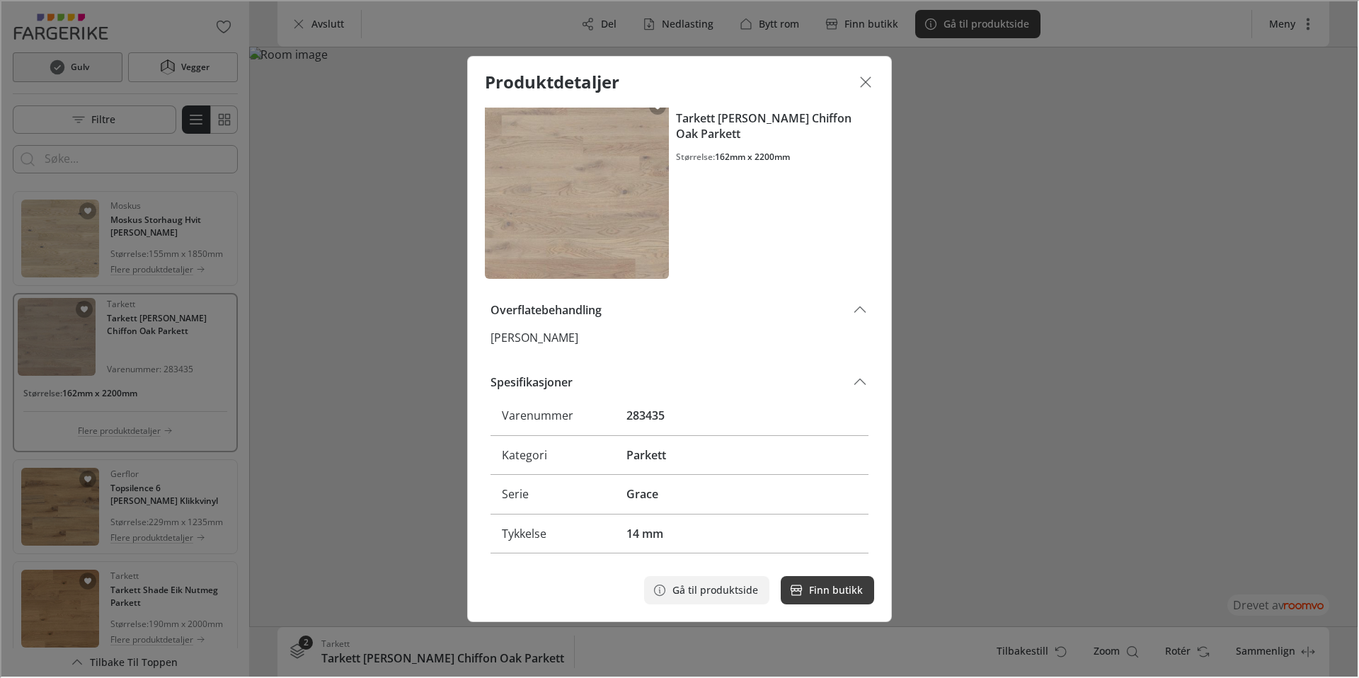
click at [715, 598] on button "Gå til produktside" at bounding box center [705, 589] width 125 height 28
click at [863, 83] on icon "Lukk dialogen" at bounding box center [864, 80] width 17 height 17
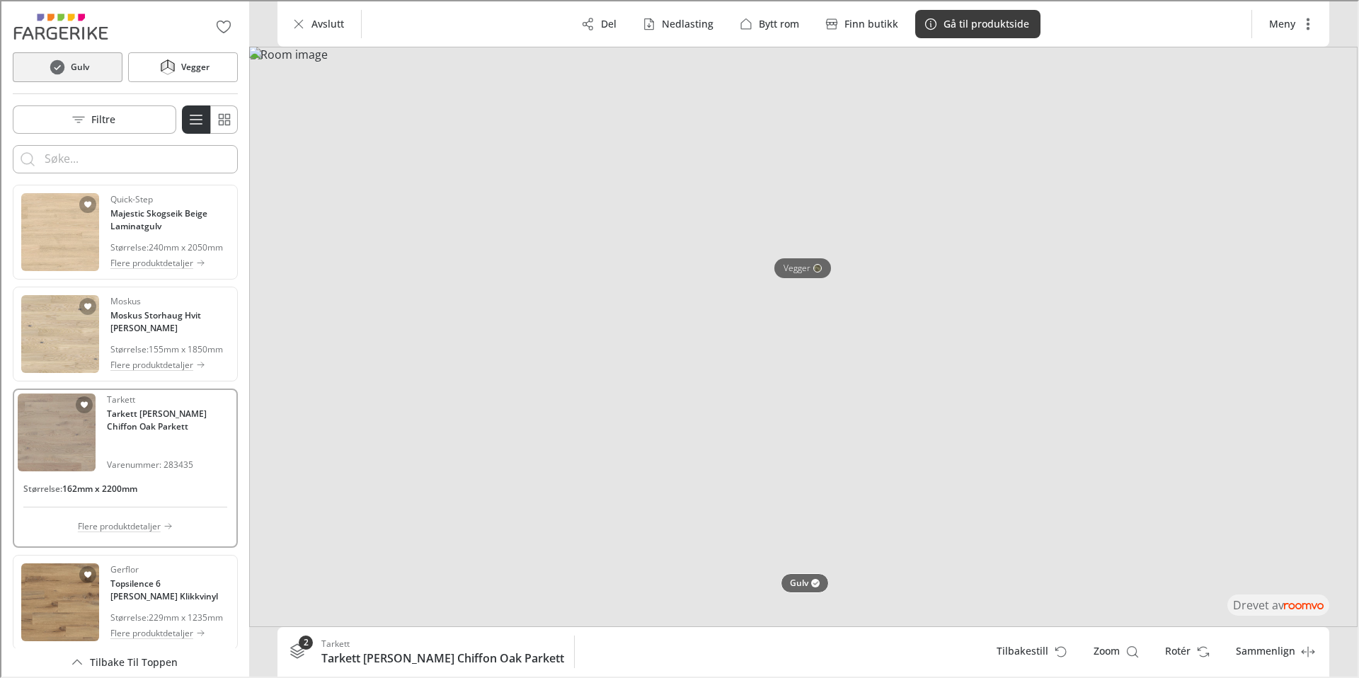
scroll to position [4, 0]
click at [174, 75] on button "Vegger" at bounding box center [182, 66] width 110 height 30
type input "hidden treasure"
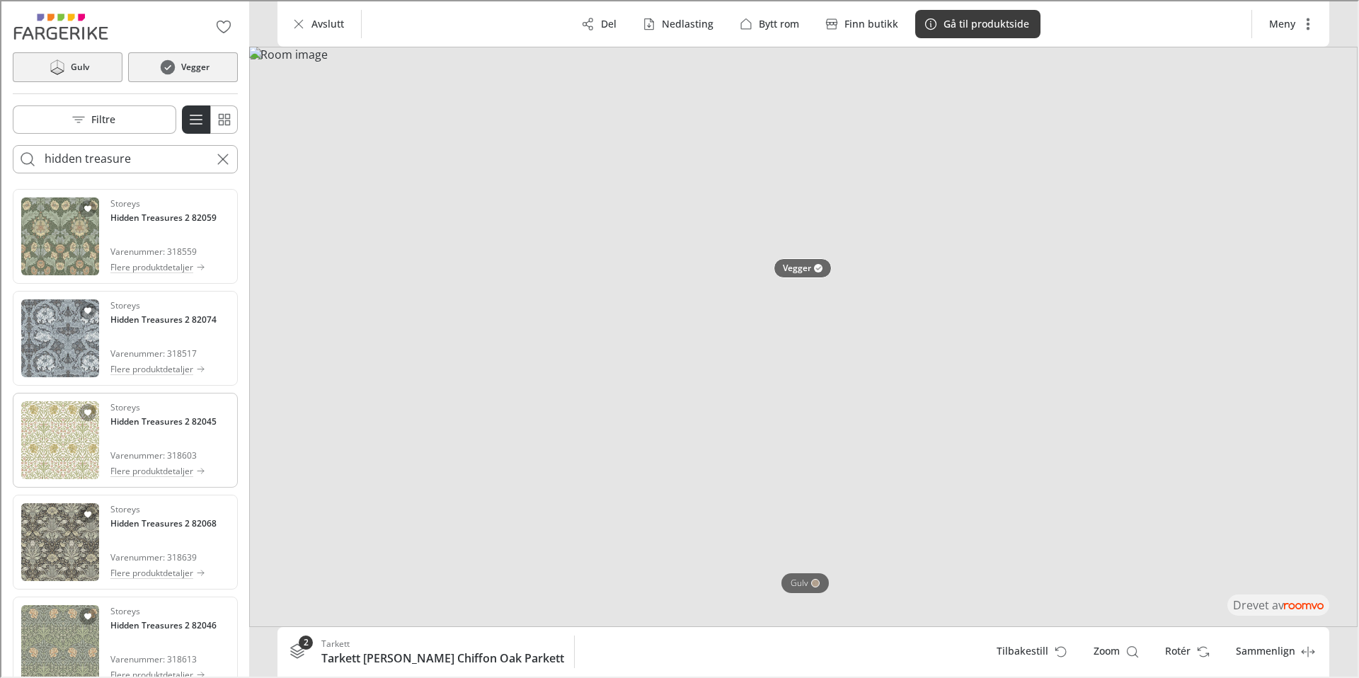
click at [120, 431] on div "Storeys Hidden Treasures 2 82045 Varenummer: 318603 Flere produktdetaljer" at bounding box center [162, 439] width 106 height 78
click at [69, 348] on img "See Hidden Treasures 2 82074 in the room" at bounding box center [59, 337] width 78 height 78
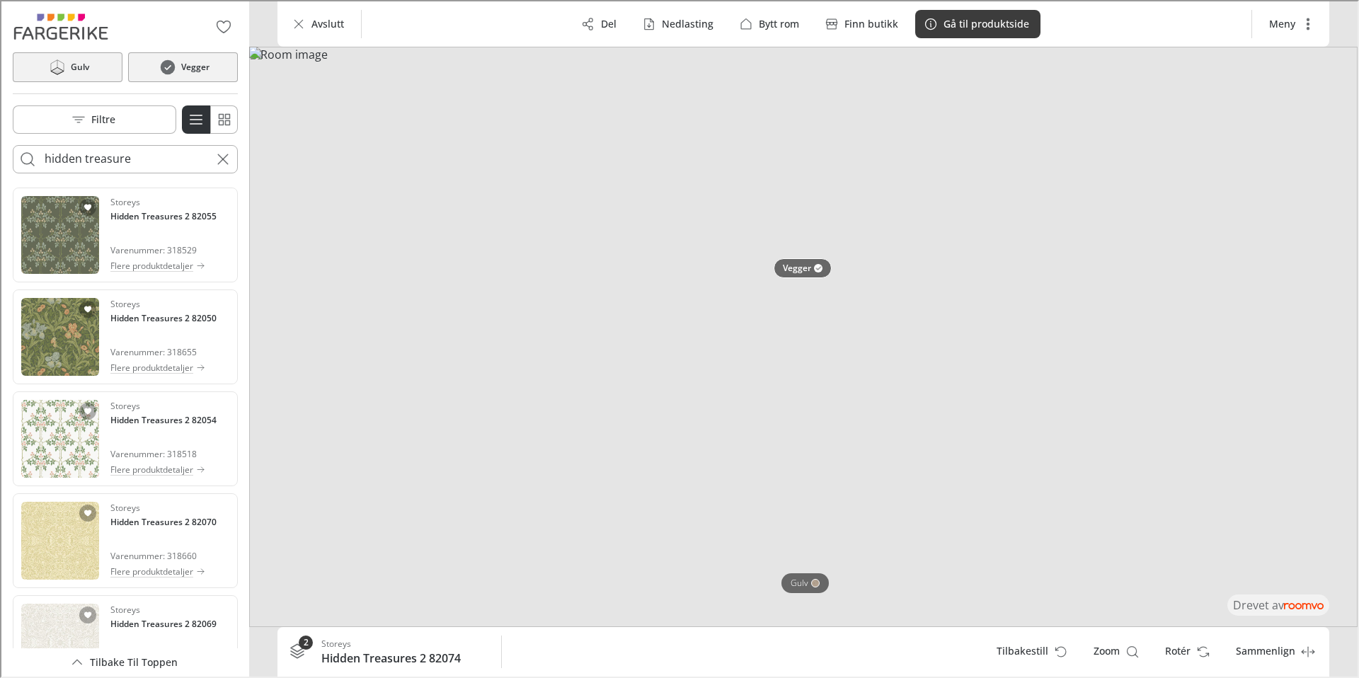
scroll to position [2833, 0]
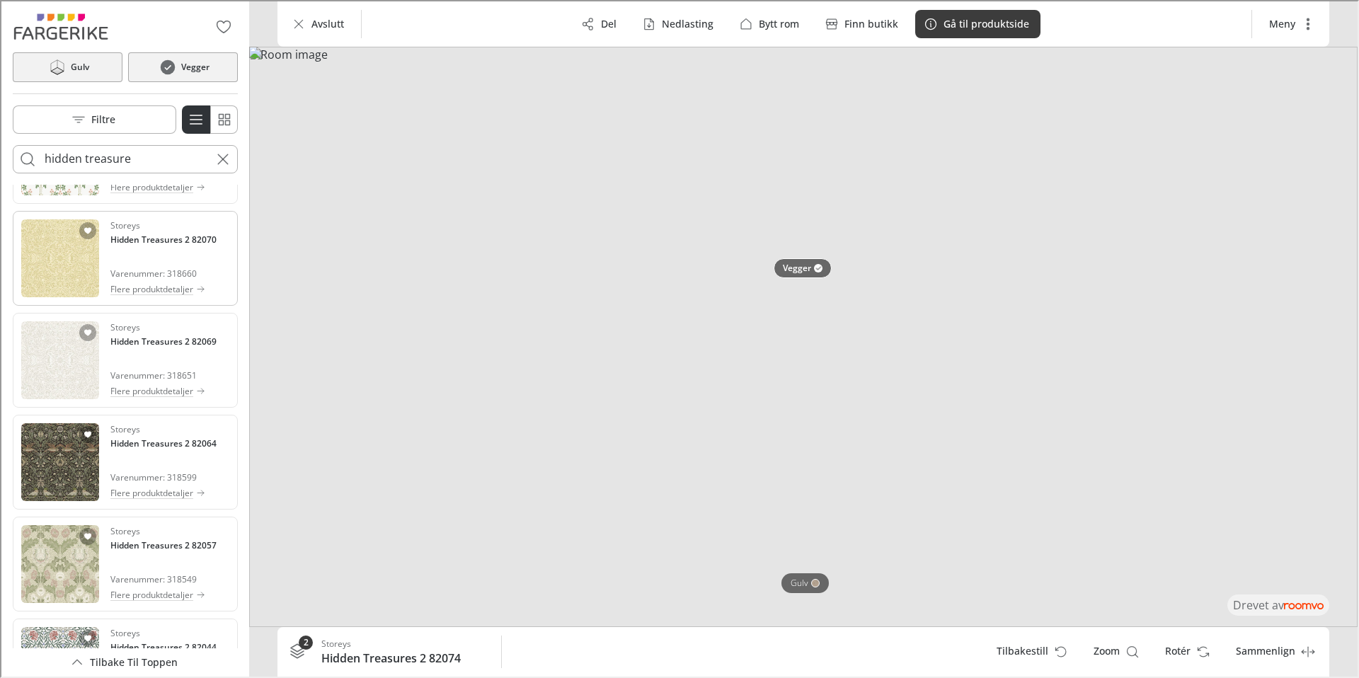
click at [72, 253] on img "See Hidden Treasures 2 82070 in the room" at bounding box center [59, 257] width 78 height 78
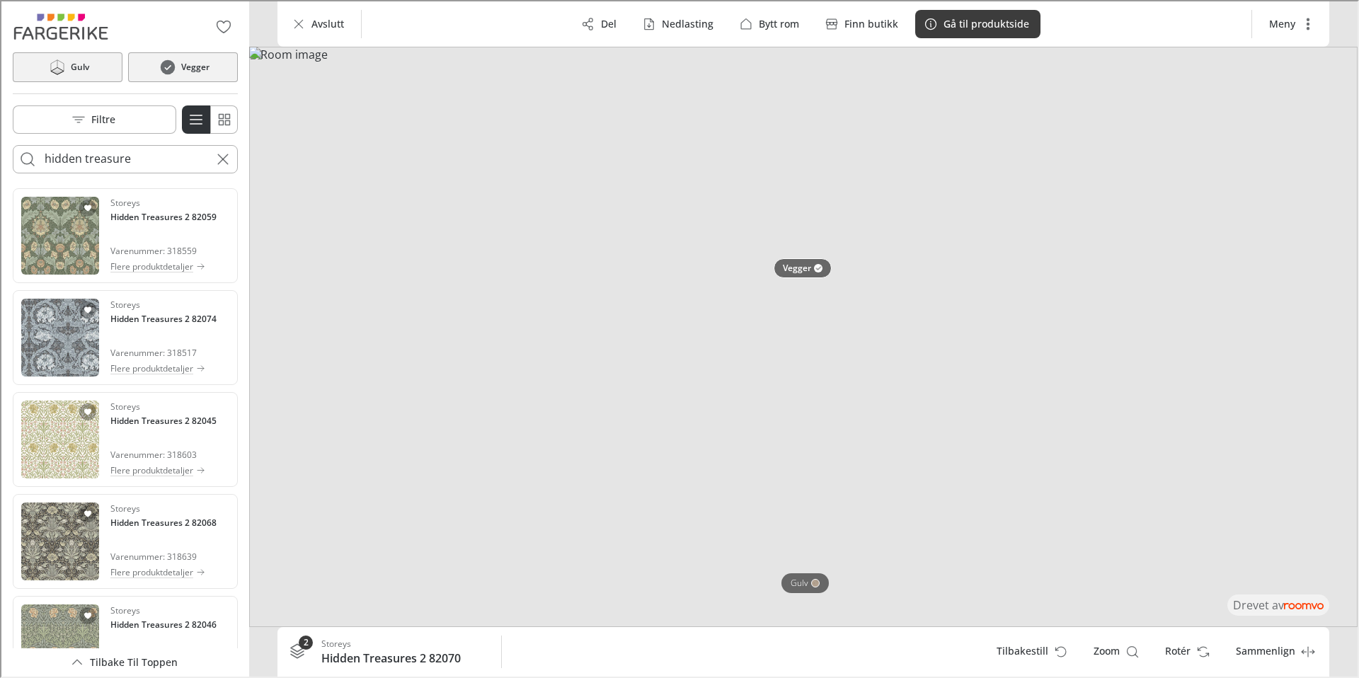
scroll to position [0, 0]
click at [763, 25] on p "Bytt rom" at bounding box center [778, 23] width 40 height 14
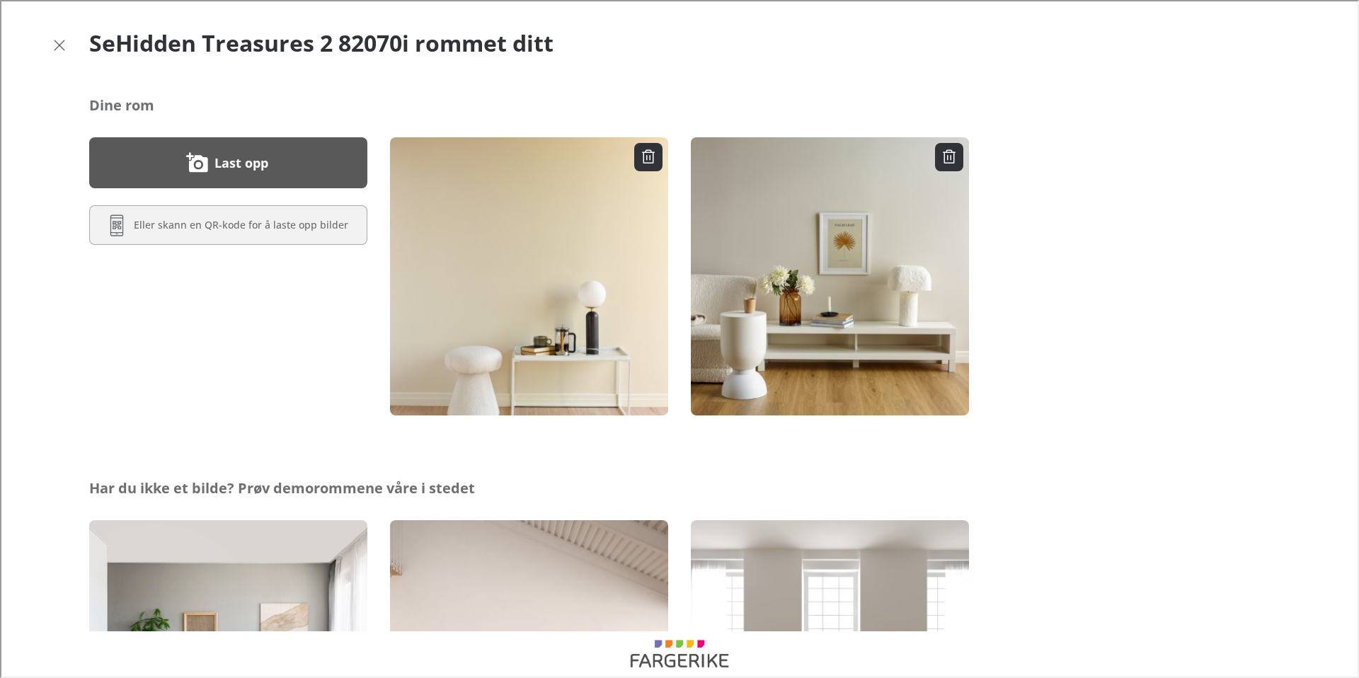
click at [273, 168] on button "Last opp" at bounding box center [227, 161] width 278 height 51
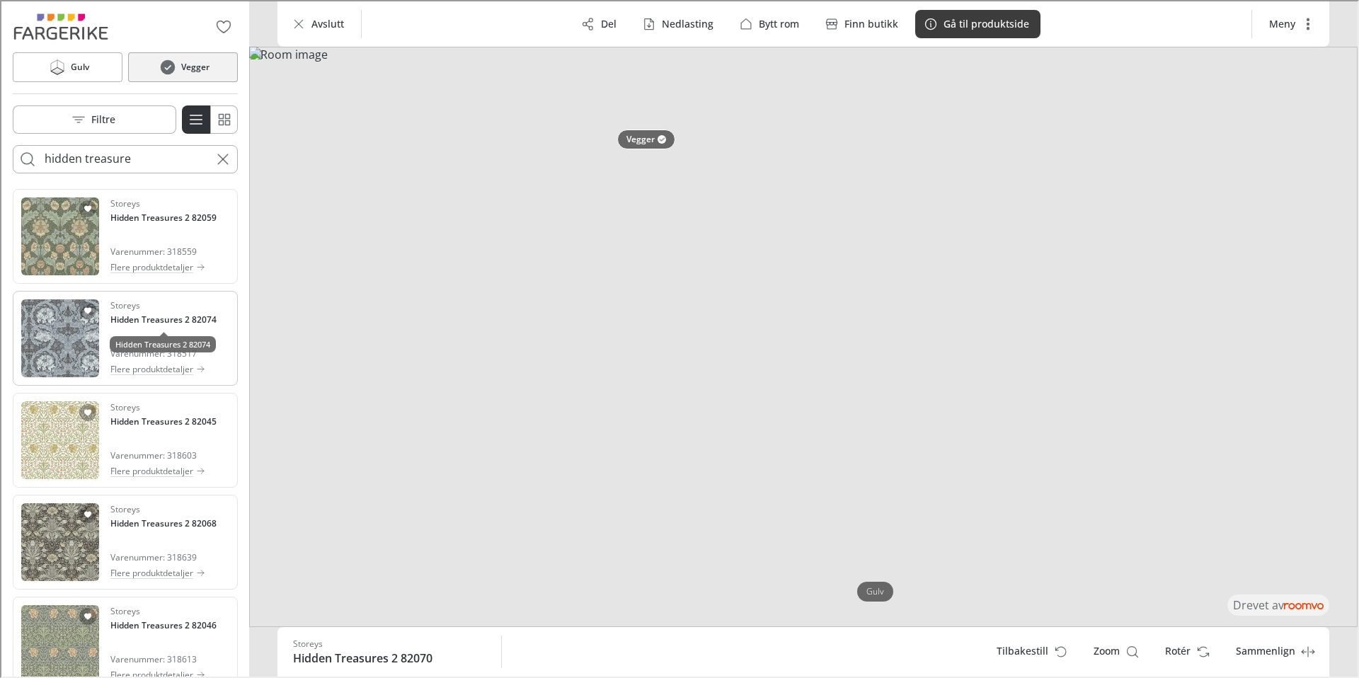
click at [138, 321] on h4 "Hidden Treasures 2 82074" at bounding box center [162, 318] width 106 height 13
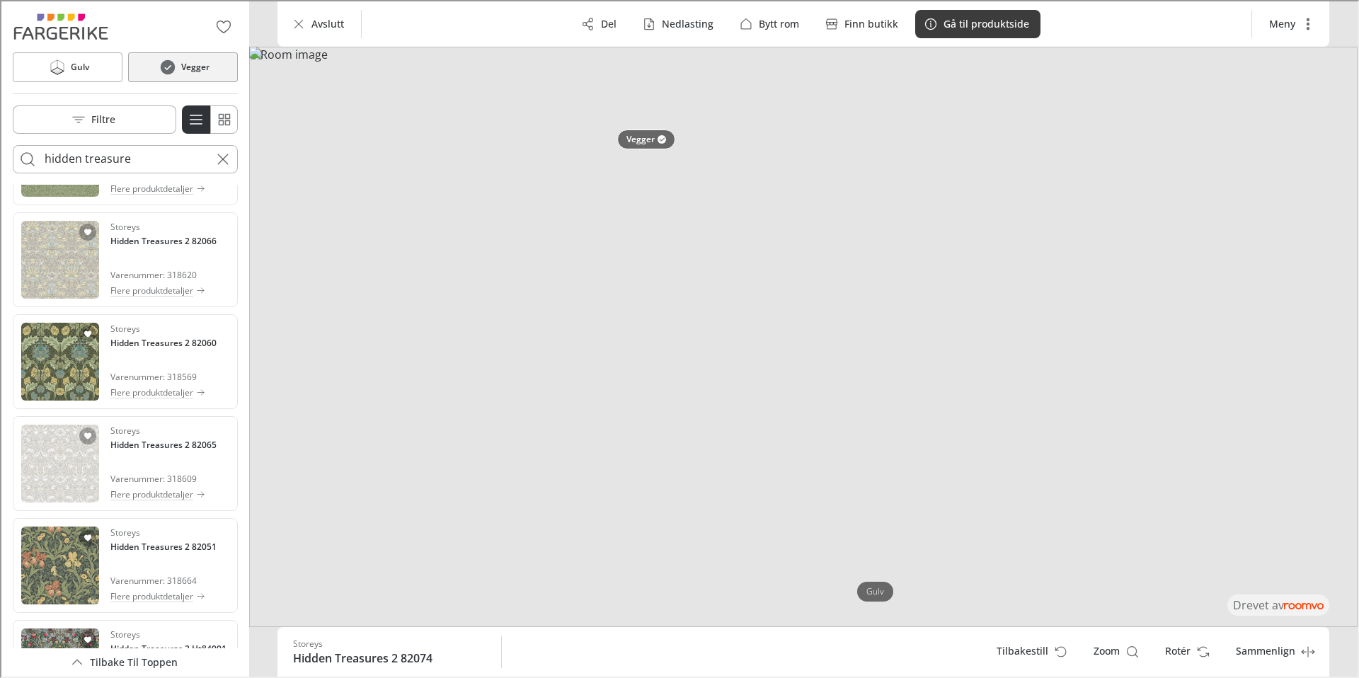
scroll to position [719, 0]
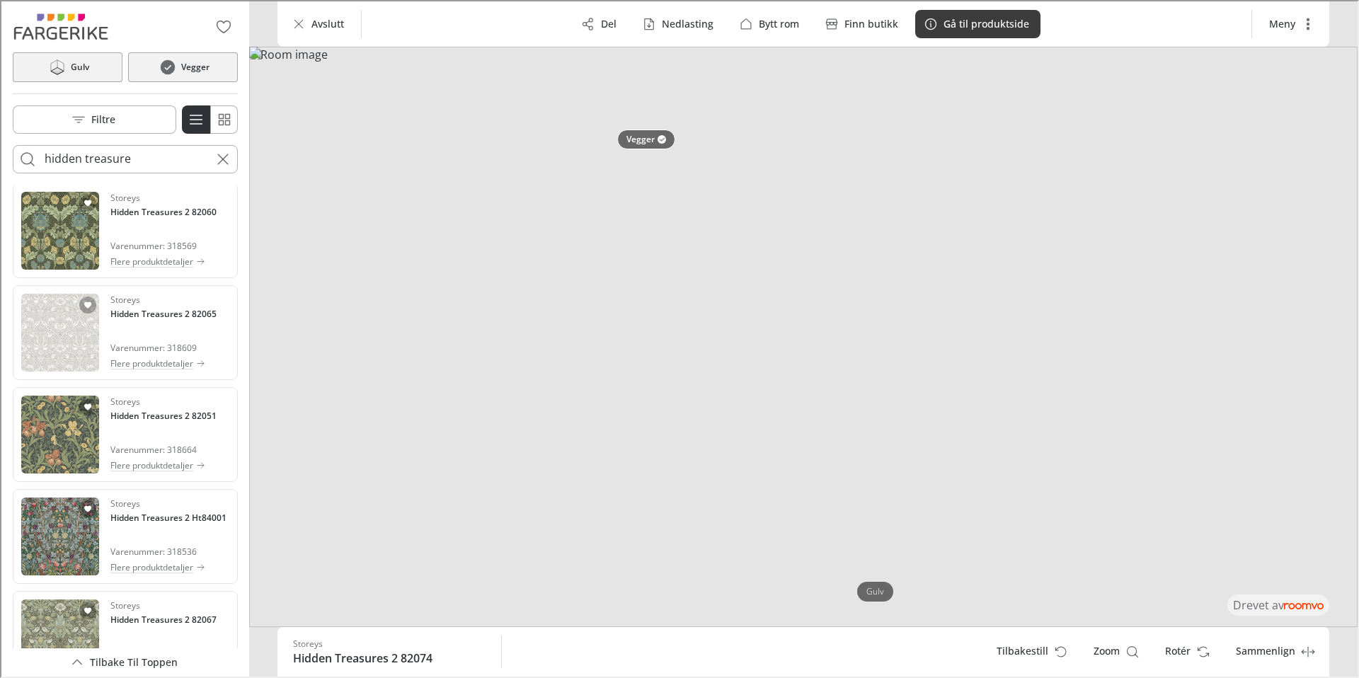
click at [93, 61] on button "Gulv" at bounding box center [66, 66] width 110 height 30
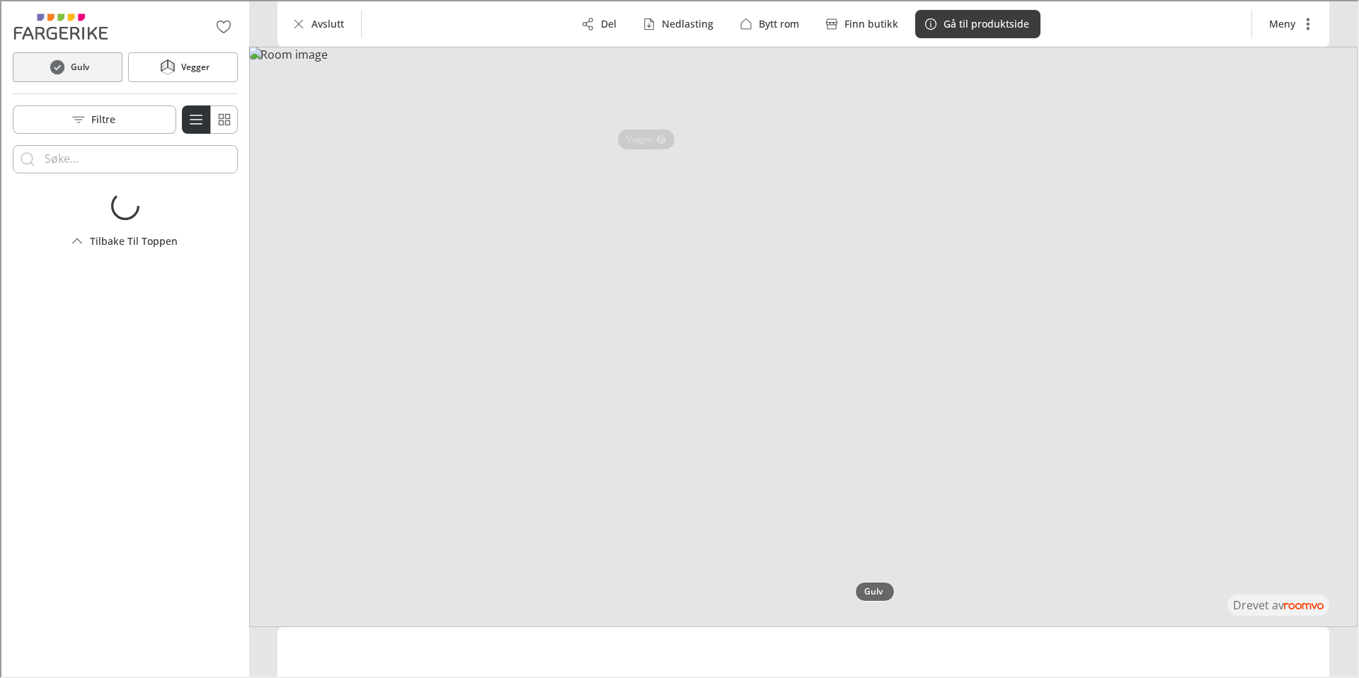
scroll to position [0, 0]
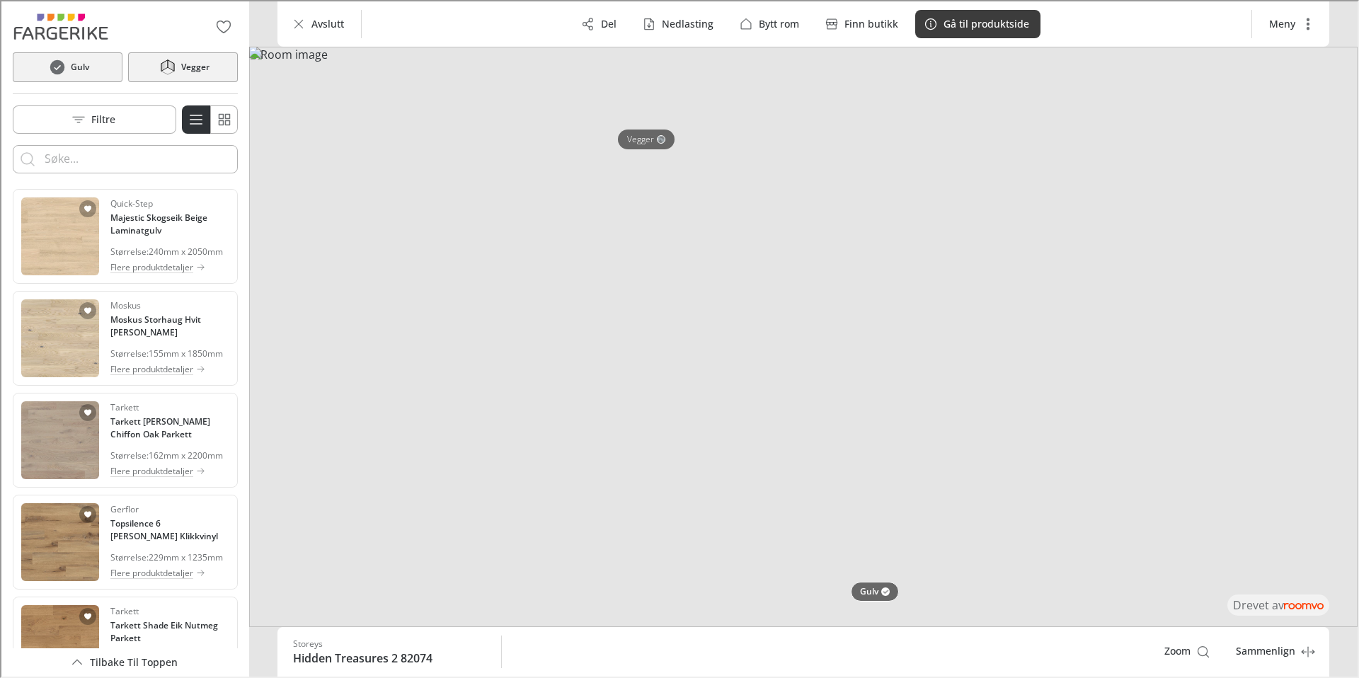
click at [161, 74] on icon at bounding box center [166, 65] width 21 height 17
type input "hidden treasure"
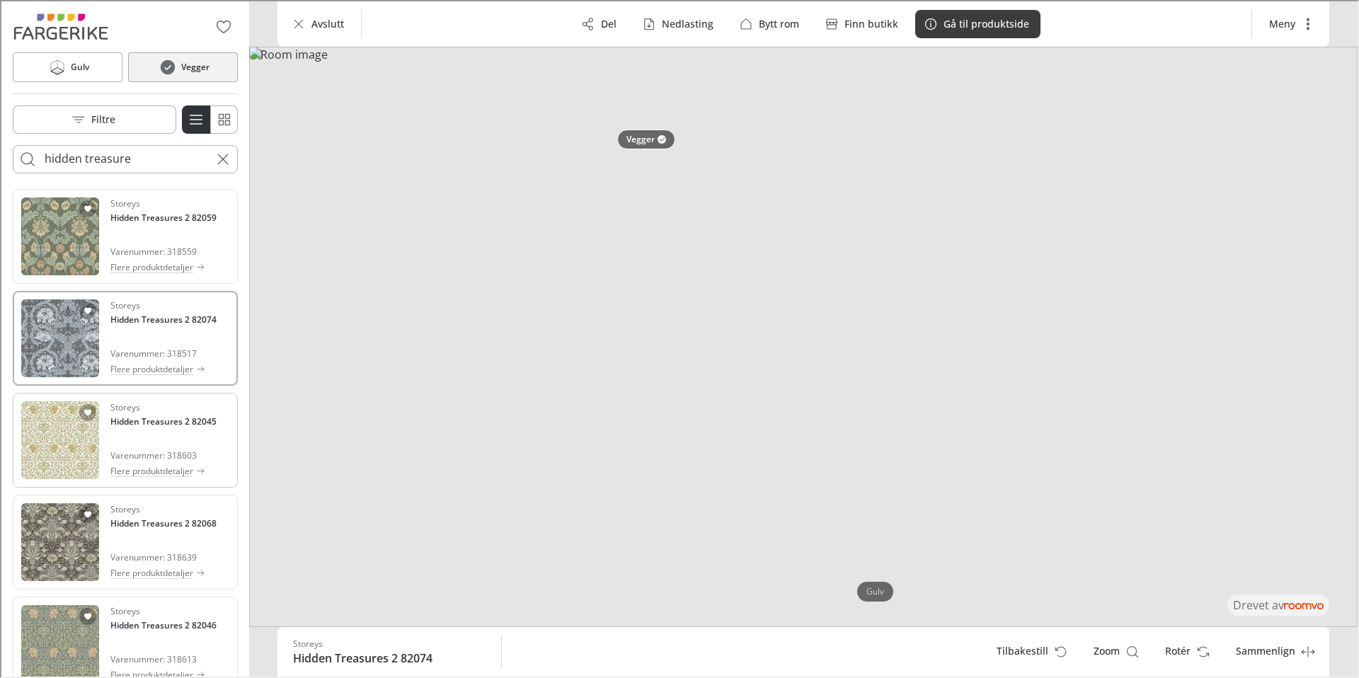
click at [55, 435] on img "See Hidden Treasures 2 82045 in the room" at bounding box center [59, 439] width 78 height 78
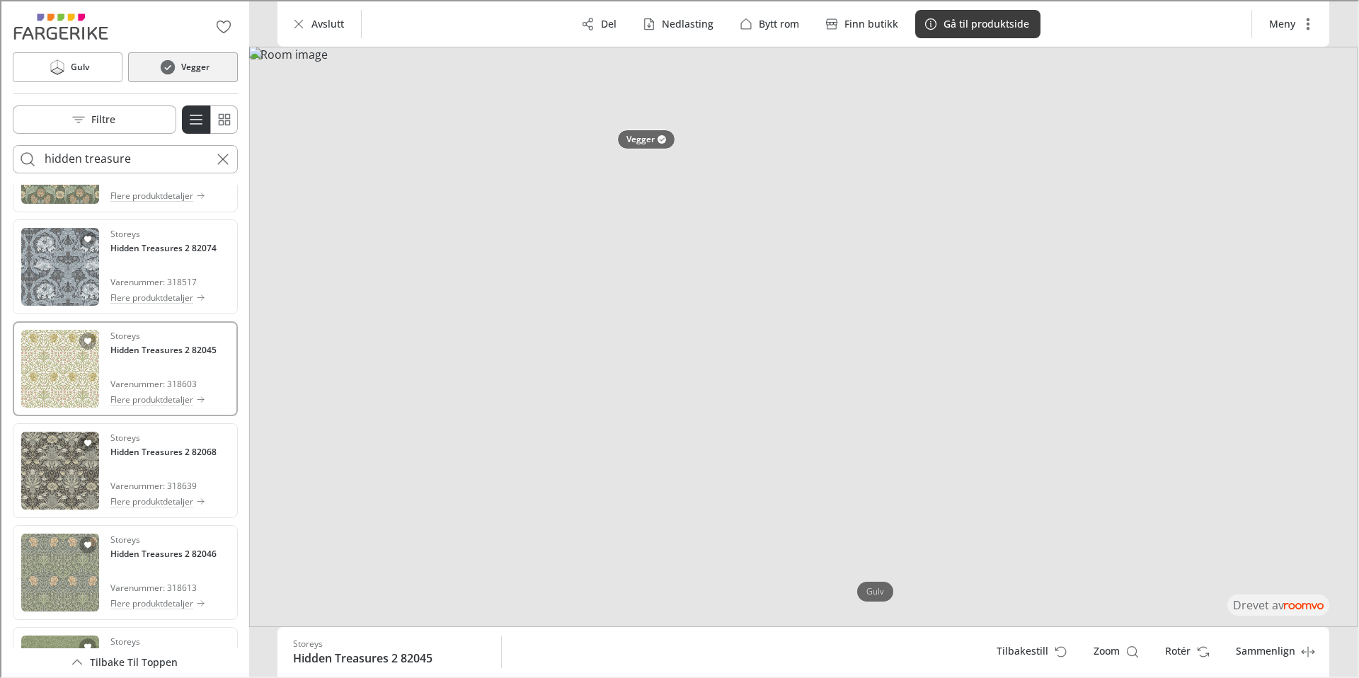
scroll to position [73, 0]
click at [703, 23] on p "Nedlasting" at bounding box center [687, 23] width 52 height 14
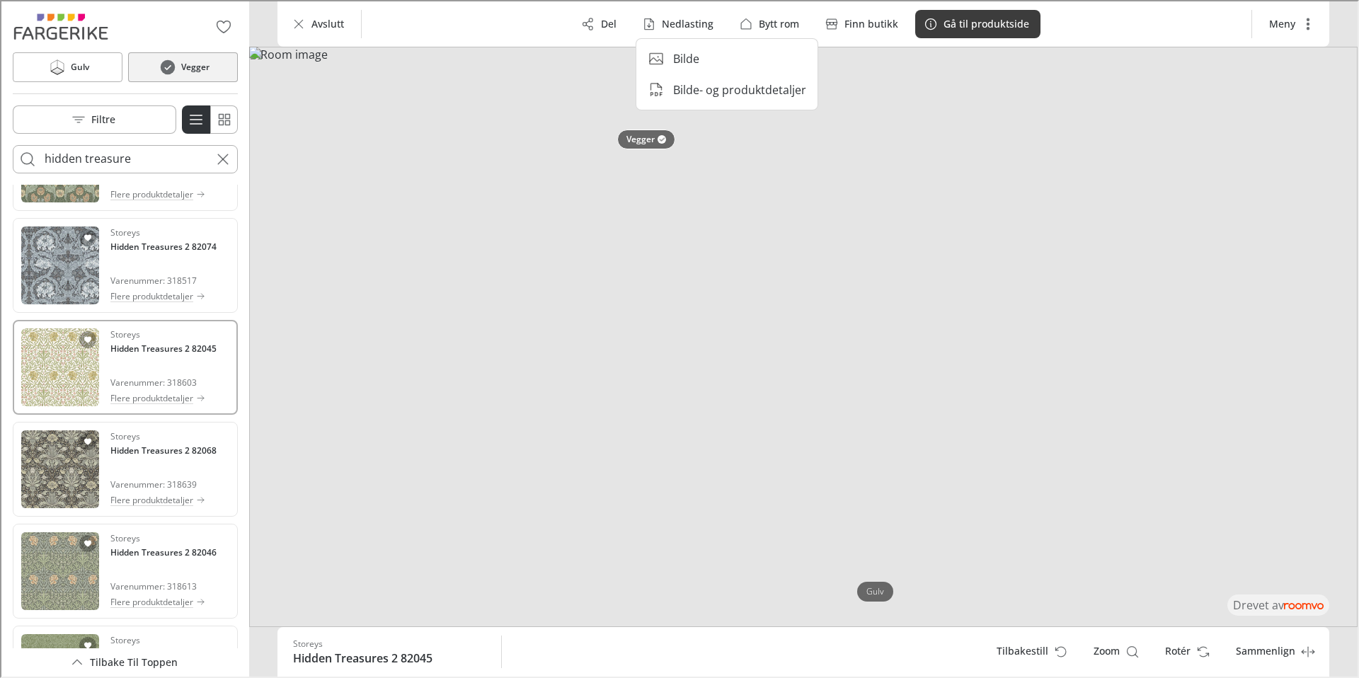
click at [695, 60] on p "Bilde" at bounding box center [685, 58] width 26 height 16
click at [682, 23] on p "Nedlasting" at bounding box center [687, 23] width 52 height 14
click at [680, 96] on p "Bilde- og produktdetaljer" at bounding box center [738, 89] width 133 height 16
click at [594, 11] on button "Del" at bounding box center [598, 22] width 55 height 28
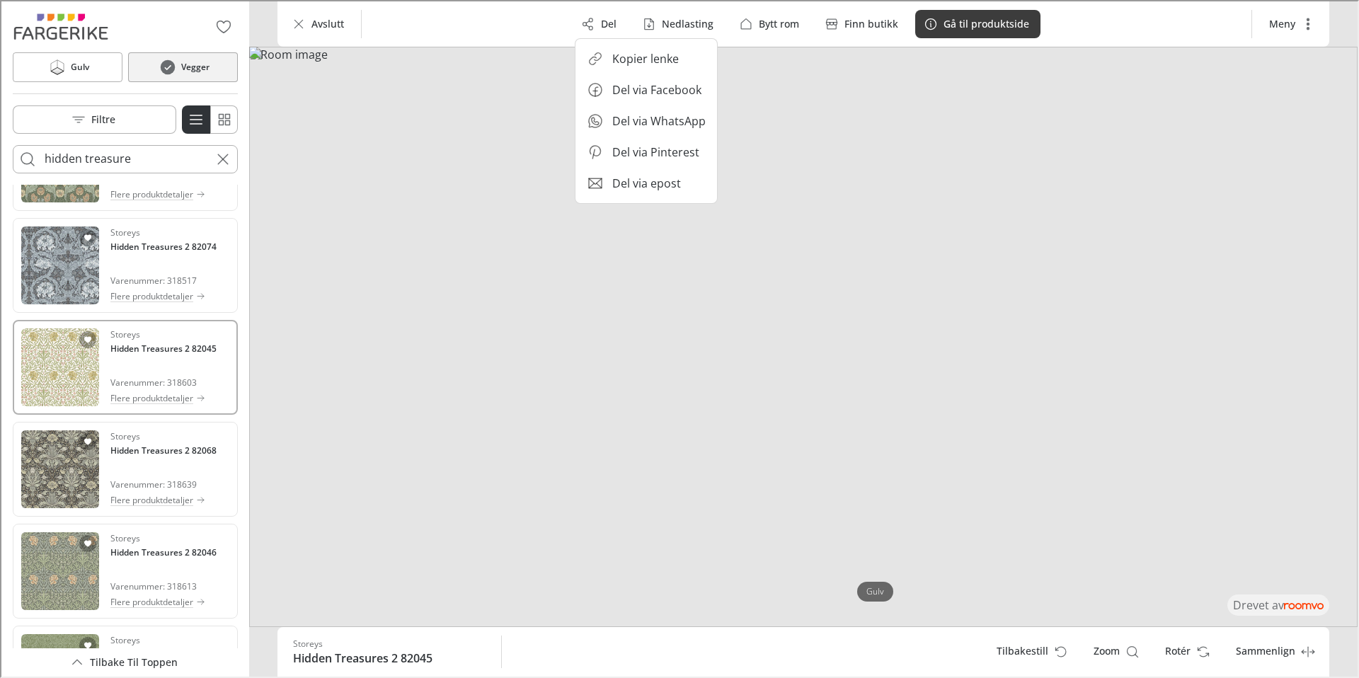
click at [671, 21] on div at bounding box center [678, 337] width 1356 height 675
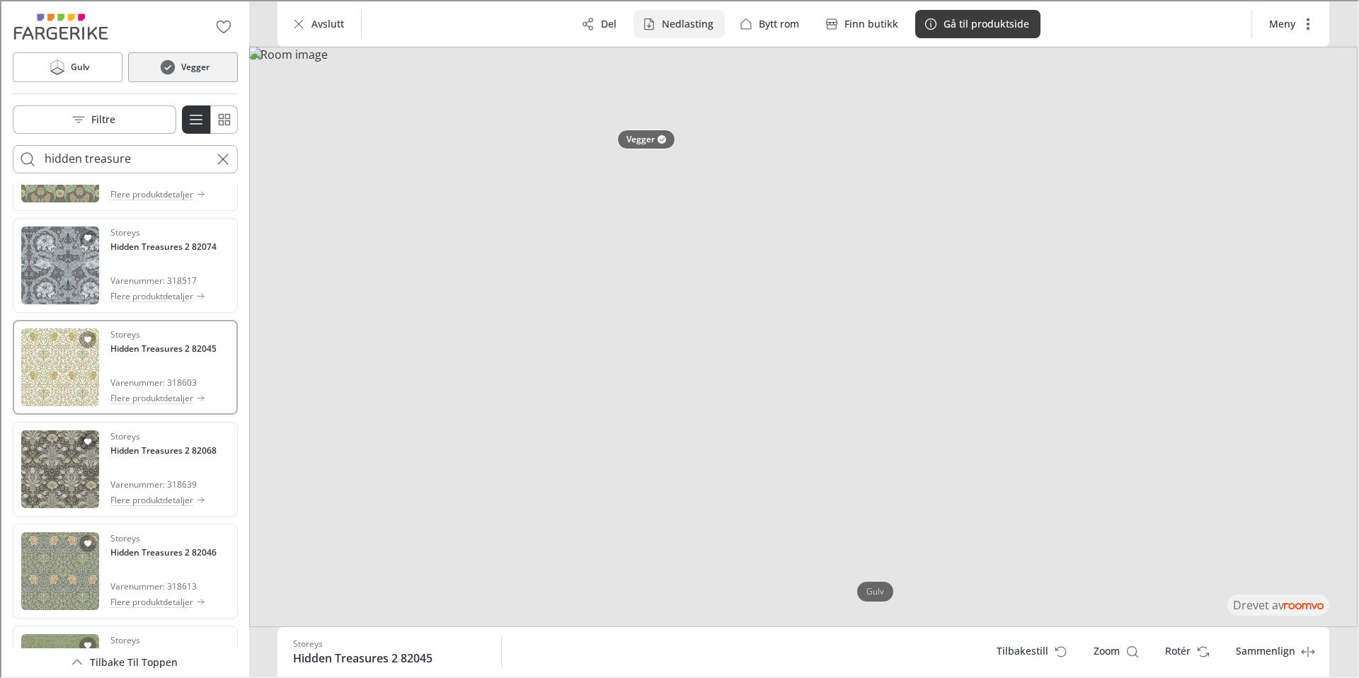
click at [680, 25] on p "Nedlasting" at bounding box center [687, 23] width 52 height 14
click at [694, 61] on p "Bilde" at bounding box center [685, 58] width 26 height 16
click at [216, 157] on icon "Cancel search" at bounding box center [221, 157] width 17 height 17
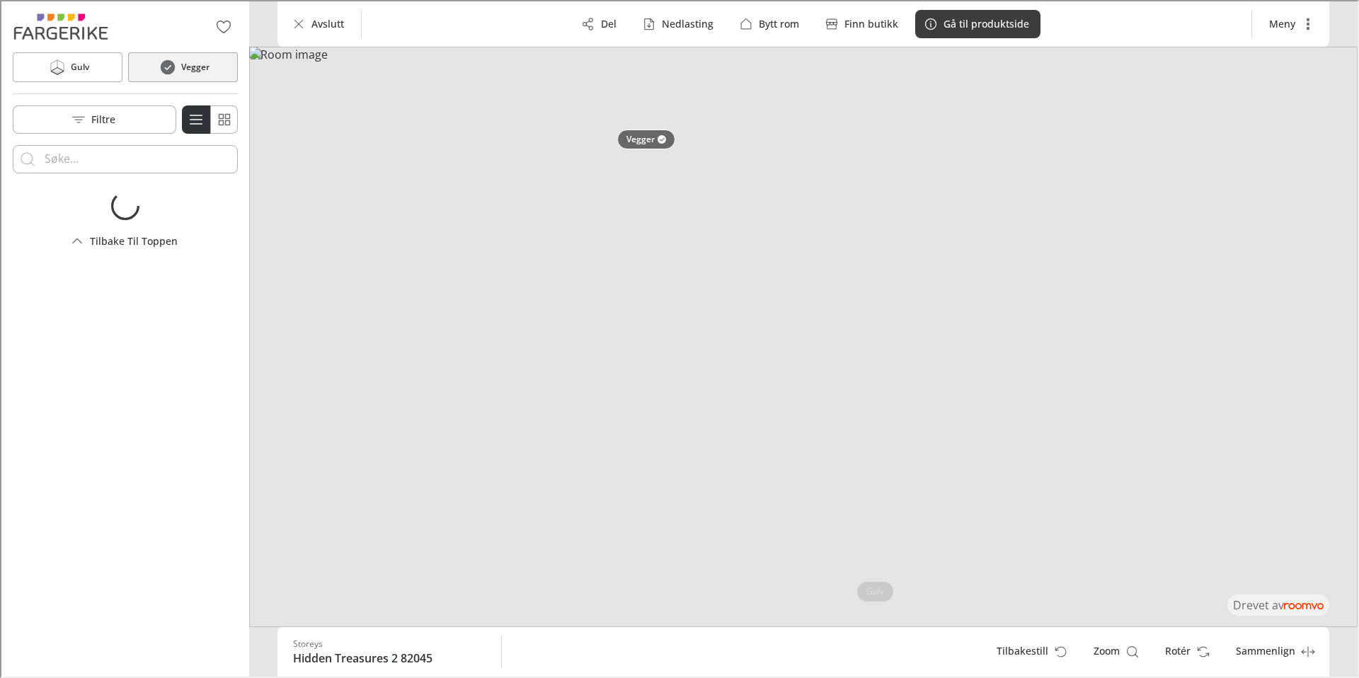
click at [132, 165] on input "Enter products to search for" at bounding box center [123, 158] width 161 height 23
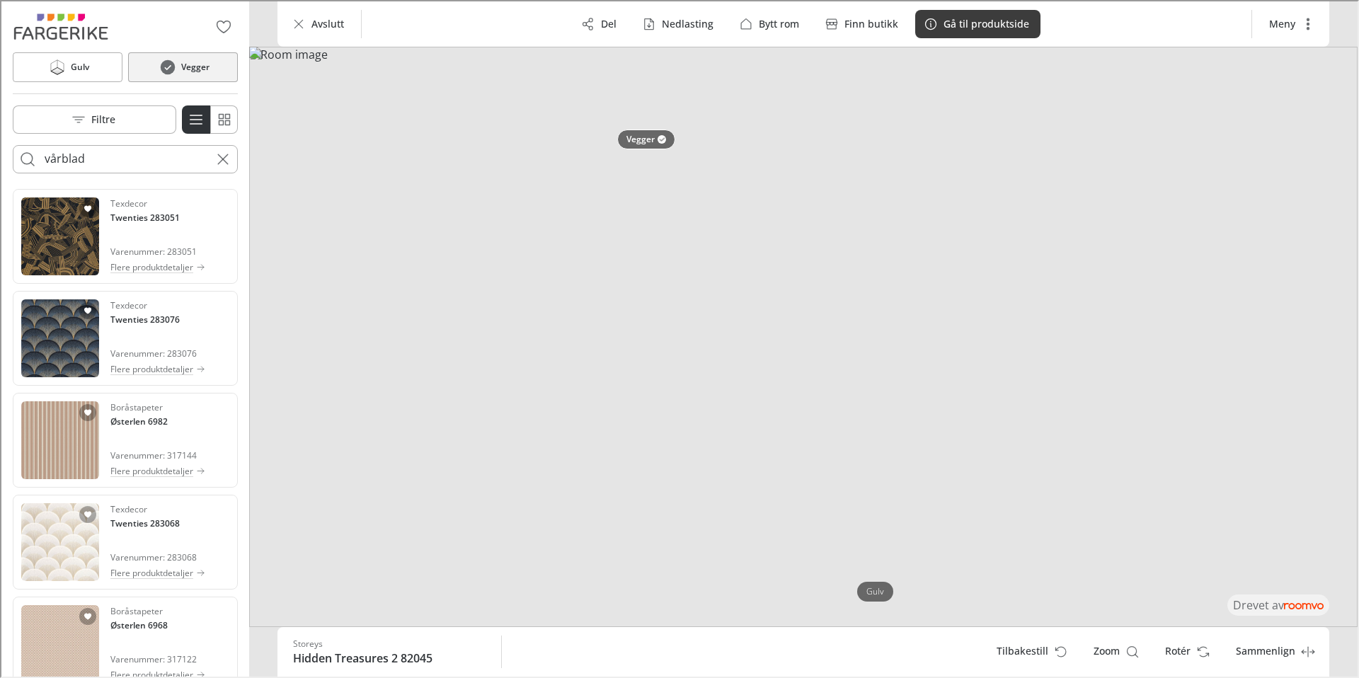
type input "vårblad"
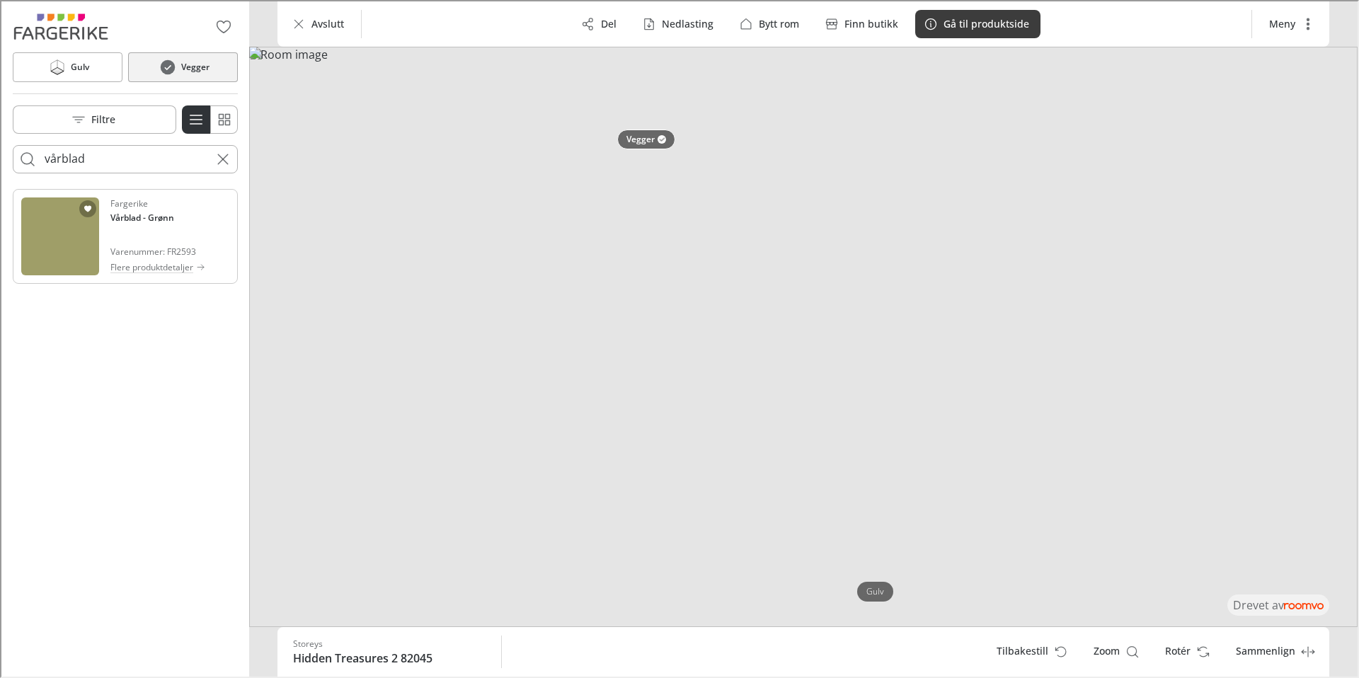
click at [83, 249] on img "See Vårblad in the room" at bounding box center [59, 235] width 78 height 78
click at [225, 159] on icon "Cancel search" at bounding box center [221, 157] width 17 height 17
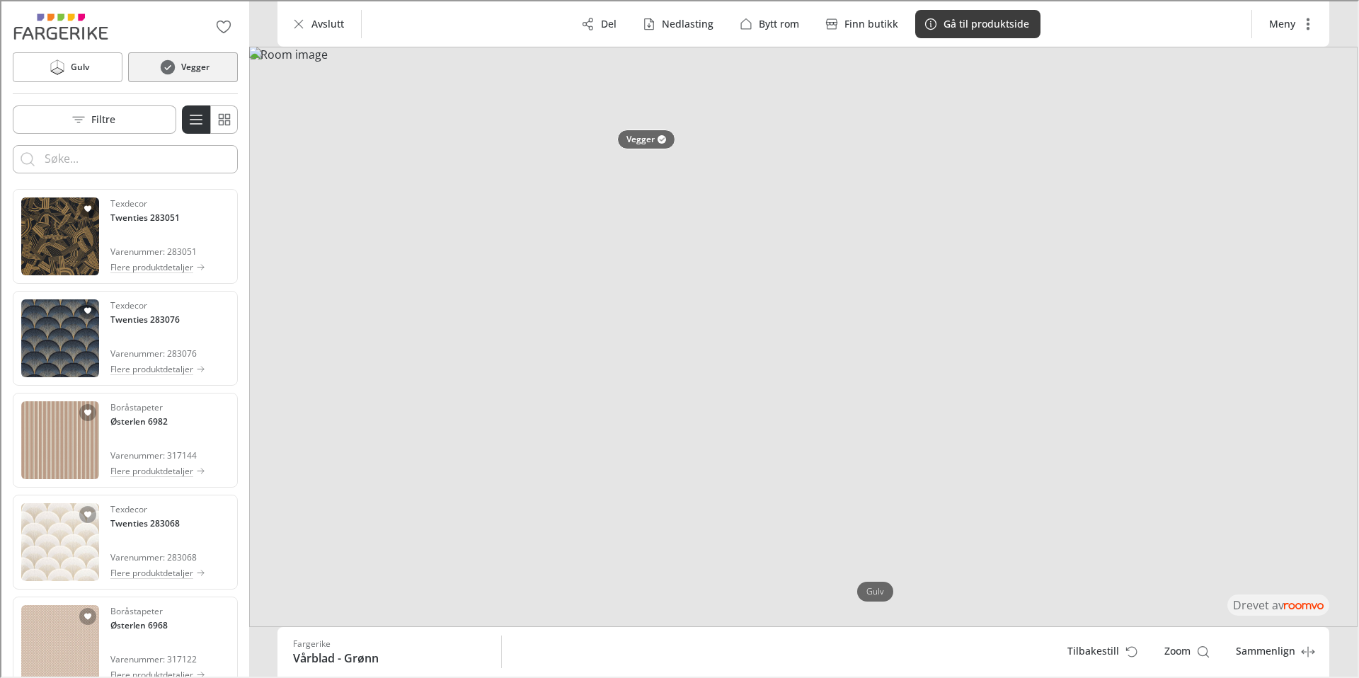
click at [131, 156] on input "Enter products to search for" at bounding box center [123, 158] width 161 height 23
type input "himmelkyss"
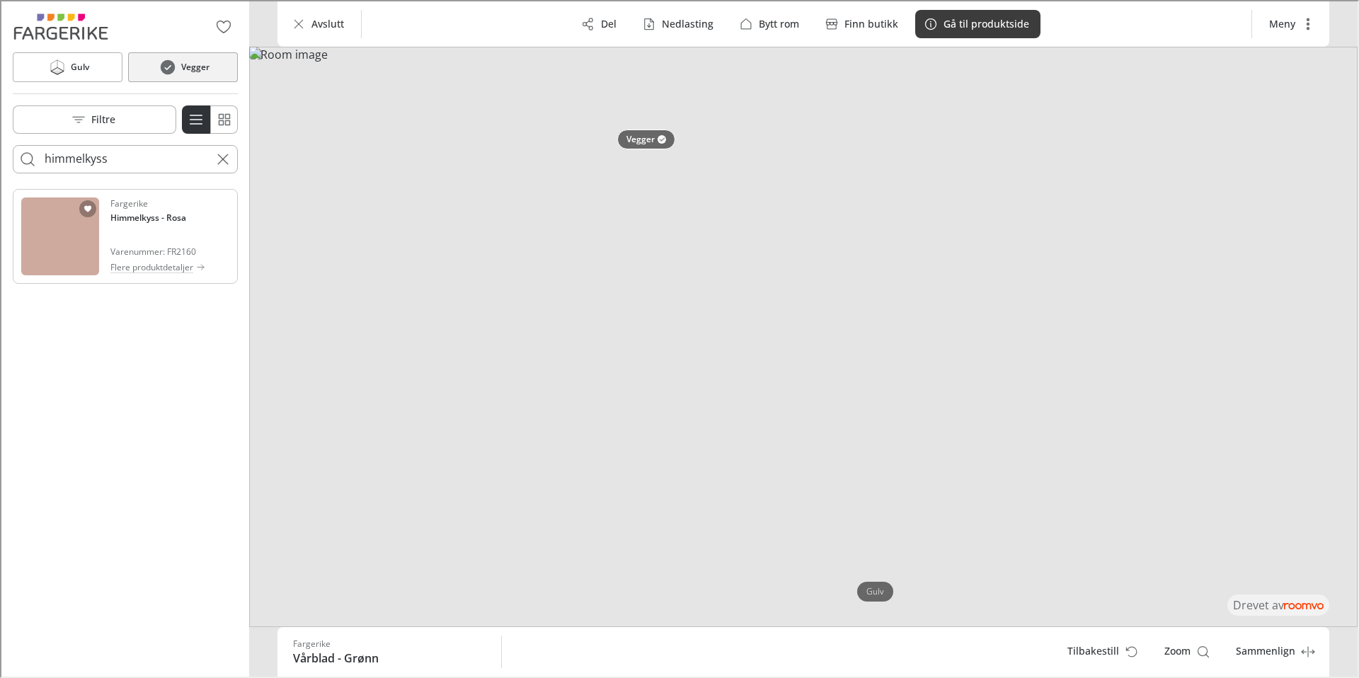
click at [93, 244] on img "See Himmelkyss in the room" at bounding box center [59, 235] width 78 height 78
click at [985, 189] on img at bounding box center [802, 335] width 1109 height 581
click at [808, 221] on img at bounding box center [802, 335] width 1109 height 581
click at [1121, 195] on img at bounding box center [802, 335] width 1109 height 581
click at [1350, 186] on img at bounding box center [802, 335] width 1109 height 581
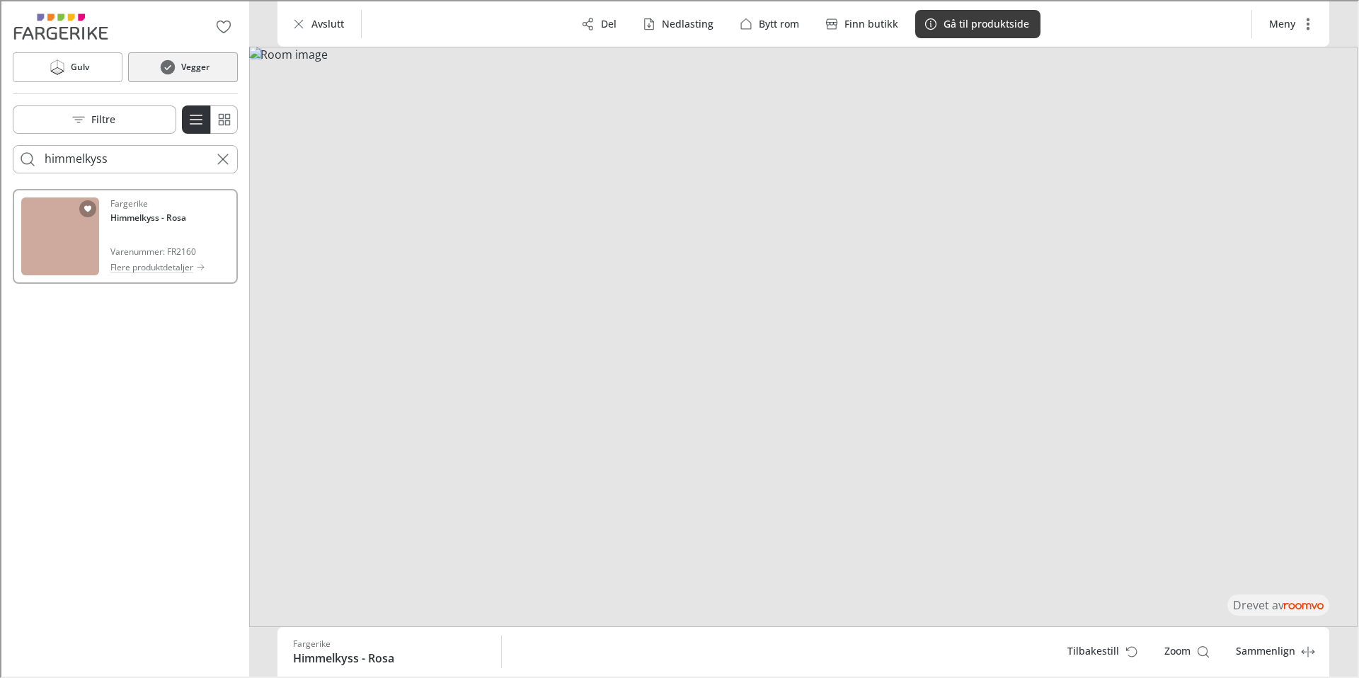
click at [878, 212] on img at bounding box center [802, 335] width 1109 height 581
click at [1004, 232] on img at bounding box center [802, 335] width 1109 height 581
click at [222, 159] on icon "Cancel search" at bounding box center [221, 157] width 17 height 17
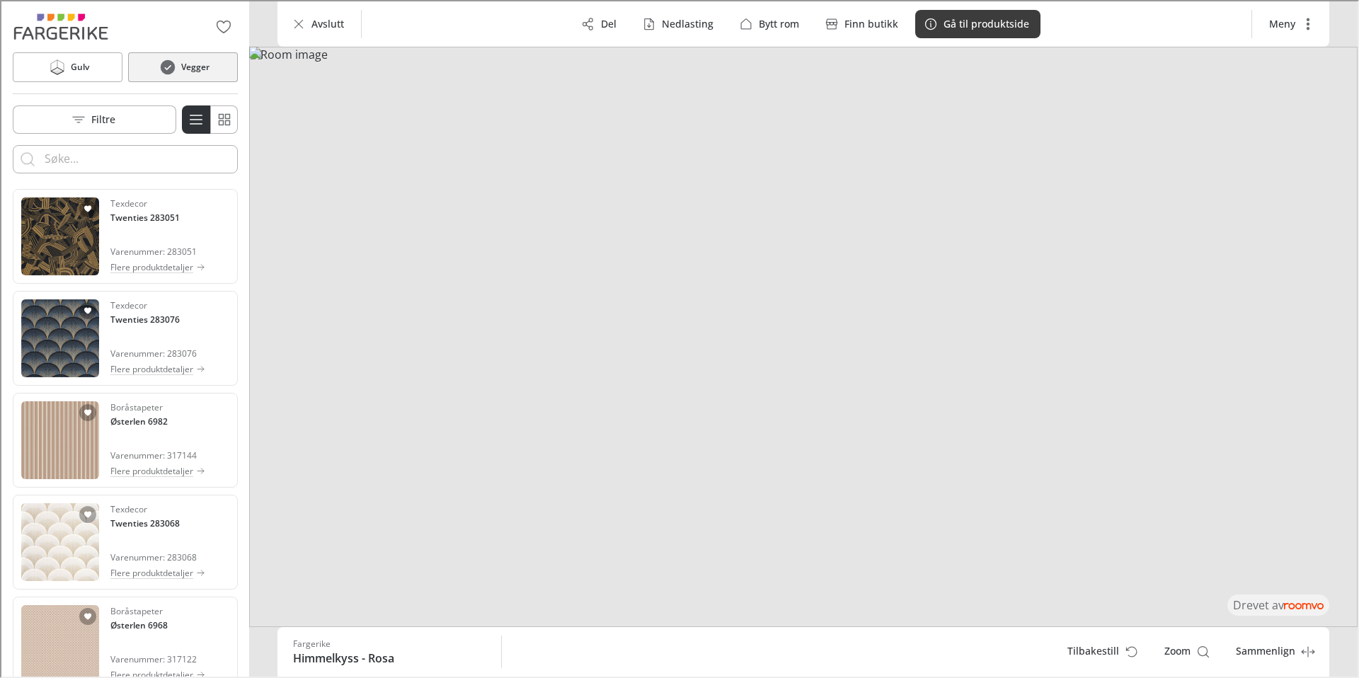
click at [164, 162] on input "Enter products to search for" at bounding box center [123, 158] width 161 height 23
type input "ønsketegn"
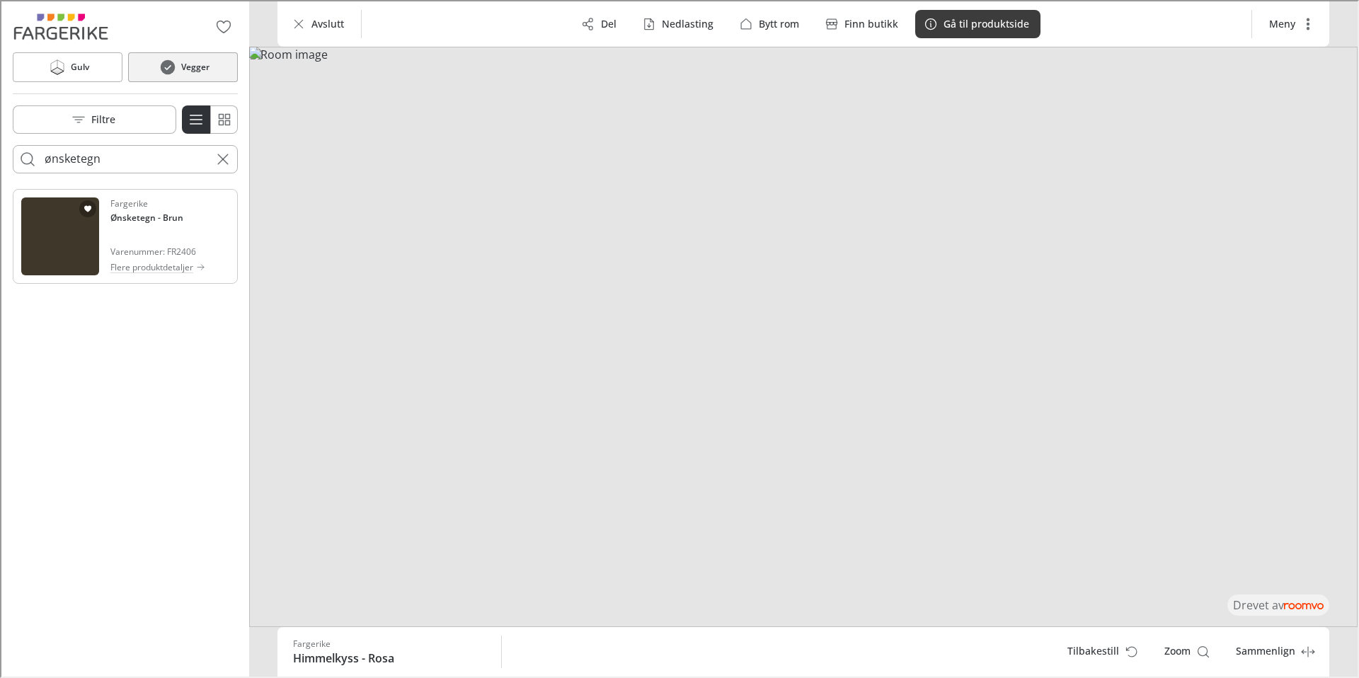
click at [127, 240] on div "Fargerike Ønsketegn - Brun Varenummer: FR2406 Flere produktdetaljer" at bounding box center [156, 235] width 95 height 78
click at [218, 152] on icon "Cancel search" at bounding box center [221, 157] width 17 height 17
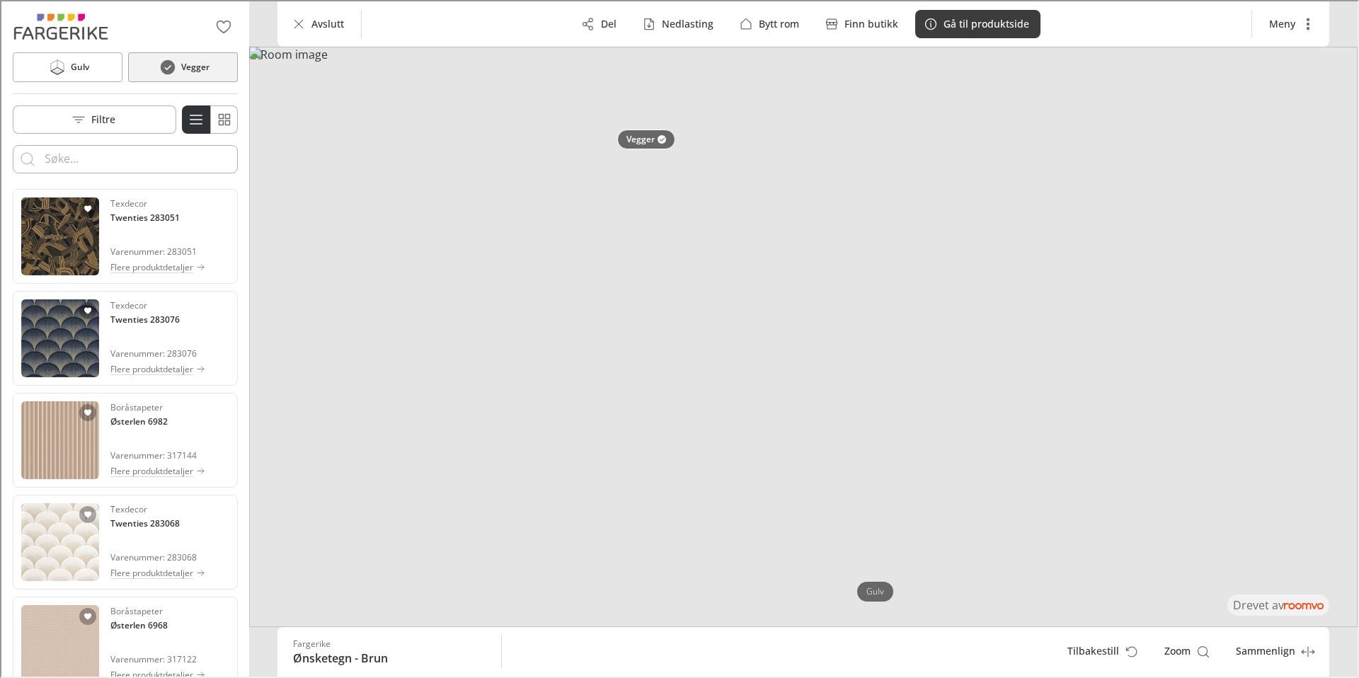
click at [150, 170] on div at bounding box center [123, 158] width 161 height 28
type input "lykke"
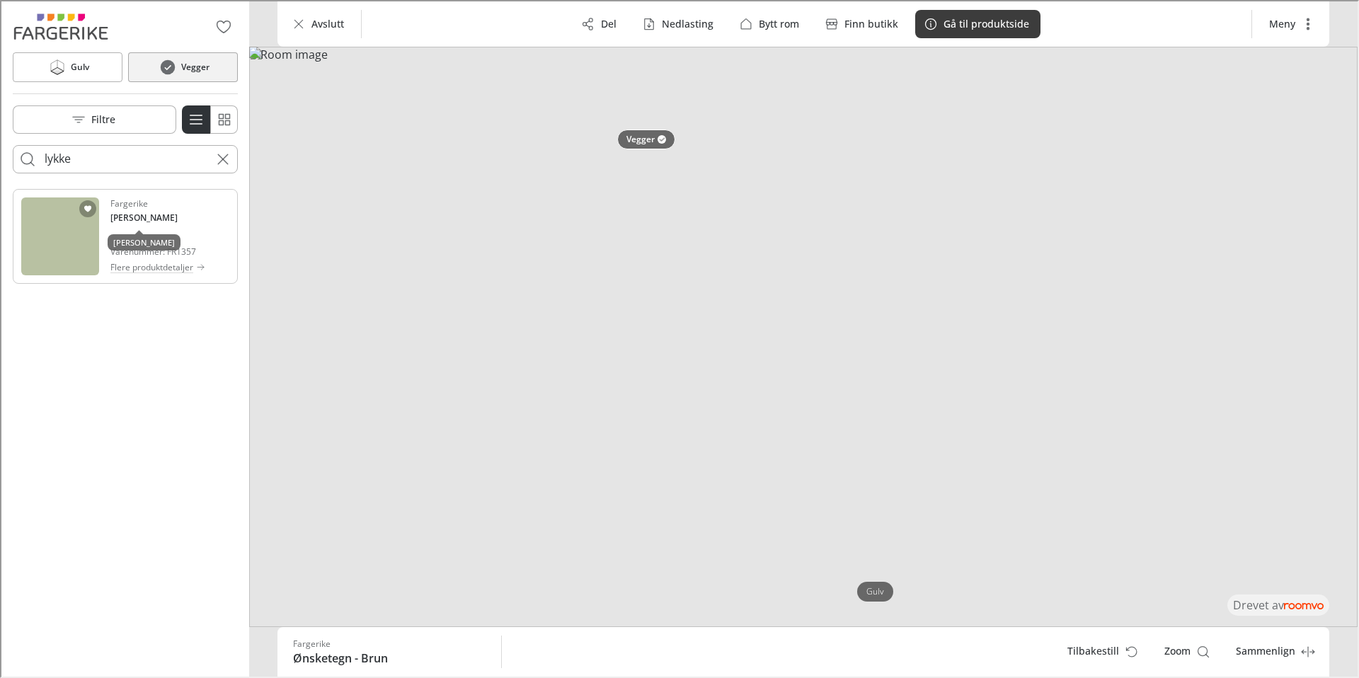
click at [122, 210] on h4 "Lykke - Grønn" at bounding box center [142, 216] width 67 height 13
click at [227, 161] on icon "Cancel search" at bounding box center [221, 157] width 17 height 17
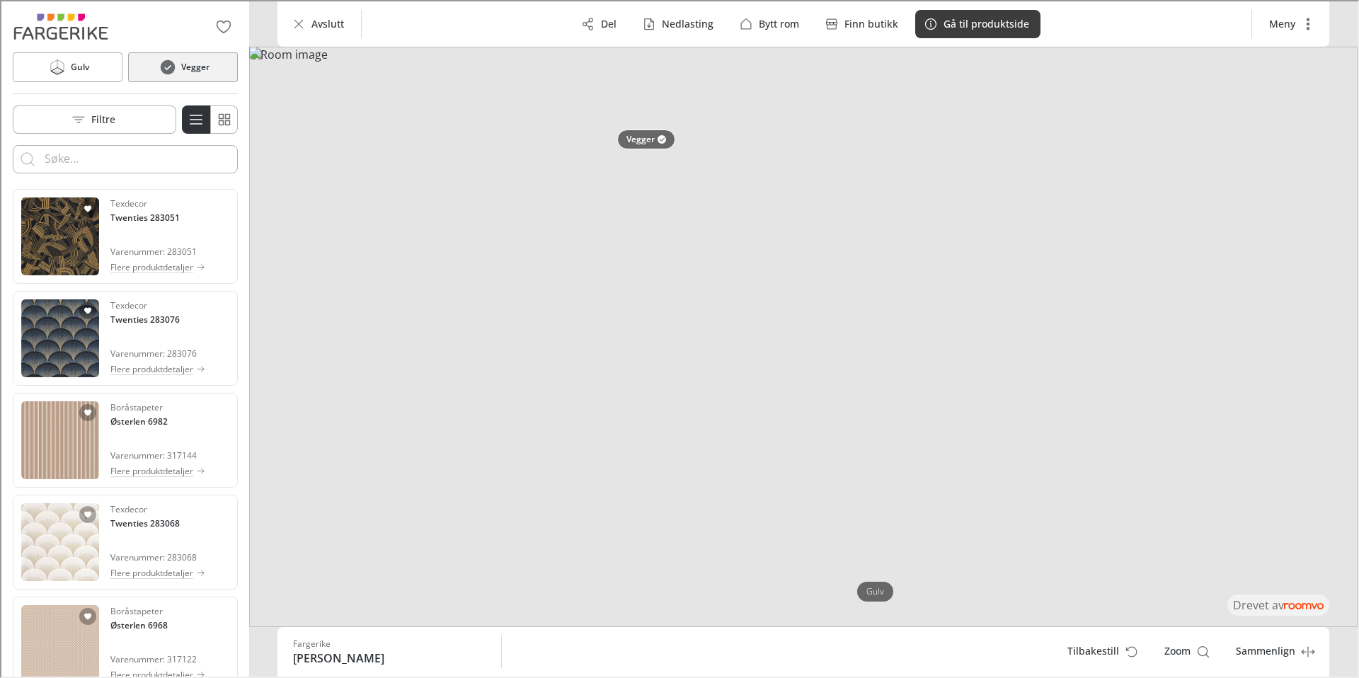
click at [154, 159] on input "Enter products to search for" at bounding box center [123, 158] width 161 height 23
type input "fjelleng"
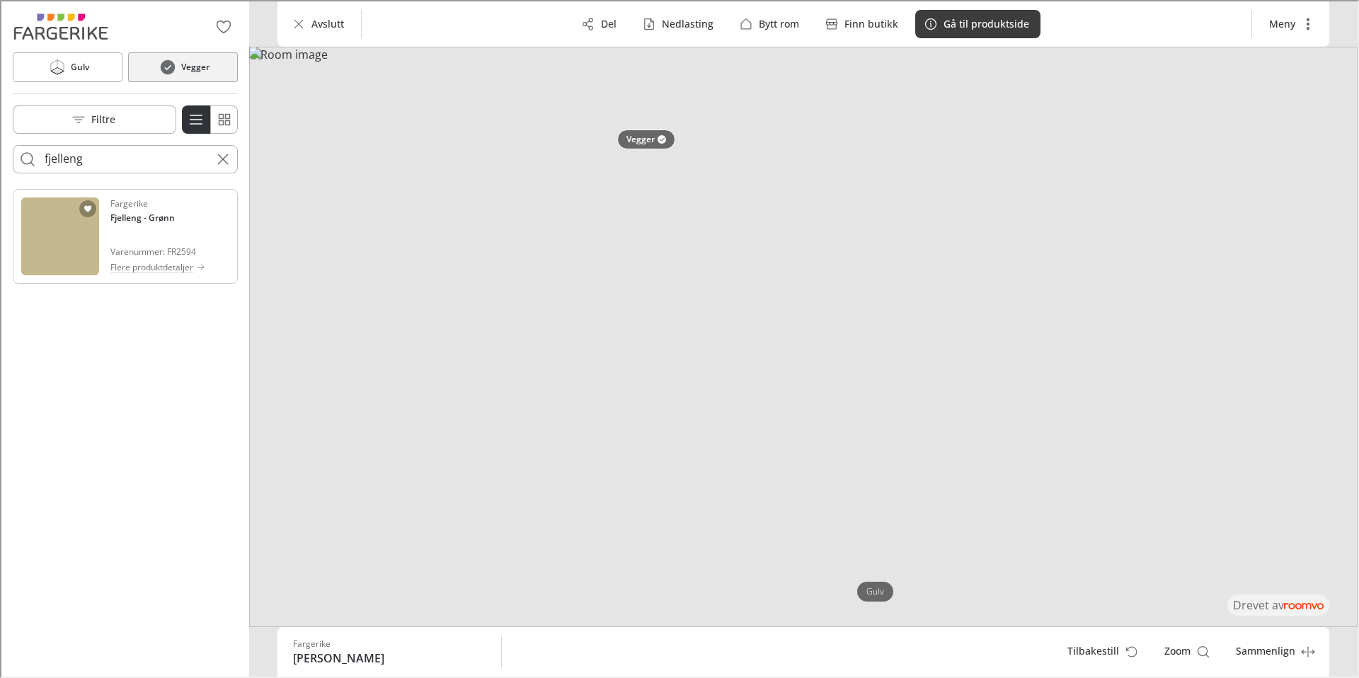
click at [152, 210] on h4 "Fjelleng - Grønn" at bounding box center [141, 216] width 64 height 13
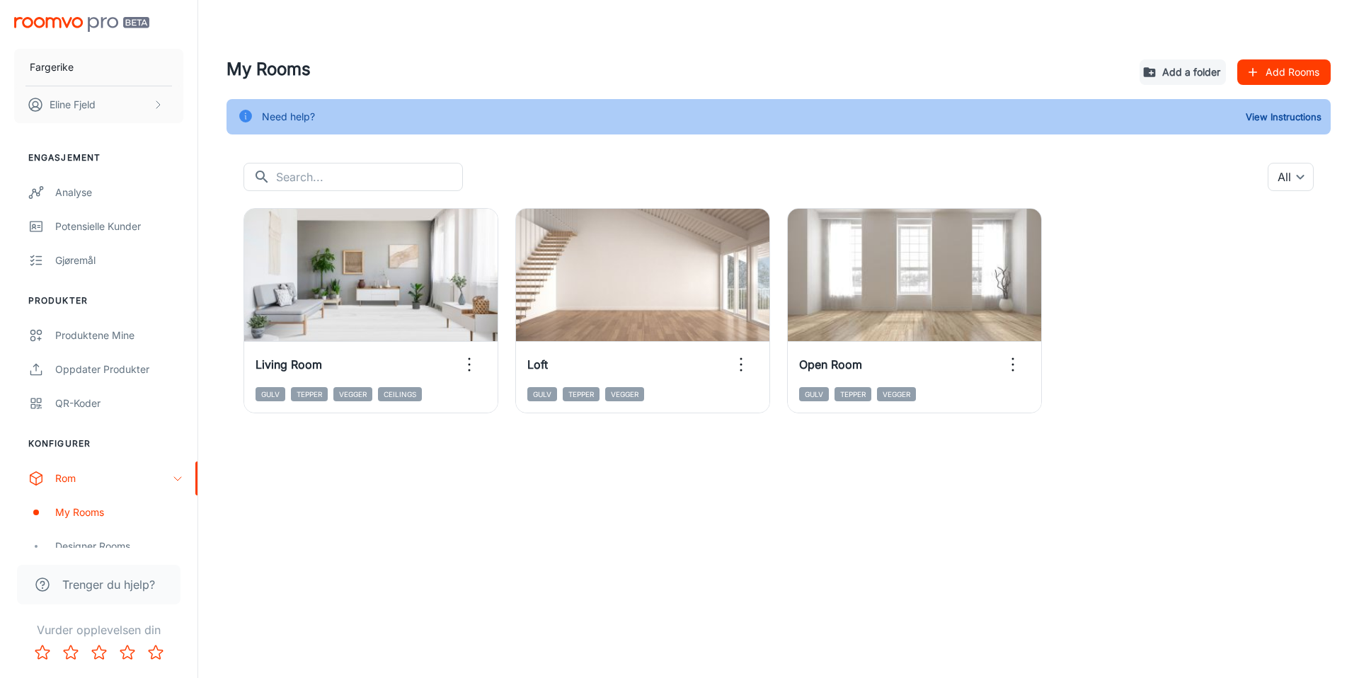
click at [1183, 418] on div "My Rooms Add a folder Add Rooms Need help? View Instructions ​ ​ All ​ View in …" at bounding box center [778, 240] width 1161 height 481
click at [1225, 321] on div "View in visualizer Living Room Gulv Tepper Vegger Ceilings View in visualizer L…" at bounding box center [770, 302] width 1087 height 222
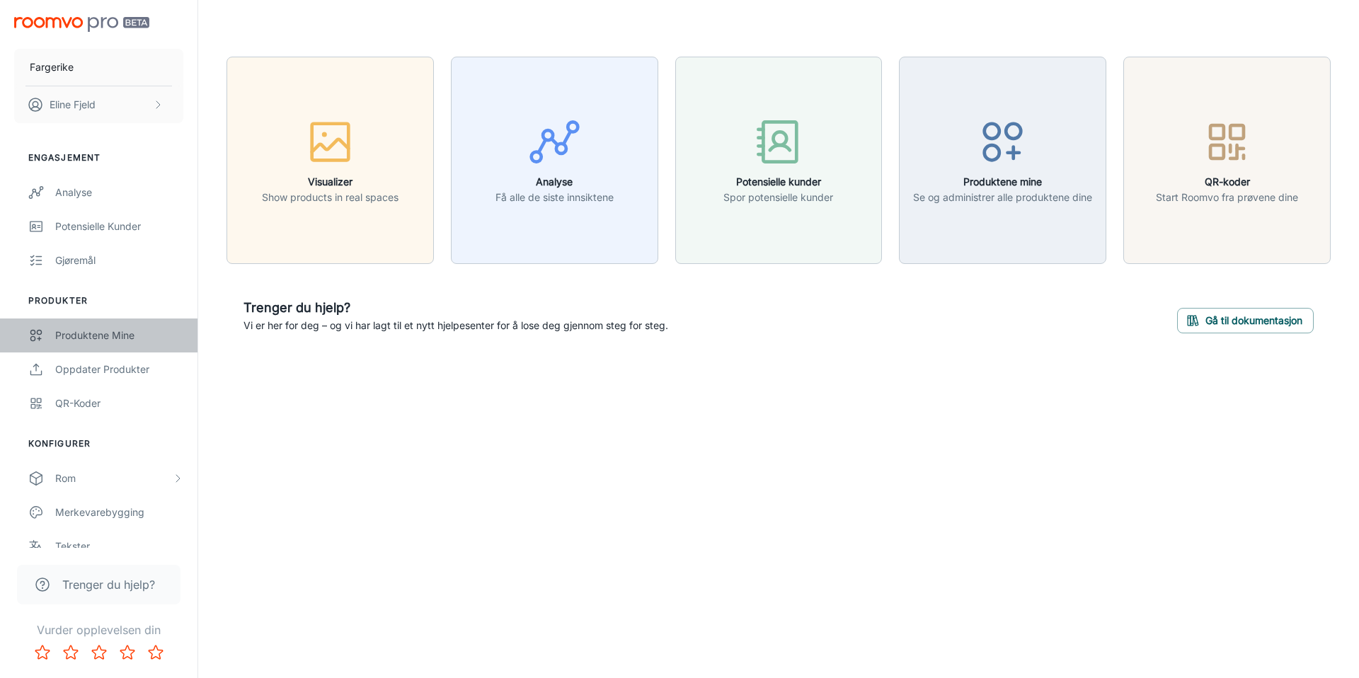
click at [144, 330] on div "Produktene mine" at bounding box center [119, 336] width 128 height 16
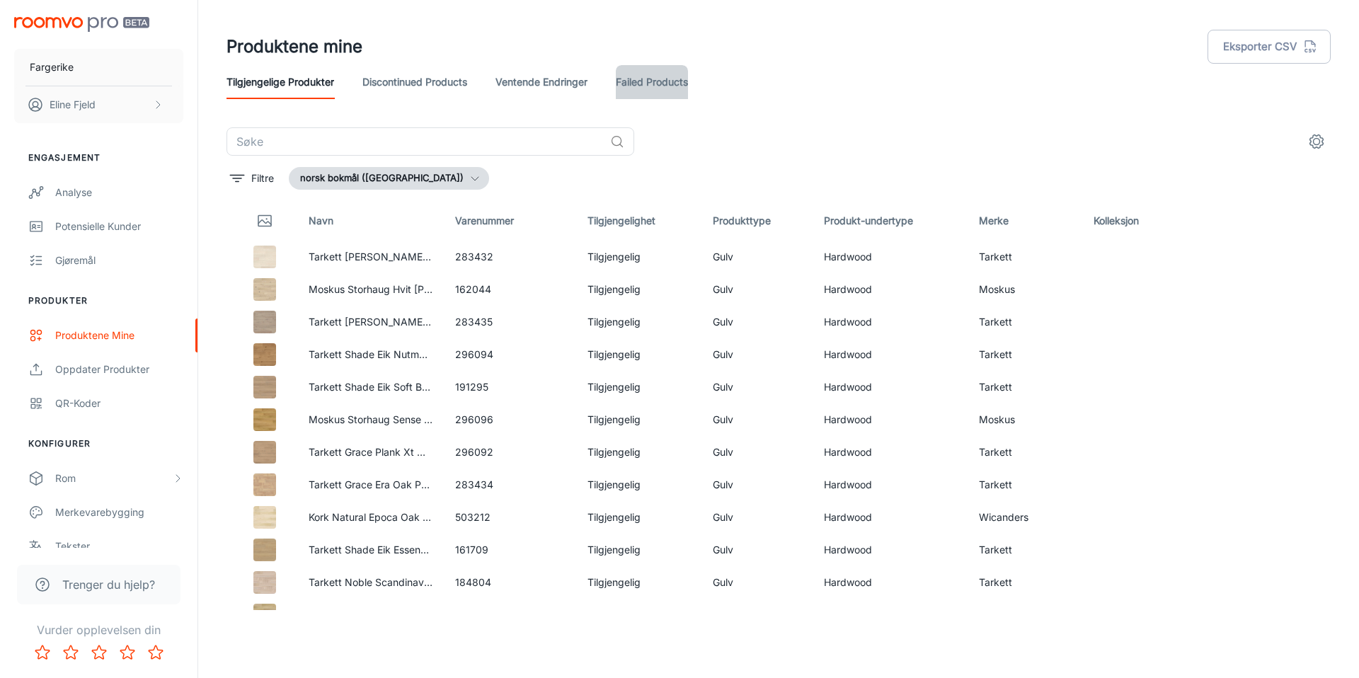
click at [648, 82] on link "Failed Products" at bounding box center [652, 82] width 72 height 34
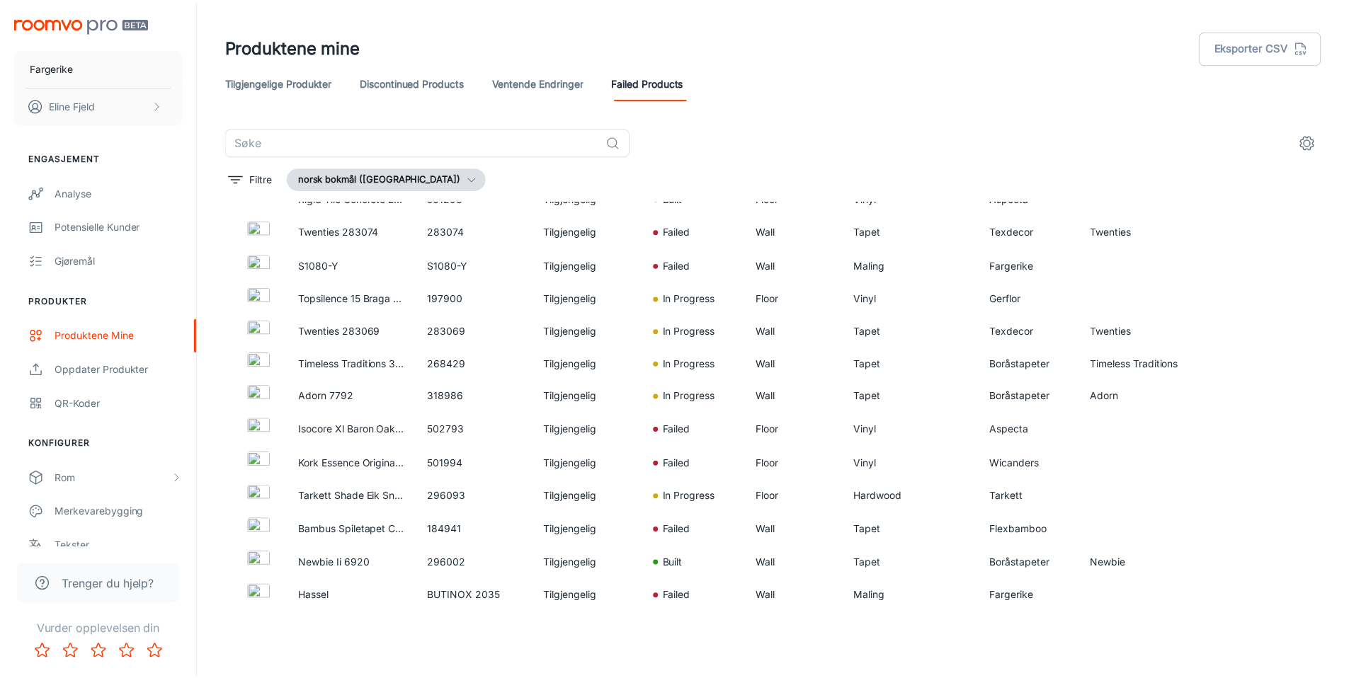
scroll to position [494, 0]
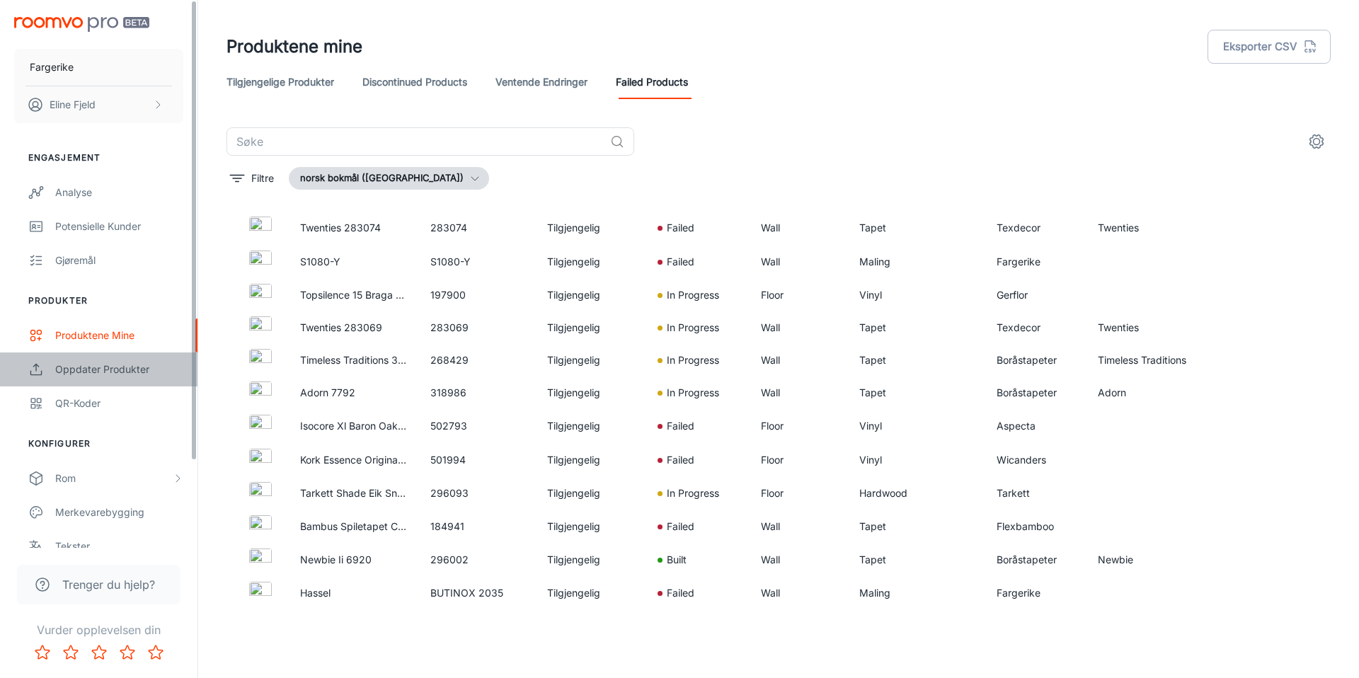
click at [134, 372] on div "Oppdater produkter" at bounding box center [119, 370] width 128 height 16
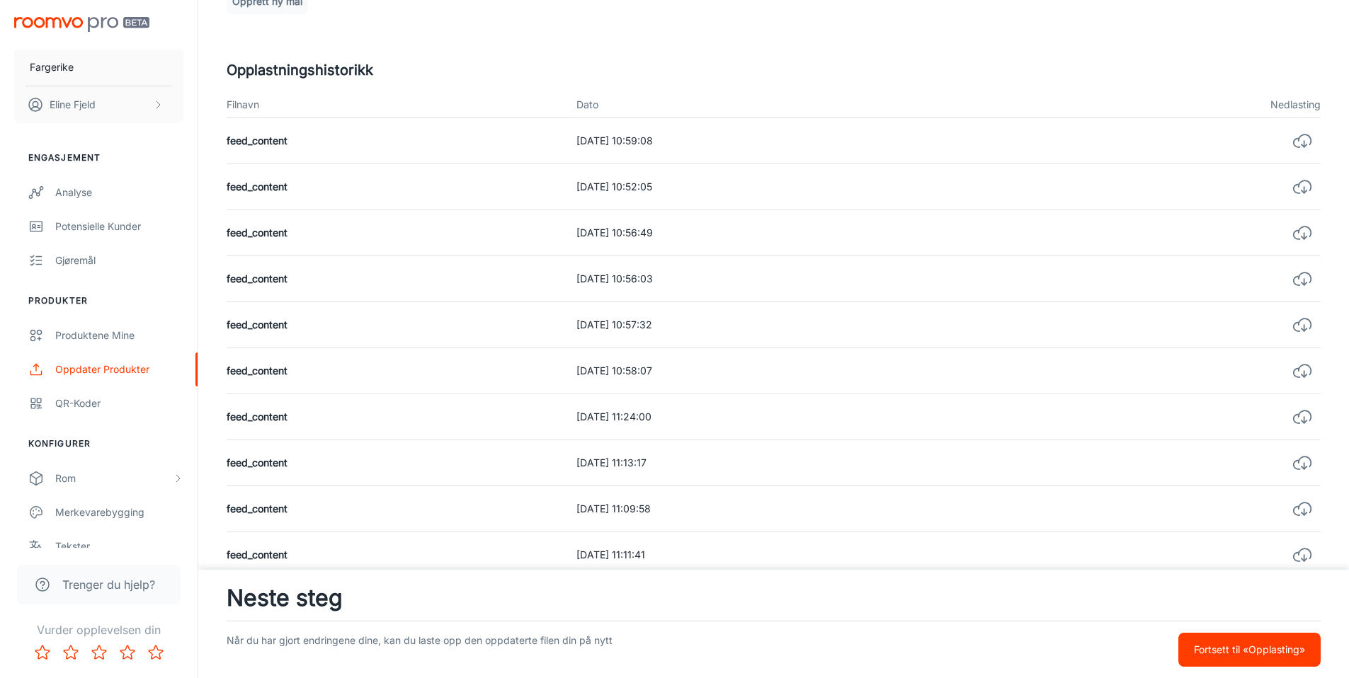
scroll to position [355, 0]
click at [72, 342] on div "Produktene mine" at bounding box center [119, 336] width 128 height 16
